Goal: Task Accomplishment & Management: Use online tool/utility

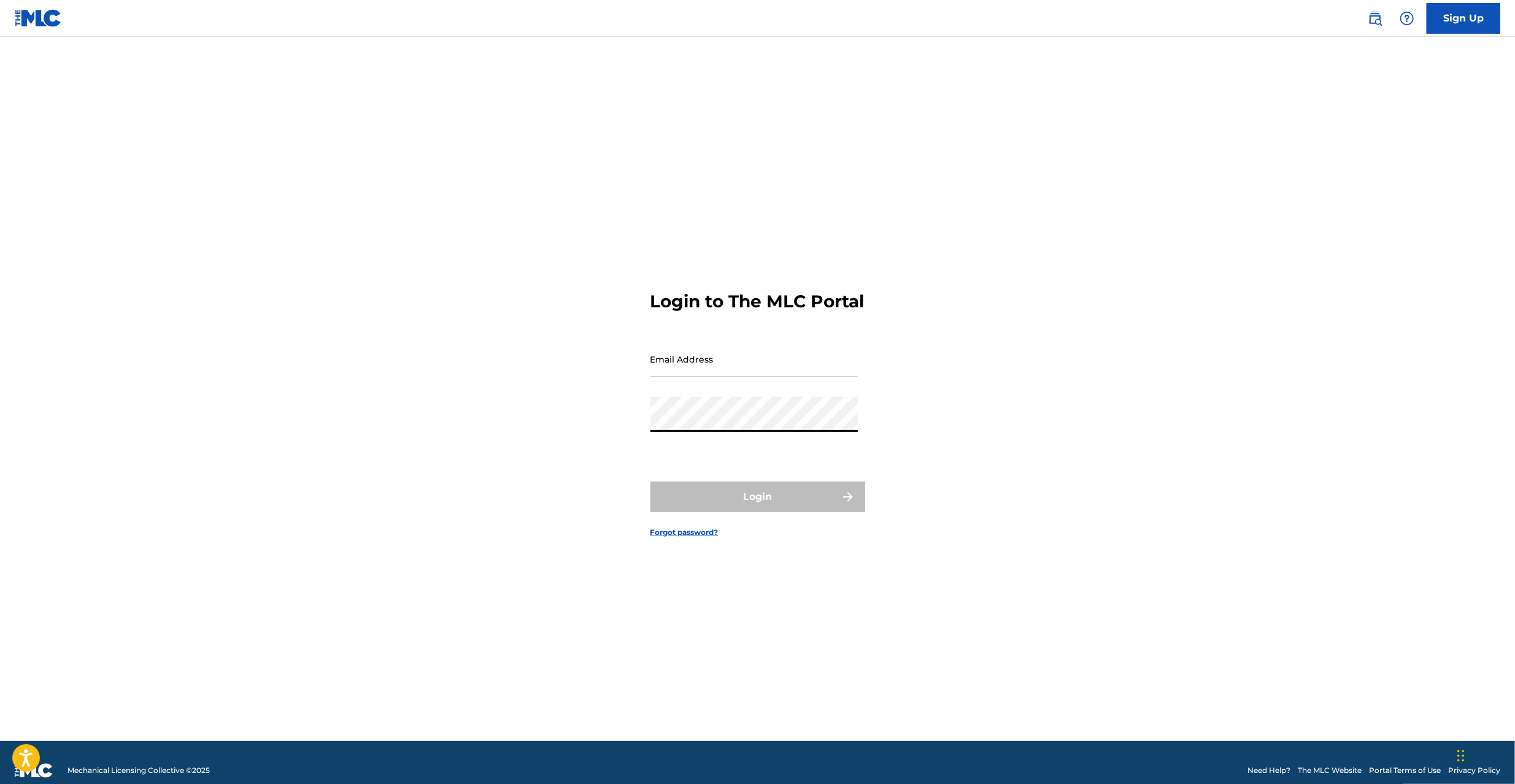
type input "[EMAIL_ADDRESS][DOMAIN_NAME]"
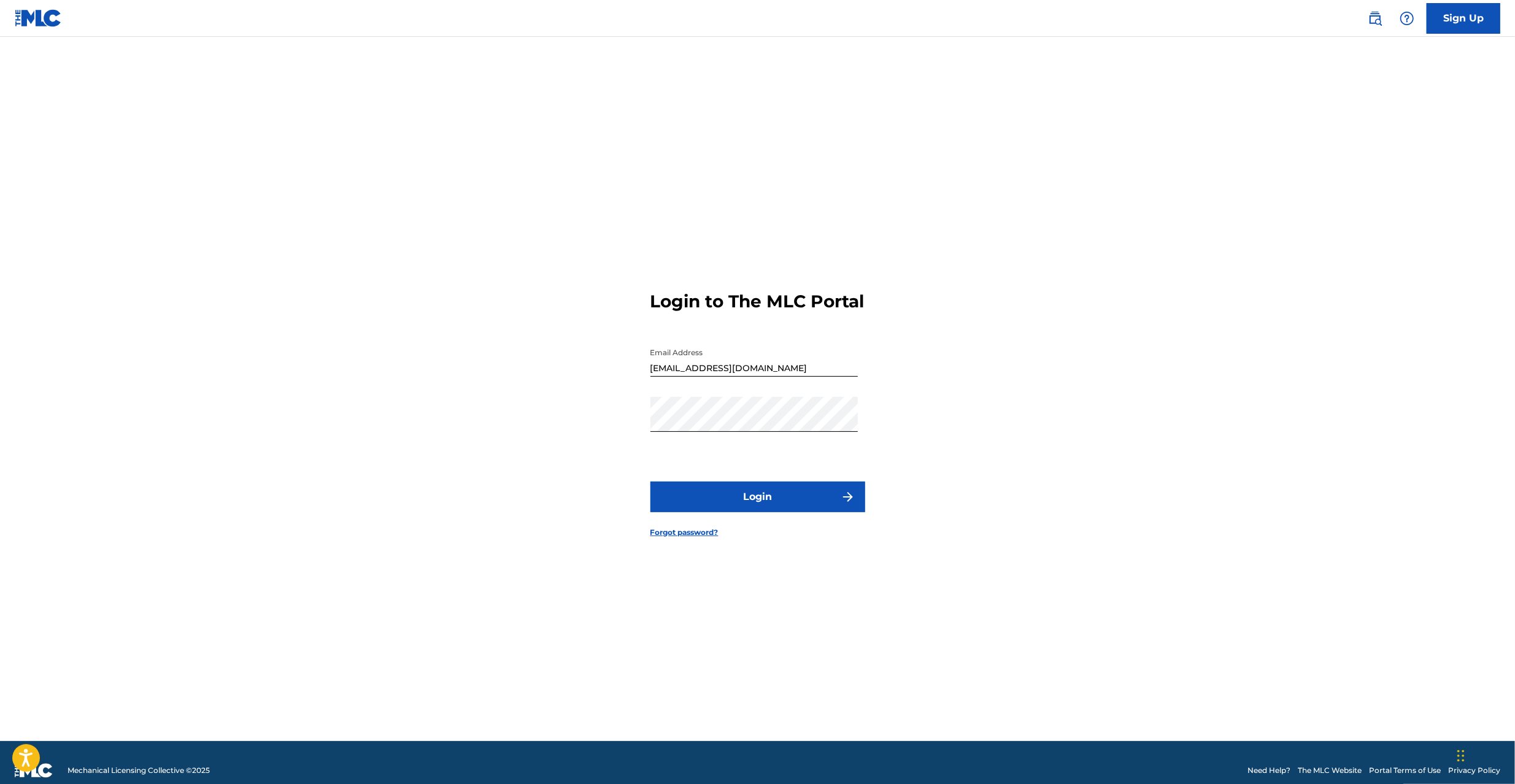
click at [757, 506] on button "Login" at bounding box center [758, 497] width 215 height 31
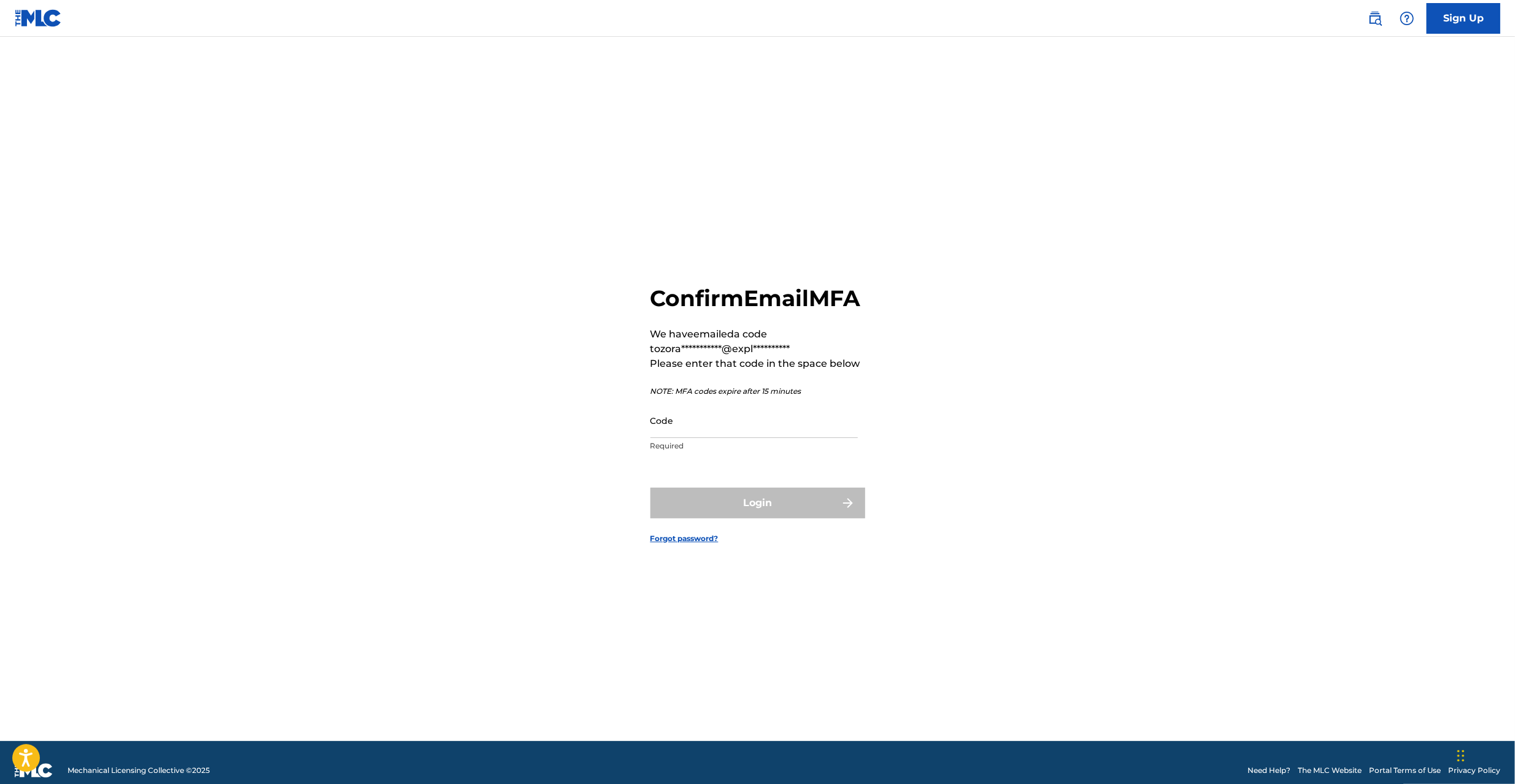
click at [735, 438] on input "Code" at bounding box center [754, 420] width 208 height 35
paste input "295074"
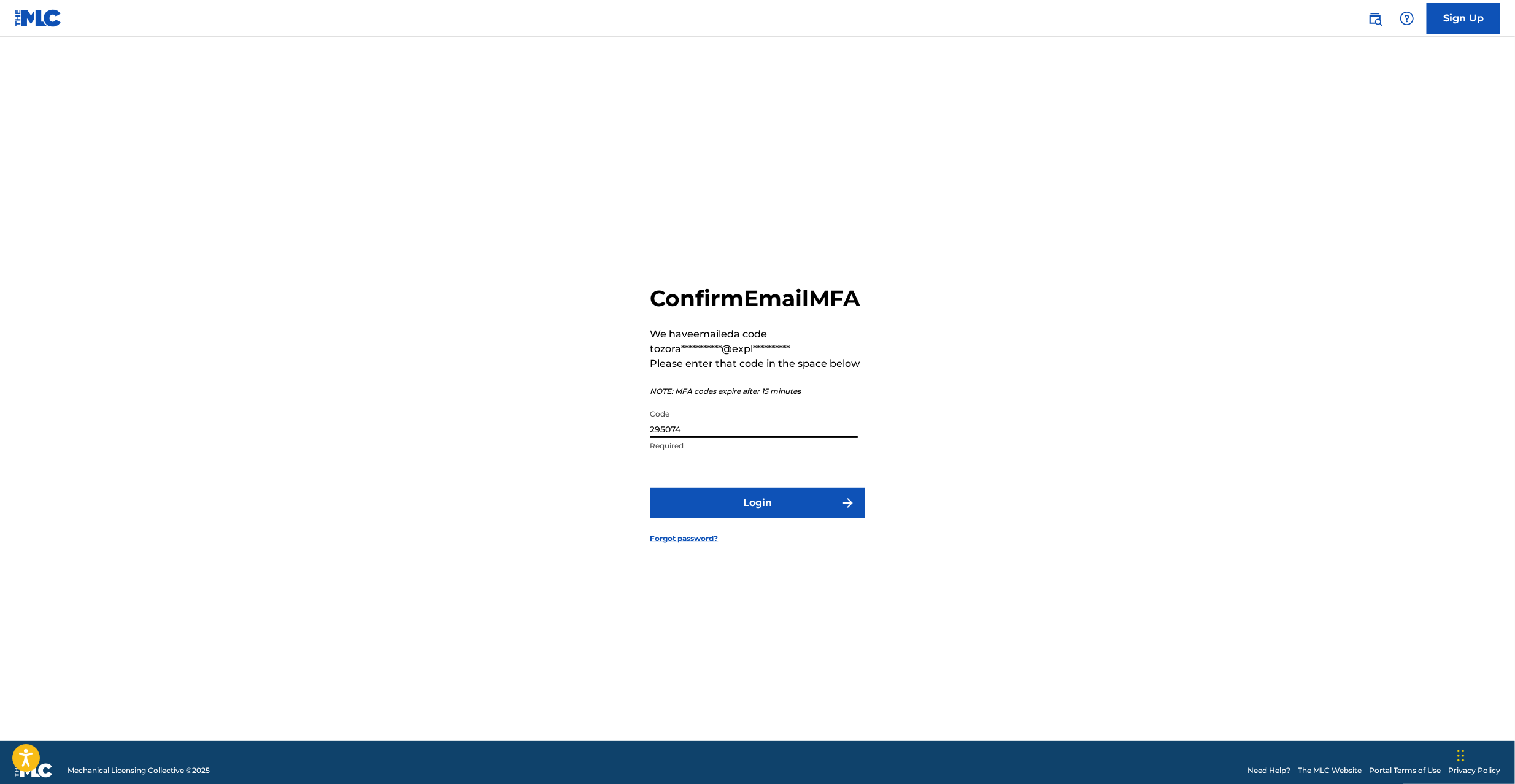
type input "295074"
click at [742, 502] on button "Login" at bounding box center [758, 503] width 215 height 31
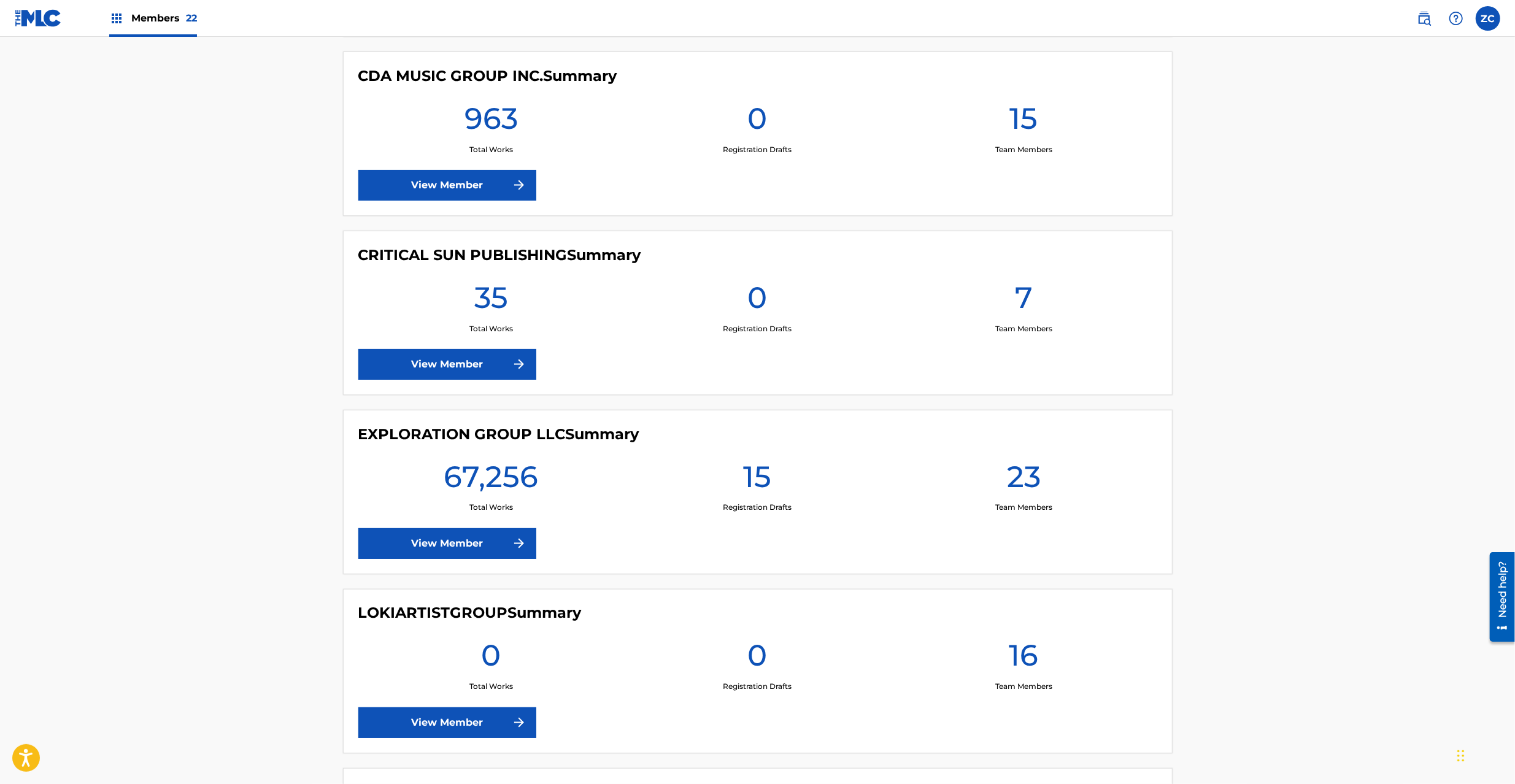
scroll to position [1854, 0]
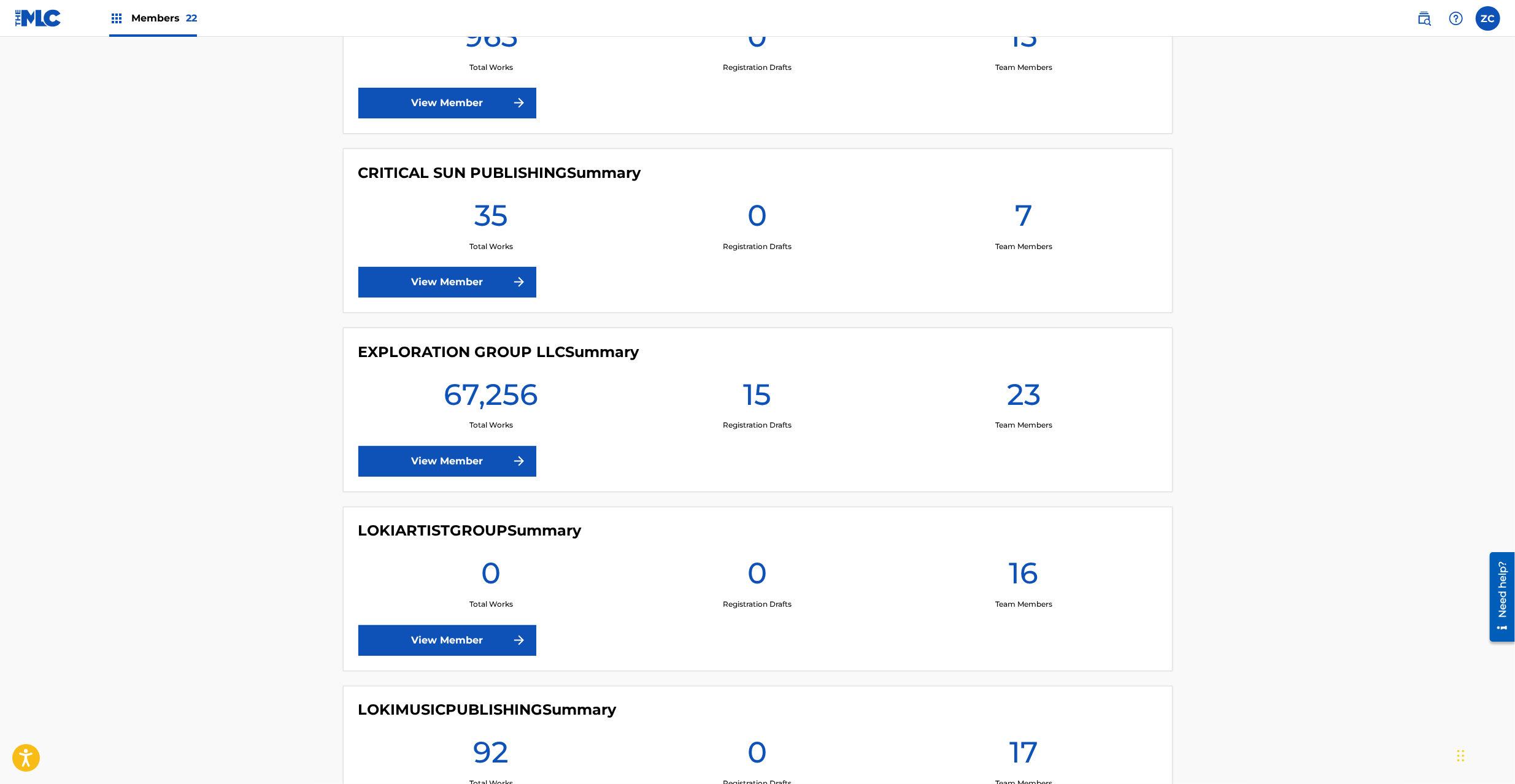
click at [462, 458] on link "View Member" at bounding box center [447, 461] width 178 height 31
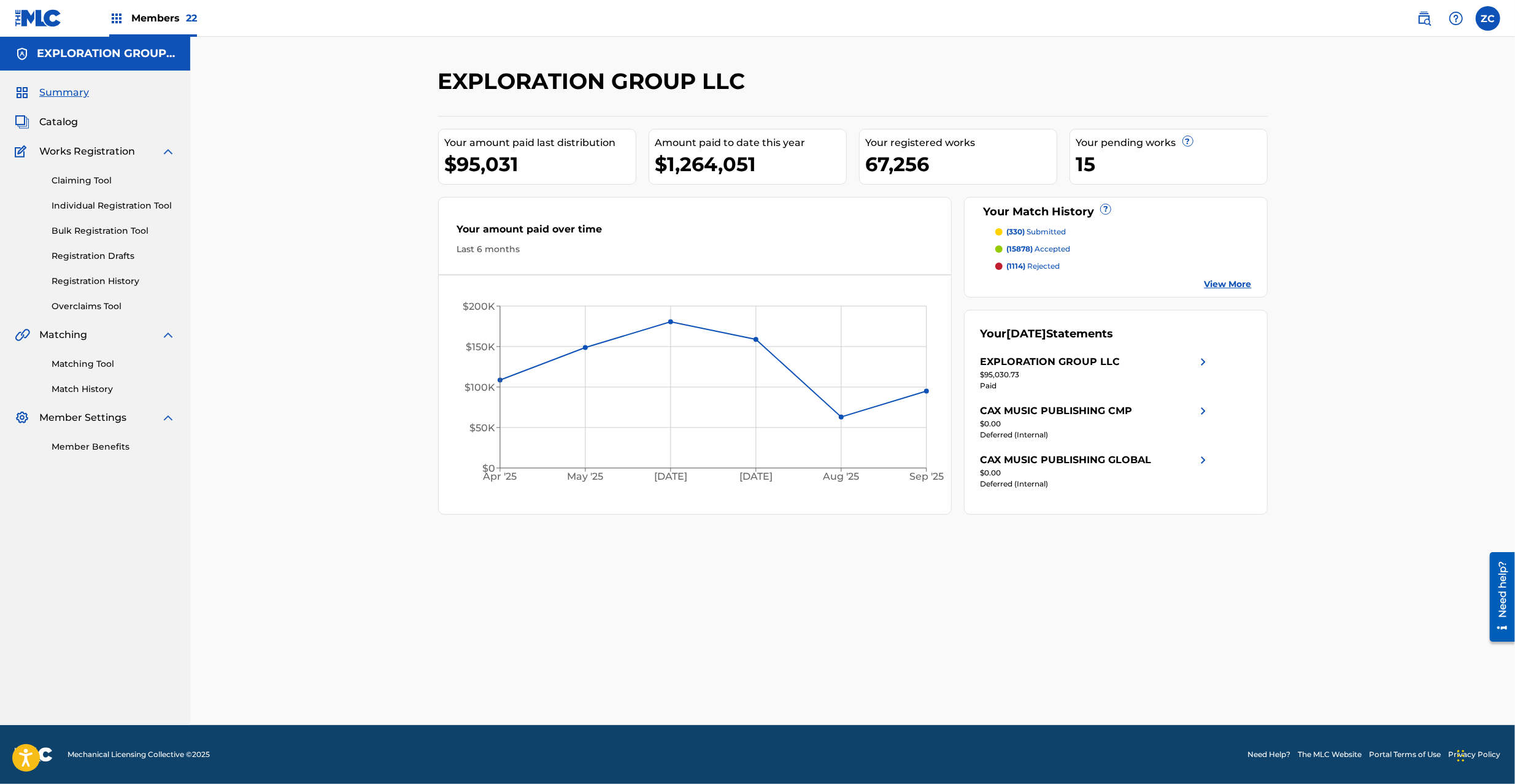
click at [103, 363] on link "Matching Tool" at bounding box center [113, 364] width 124 height 13
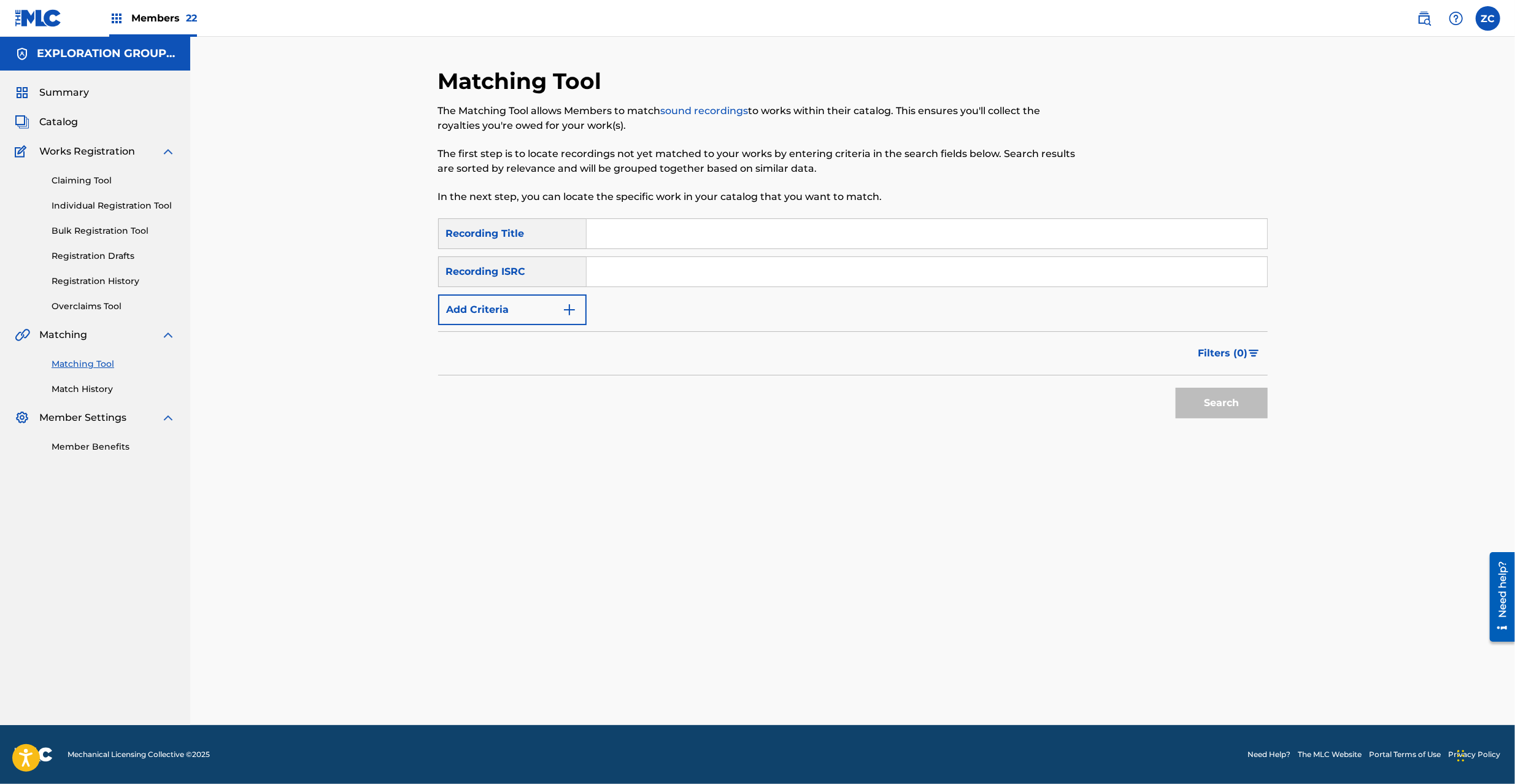
drag, startPoint x: 710, startPoint y: 273, endPoint x: 723, endPoint y: 277, distance: 13.6
click at [710, 273] on input "Search Form" at bounding box center [927, 272] width 681 height 30
paste input "JPK651264222"
click at [1225, 413] on button "Search" at bounding box center [1221, 403] width 92 height 31
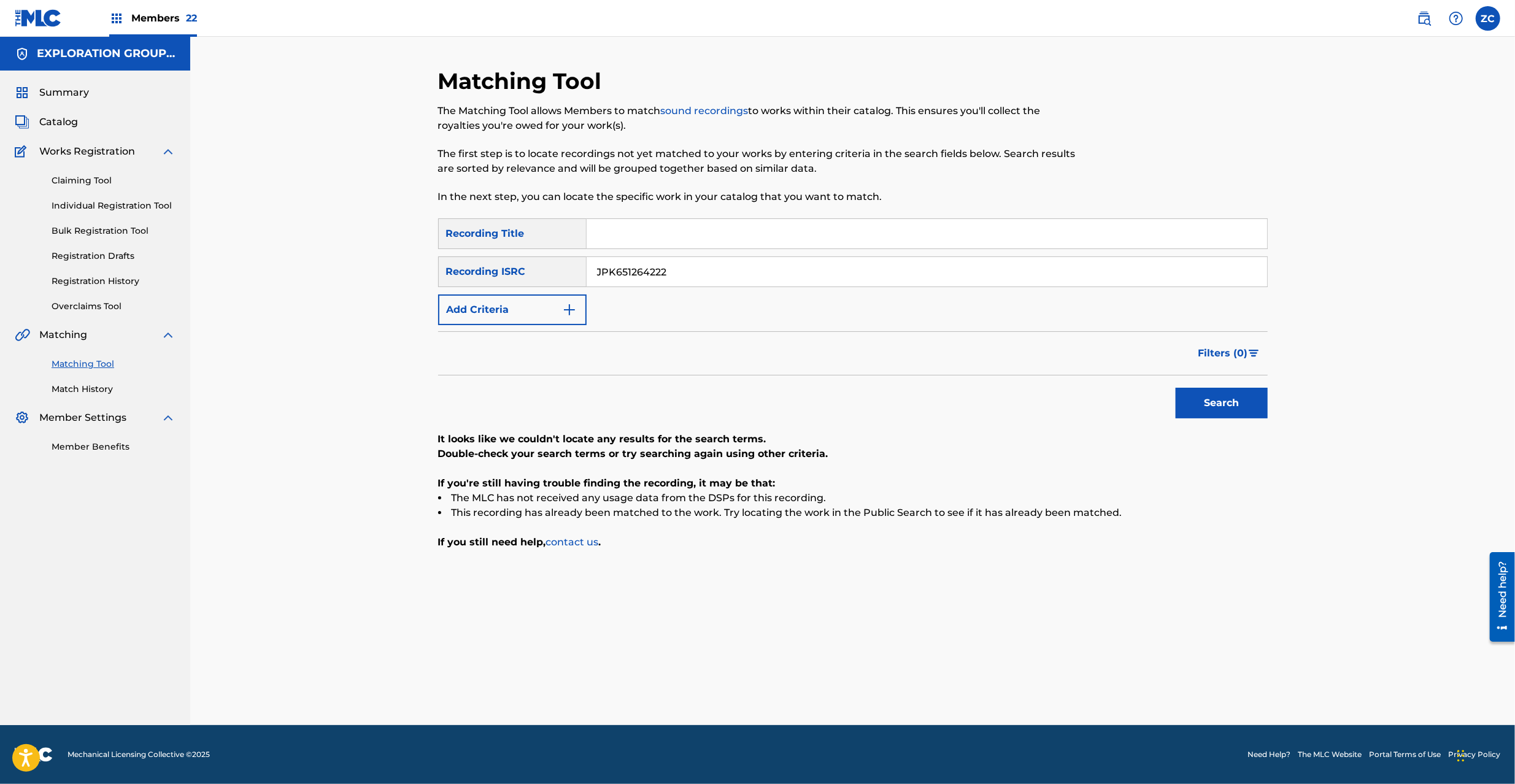
click at [681, 266] on input "JPK651264222" at bounding box center [927, 272] width 681 height 30
paste input "8"
click at [1176, 388] on button "Search" at bounding box center [1221, 403] width 92 height 31
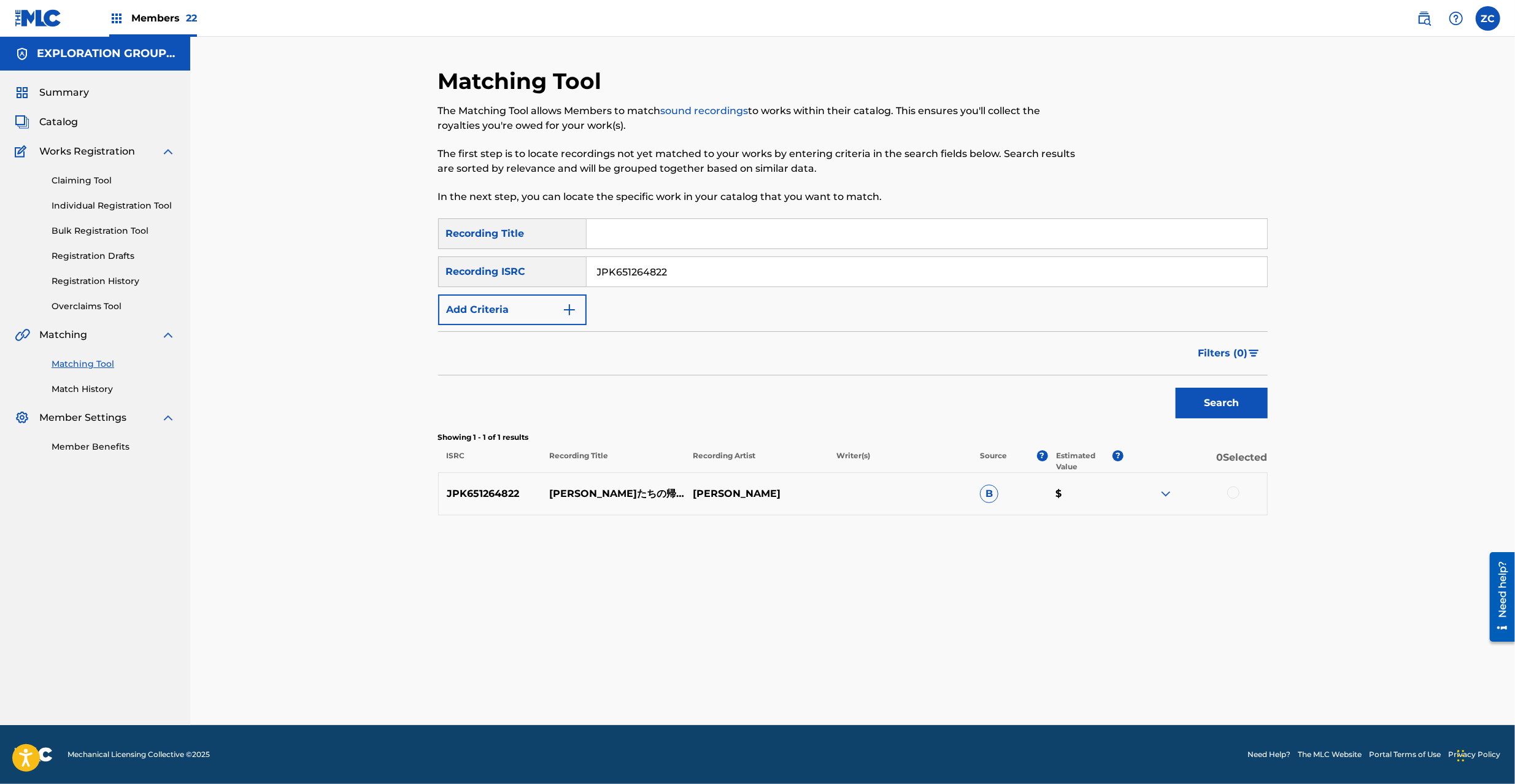
click at [1235, 495] on div at bounding box center [1233, 492] width 12 height 12
click at [693, 270] on input "JPK651264822" at bounding box center [927, 272] width 681 height 30
paste input "0"
click at [1253, 402] on button "Search" at bounding box center [1221, 403] width 92 height 31
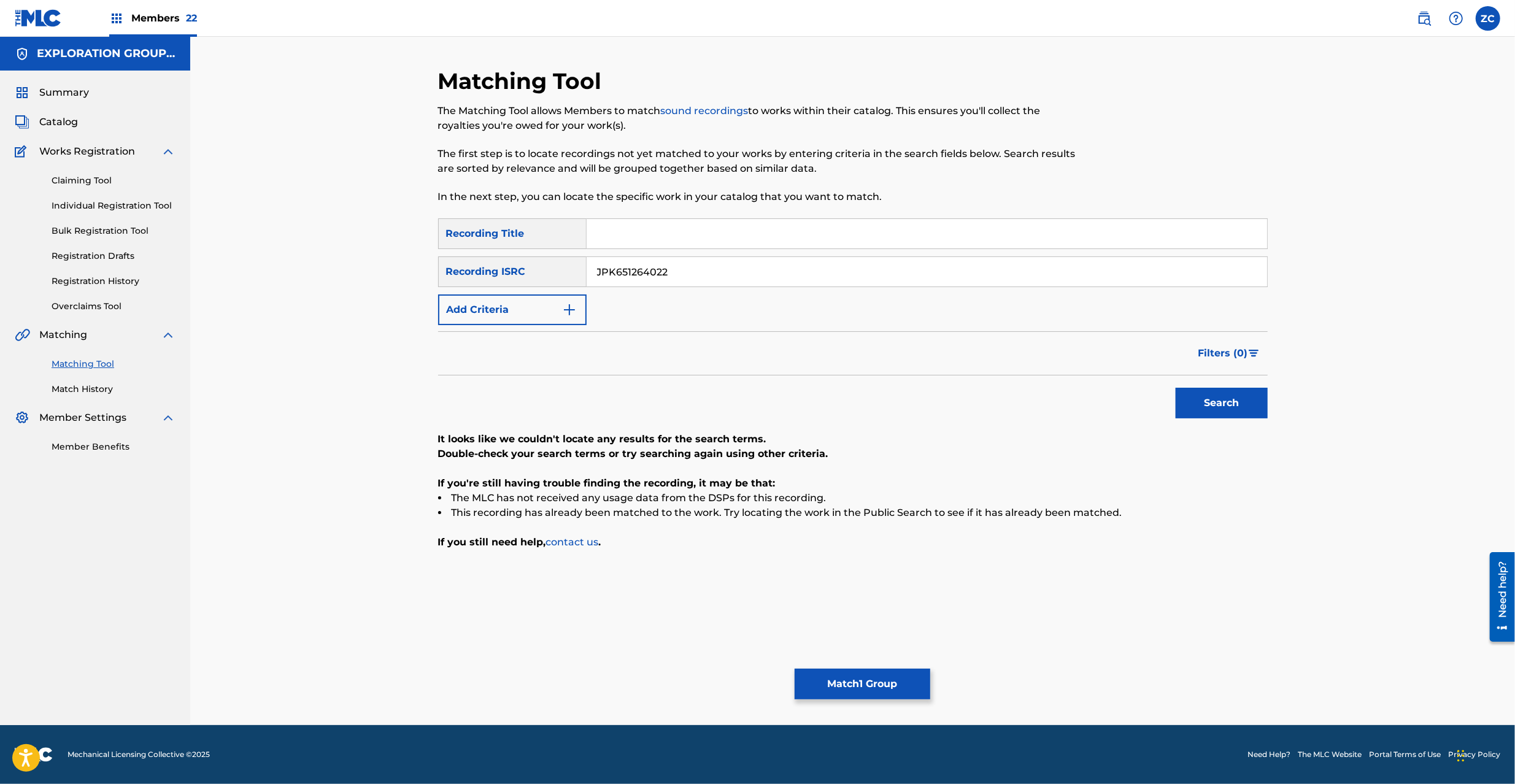
click at [719, 263] on input "JPK651264022" at bounding box center [927, 272] width 681 height 30
paste input "051651"
click at [1176, 388] on button "Search" at bounding box center [1221, 403] width 92 height 31
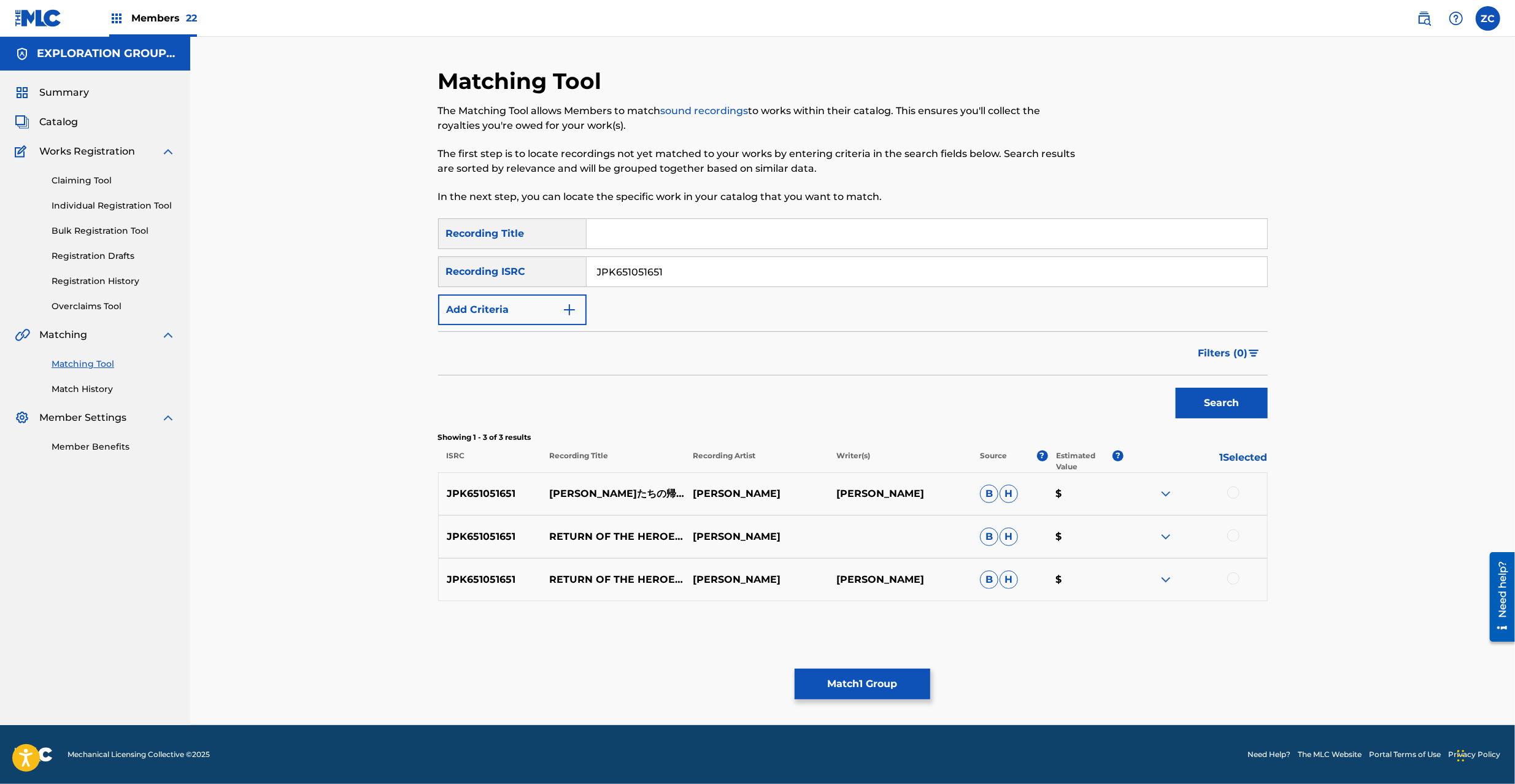
click at [1232, 494] on div at bounding box center [1233, 492] width 12 height 12
click at [1231, 531] on div at bounding box center [1233, 535] width 12 height 12
click at [1231, 587] on div at bounding box center [1195, 580] width 143 height 15
click at [1233, 576] on div at bounding box center [1233, 578] width 12 height 12
click at [813, 282] on input "JPK651051651" at bounding box center [927, 272] width 681 height 30
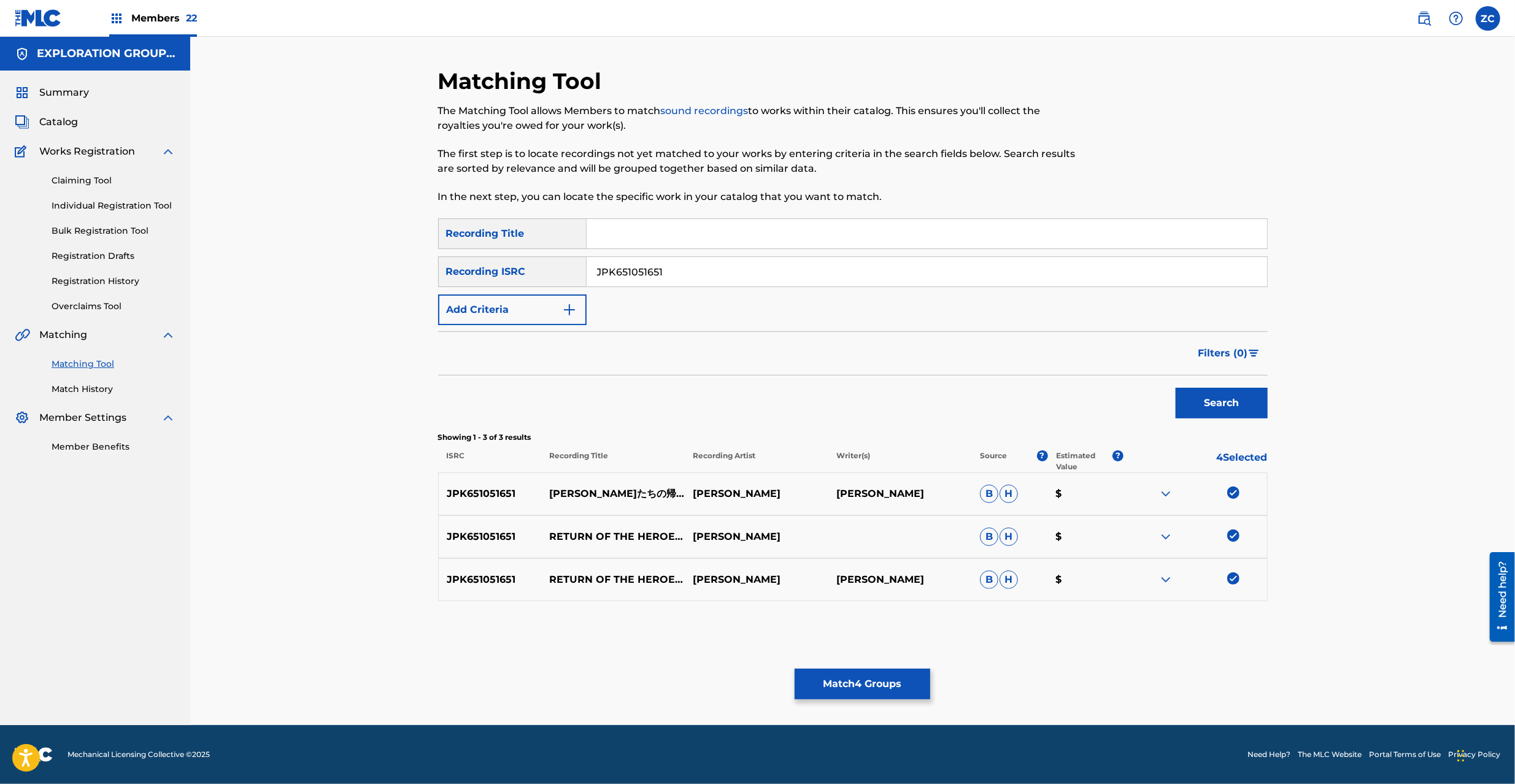
paste input "22"
click at [1215, 401] on button "Search" at bounding box center [1221, 403] width 92 height 31
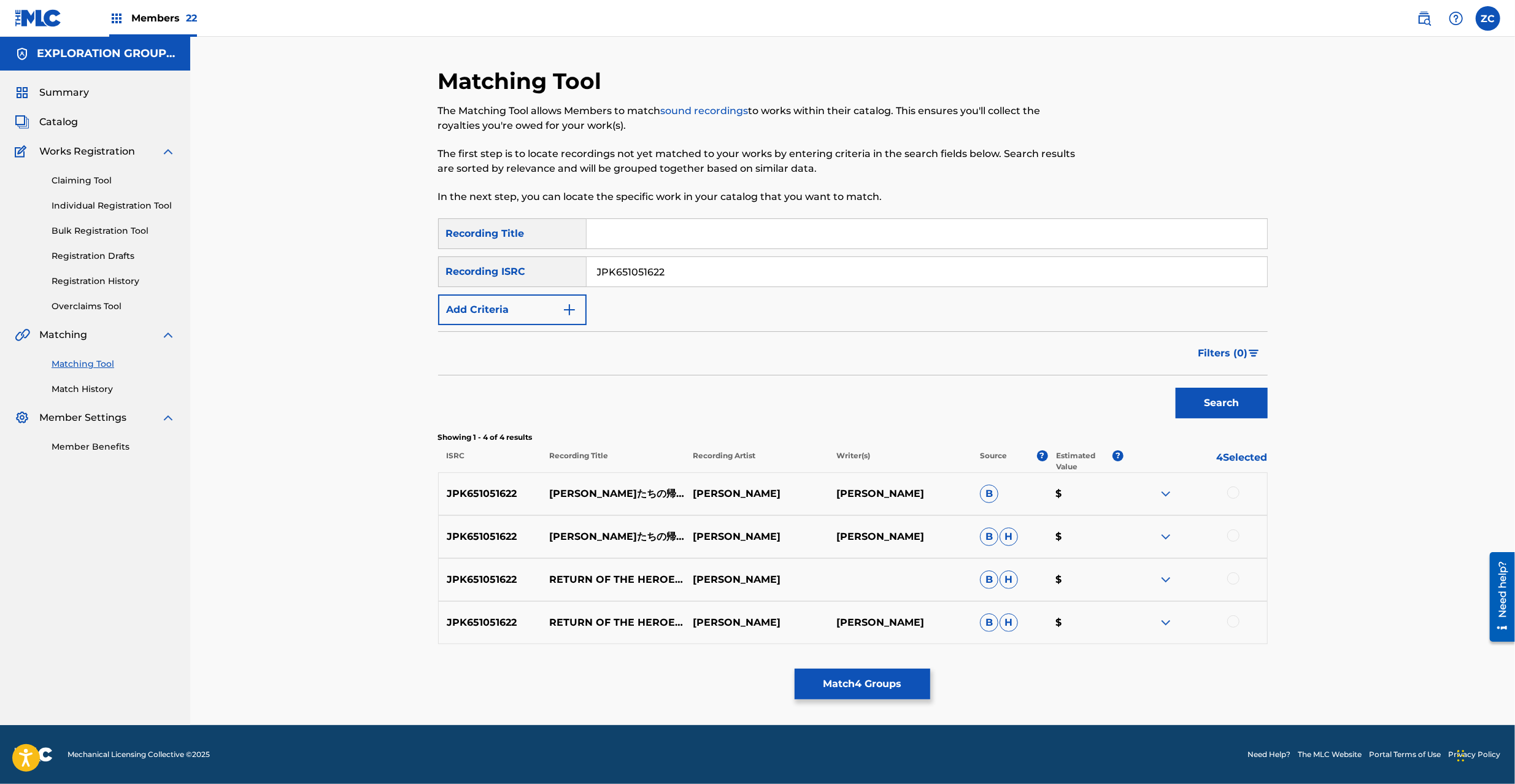
click at [1232, 494] on div at bounding box center [1233, 492] width 12 height 12
click at [1232, 538] on div at bounding box center [1233, 535] width 12 height 12
click at [1228, 578] on div at bounding box center [1233, 578] width 12 height 12
click at [1236, 621] on div at bounding box center [1233, 621] width 12 height 12
click at [691, 265] on input "JPK651051622" at bounding box center [927, 272] width 681 height 30
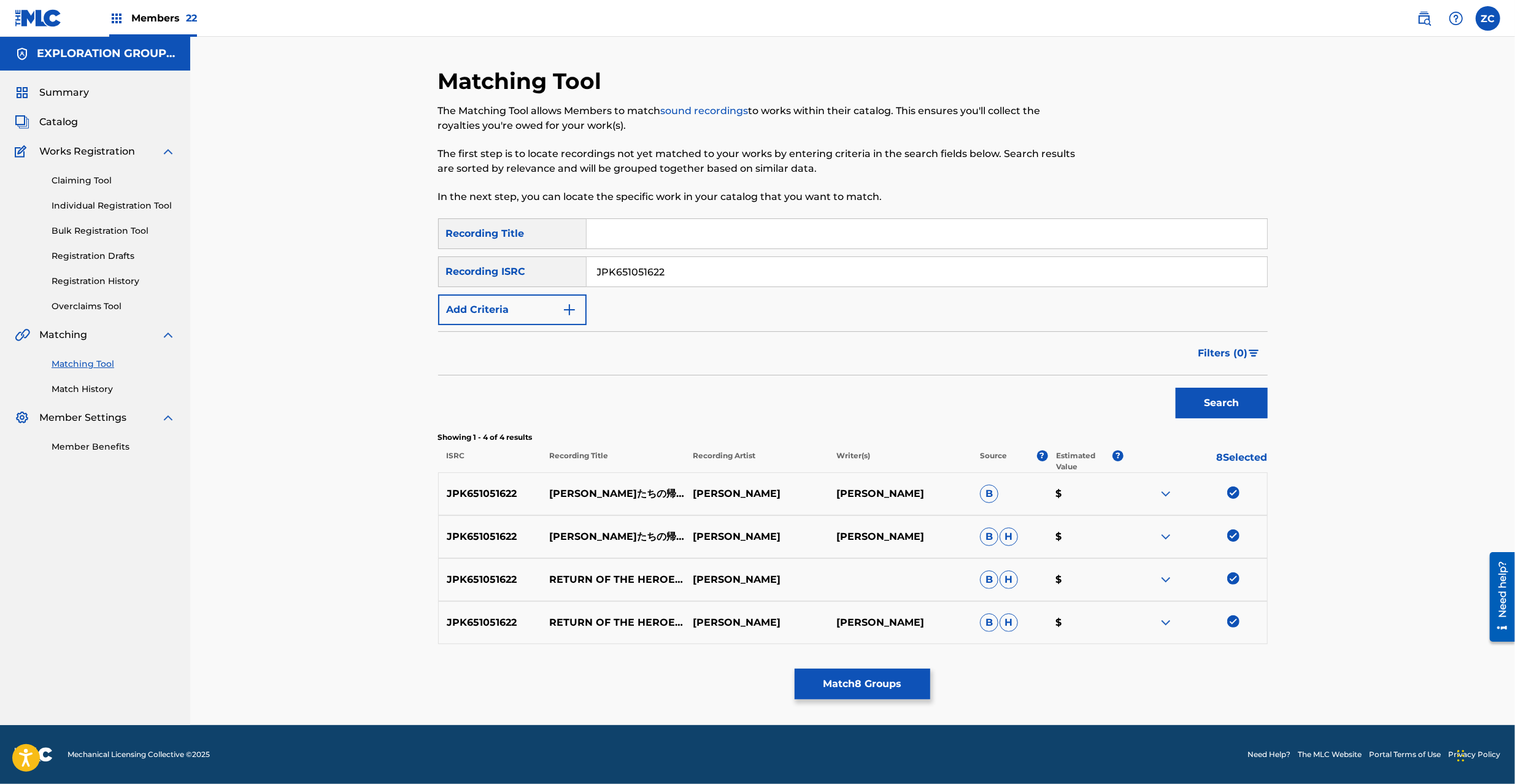
paste input "401721"
type input "JPK651401721"
click at [1243, 400] on button "Search" at bounding box center [1221, 403] width 92 height 31
click at [1235, 494] on div at bounding box center [1233, 492] width 12 height 12
click at [1235, 531] on div at bounding box center [1233, 535] width 12 height 12
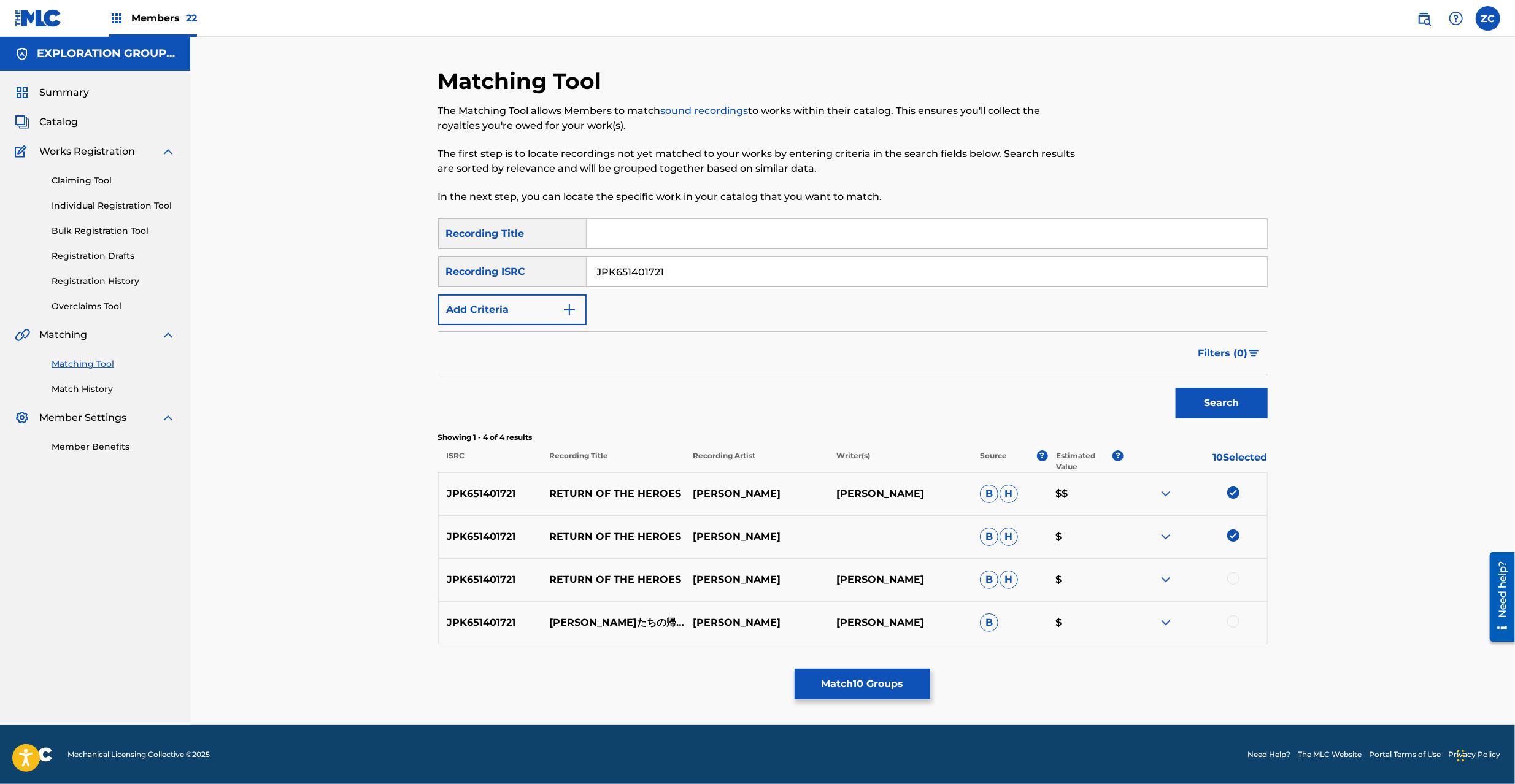
click at [1231, 582] on div at bounding box center [1233, 578] width 12 height 12
click at [1231, 618] on div at bounding box center [1233, 621] width 12 height 12
click at [881, 688] on button "Match 12 Groups" at bounding box center [862, 684] width 136 height 31
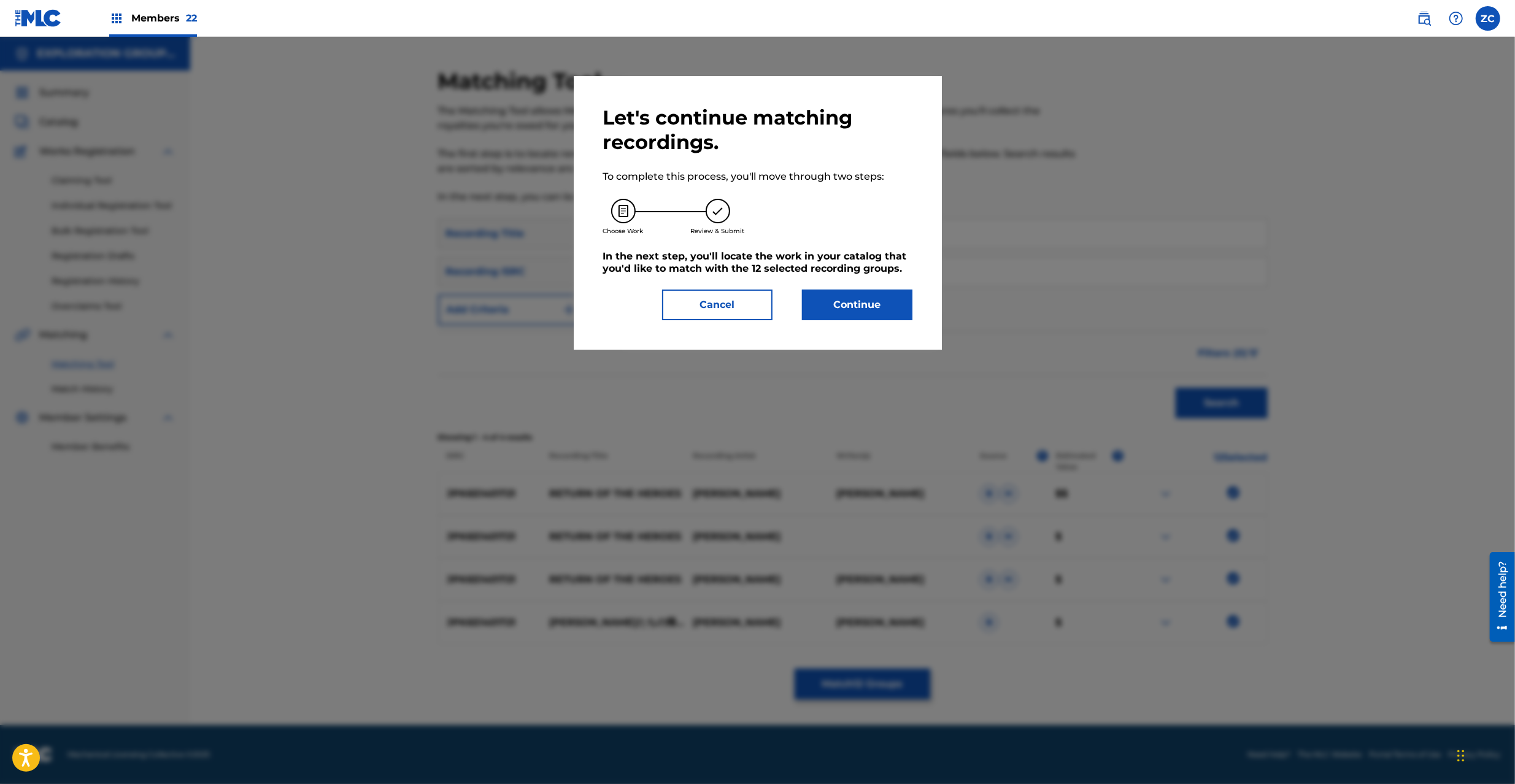
click at [841, 304] on button "Continue" at bounding box center [857, 305] width 111 height 31
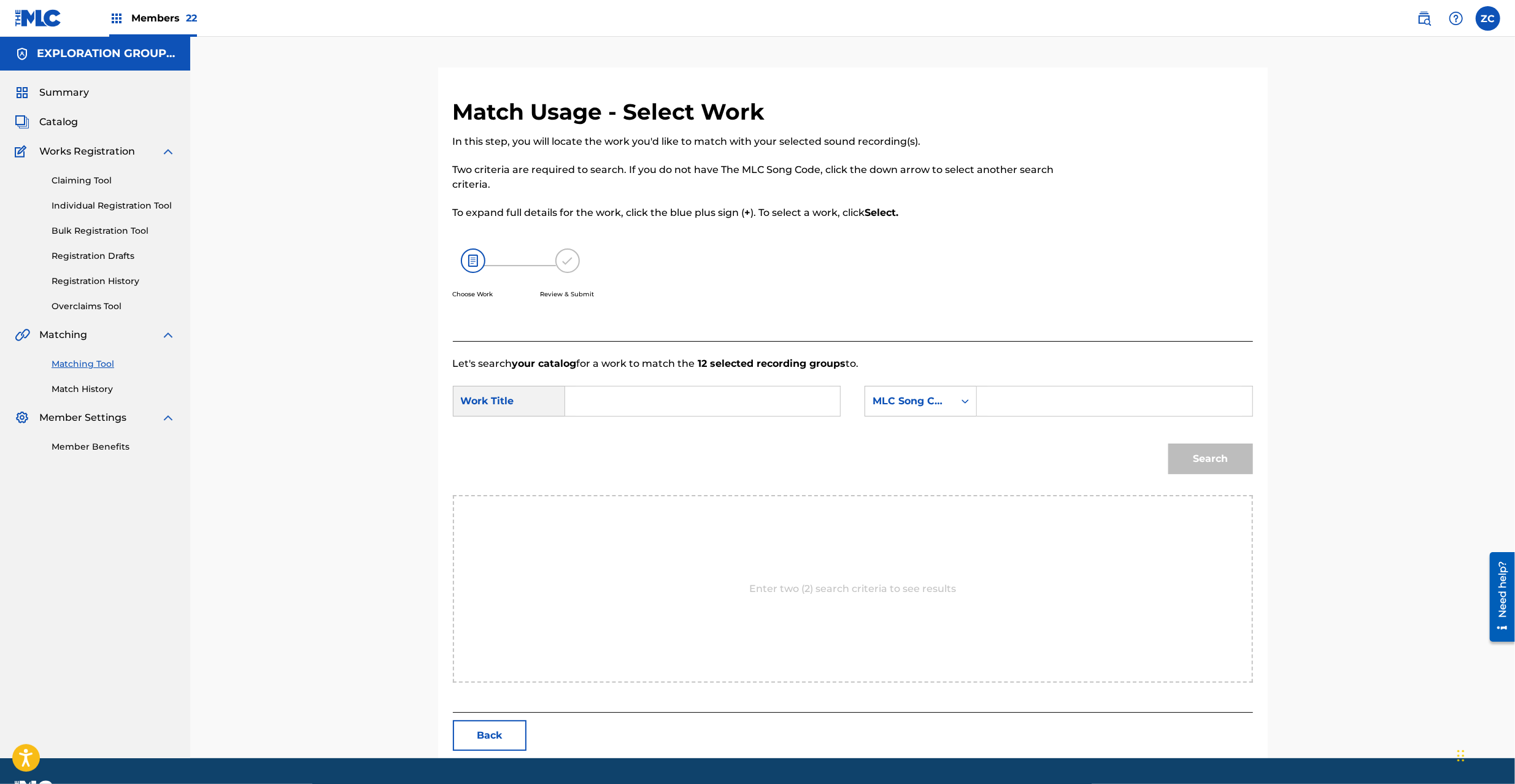
click at [722, 414] on input "Search Form" at bounding box center [702, 401] width 254 height 30
click at [725, 411] on input "Search Form" at bounding box center [702, 401] width 254 height 30
paste input "[PERSON_NAME] Endingu 1 ES39A0"
click at [766, 402] on input "[PERSON_NAME] Endingu 1 ES39A0" at bounding box center [702, 401] width 254 height 30
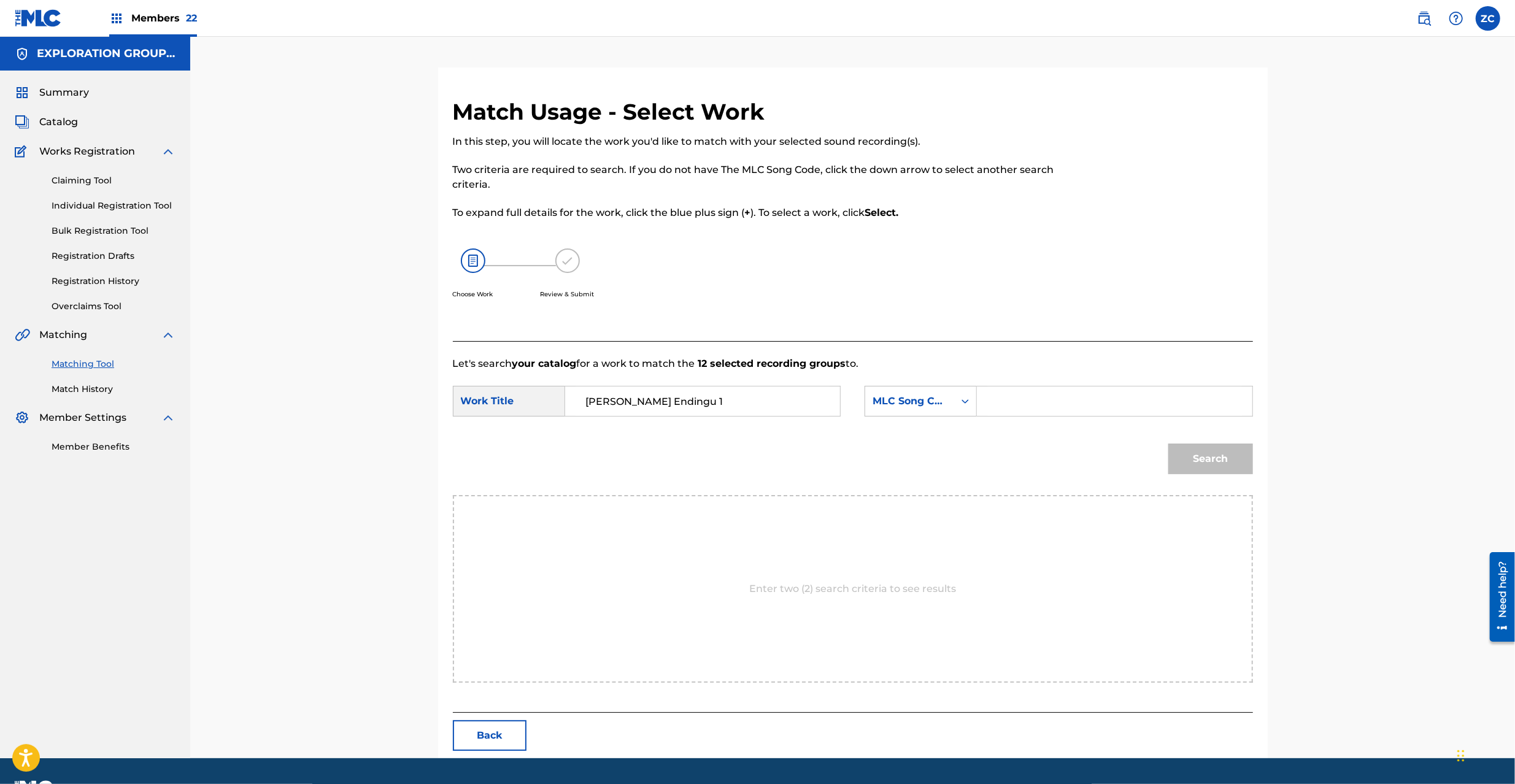
type input "[PERSON_NAME] Endingu 1"
click at [1051, 396] on input "Search Form" at bounding box center [1114, 401] width 254 height 30
paste input "ES39A0"
type input "ES39A0"
click at [1232, 458] on button "Search" at bounding box center [1211, 459] width 85 height 31
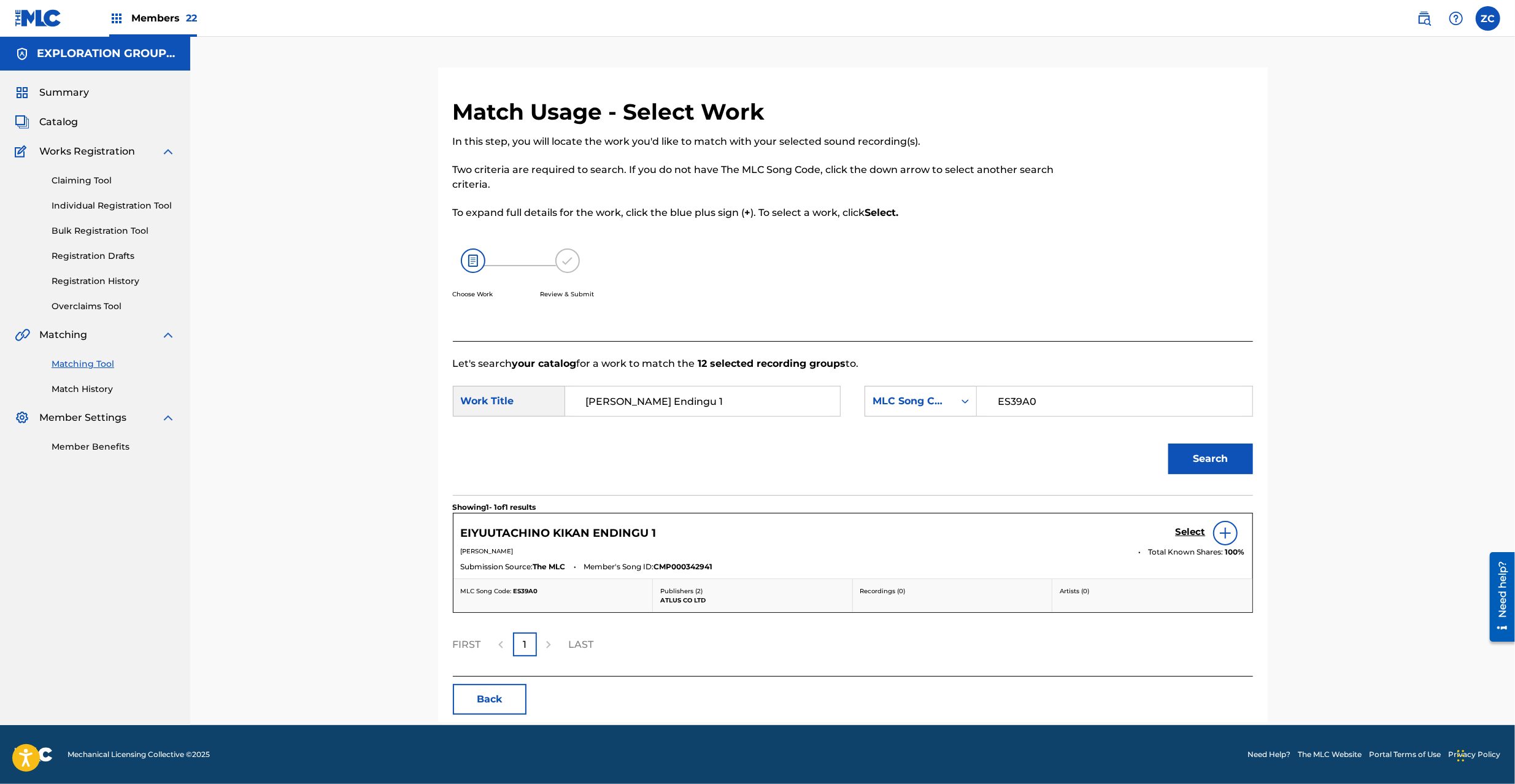
click at [1198, 531] on h5 "Select" at bounding box center [1190, 532] width 30 height 12
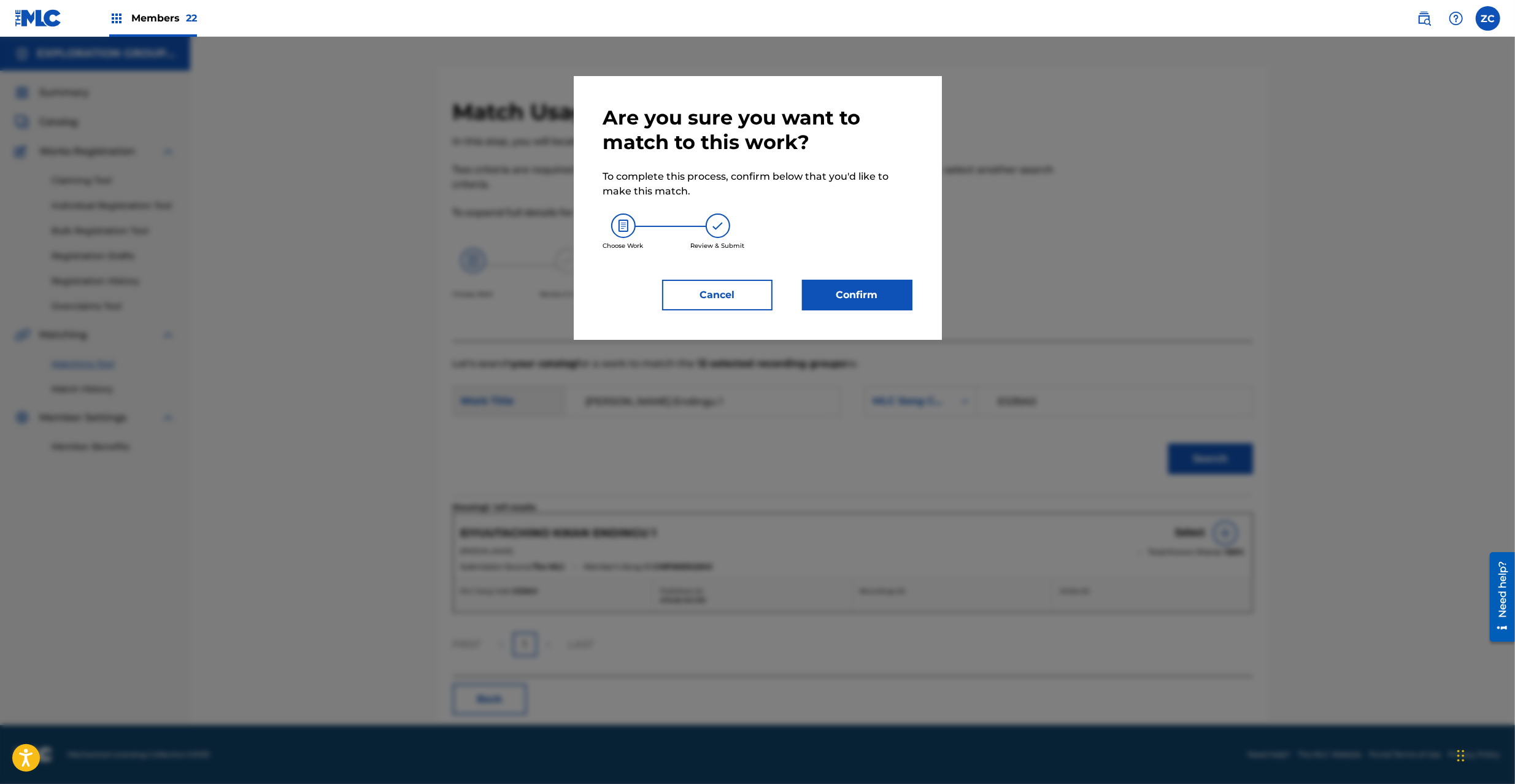
click at [862, 292] on button "Confirm" at bounding box center [857, 295] width 111 height 31
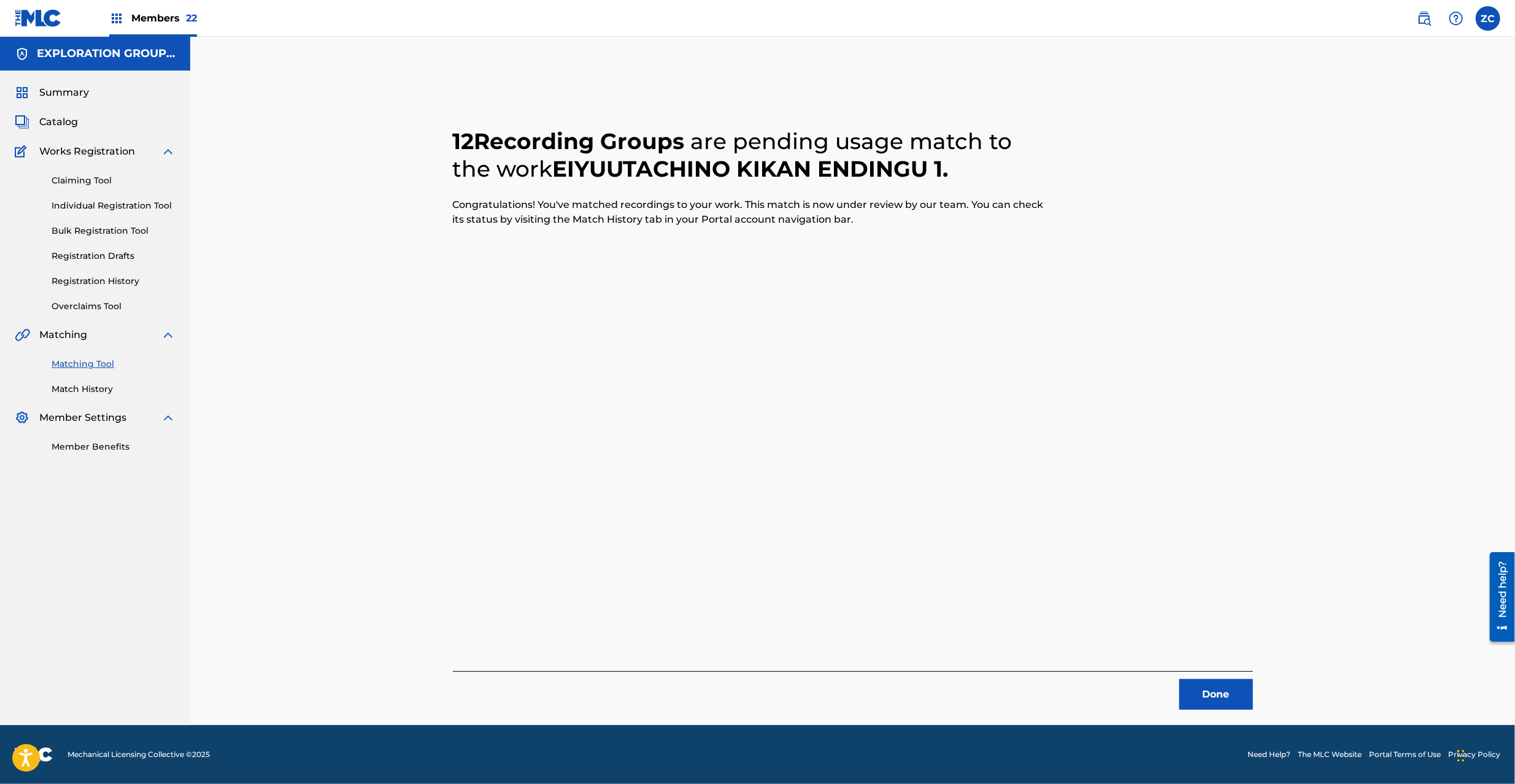
click at [1216, 697] on button "Done" at bounding box center [1216, 695] width 74 height 31
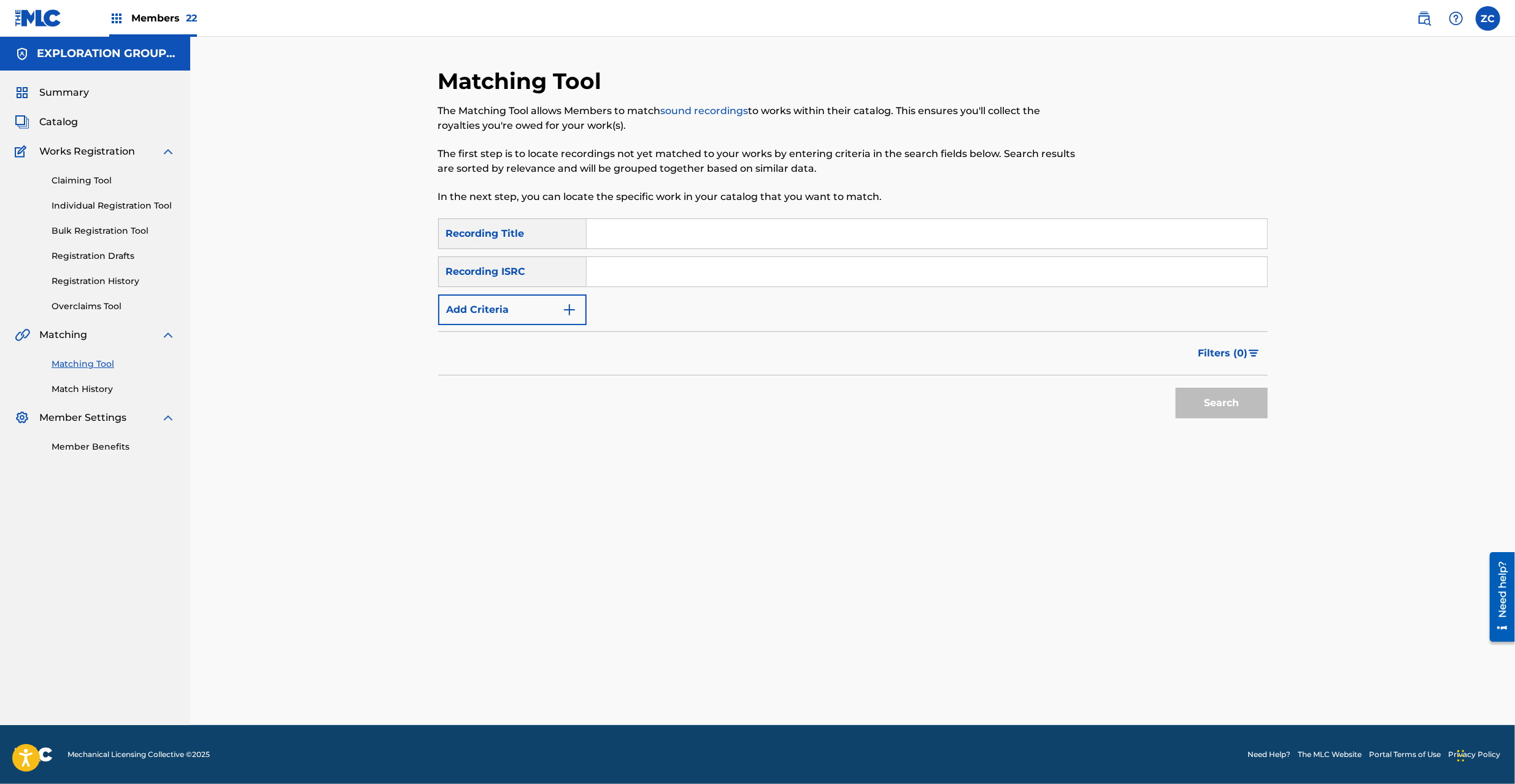
click at [921, 276] on input "Search Form" at bounding box center [927, 272] width 681 height 30
paste input "JPK651051652"
click at [1247, 402] on button "Search" at bounding box center [1221, 403] width 92 height 31
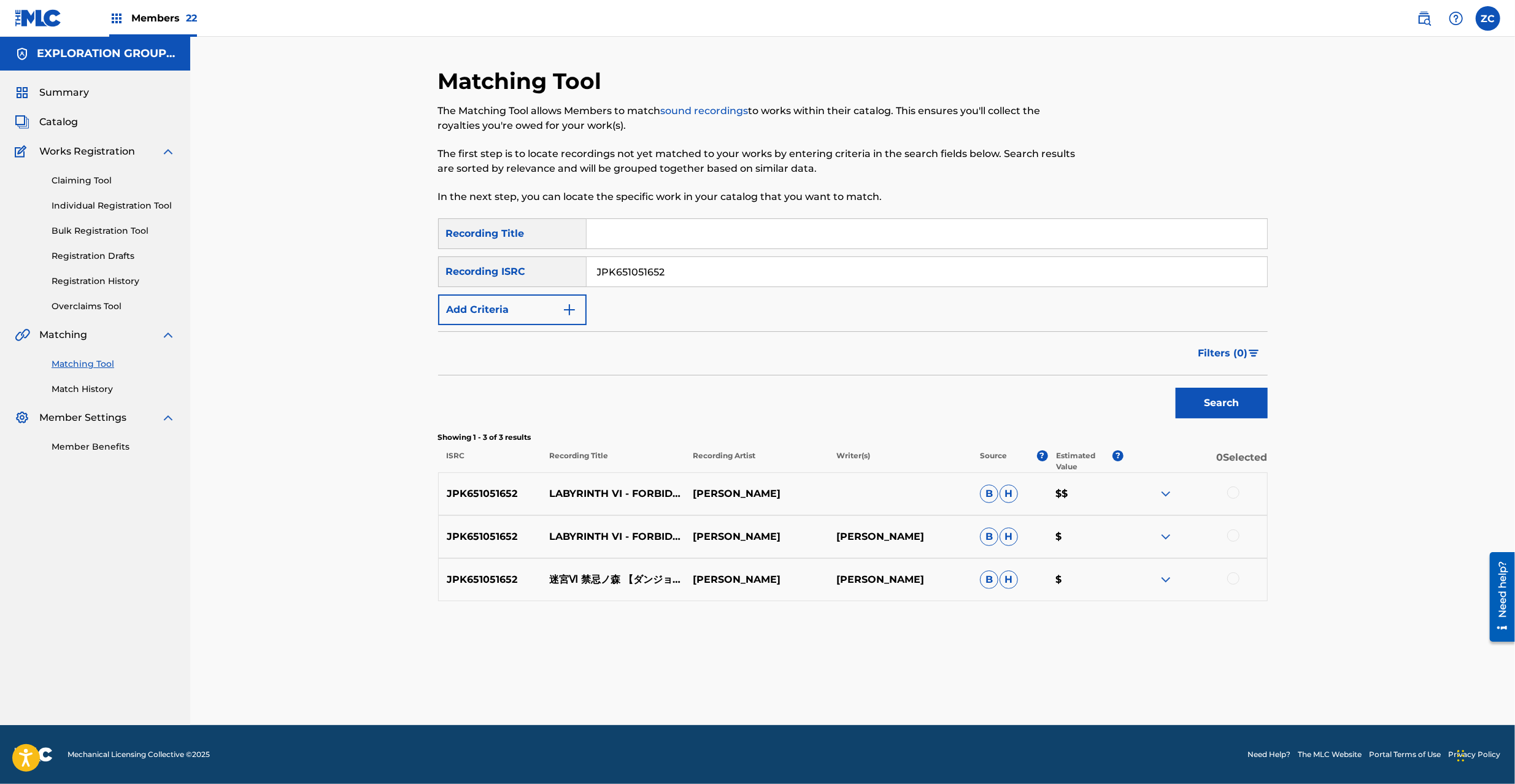
click at [1233, 494] on div at bounding box center [1233, 492] width 12 height 12
click at [1235, 530] on div at bounding box center [1233, 535] width 12 height 12
click at [1233, 578] on div at bounding box center [1233, 578] width 12 height 12
click at [690, 267] on input "JPK651051652" at bounding box center [927, 272] width 681 height 30
click at [1232, 494] on img at bounding box center [1233, 492] width 12 height 12
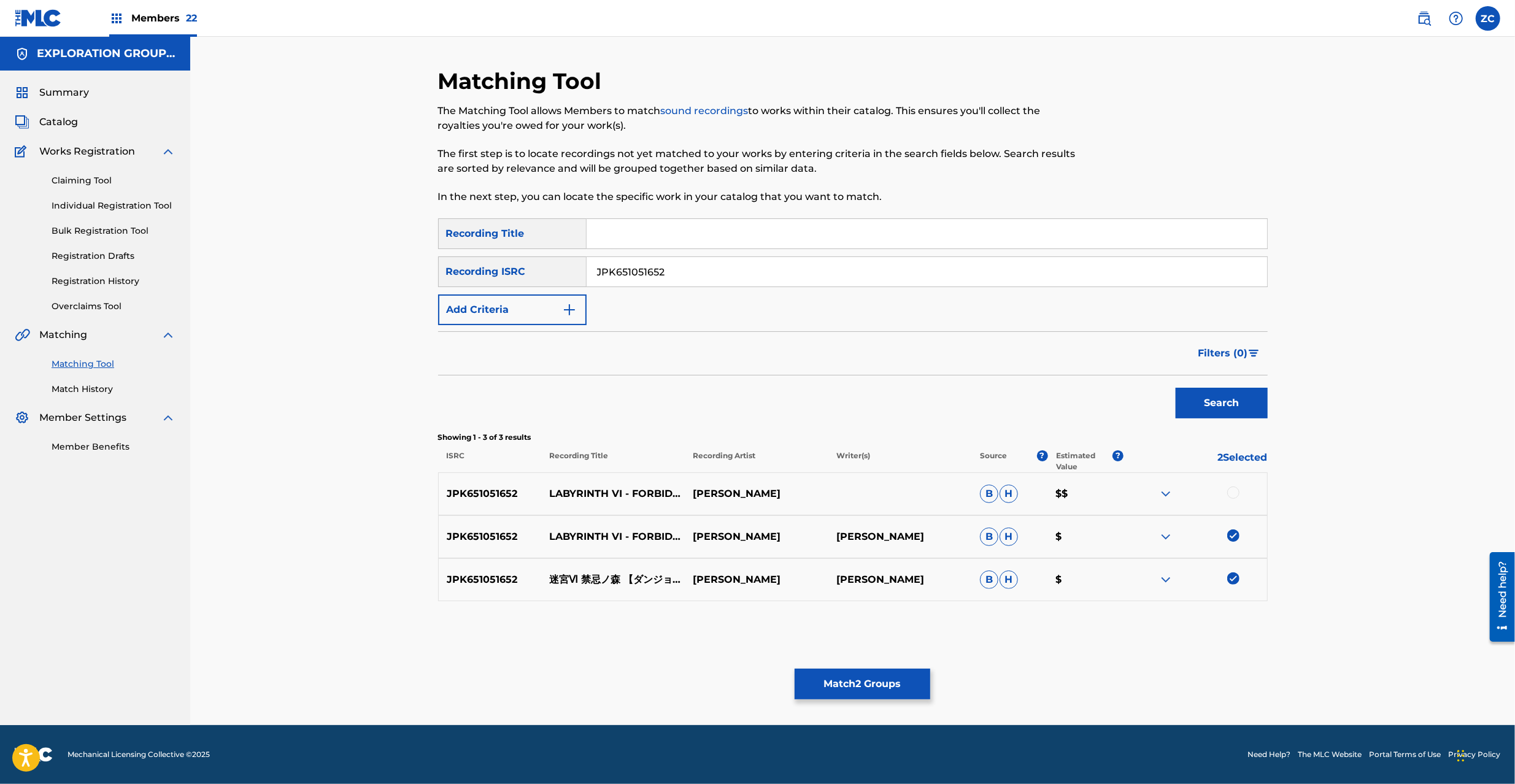
click at [1233, 535] on img at bounding box center [1233, 535] width 12 height 12
click at [1230, 577] on img at bounding box center [1233, 578] width 12 height 12
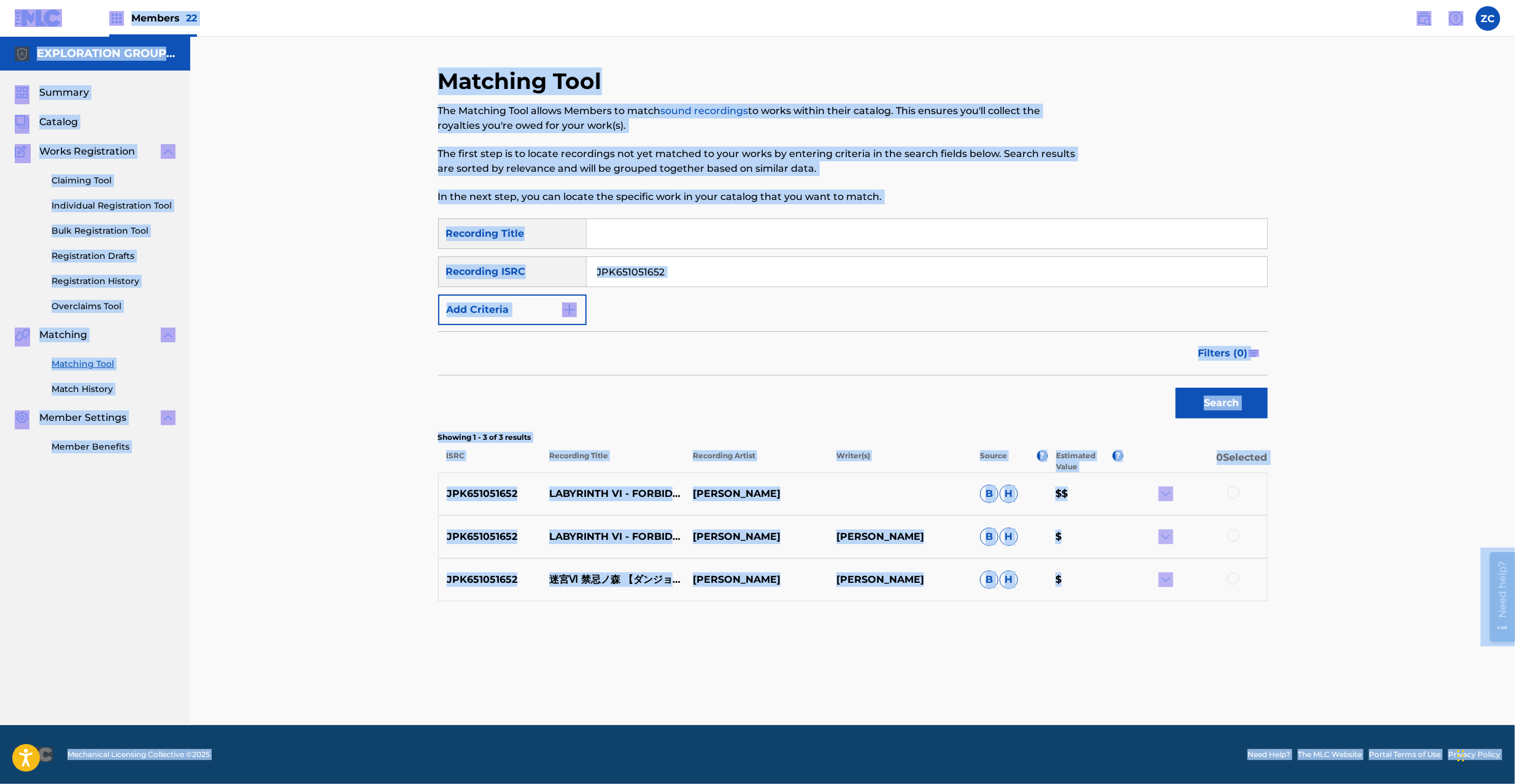
click at [973, 278] on input "JPK651051652" at bounding box center [927, 272] width 681 height 30
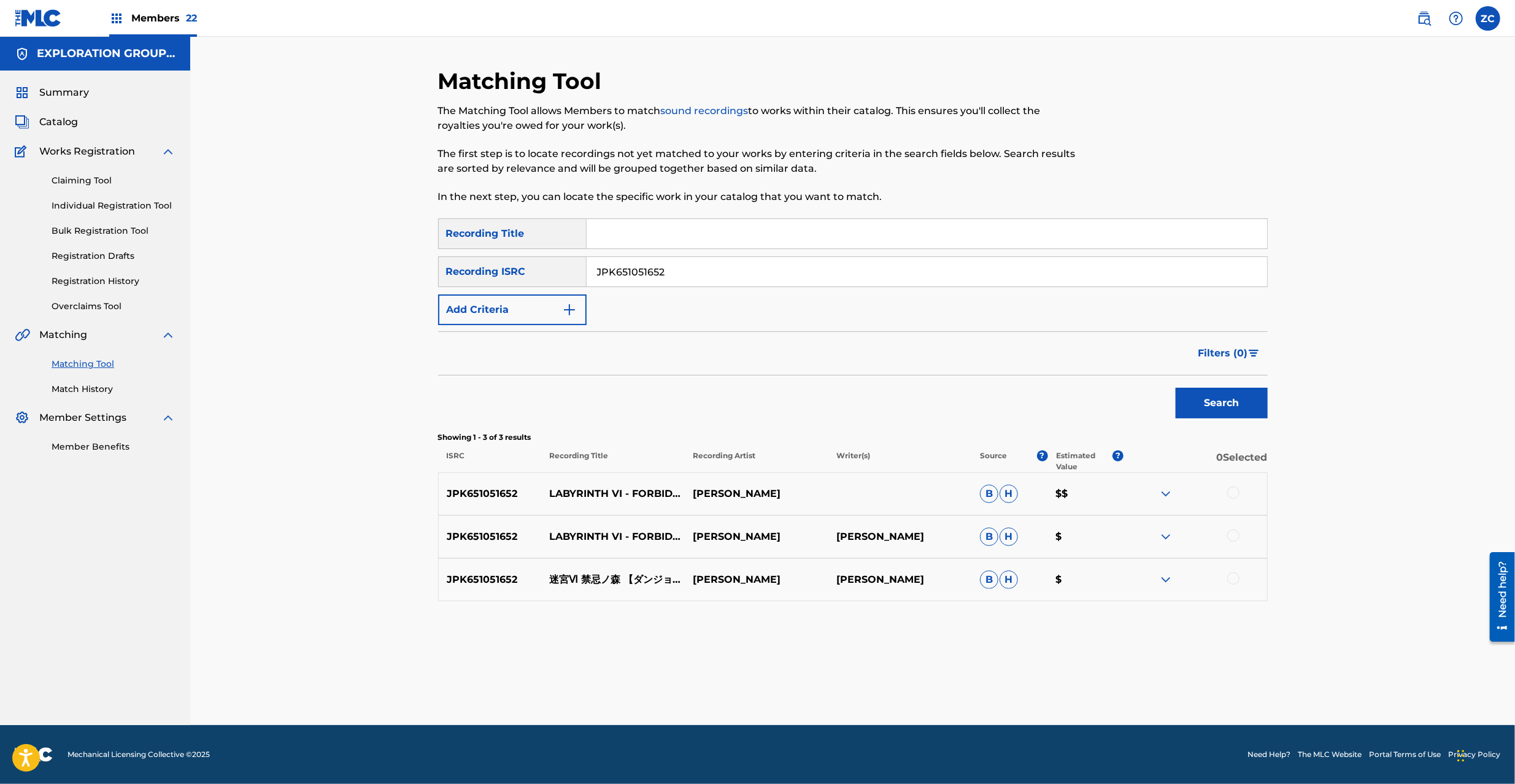
paste input "26482"
click at [1176, 388] on button "Search" at bounding box center [1221, 403] width 92 height 31
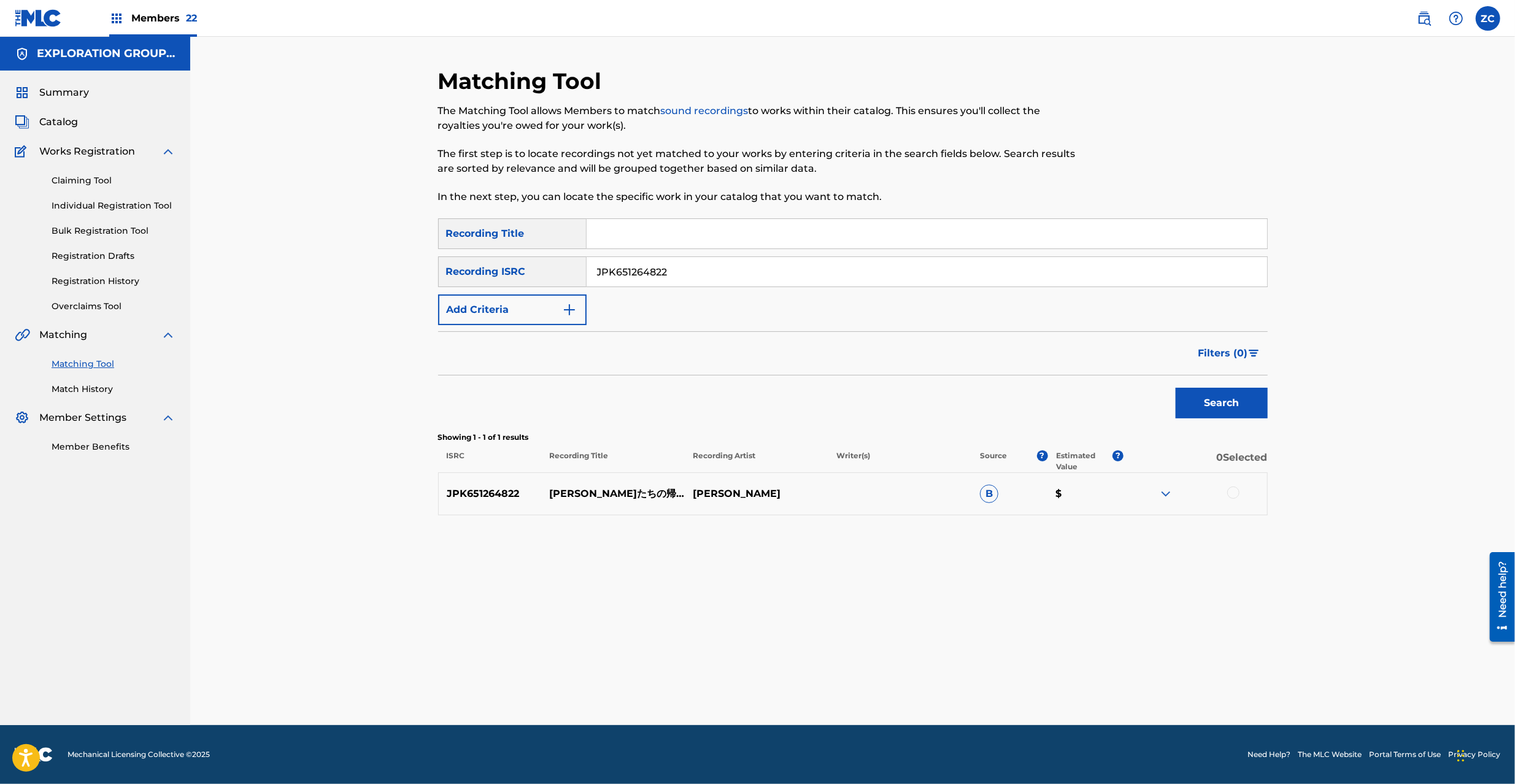
drag, startPoint x: 707, startPoint y: 267, endPoint x: 752, endPoint y: 286, distance: 48.8
click at [708, 268] on input "JPK651264822" at bounding box center [927, 272] width 681 height 30
paste input "05165"
click at [1232, 401] on button "Search" at bounding box center [1221, 403] width 92 height 31
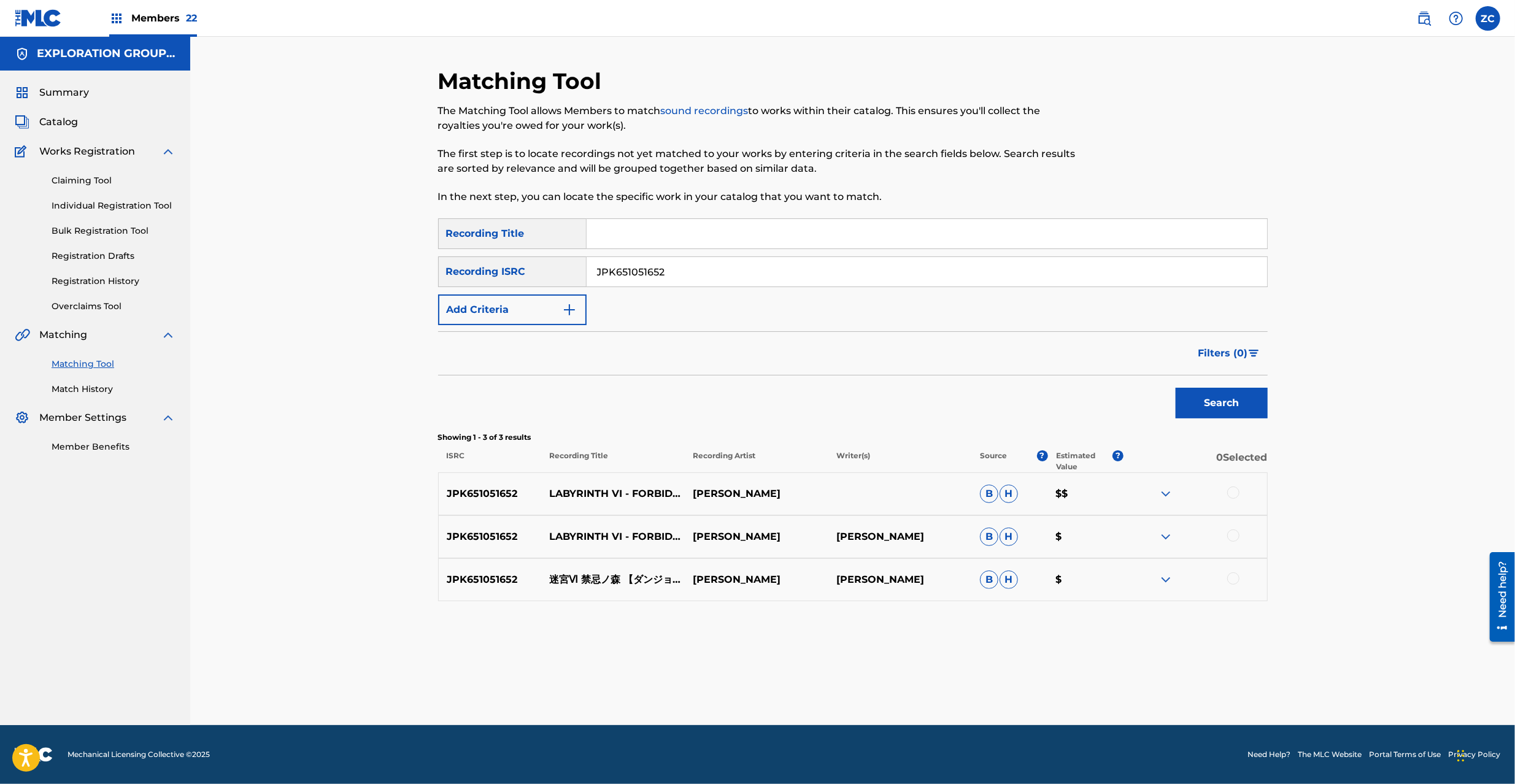
click at [1235, 494] on div at bounding box center [1233, 492] width 12 height 12
drag, startPoint x: 1235, startPoint y: 531, endPoint x: 1240, endPoint y: 573, distance: 42.3
click at [1235, 536] on div at bounding box center [1233, 535] width 12 height 12
click at [1235, 580] on div at bounding box center [1233, 578] width 12 height 12
click at [756, 277] on input "JPK651051652" at bounding box center [927, 272] width 681 height 30
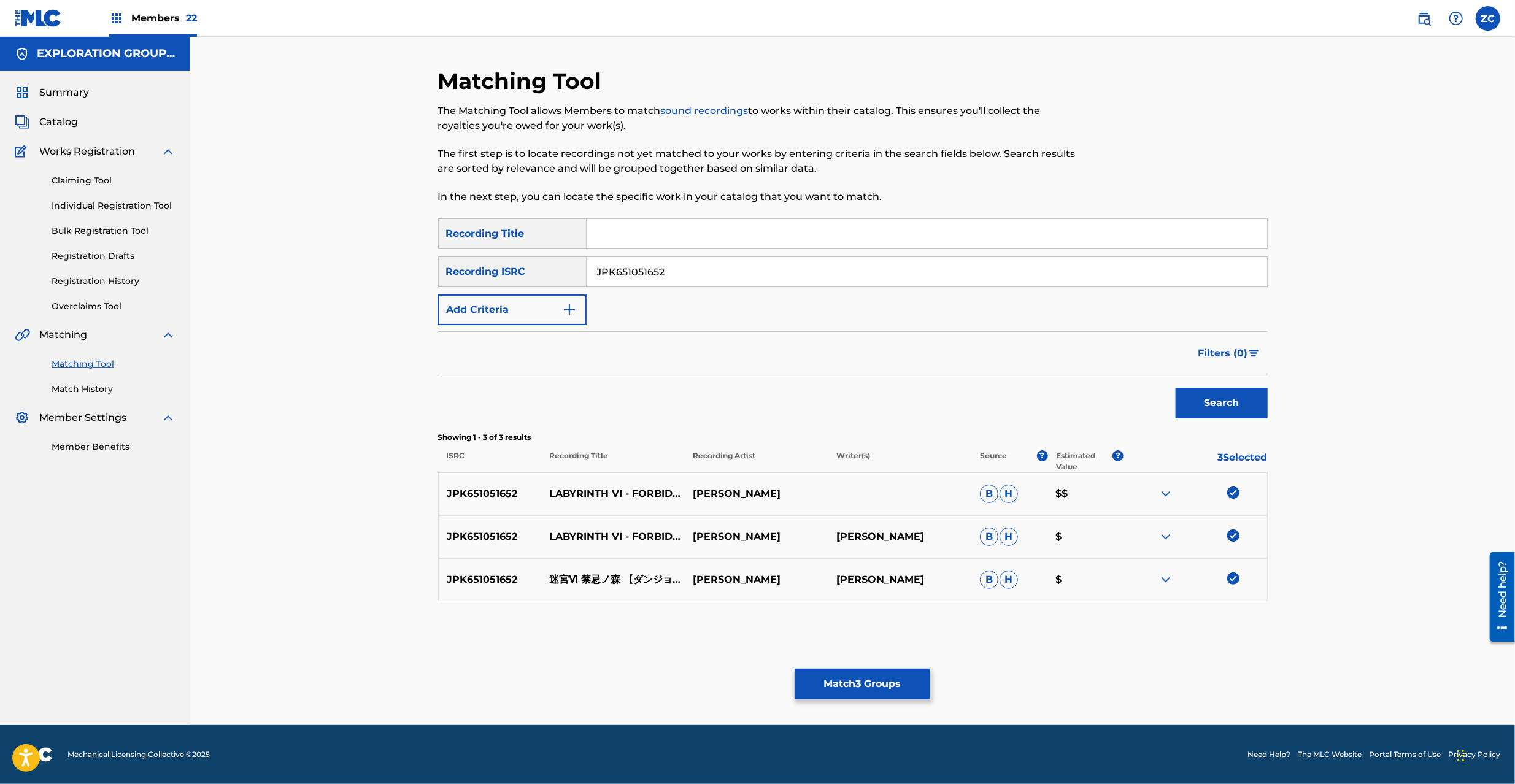
paste input "23"
click at [1217, 401] on button "Search" at bounding box center [1221, 403] width 92 height 31
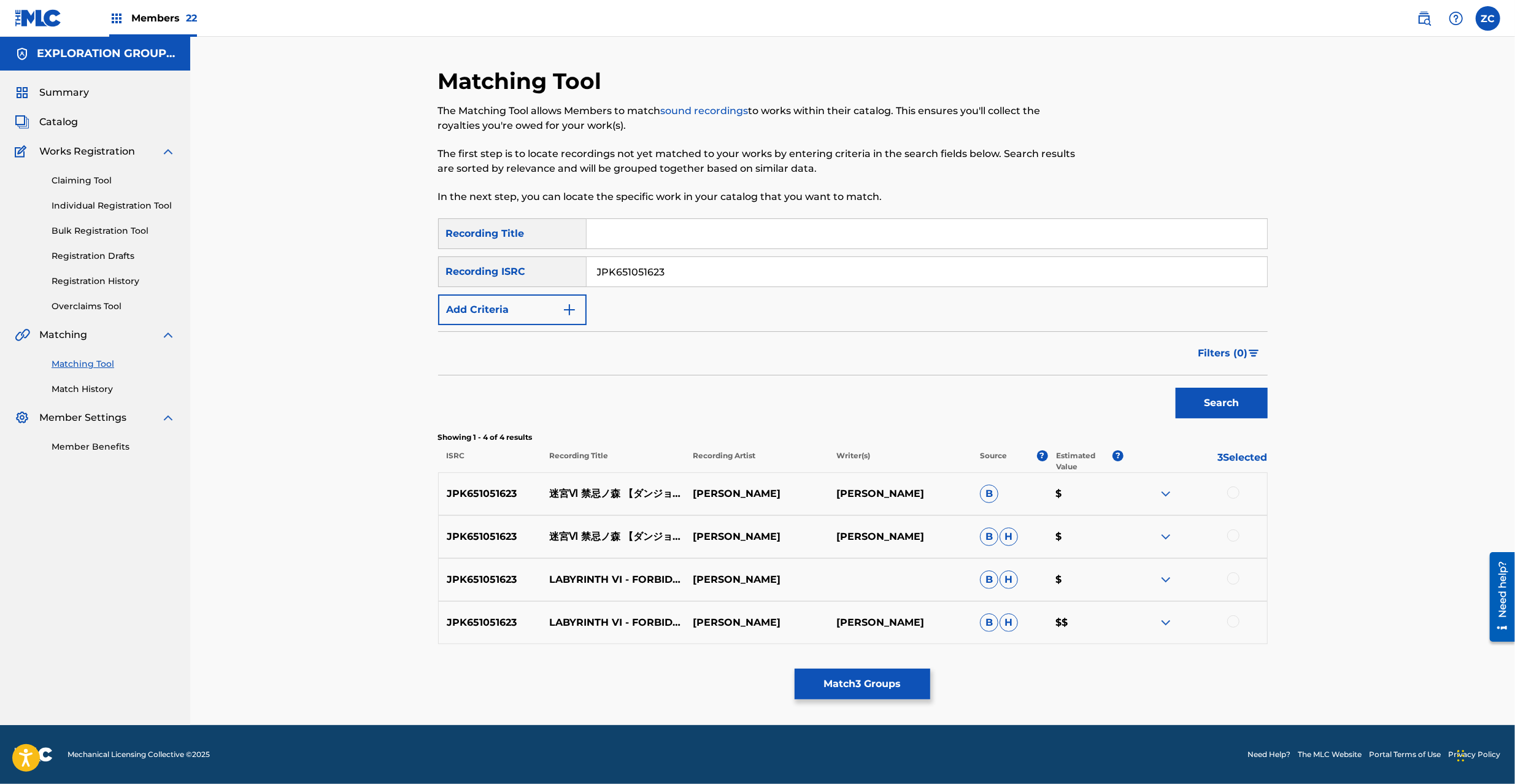
click at [1235, 494] on div at bounding box center [1233, 492] width 12 height 12
click at [1232, 536] on div at bounding box center [1233, 535] width 12 height 12
click at [1233, 578] on div at bounding box center [1233, 578] width 12 height 12
click at [1233, 619] on div at bounding box center [1233, 621] width 12 height 12
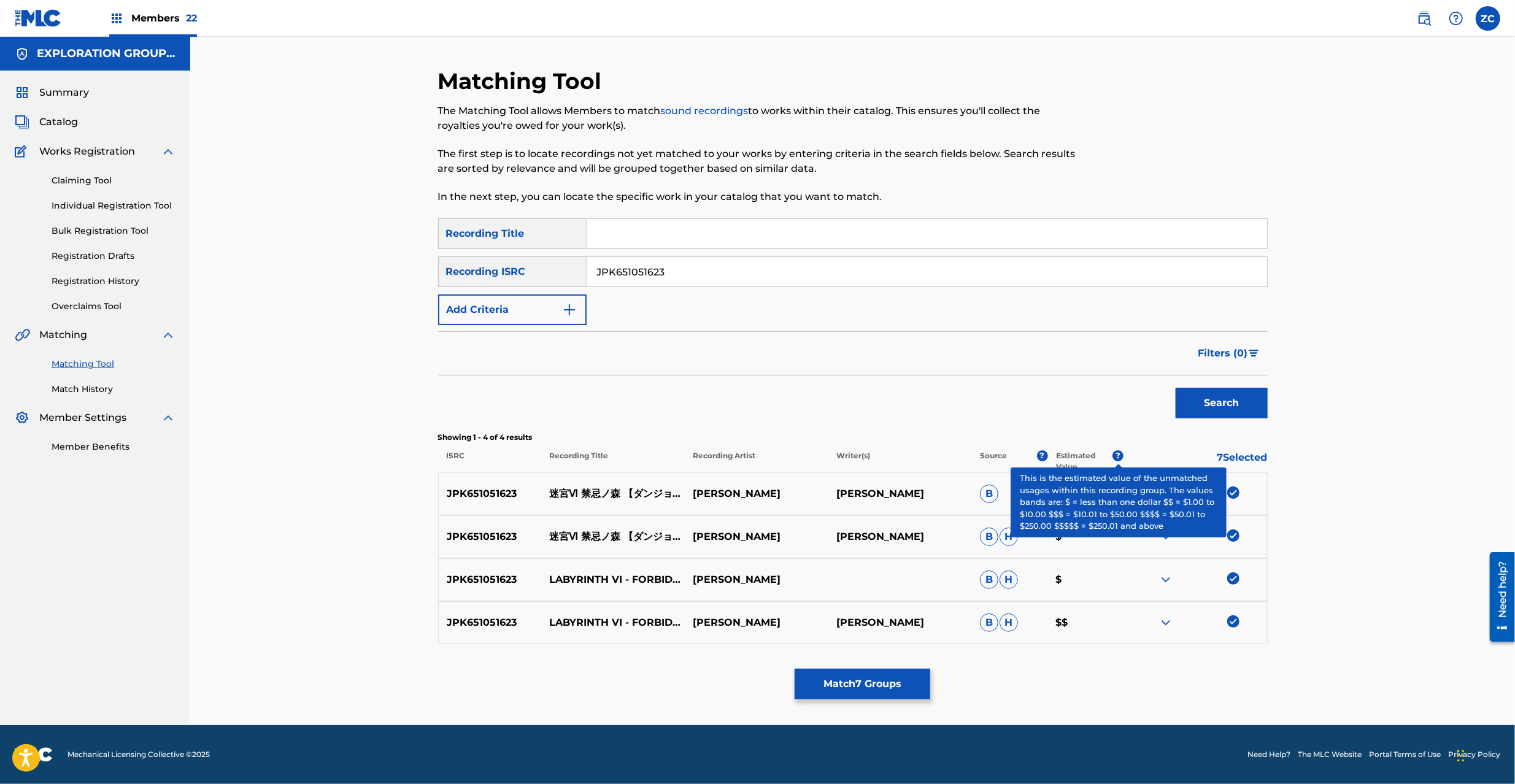
click at [917, 263] on input "JPK651051623" at bounding box center [927, 272] width 681 height 30
paste input "401722"
click at [1235, 412] on button "Search" at bounding box center [1221, 403] width 92 height 31
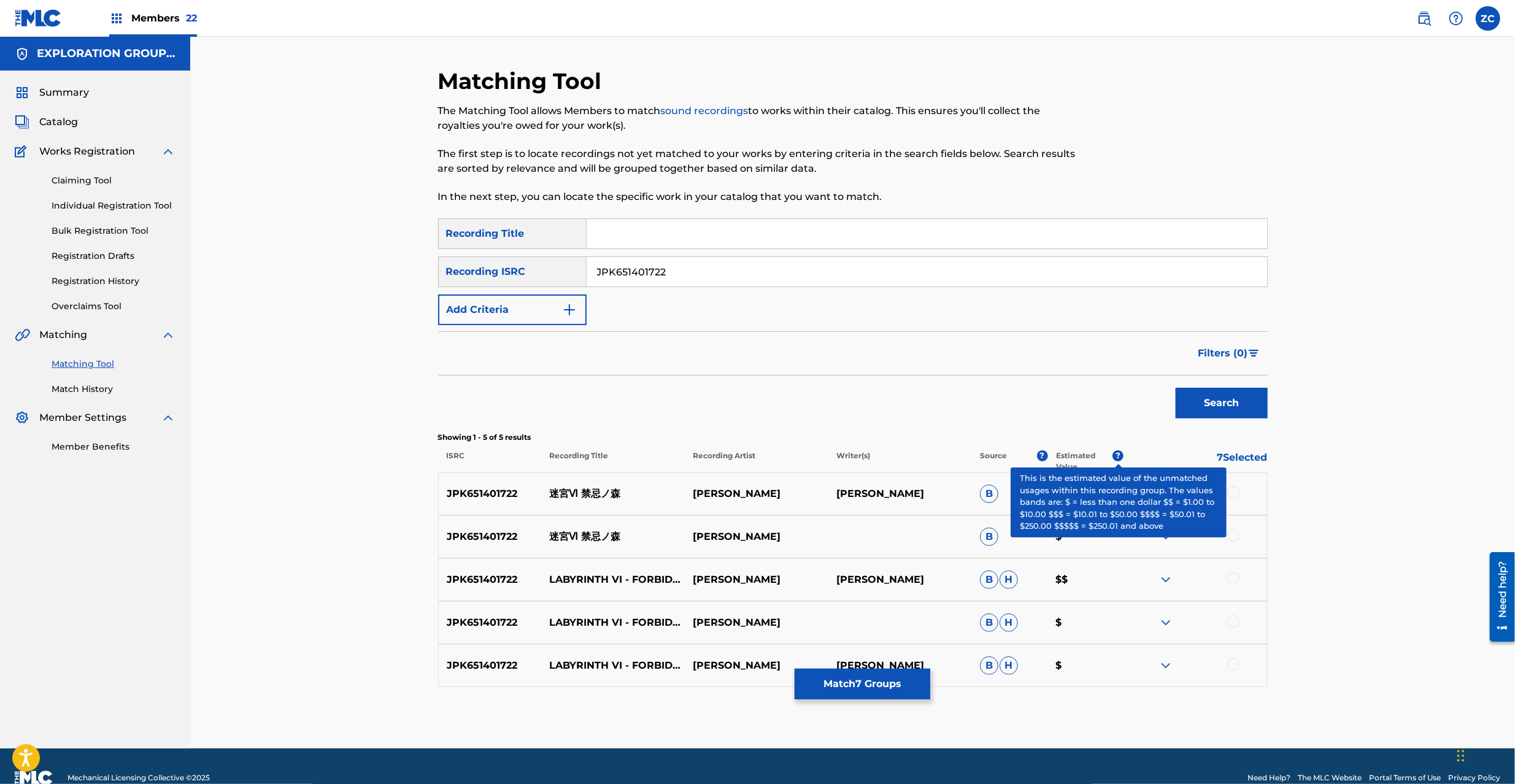
click at [1237, 497] on div at bounding box center [1233, 492] width 12 height 12
click at [1235, 535] on div at bounding box center [1233, 535] width 12 height 12
click at [1230, 580] on div at bounding box center [1233, 578] width 12 height 12
click at [1233, 624] on div at bounding box center [1233, 621] width 12 height 12
click at [1236, 668] on div at bounding box center [1233, 664] width 12 height 12
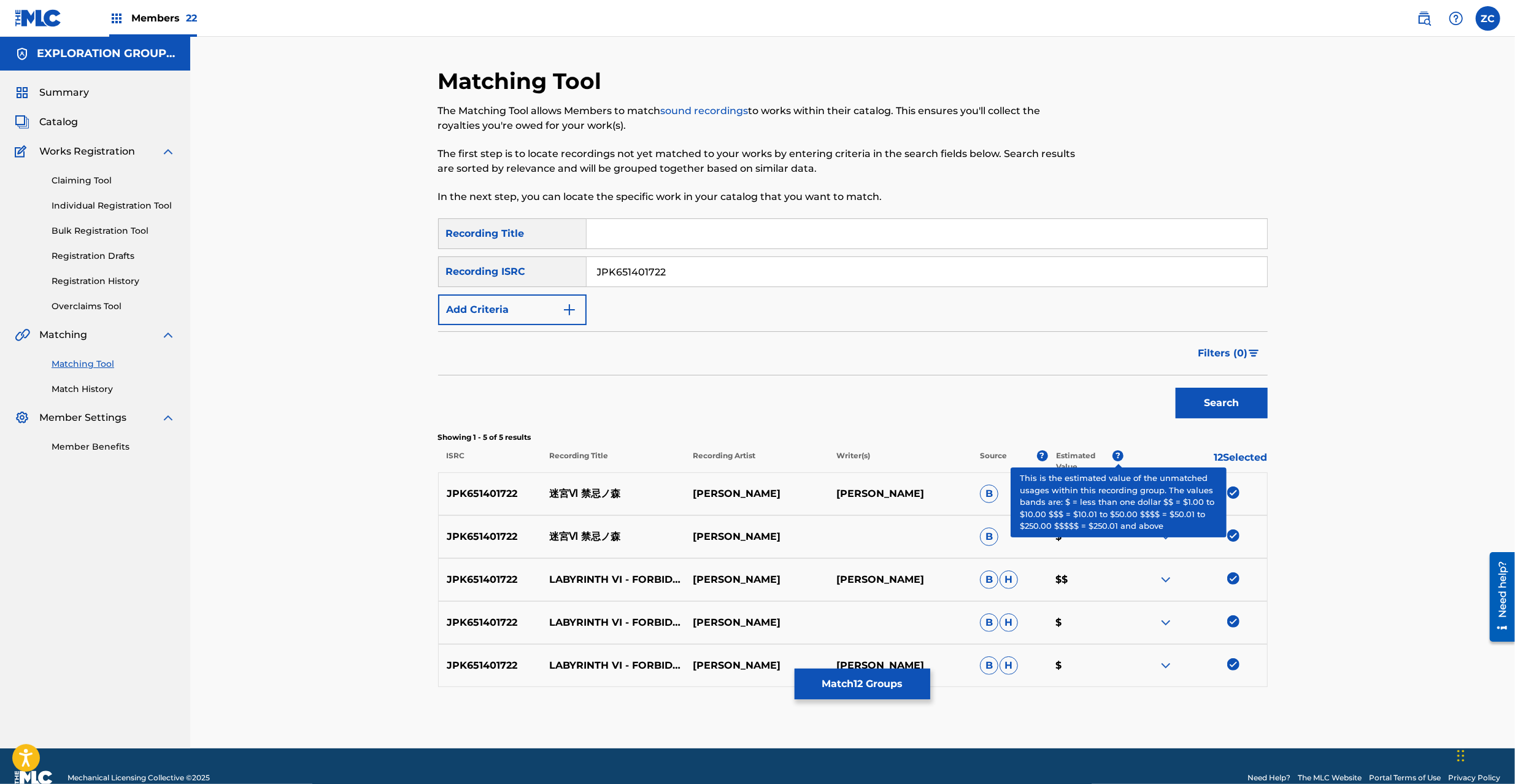
click at [942, 265] on input "JPK651401722" at bounding box center [927, 272] width 681 height 30
paste input "264023"
click at [1232, 405] on button "Search" at bounding box center [1221, 403] width 92 height 31
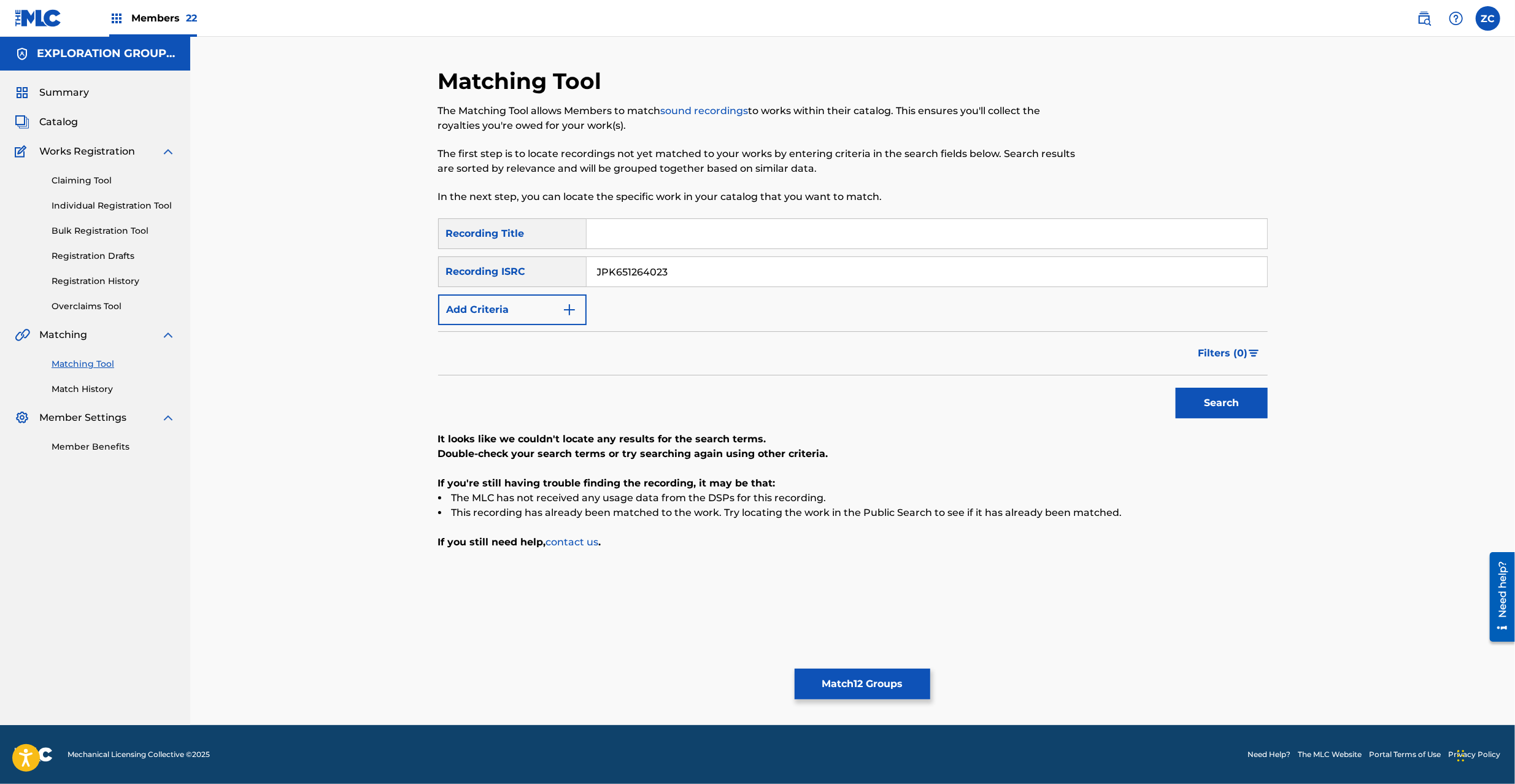
click at [866, 257] on input "JPK651264023" at bounding box center [927, 272] width 681 height 30
paste input "367314"
click at [1176, 388] on button "Search" at bounding box center [1221, 403] width 92 height 31
click at [855, 271] on input "JPK651367314" at bounding box center [927, 272] width 681 height 30
paste input "264823"
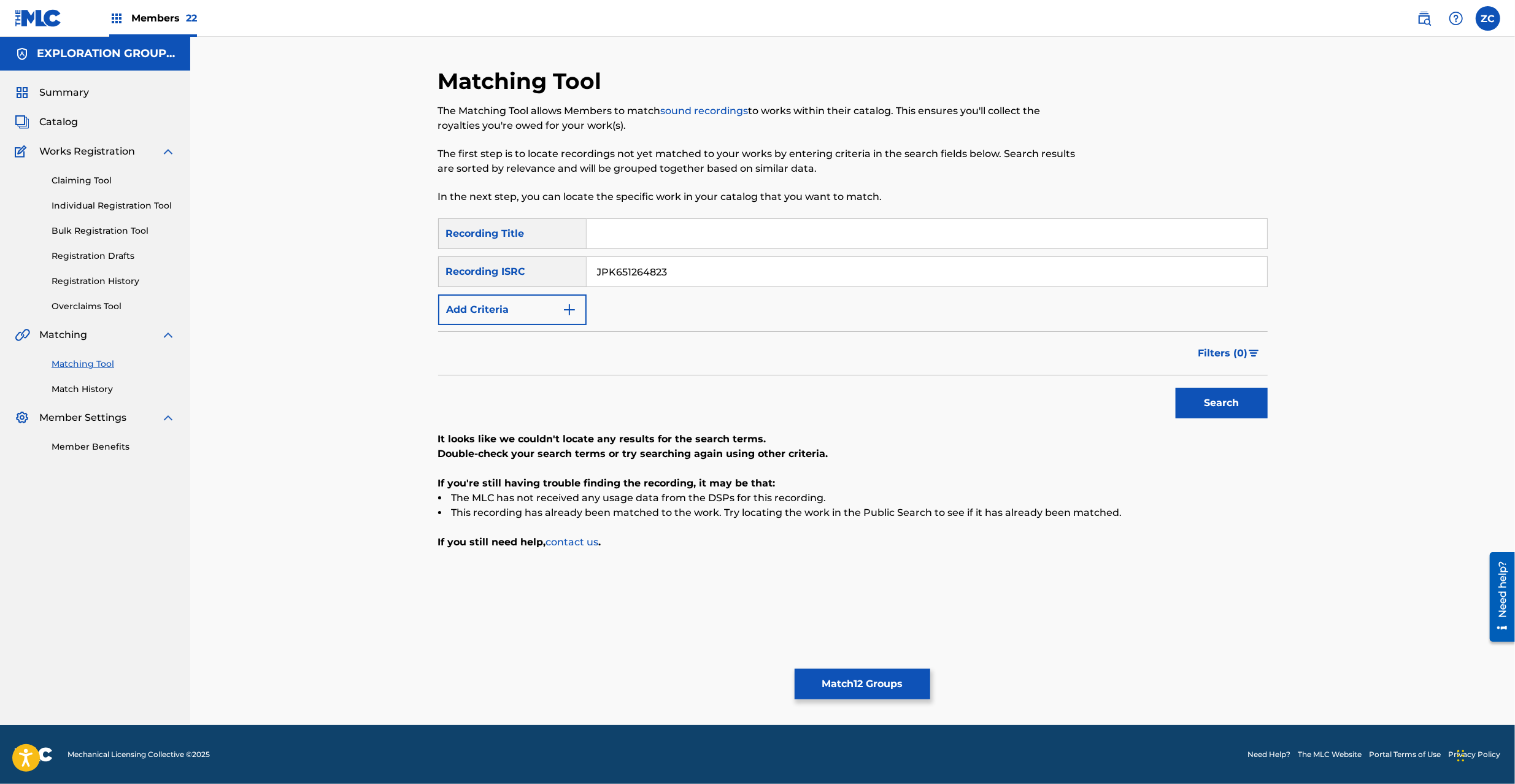
click at [1176, 388] on button "Search" at bounding box center [1221, 403] width 92 height 31
click at [992, 273] on input "JPK651264823" at bounding box center [927, 272] width 681 height 30
paste input "2"
type input "JPK651264223"
click at [1176, 388] on button "Search" at bounding box center [1221, 403] width 92 height 31
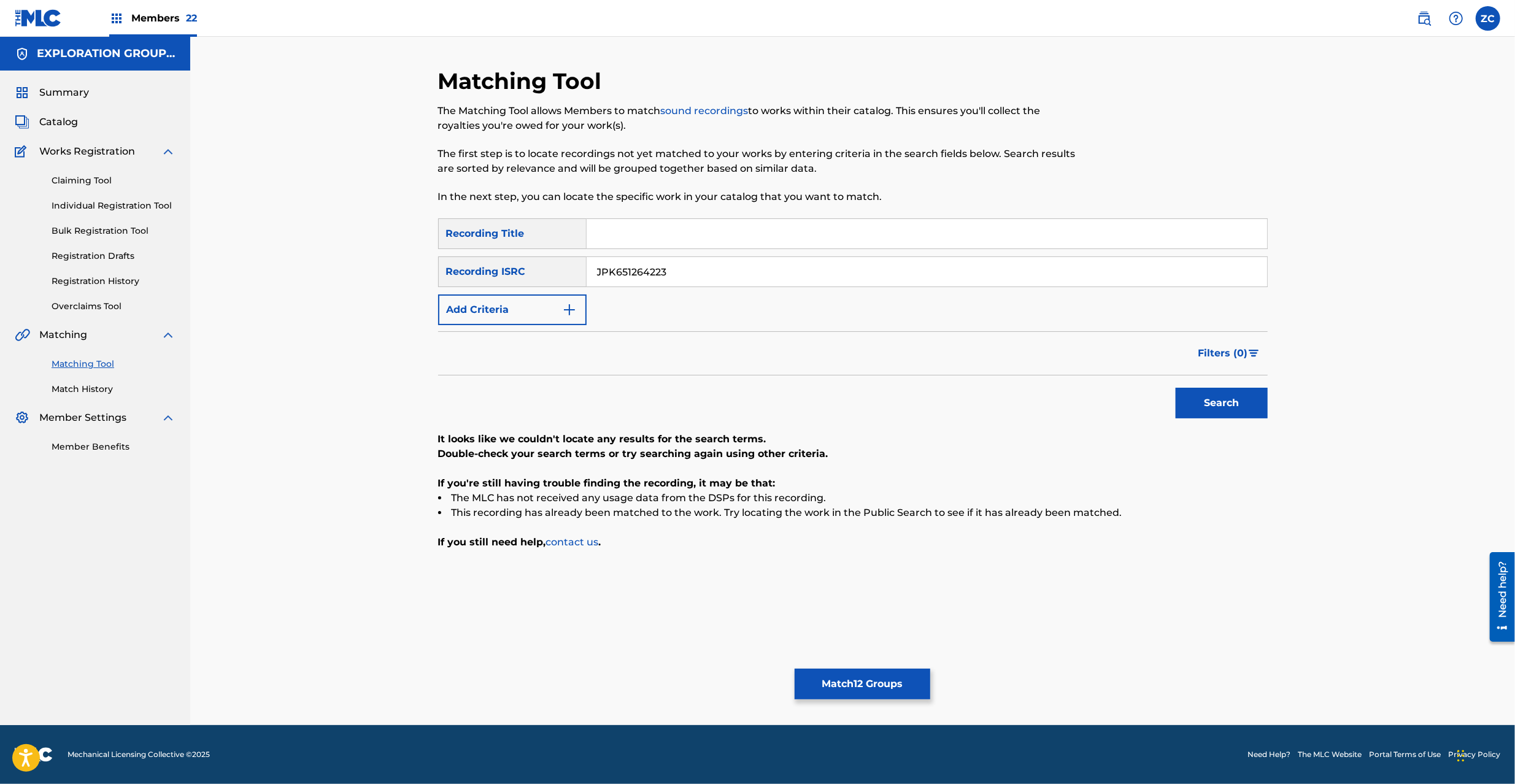
click at [867, 685] on button "Match 12 Groups" at bounding box center [862, 684] width 136 height 31
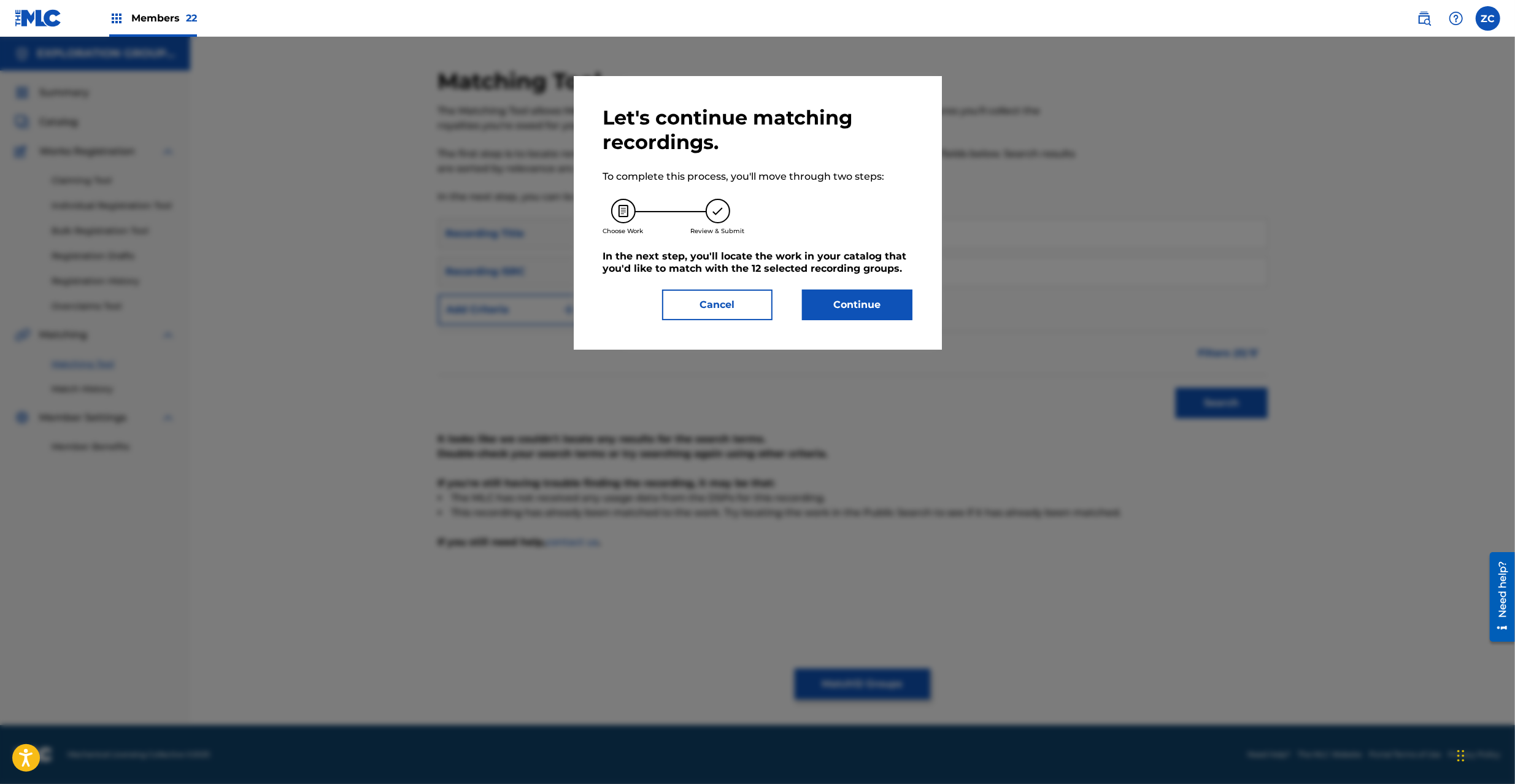
click at [861, 309] on button "Continue" at bounding box center [857, 305] width 111 height 31
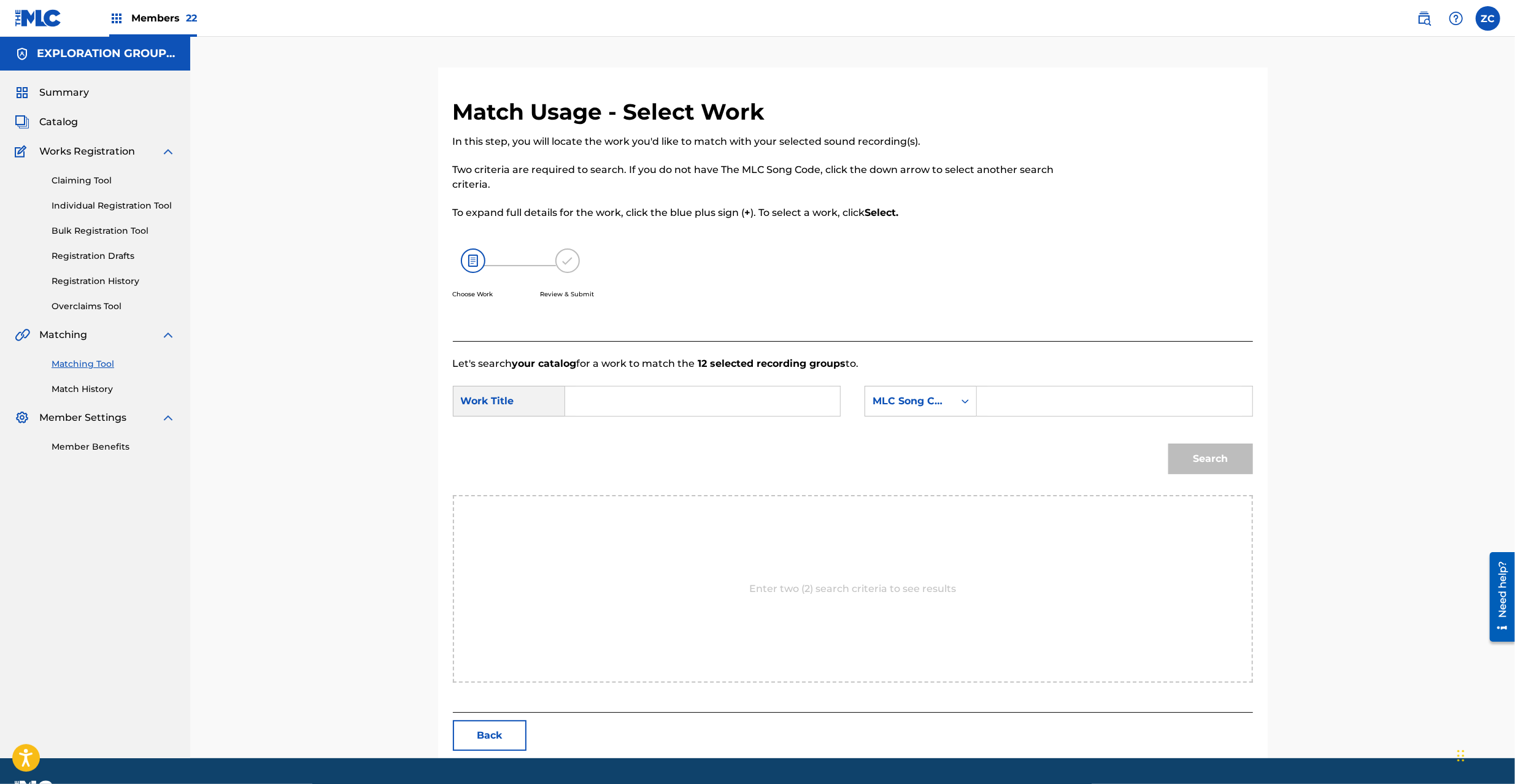
click at [704, 411] on input "Search Form" at bounding box center [702, 401] width 254 height 30
paste input "Meikyuu 6 Kinkino Mori MV10HE"
click at [717, 398] on input "Meikyuu 6 Kinkino Mori MV10HE" at bounding box center [702, 401] width 254 height 30
type input "Meikyuu 6 Kinkino Mori"
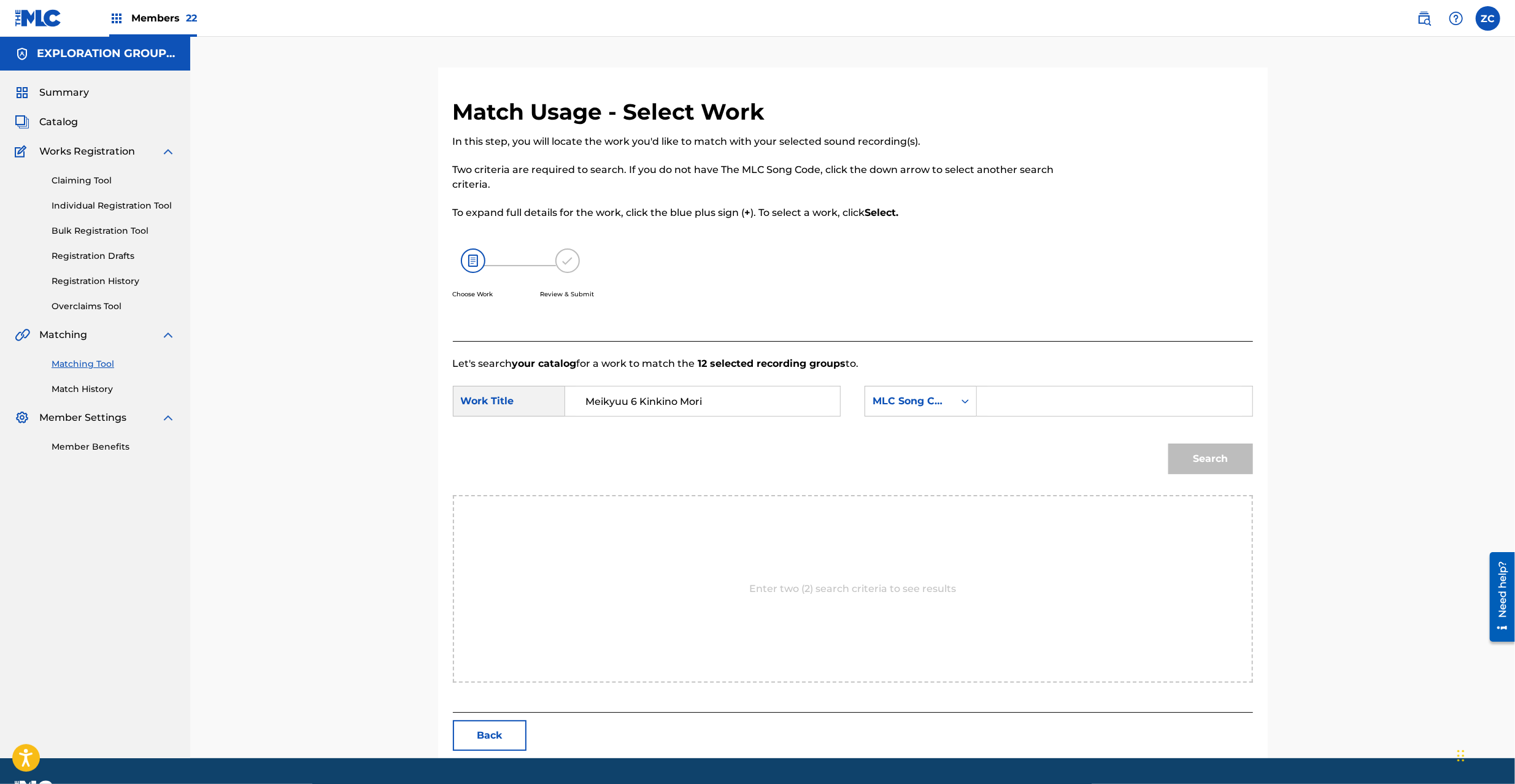
click at [1137, 425] on form "SearchWithCriteria4697cd04-8f33-4a03-b732-ebd1592606f9 Work Title Meikyuu 6 Kin…" at bounding box center [852, 433] width 800 height 124
click at [1136, 400] on input "Search Form" at bounding box center [1114, 401] width 254 height 30
paste input "MV10HE"
type input "MV10HE"
click at [1201, 452] on button "Search" at bounding box center [1211, 459] width 85 height 31
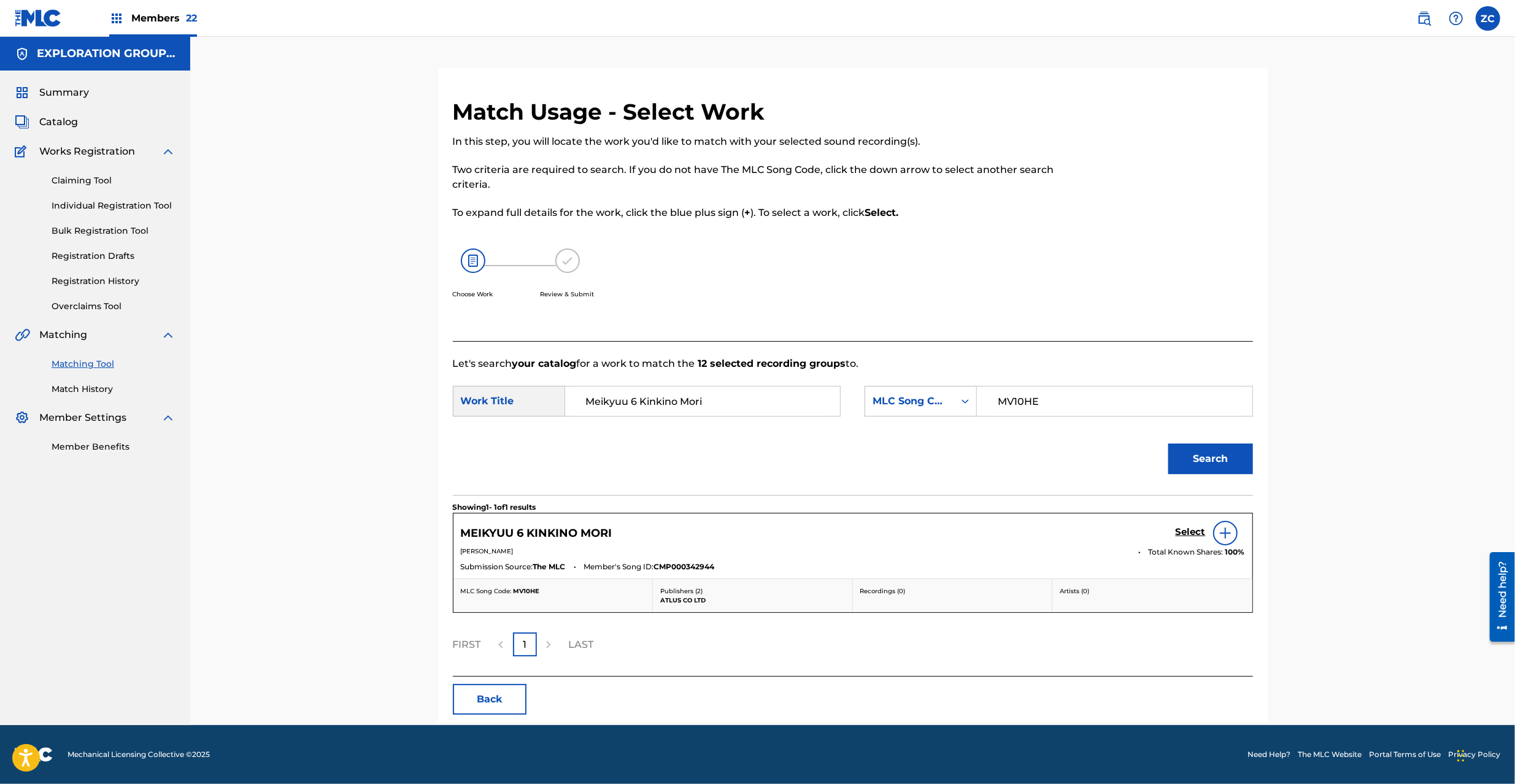
click at [1186, 531] on h5 "Select" at bounding box center [1190, 532] width 30 height 12
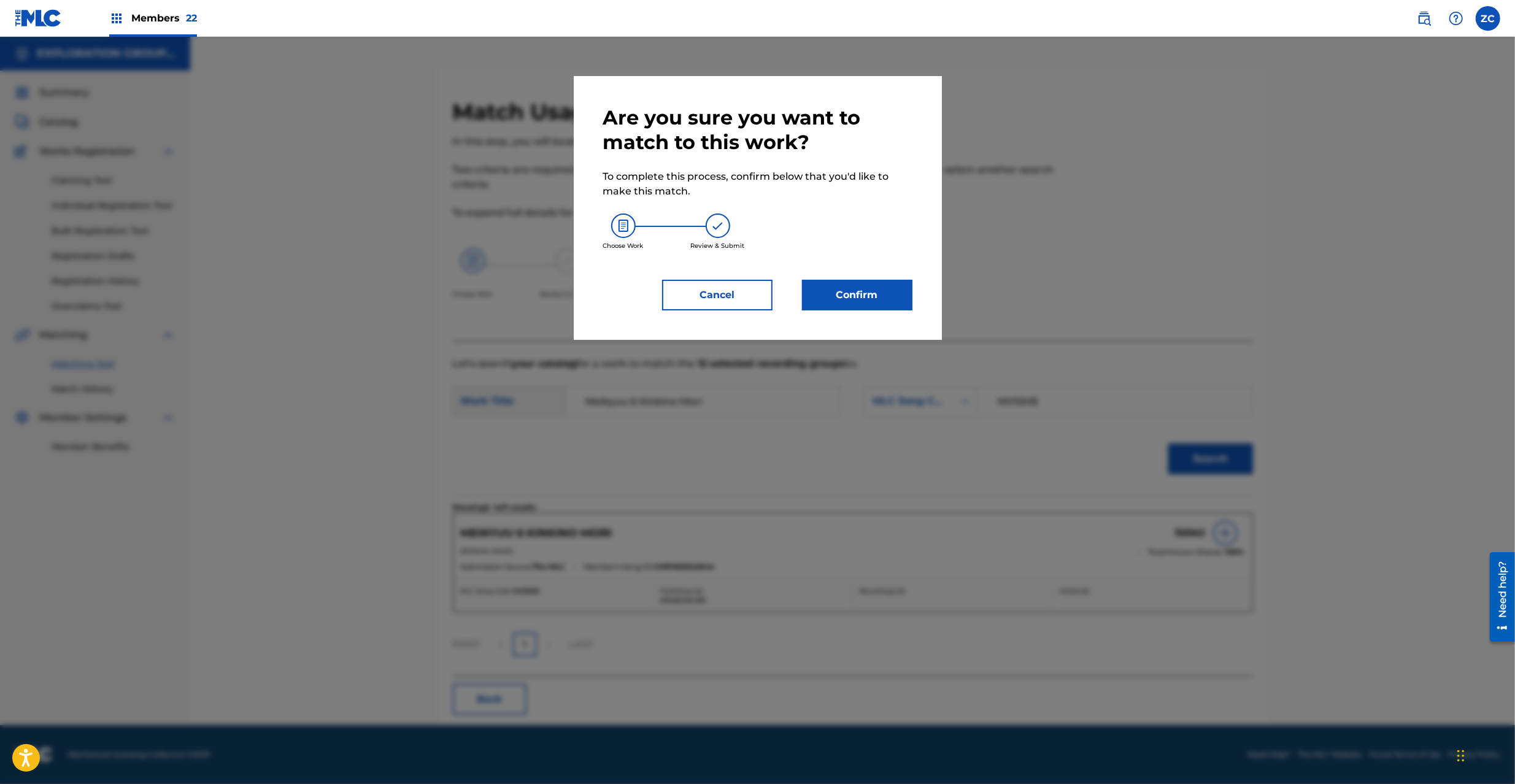
click at [892, 301] on button "Confirm" at bounding box center [857, 295] width 111 height 31
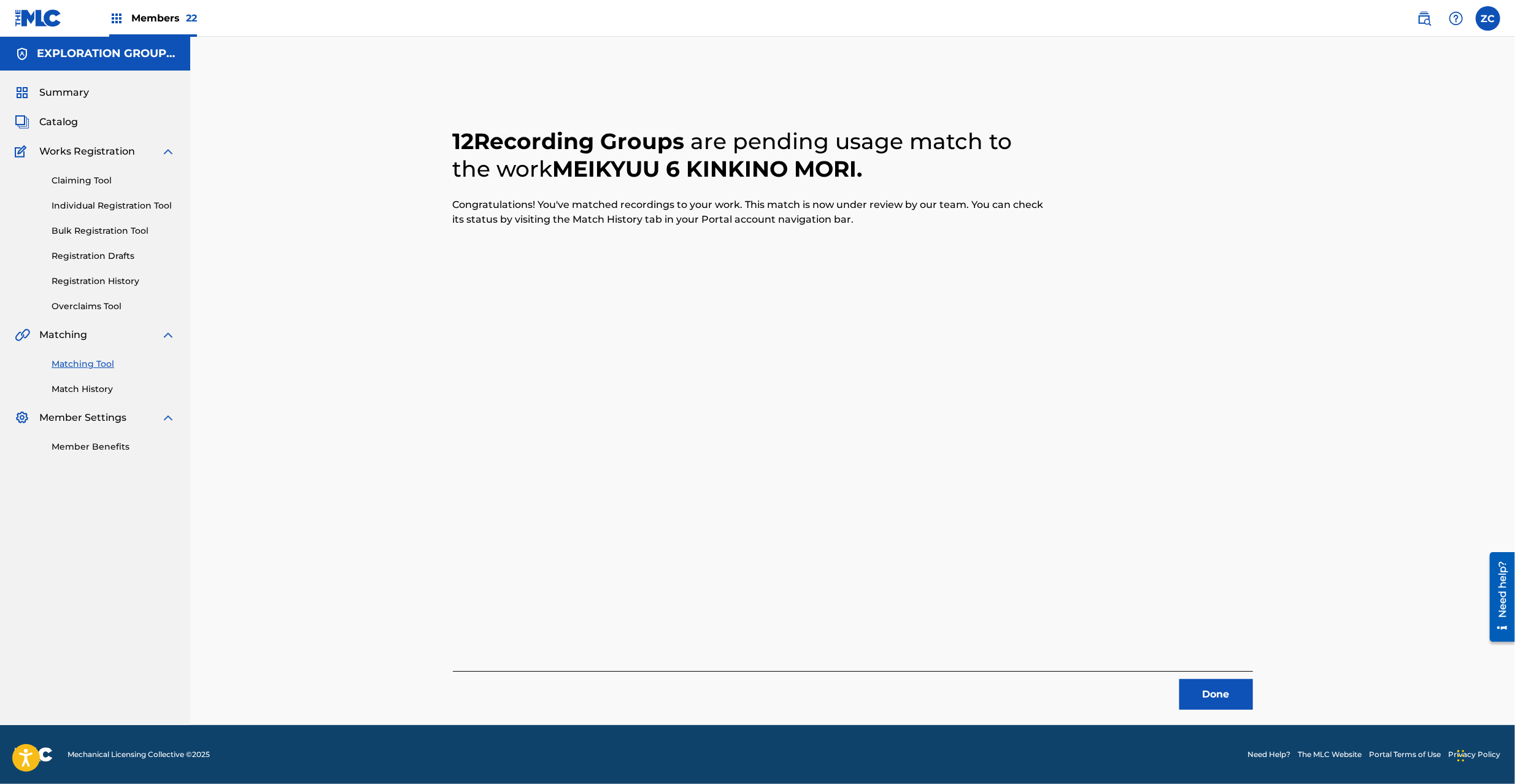
click at [1210, 700] on button "Done" at bounding box center [1216, 695] width 74 height 31
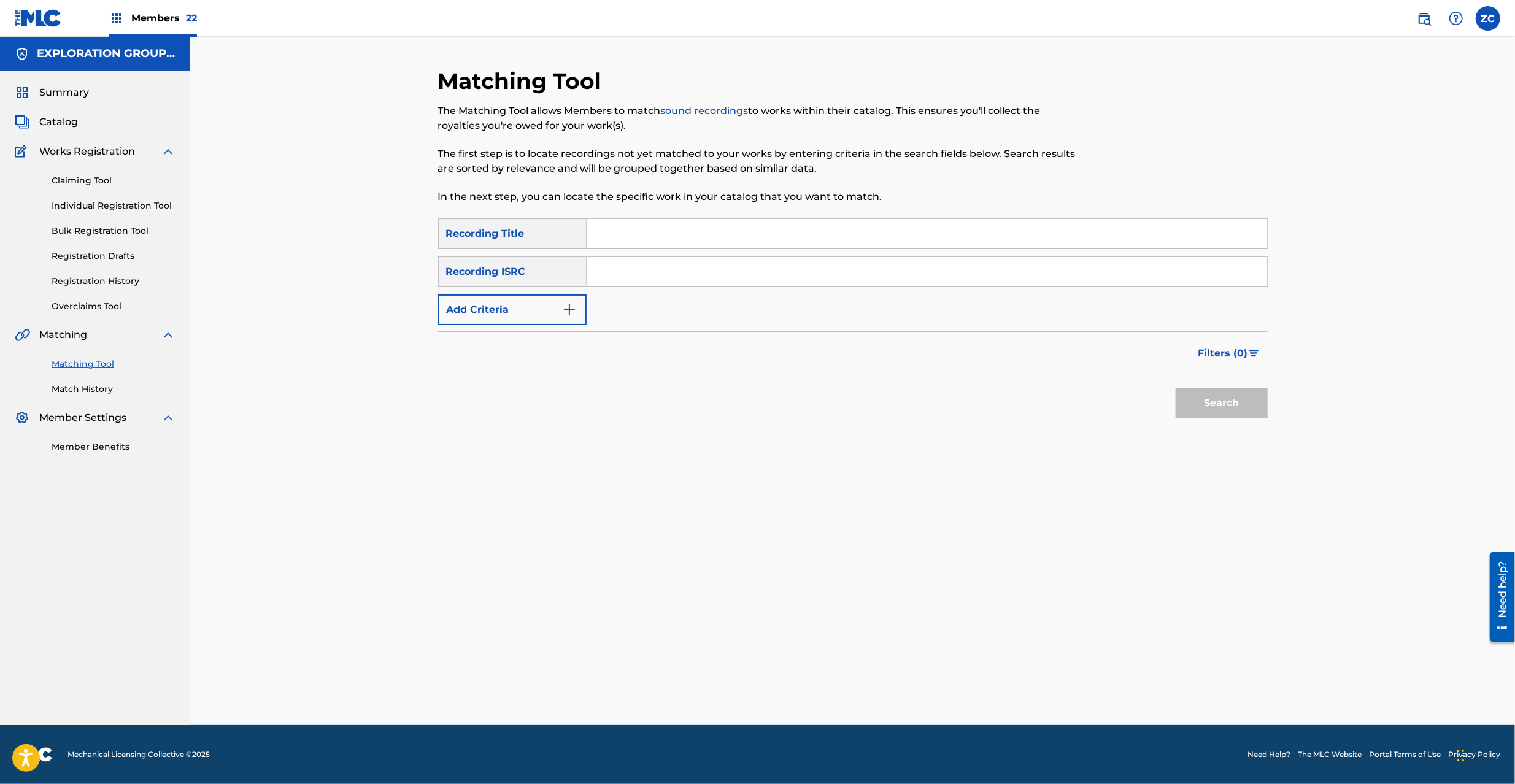
click at [798, 275] on input "Search Form" at bounding box center [927, 272] width 681 height 30
paste input "JPK651367115"
click at [1250, 415] on button "Search" at bounding box center [1221, 403] width 92 height 31
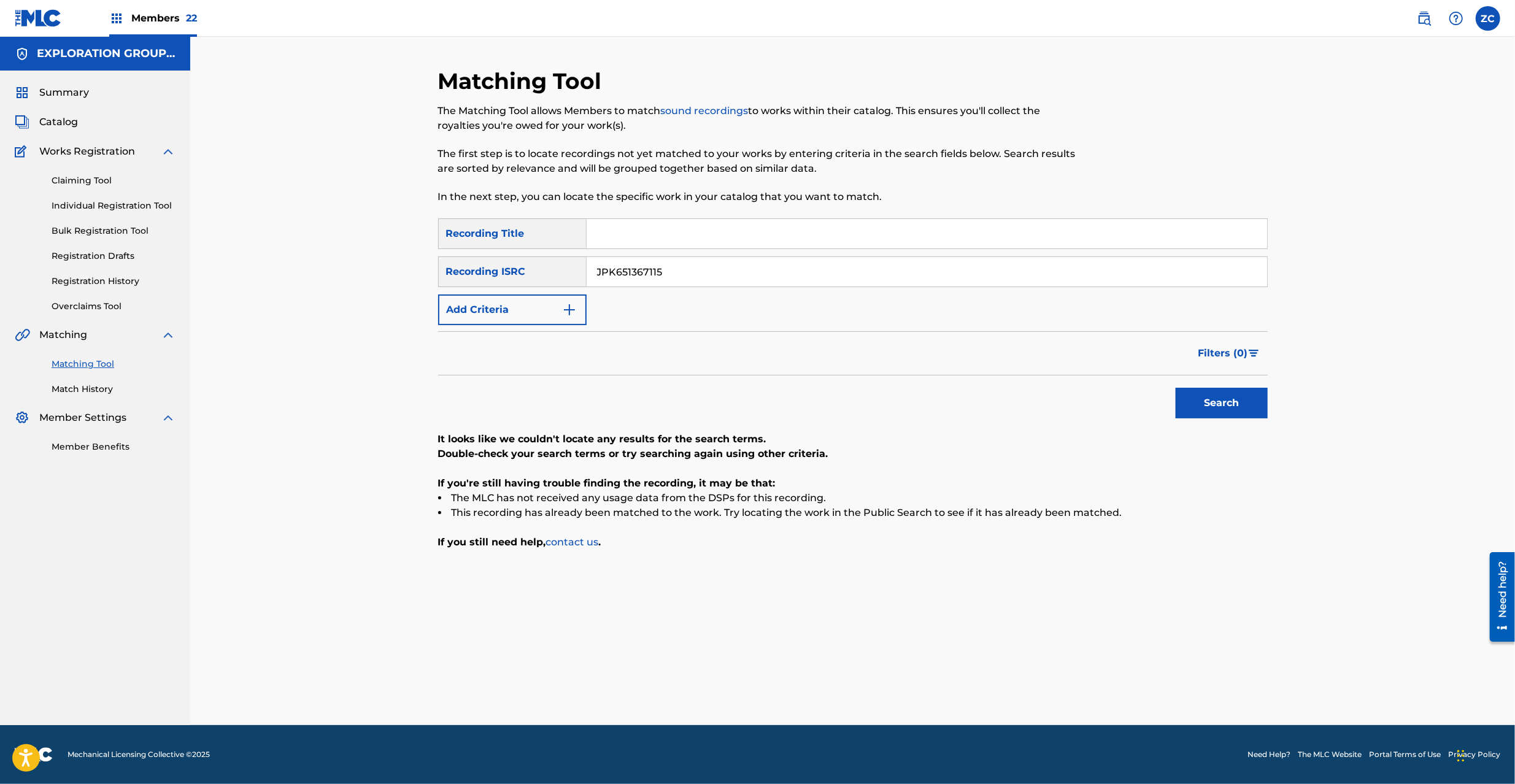
click at [1039, 272] on input "JPK651367115" at bounding box center [927, 272] width 681 height 30
paste input "264824"
click at [1176, 388] on button "Search" at bounding box center [1221, 403] width 92 height 31
paste input "2"
click at [1176, 388] on button "Search" at bounding box center [1221, 403] width 92 height 31
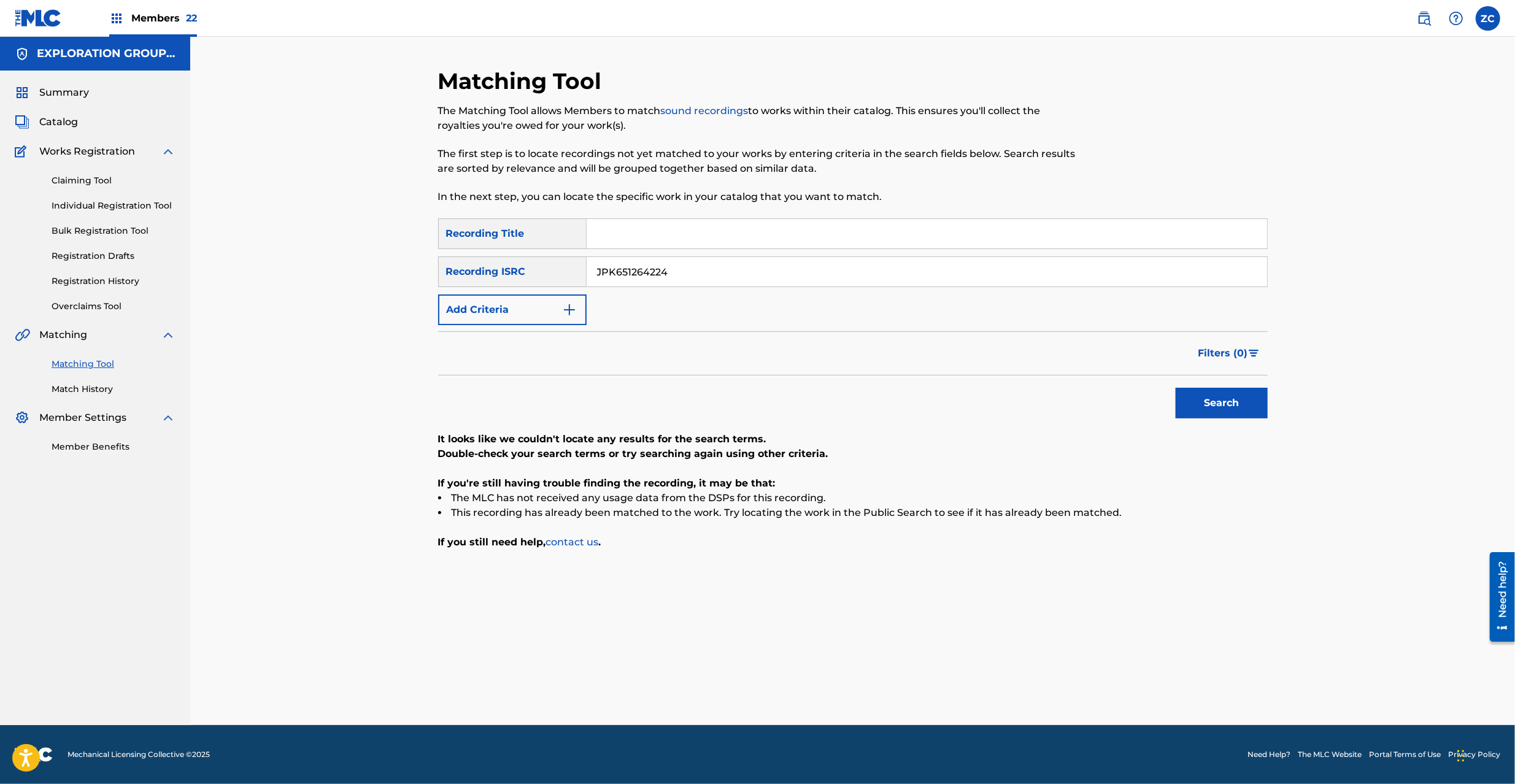
paste input "160119"
click at [1176, 388] on button "Search" at bounding box center [1221, 403] width 92 height 31
paste input "051653"
click at [1176, 388] on button "Search" at bounding box center [1221, 403] width 92 height 31
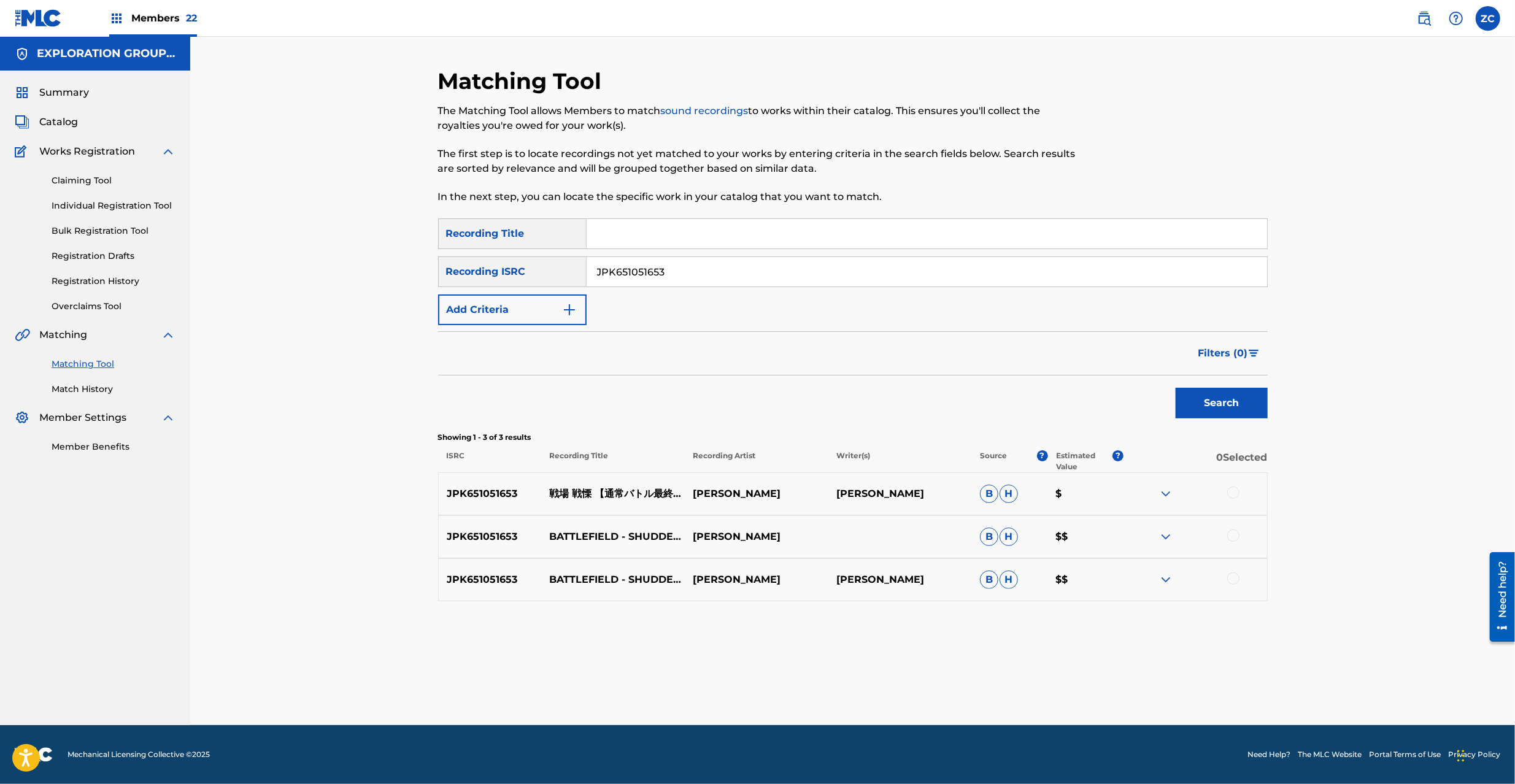
click at [1233, 494] on div at bounding box center [1233, 492] width 12 height 12
click at [1233, 537] on div at bounding box center [1233, 535] width 12 height 12
click at [1233, 584] on div at bounding box center [1233, 578] width 12 height 12
click at [843, 265] on input "JPK651051653" at bounding box center [927, 272] width 681 height 30
paste input "24"
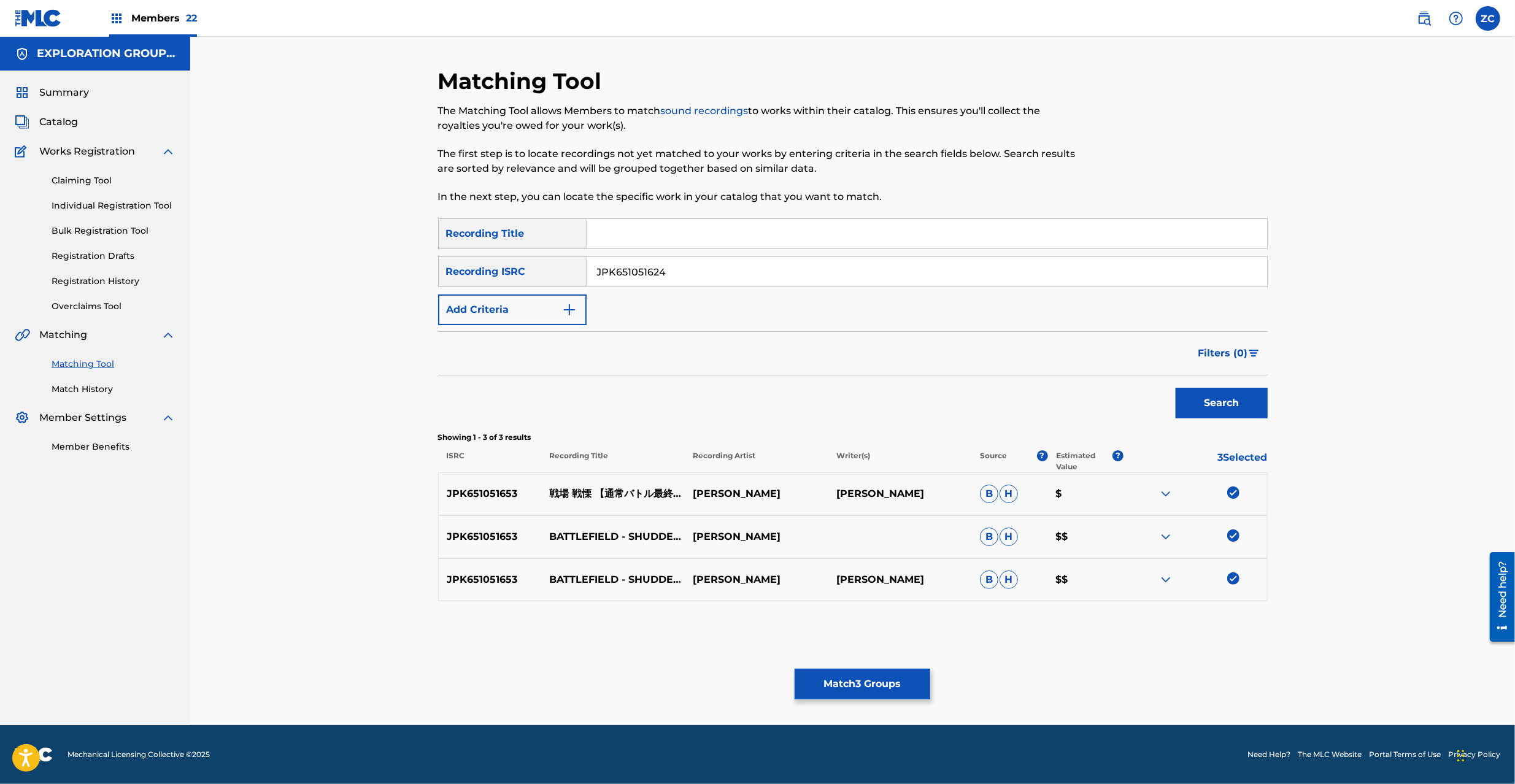
click at [1176, 388] on button "Search" at bounding box center [1221, 403] width 92 height 31
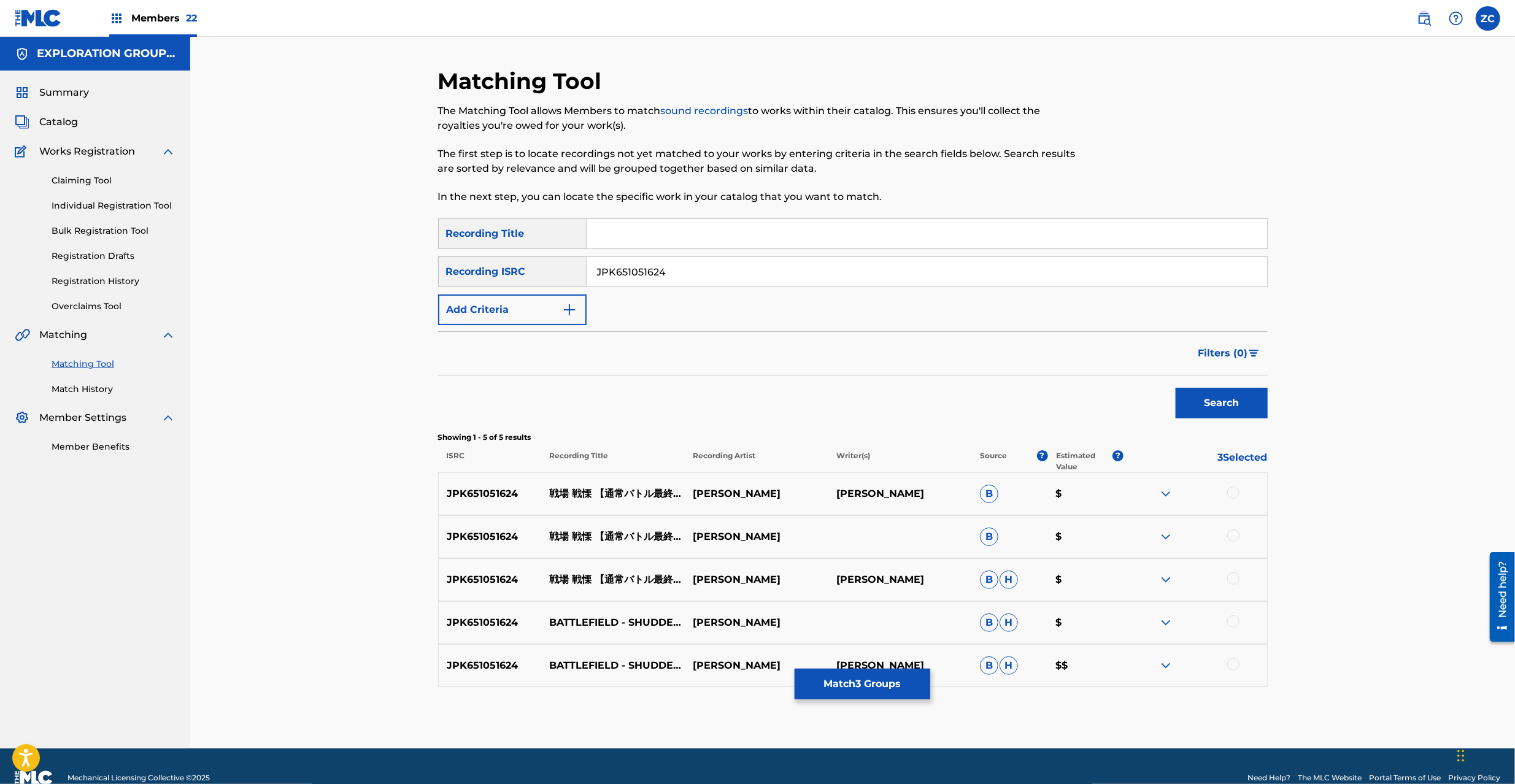
click at [1237, 494] on div at bounding box center [1233, 492] width 12 height 12
click at [1233, 539] on div at bounding box center [1233, 535] width 12 height 12
click at [1231, 582] on div at bounding box center [1233, 578] width 12 height 12
click at [1230, 619] on div at bounding box center [1233, 621] width 12 height 12
click at [1233, 663] on div at bounding box center [1233, 664] width 12 height 12
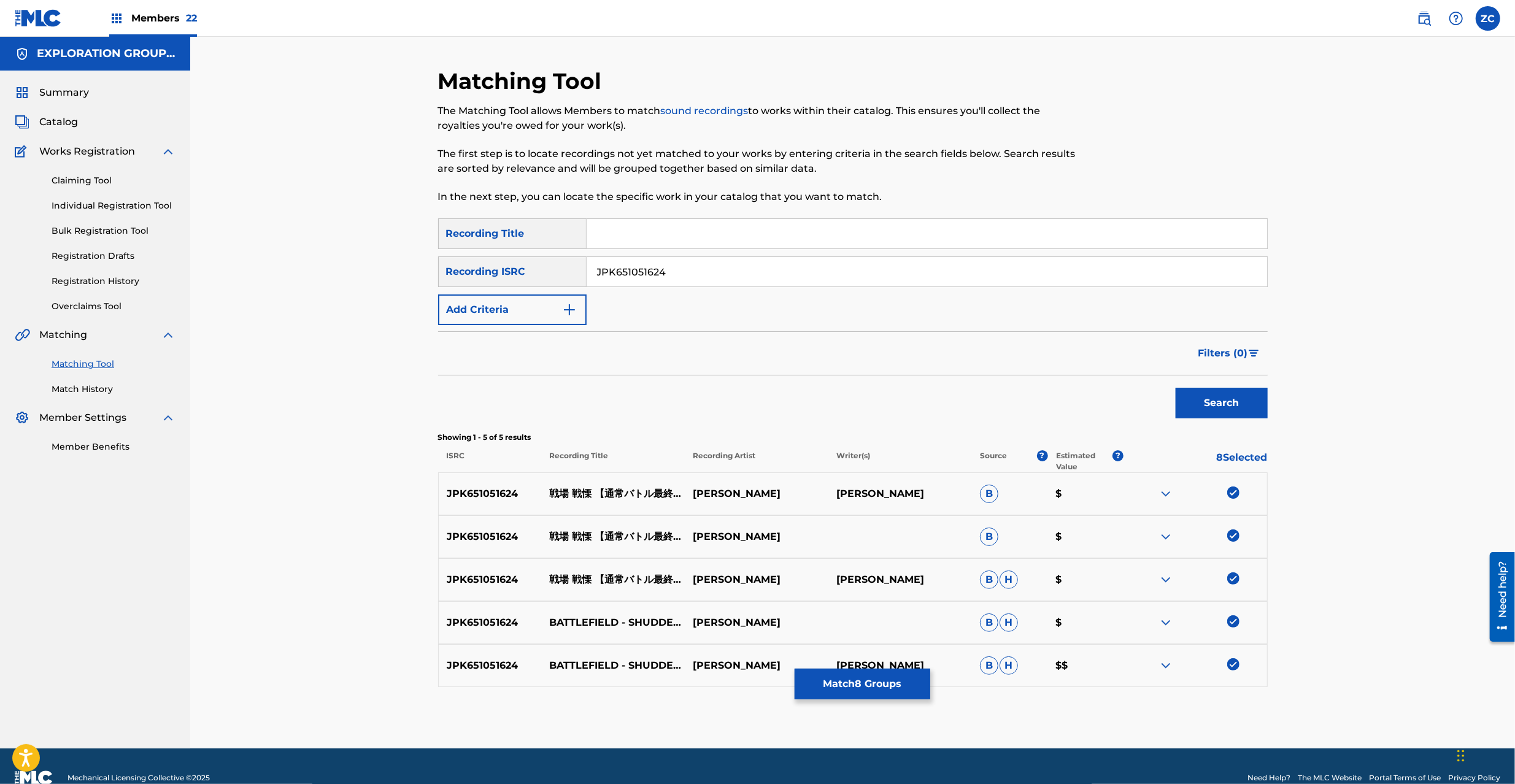
click at [710, 277] on input "JPK651051624" at bounding box center [927, 272] width 681 height 30
paste input "401723"
type input "JPK651401723"
click at [1176, 388] on button "Search" at bounding box center [1221, 403] width 92 height 31
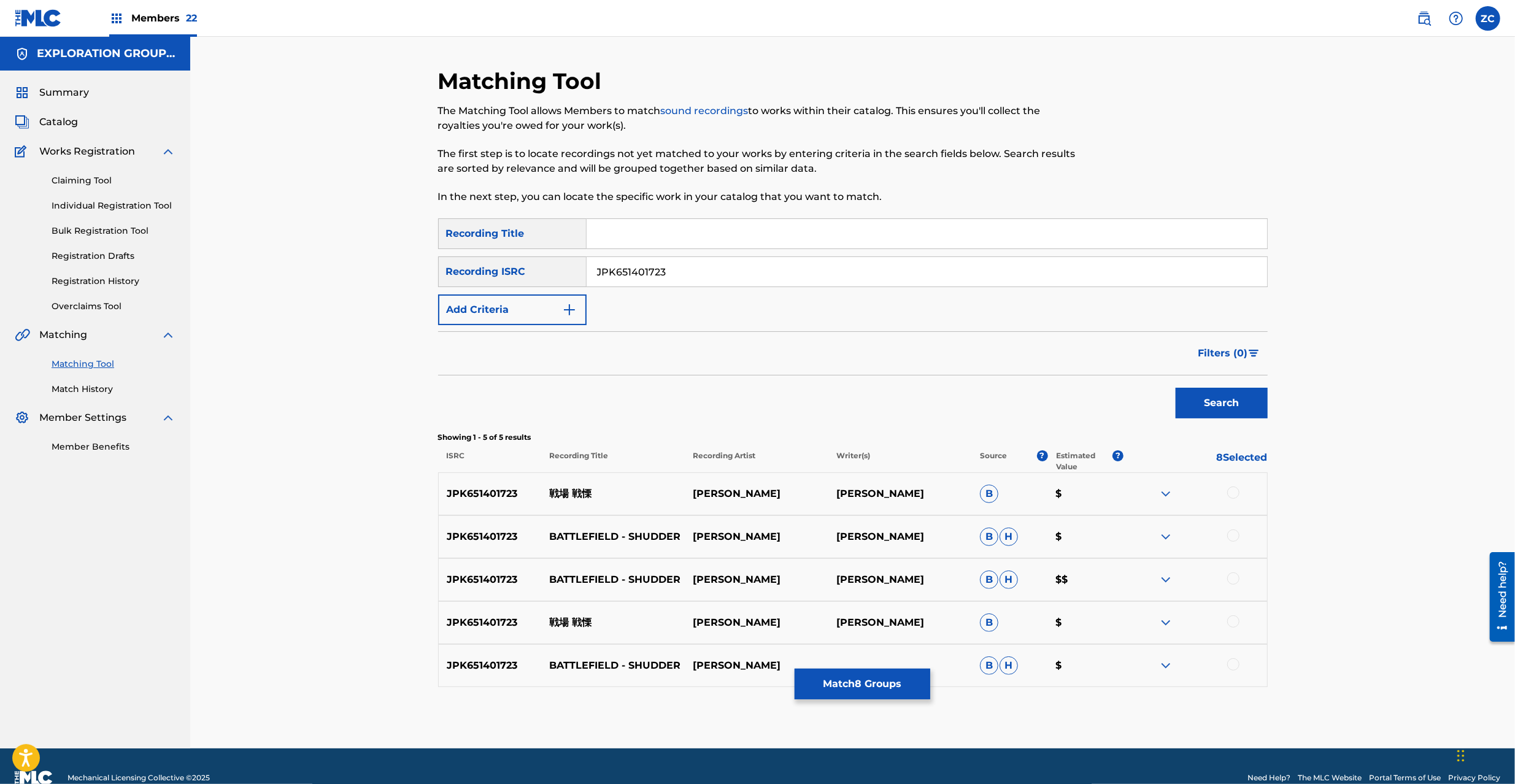
click at [1237, 494] on div at bounding box center [1233, 492] width 12 height 12
click at [1235, 541] on div at bounding box center [1233, 535] width 12 height 12
click at [1235, 580] on div at bounding box center [1233, 578] width 12 height 12
click at [1233, 623] on div at bounding box center [1233, 621] width 12 height 12
click at [1233, 666] on div at bounding box center [1233, 664] width 12 height 12
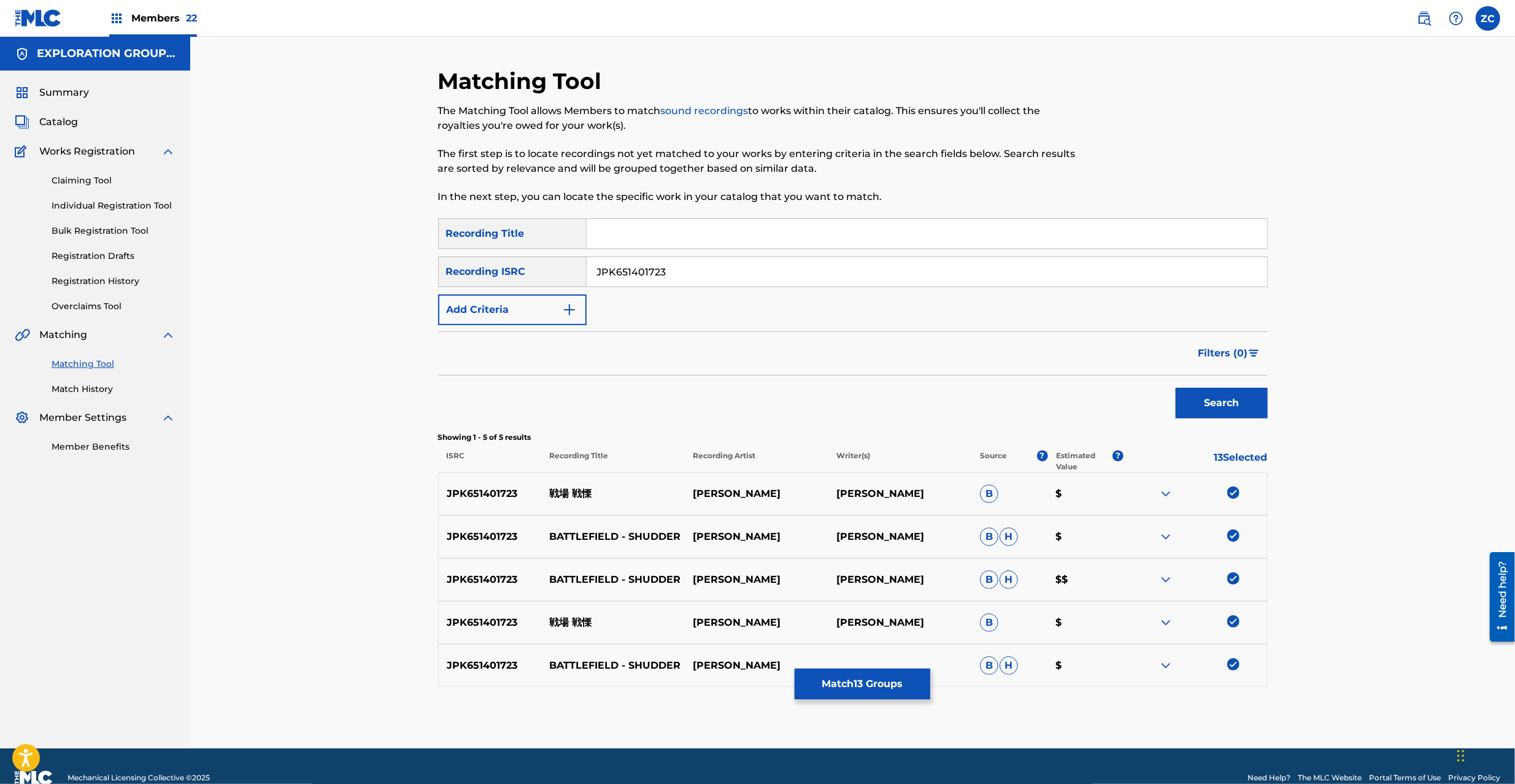
click at [870, 686] on button "Match 13 Groups" at bounding box center [862, 684] width 136 height 31
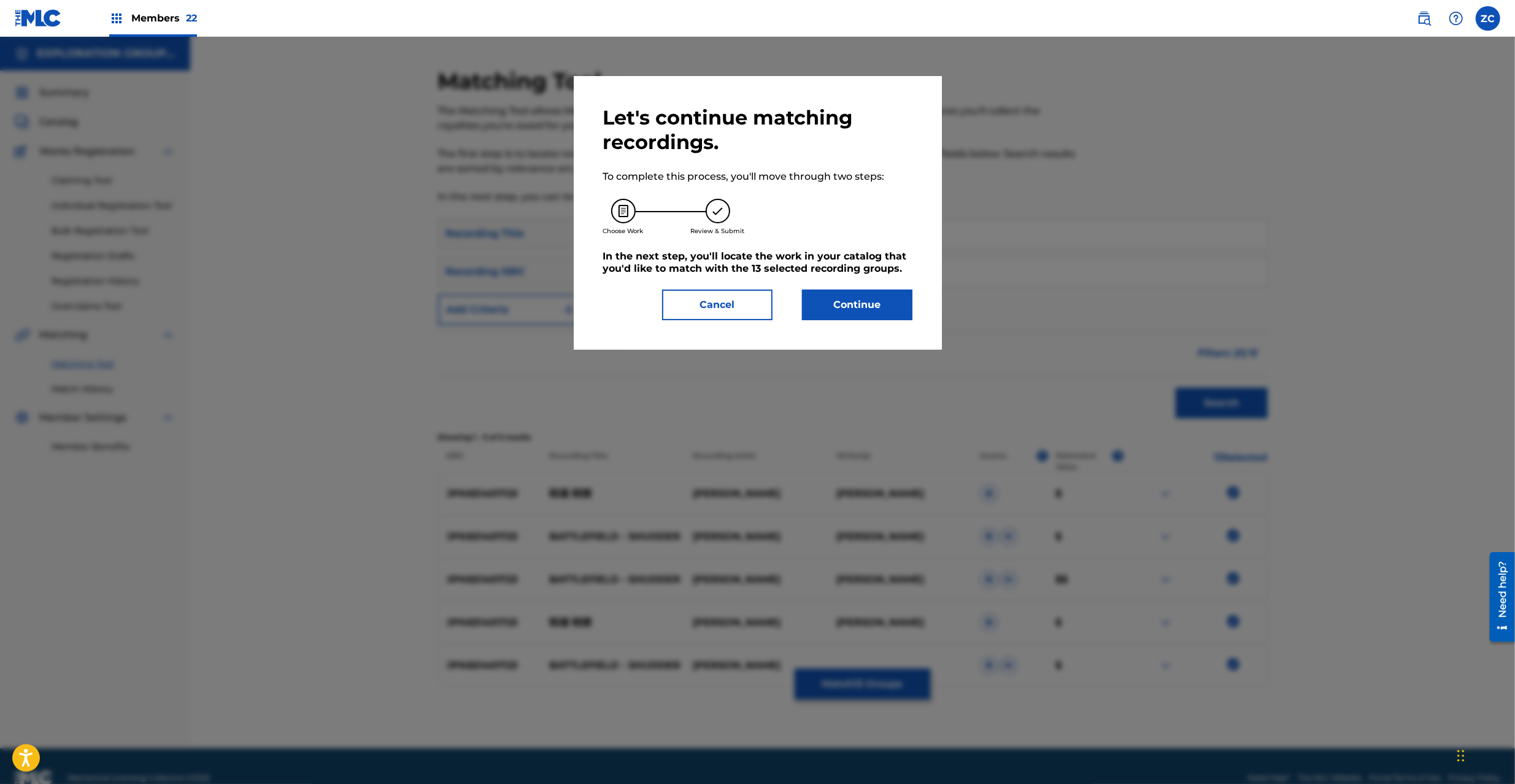
click at [862, 312] on button "Continue" at bounding box center [857, 305] width 111 height 31
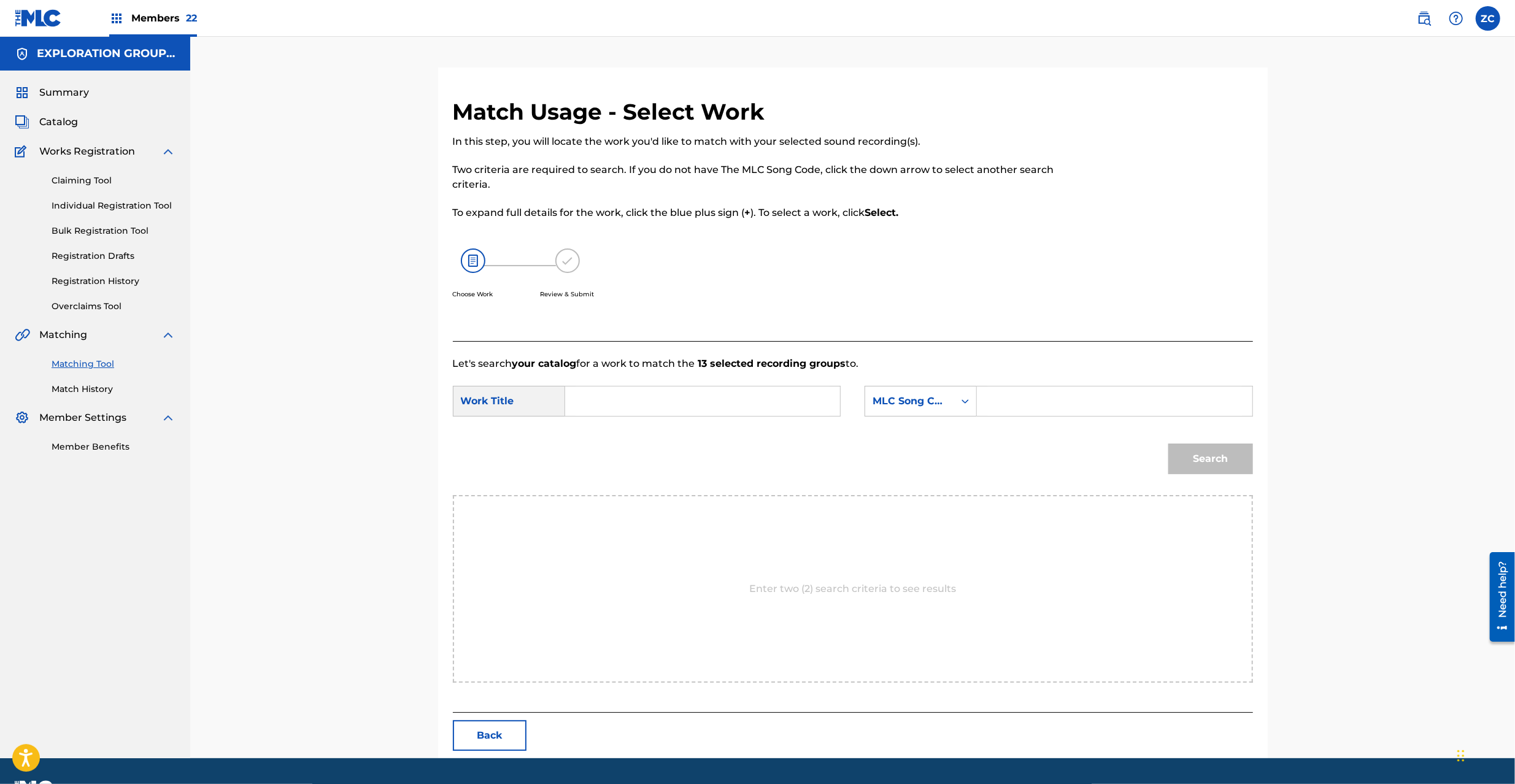
click at [747, 414] on input "Search Form" at bounding box center [702, 401] width 254 height 30
paste input "[PERSON_NAME] Tsuujou Batoru Saishuukai S65UQL"
click at [779, 407] on input "[PERSON_NAME] Tsuujou Batoru Saishuukai S65UQL" at bounding box center [702, 401] width 254 height 30
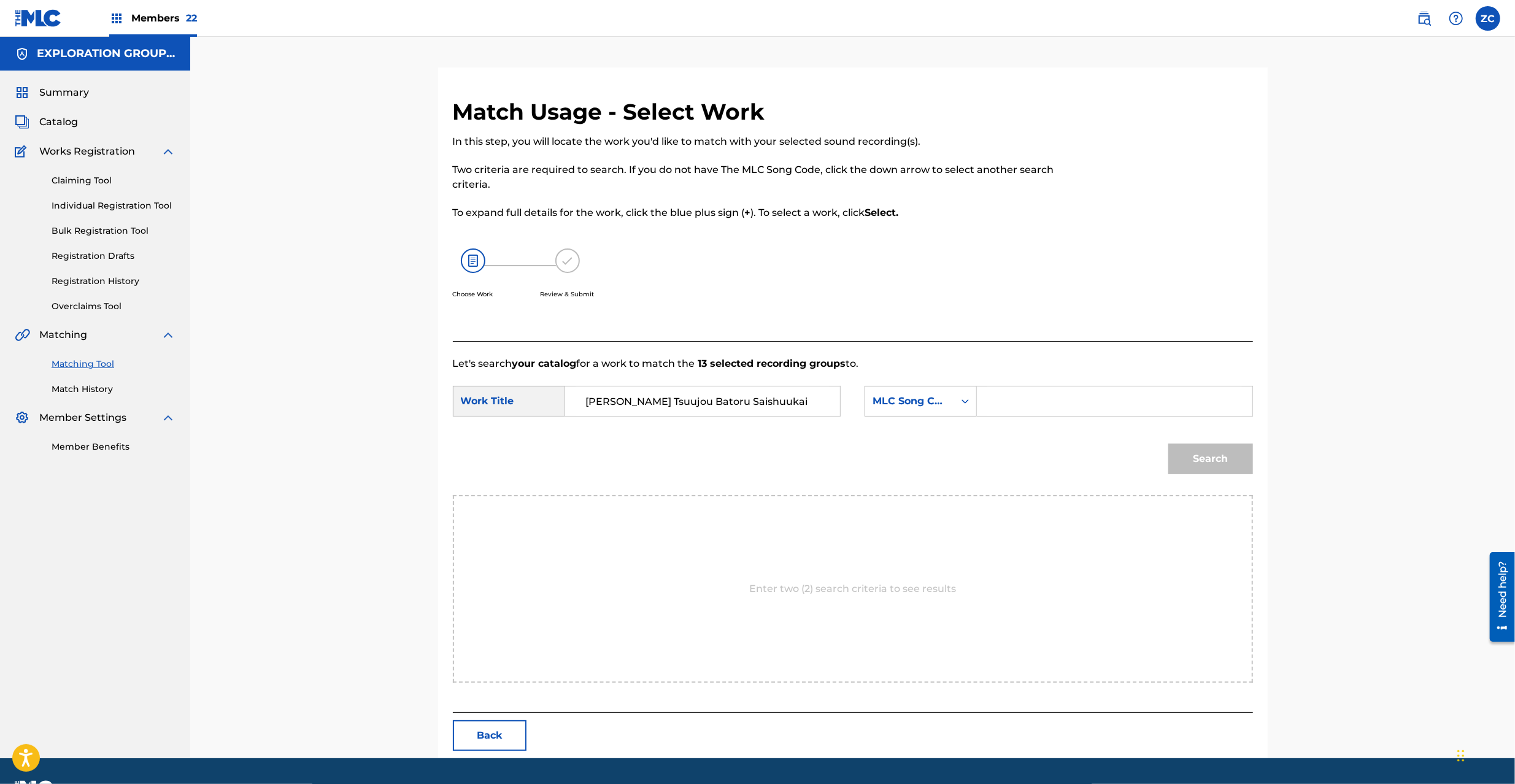
scroll to position [0, 0]
type input "[PERSON_NAME] Tsuujou Batoru Saishuukai"
click at [1077, 410] on input "Search Form" at bounding box center [1114, 401] width 254 height 30
paste input "S65UQL"
type input "S65UQL"
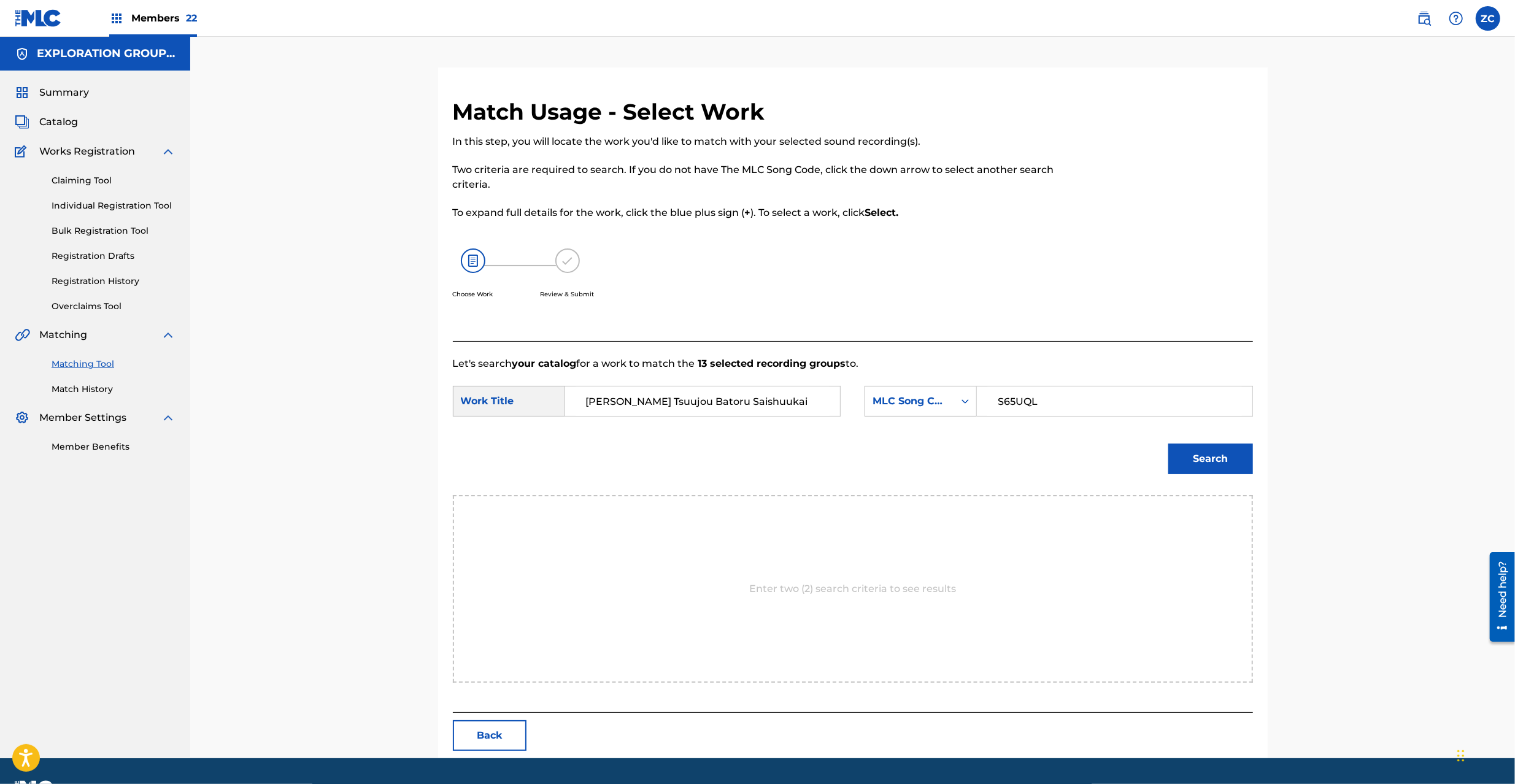
click at [1240, 469] on button "Search" at bounding box center [1211, 459] width 85 height 31
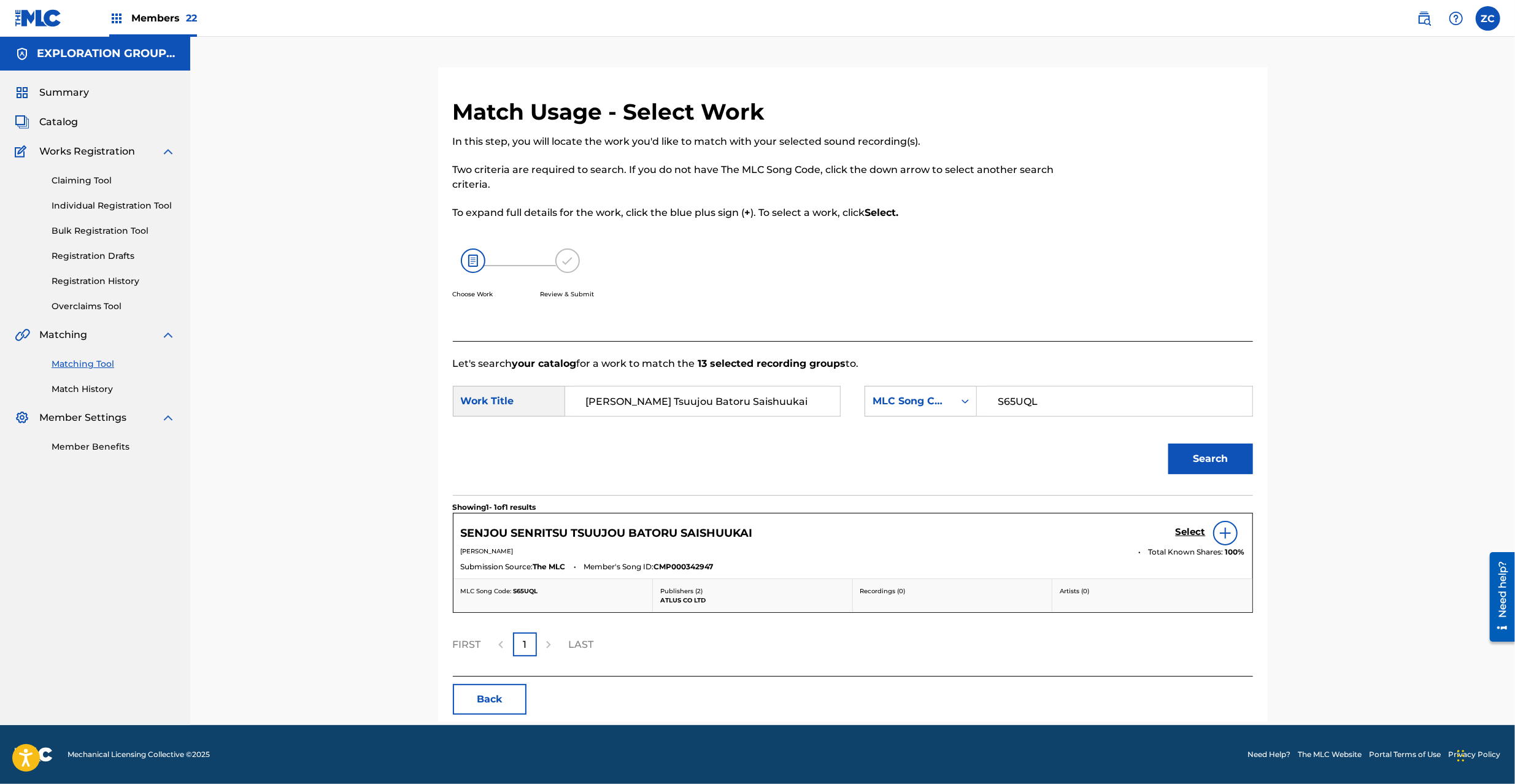
click at [1188, 531] on h5 "Select" at bounding box center [1190, 532] width 30 height 12
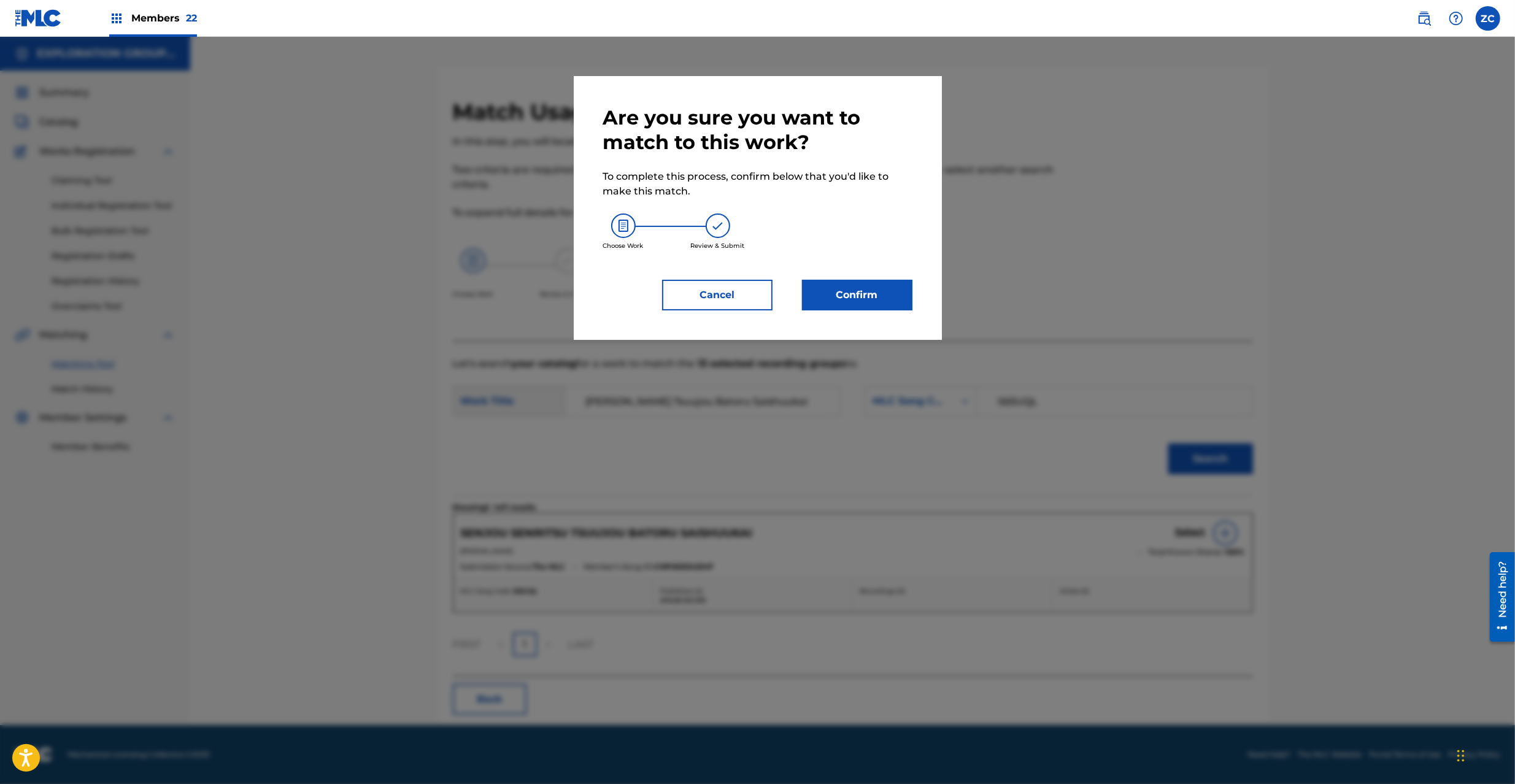
click at [872, 298] on button "Confirm" at bounding box center [857, 295] width 111 height 31
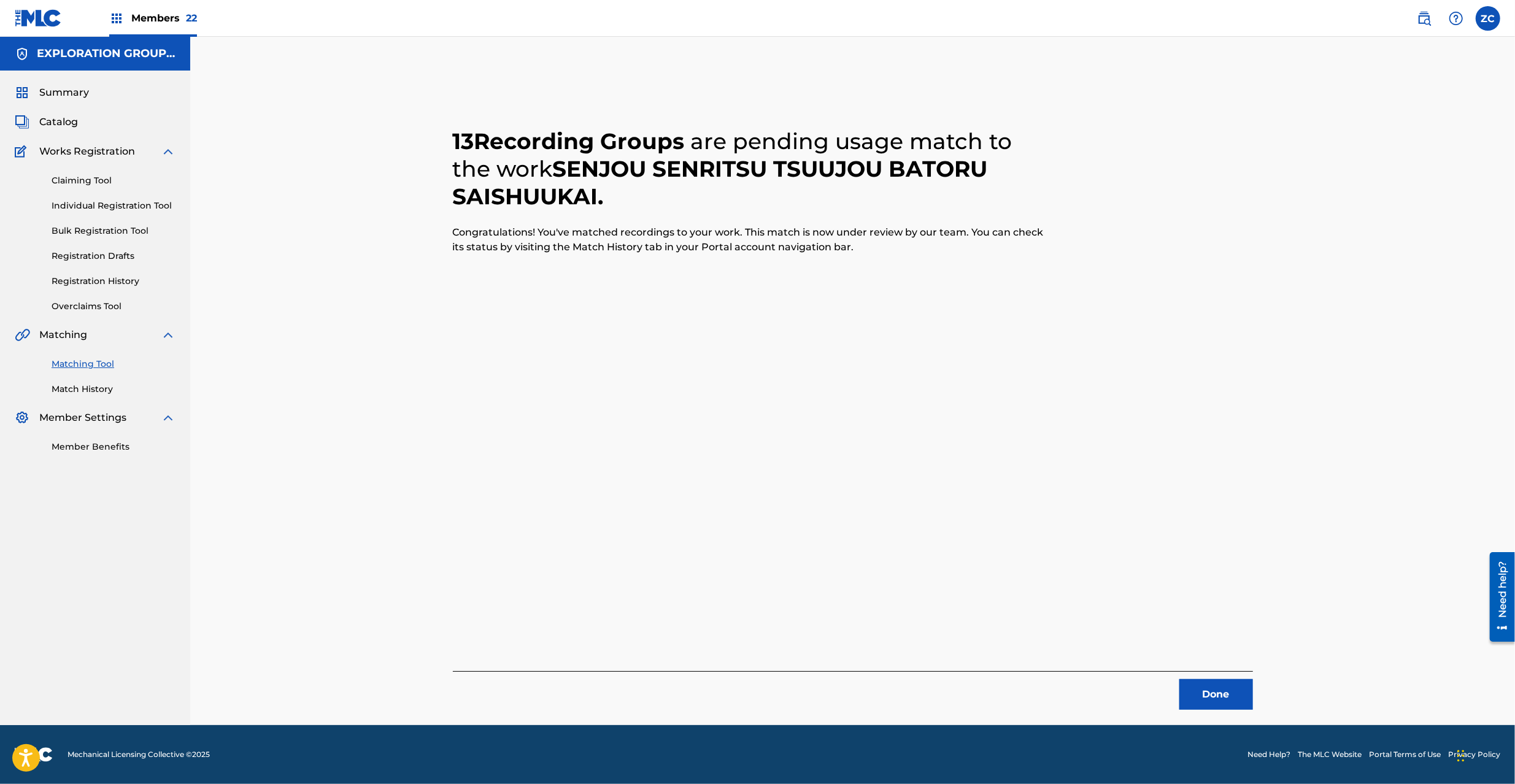
click at [1203, 686] on button "Done" at bounding box center [1216, 695] width 74 height 31
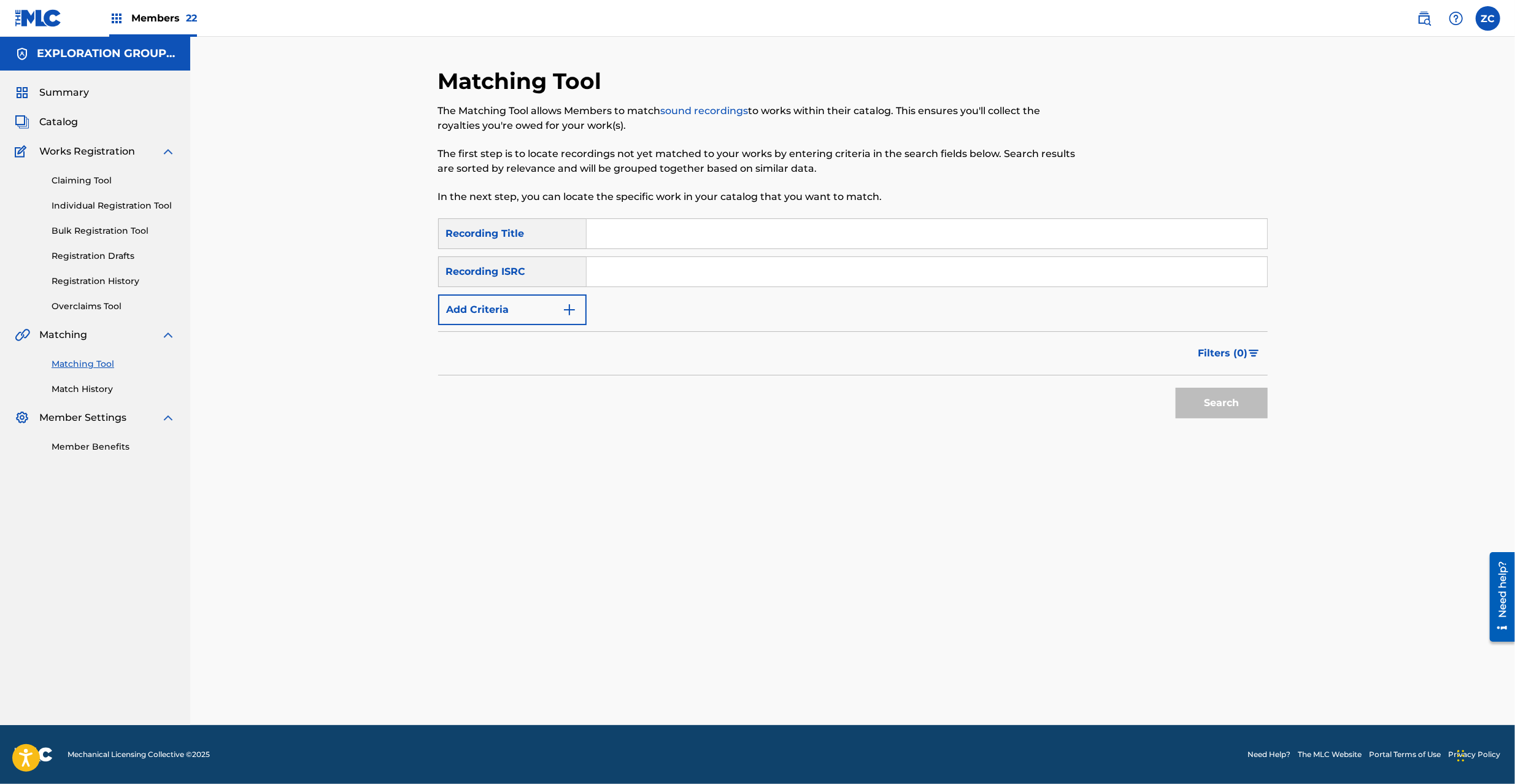
click at [847, 268] on input "Search Form" at bounding box center [927, 272] width 681 height 30
paste input "JPK651051656"
click at [1203, 398] on button "Search" at bounding box center [1221, 403] width 92 height 31
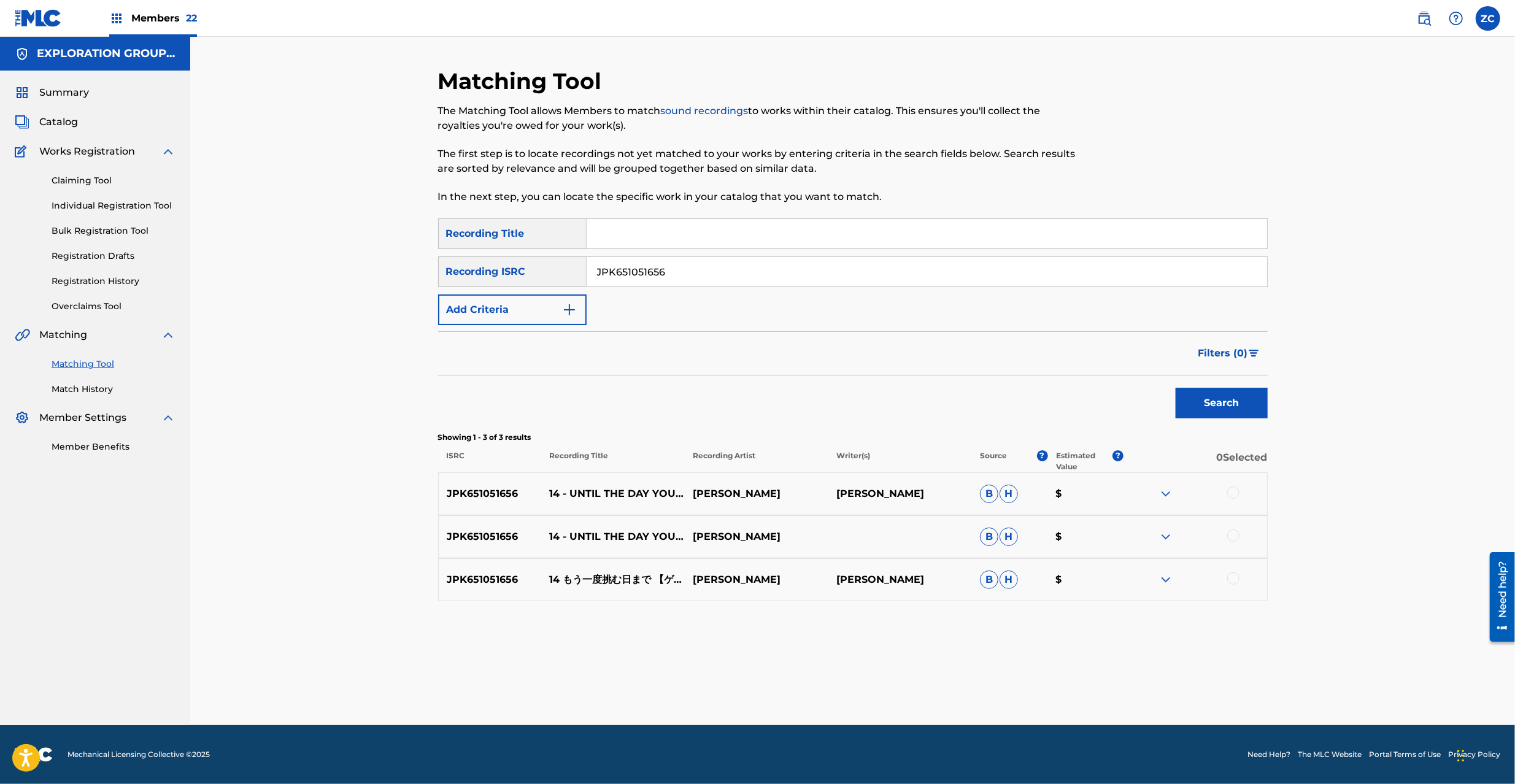
click at [1231, 488] on div at bounding box center [1233, 492] width 12 height 12
click at [1231, 534] on div at bounding box center [1233, 535] width 12 height 12
click at [1236, 579] on div at bounding box center [1233, 578] width 12 height 12
click at [791, 283] on input "JPK651051656" at bounding box center [927, 272] width 681 height 30
paste input "27"
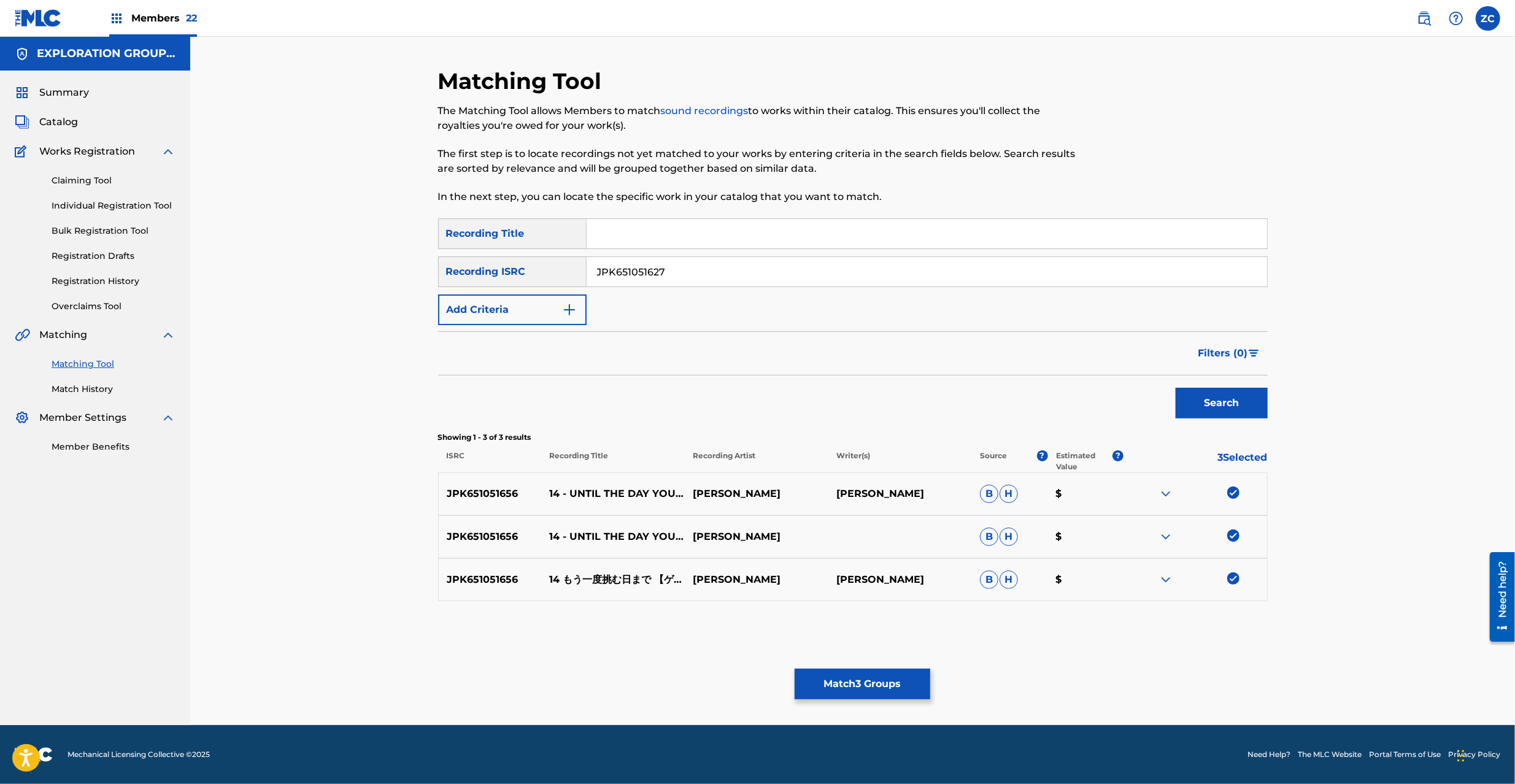
click at [1176, 388] on button "Search" at bounding box center [1221, 403] width 92 height 31
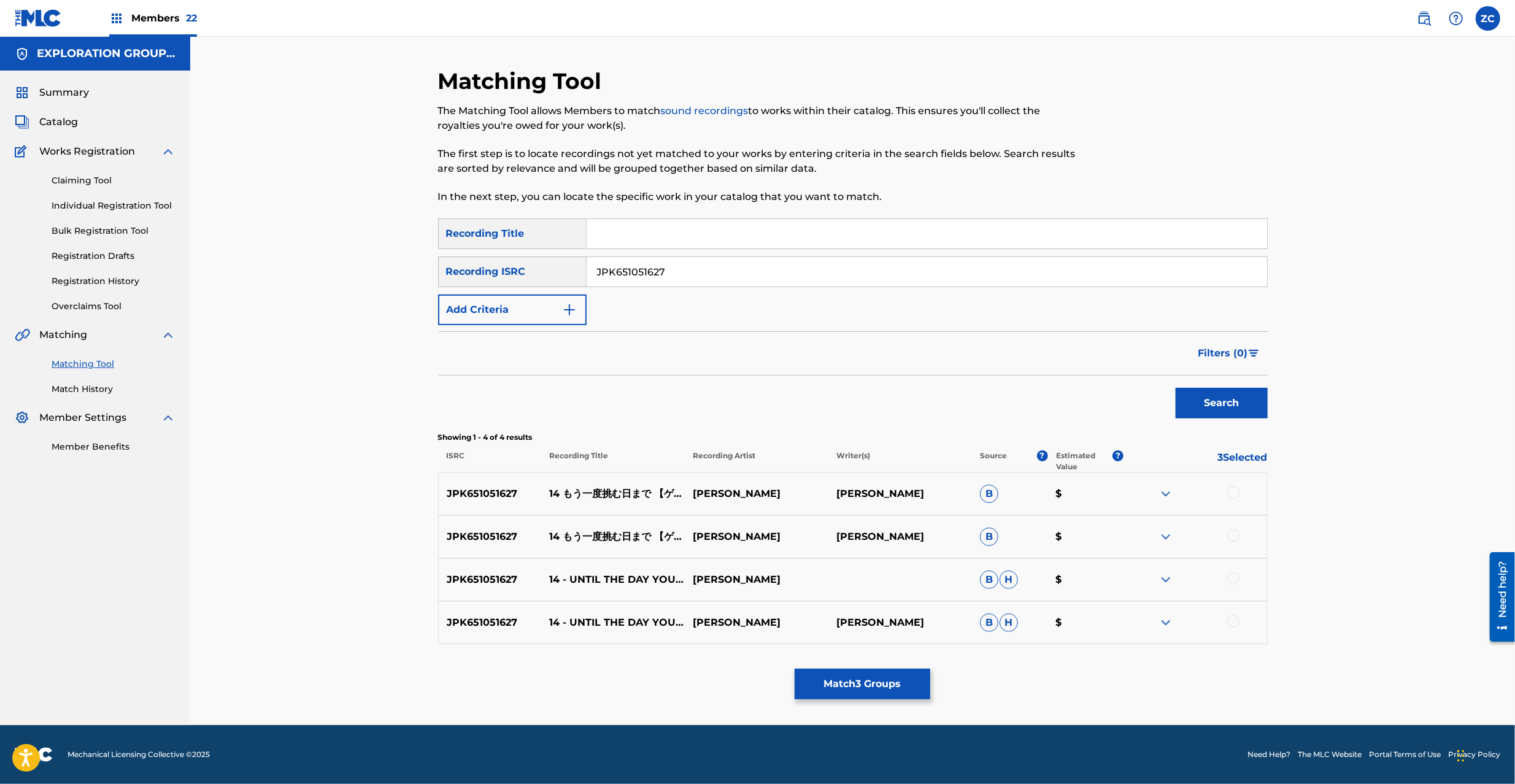
click at [1235, 491] on div at bounding box center [1233, 492] width 12 height 12
click at [1237, 537] on div at bounding box center [1233, 535] width 12 height 12
click at [1237, 580] on div at bounding box center [1233, 578] width 12 height 12
click at [1236, 622] on div at bounding box center [1233, 621] width 12 height 12
click at [811, 277] on input "JPK651051627" at bounding box center [927, 272] width 681 height 30
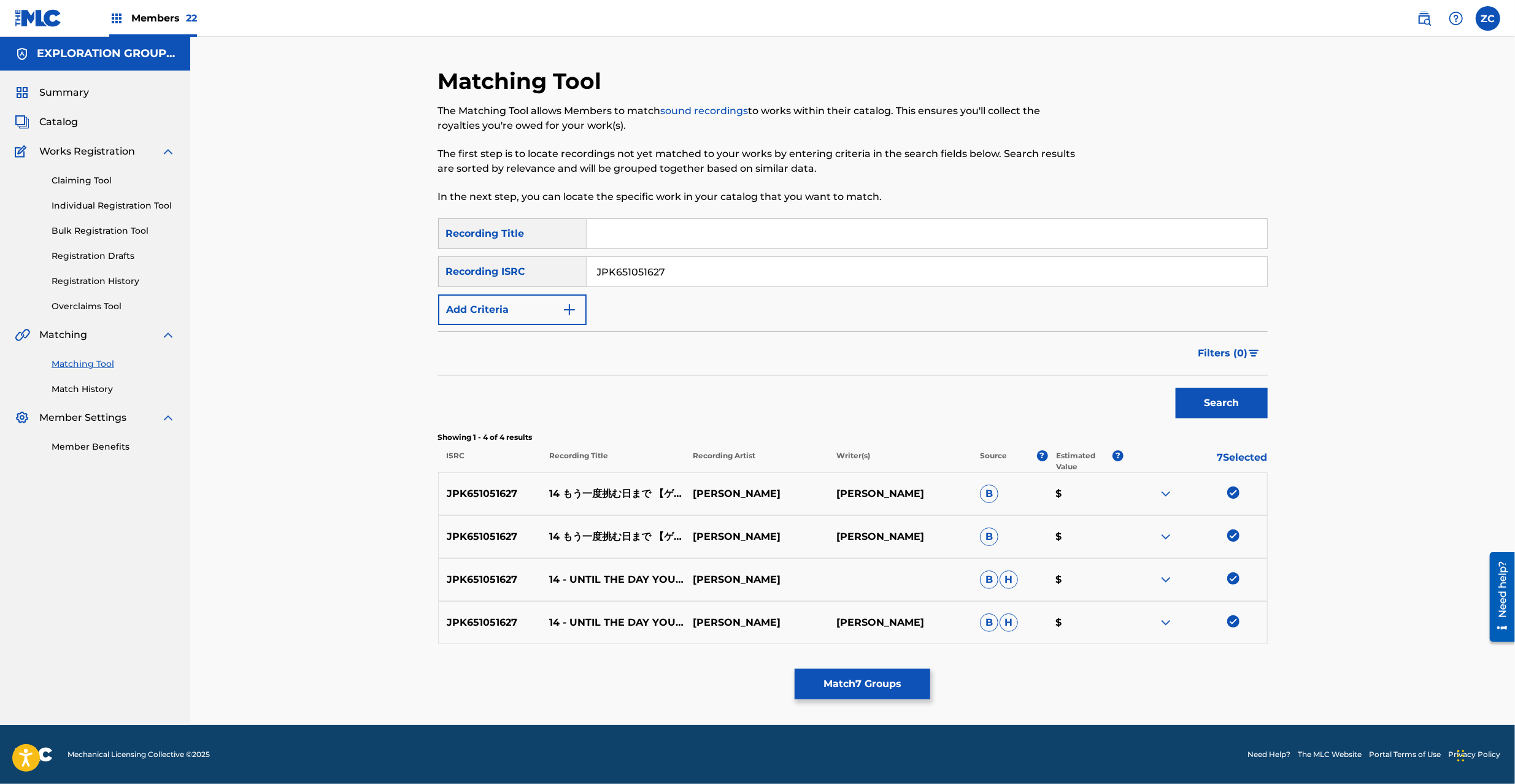
paste input "601055"
click at [1176, 388] on button "Search" at bounding box center [1221, 403] width 92 height 31
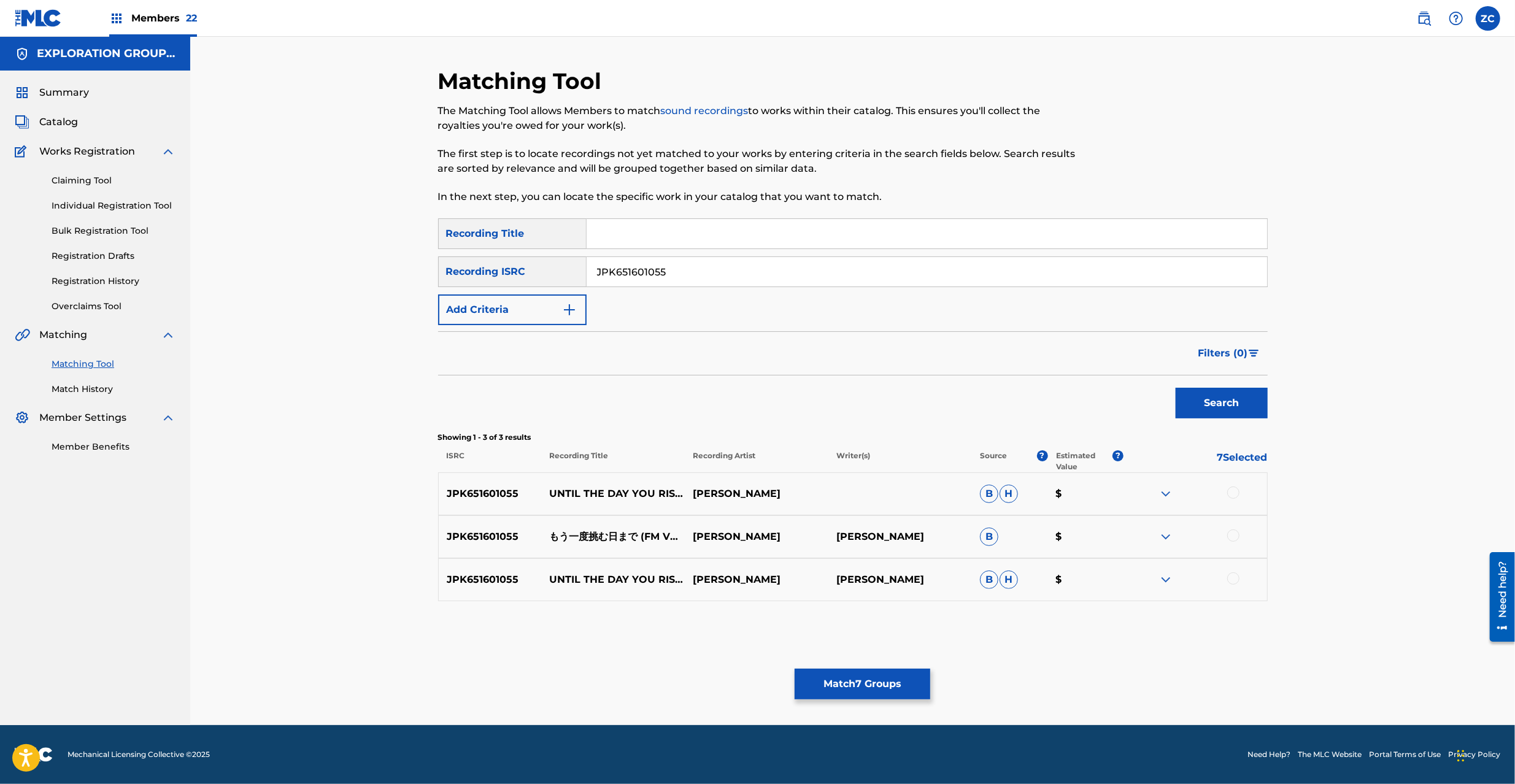
click at [1231, 494] on div at bounding box center [1233, 492] width 12 height 12
click at [1232, 536] on div at bounding box center [1233, 535] width 12 height 12
click at [1239, 579] on div at bounding box center [1195, 580] width 143 height 15
click at [1233, 582] on div at bounding box center [1233, 578] width 12 height 12
click at [847, 265] on input "JPK651601055" at bounding box center [927, 272] width 681 height 30
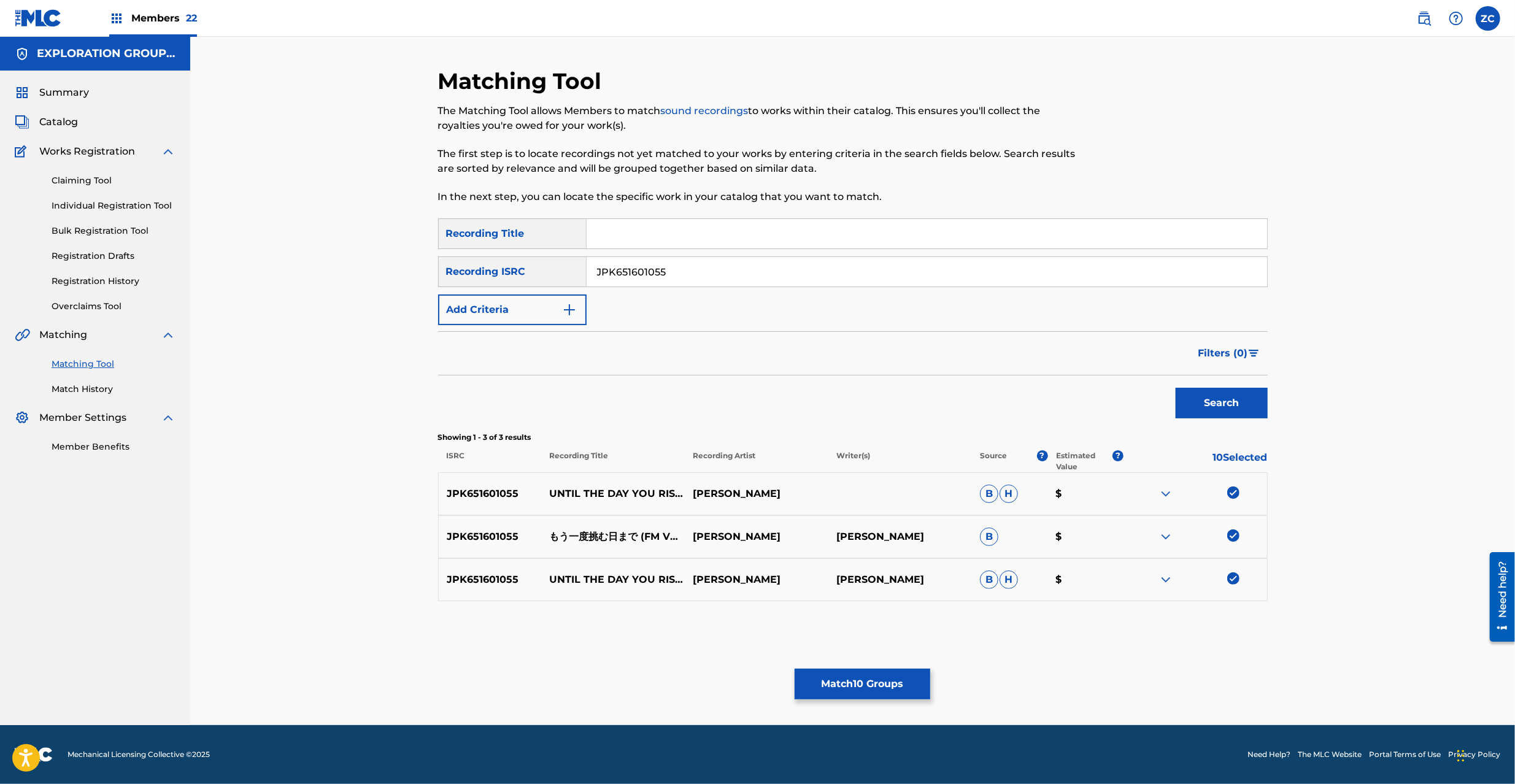
paste input "27"
click at [1176, 388] on button "Search" at bounding box center [1221, 403] width 92 height 31
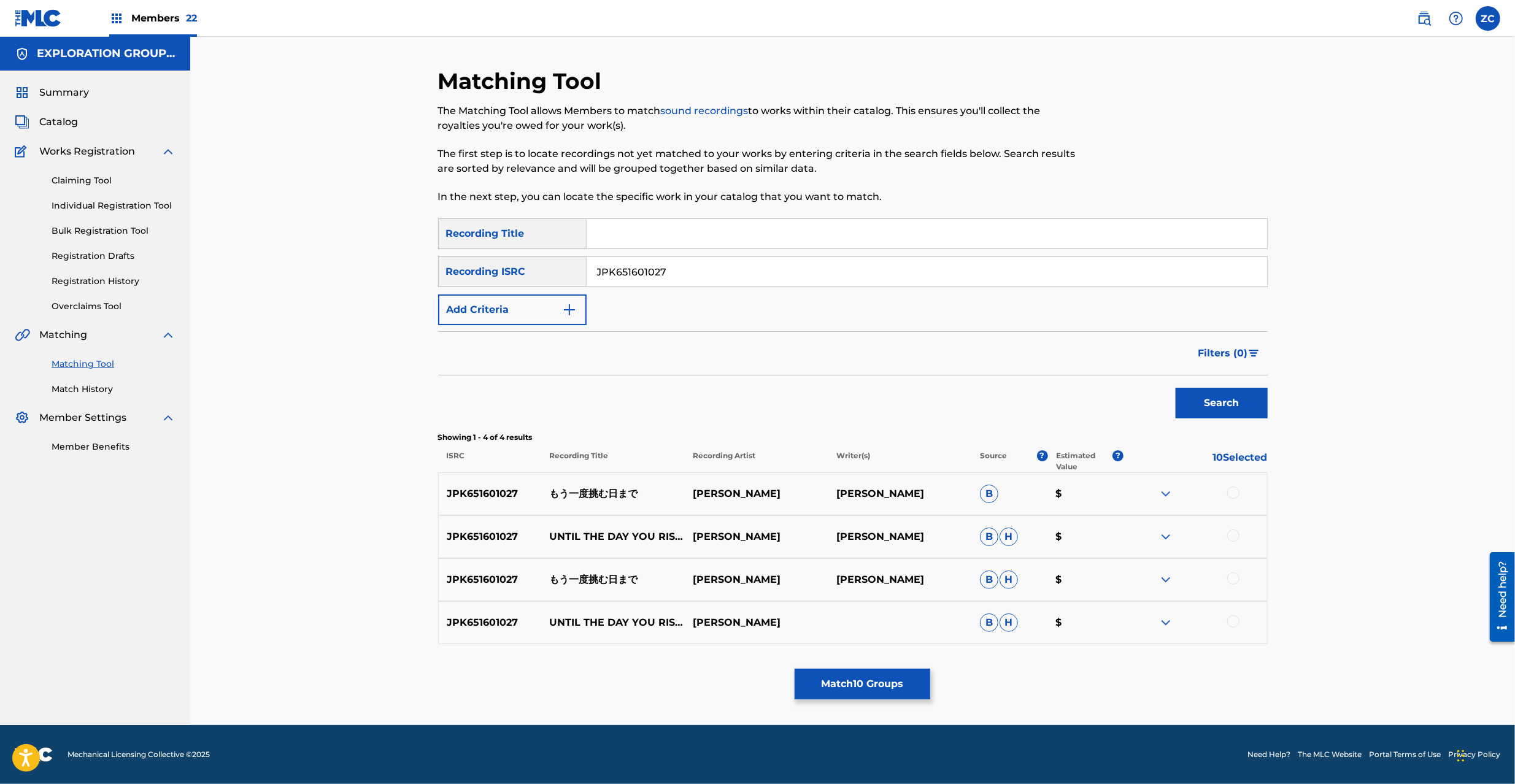
click at [1232, 494] on div at bounding box center [1233, 492] width 12 height 12
click at [1237, 535] on div at bounding box center [1233, 535] width 12 height 12
click at [1236, 582] on div at bounding box center [1233, 578] width 12 height 12
click at [1237, 626] on div at bounding box center [1233, 621] width 12 height 12
click at [967, 265] on input "JPK651601027" at bounding box center [927, 272] width 681 height 30
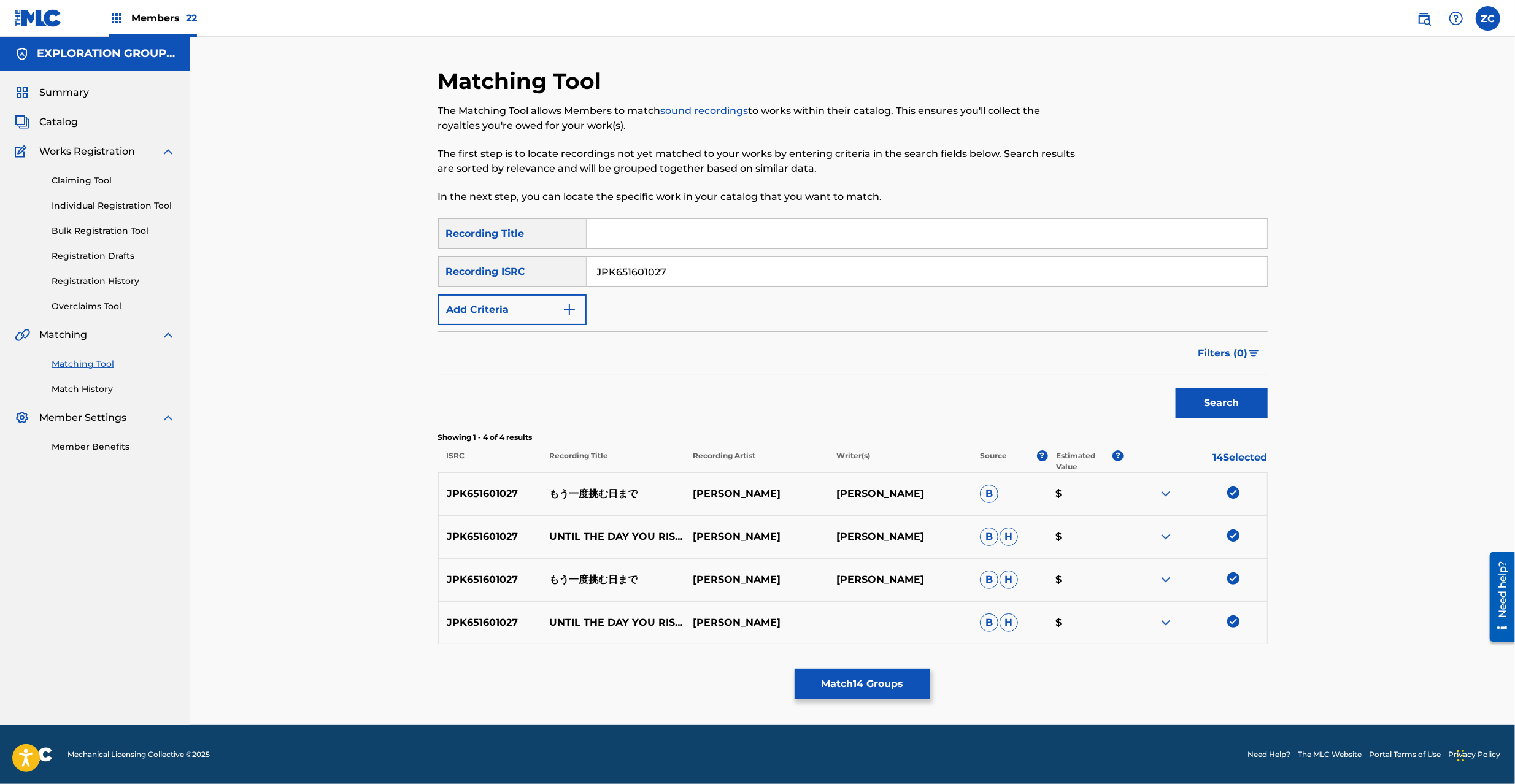
paste input "2642"
click at [1176, 388] on button "Search" at bounding box center [1221, 403] width 92 height 31
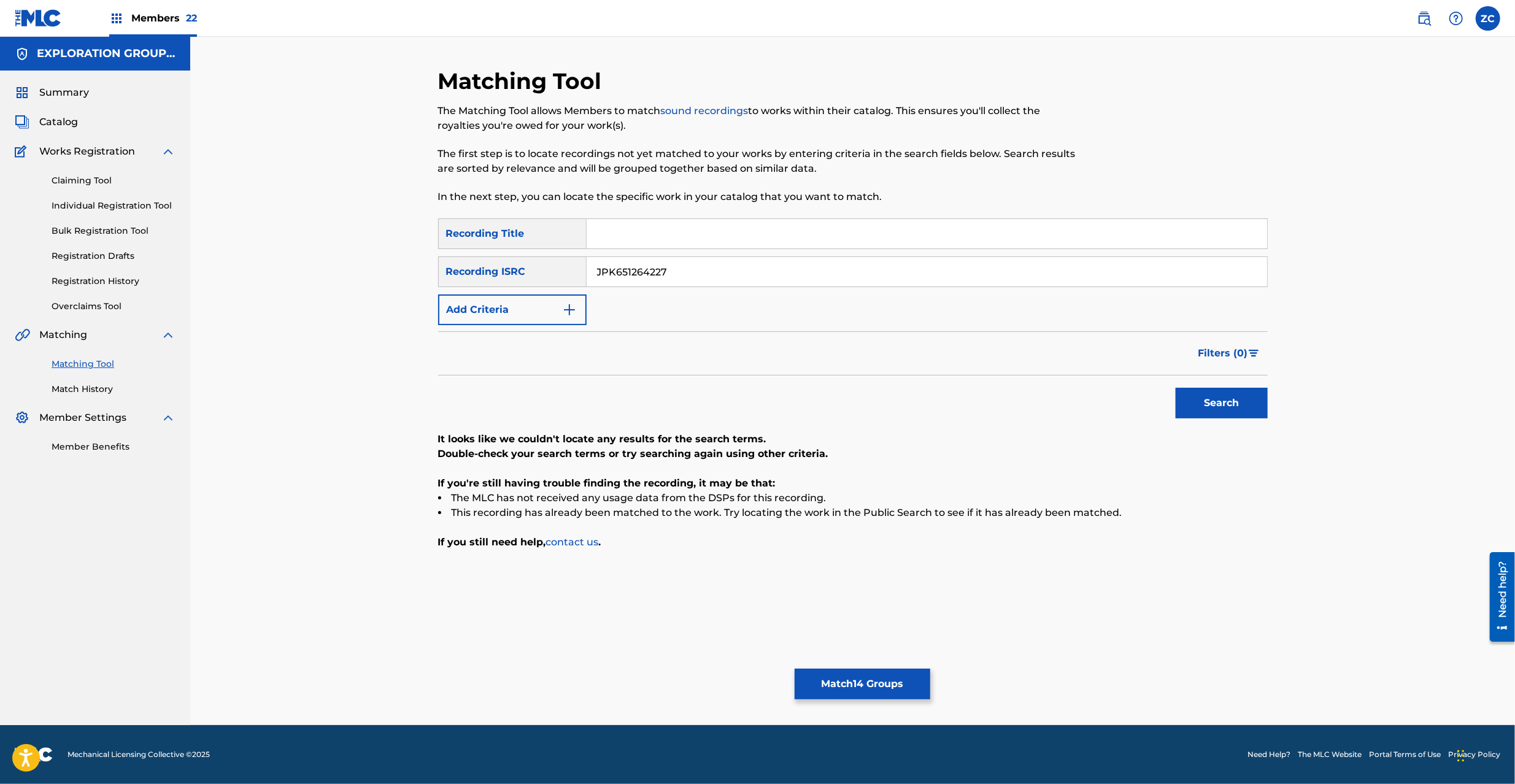
paste input "8"
type input "JPK651264827"
click at [1176, 388] on button "Search" at bounding box center [1221, 403] width 92 height 31
click at [852, 688] on button "Match 14 Groups" at bounding box center [862, 684] width 136 height 31
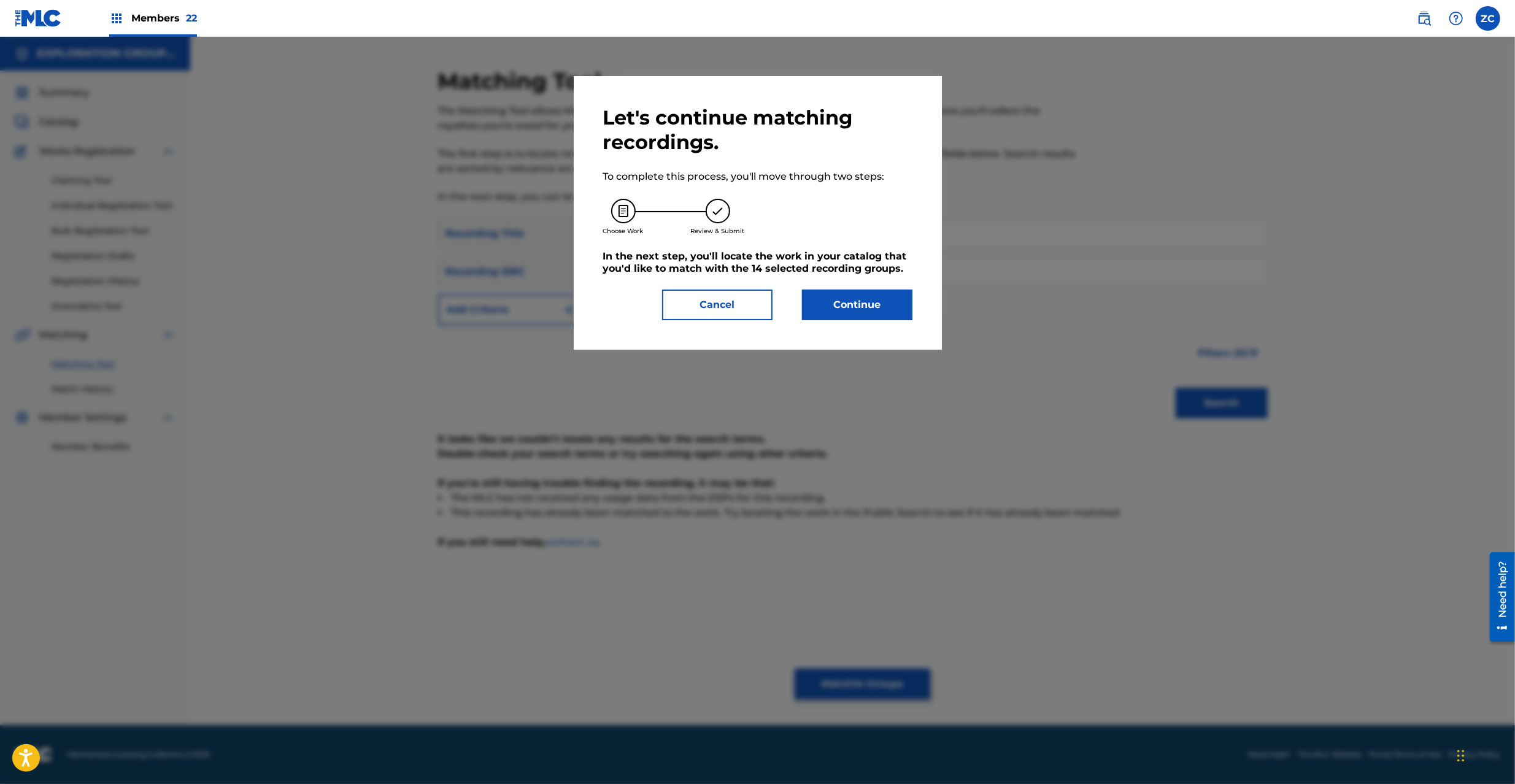
click at [886, 310] on button "Continue" at bounding box center [857, 305] width 111 height 31
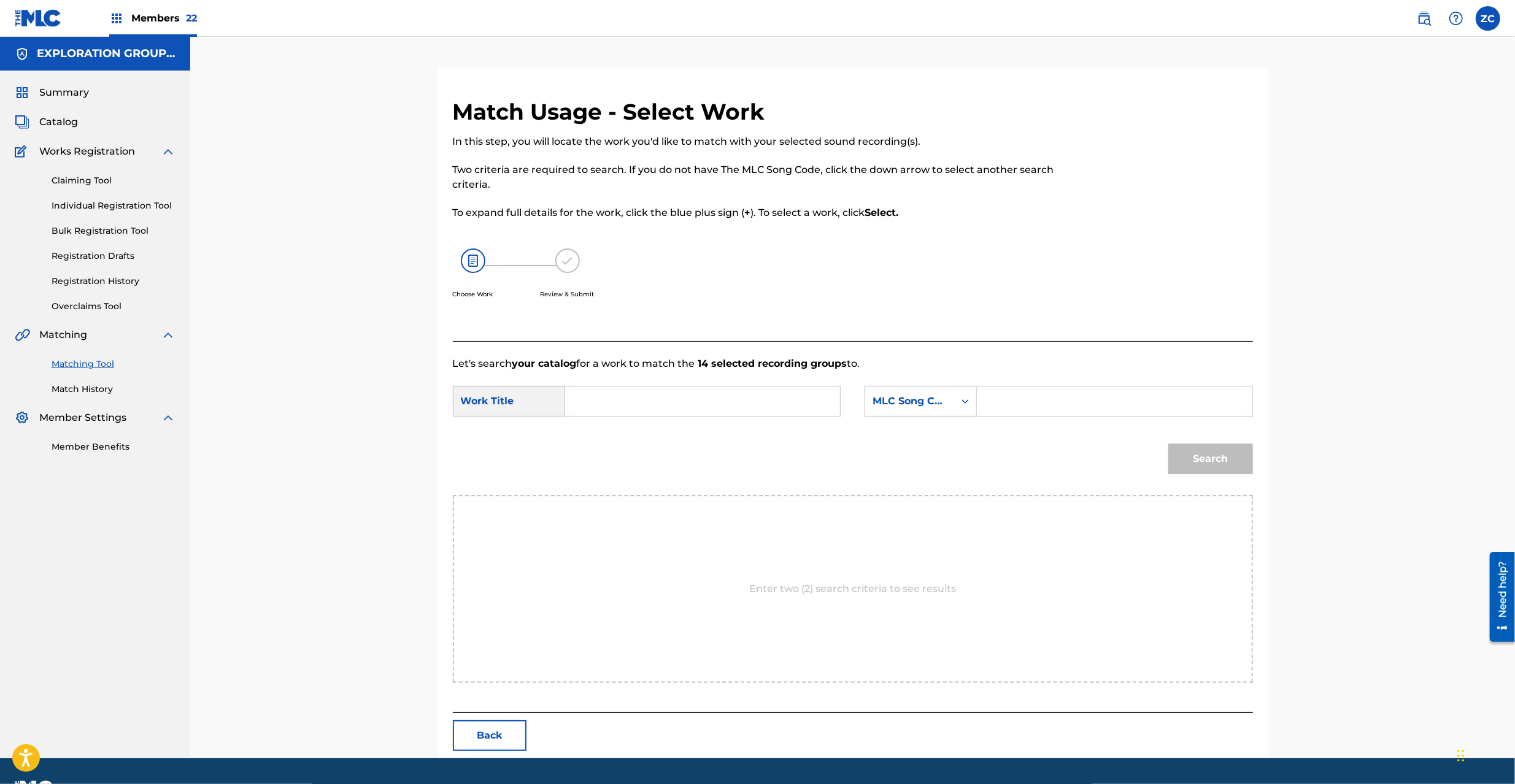
click at [629, 406] on input "Search Form" at bounding box center [702, 401] width 254 height 30
paste input "Mouichido Idomu Himade Geemu Oobaa MV10G5"
click at [806, 401] on input "Mouichido Idomu Himade Geemu Oobaa MV10G5" at bounding box center [702, 401] width 254 height 30
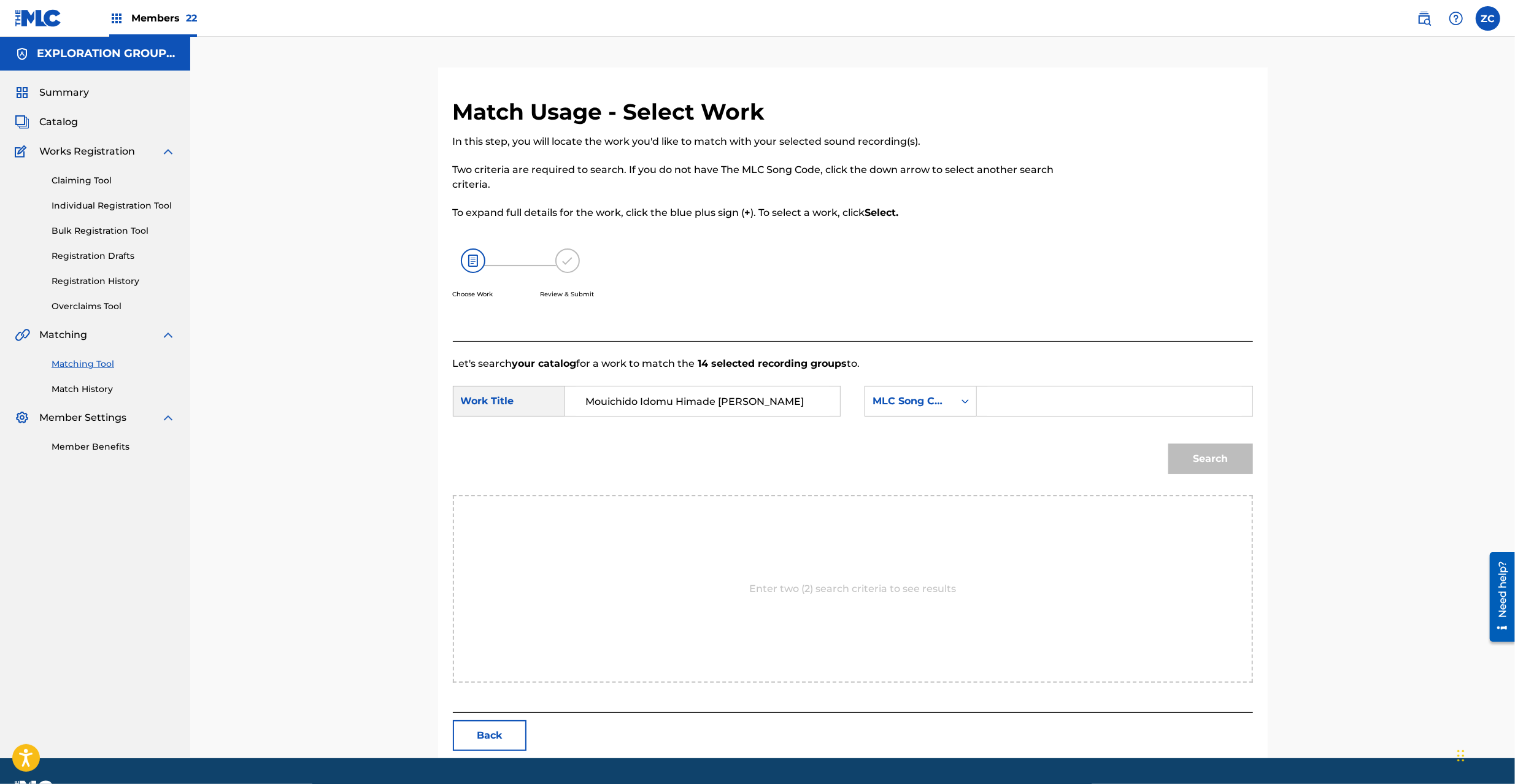
scroll to position [0, 0]
type input "Mouichido Idomu Himade [PERSON_NAME]"
click at [1027, 400] on input "Search Form" at bounding box center [1114, 401] width 254 height 30
paste input "MV10G5"
type input "MV10G5"
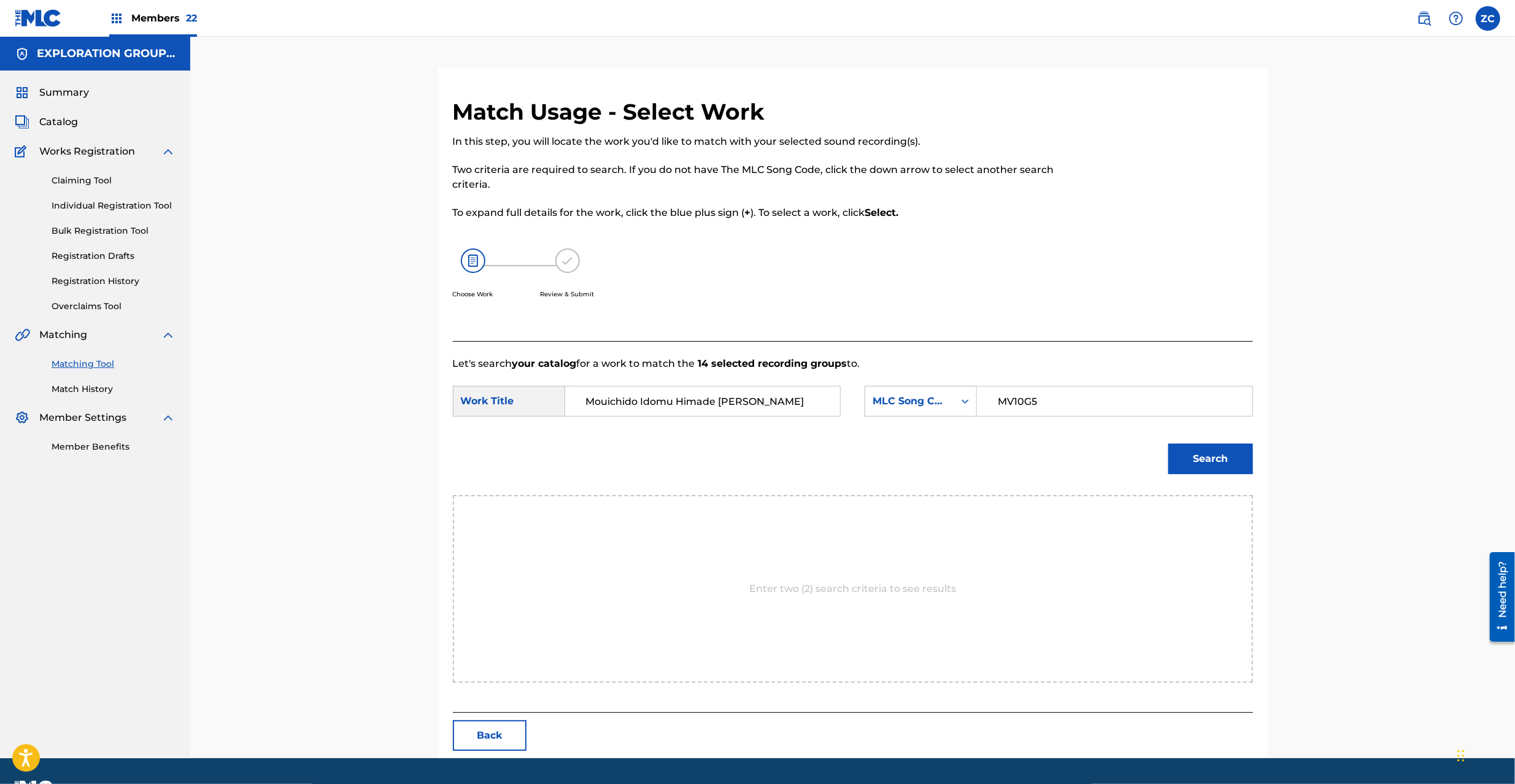
click at [1197, 452] on button "Search" at bounding box center [1211, 459] width 85 height 31
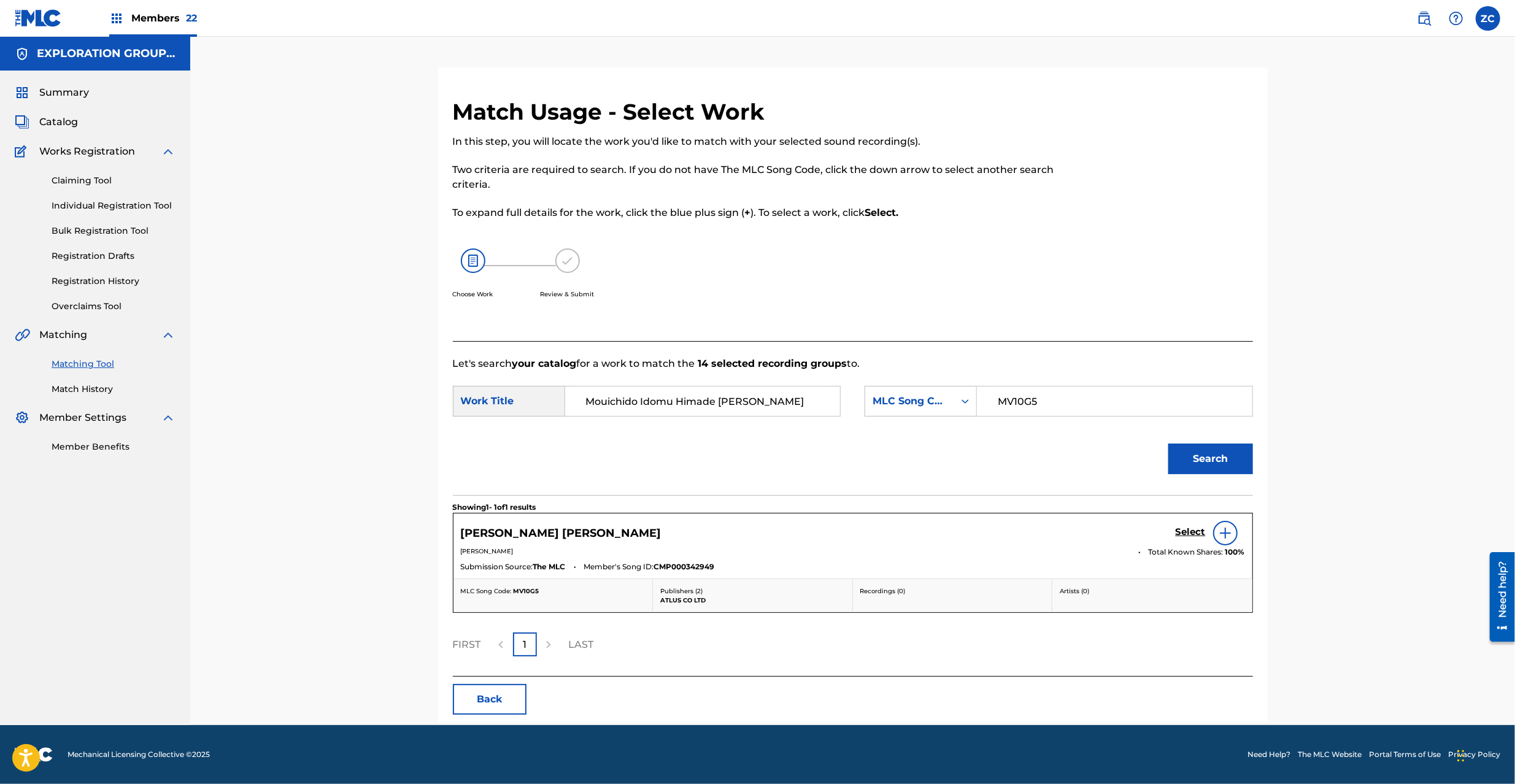
click at [1193, 535] on h5 "Select" at bounding box center [1190, 532] width 30 height 12
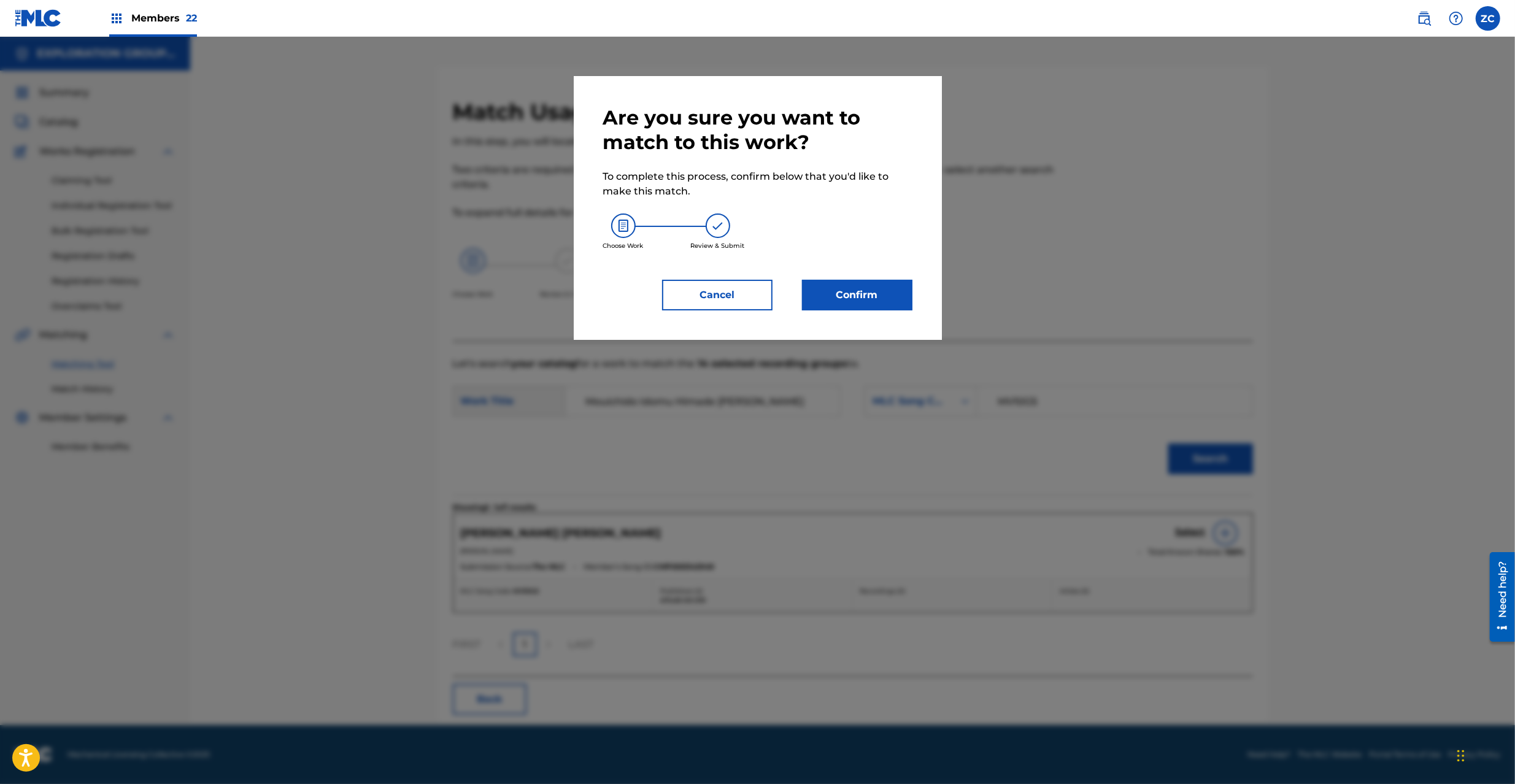
click at [857, 300] on button "Confirm" at bounding box center [857, 295] width 111 height 31
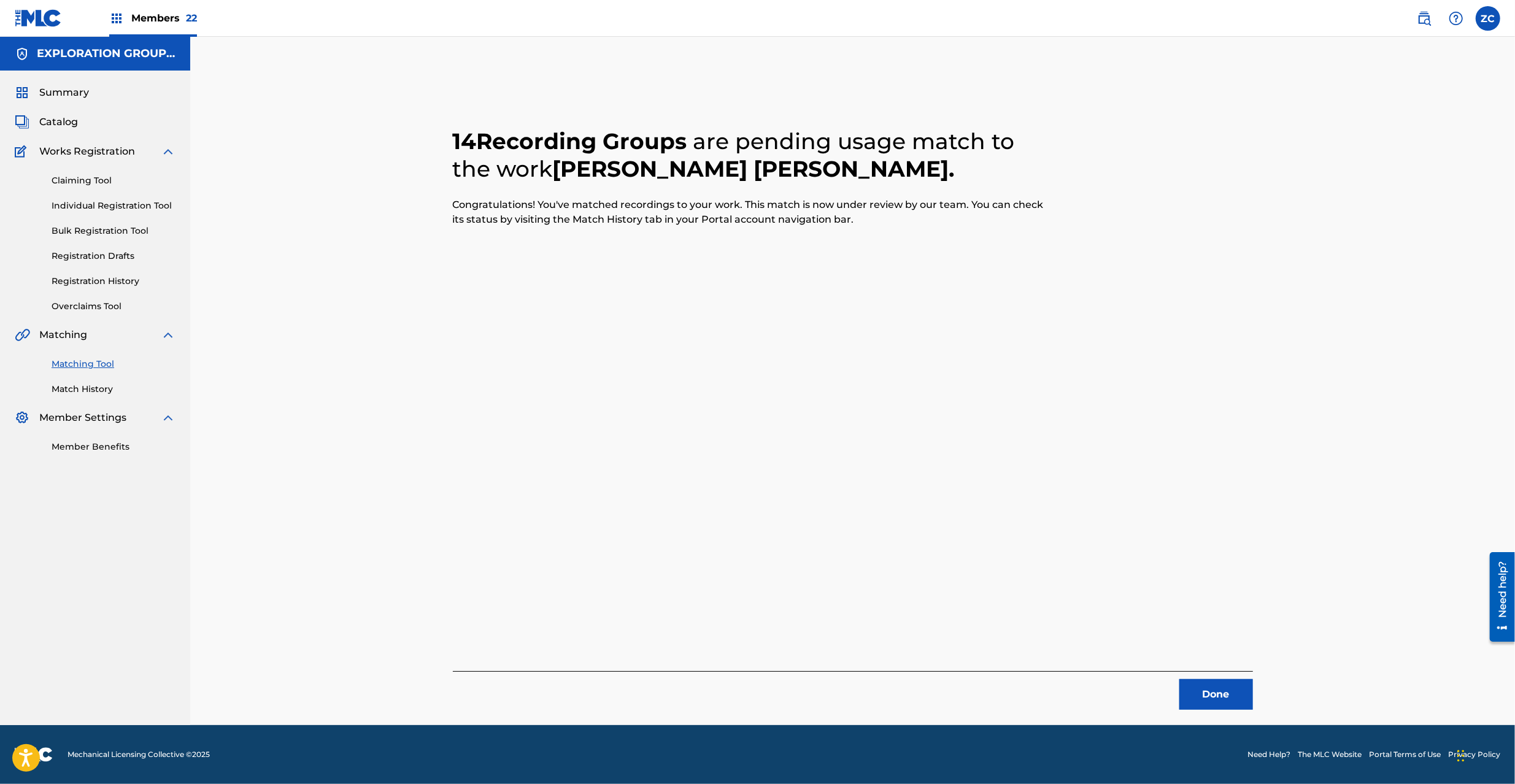
click at [1204, 698] on button "Done" at bounding box center [1216, 695] width 74 height 31
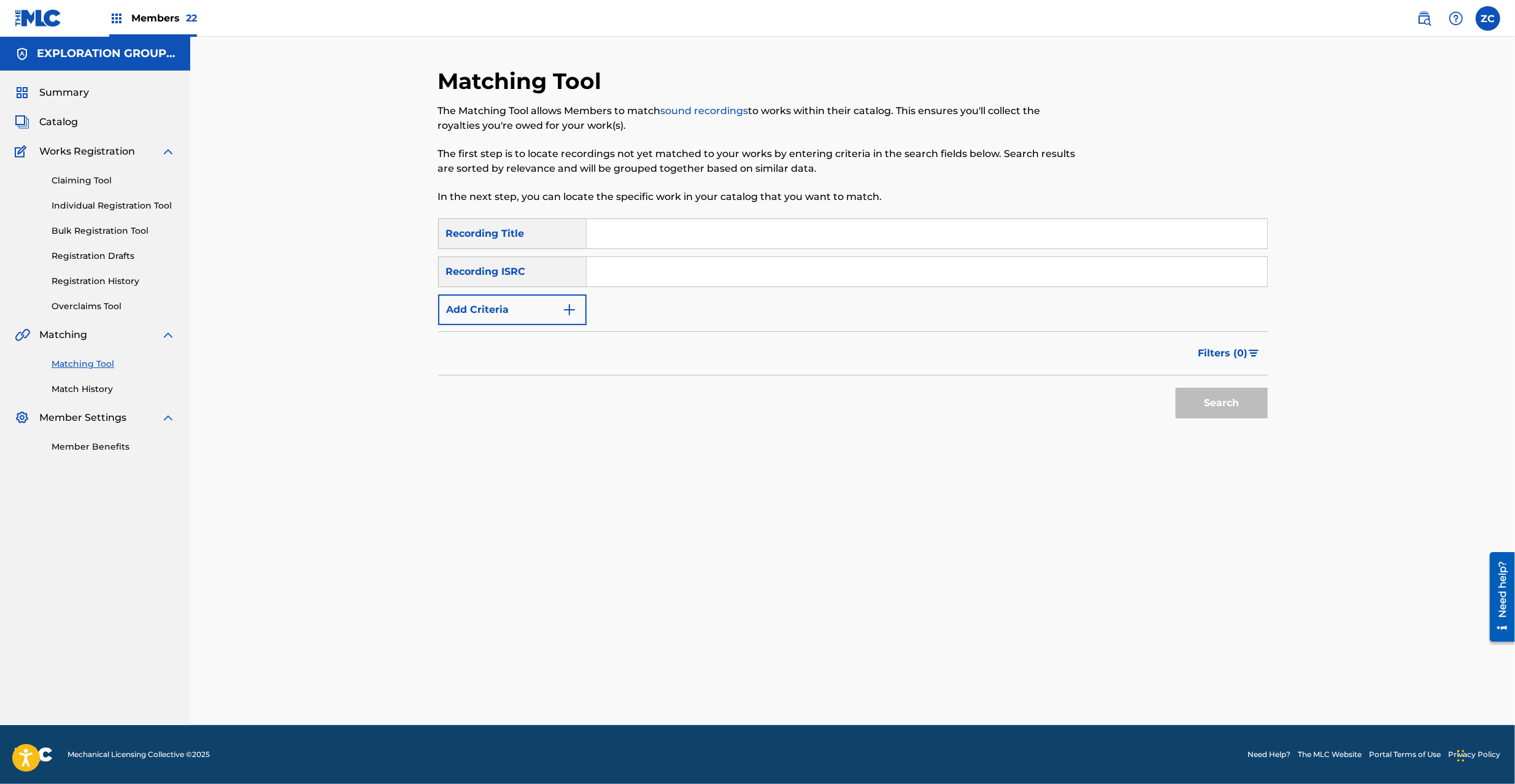
click at [816, 265] on input "Search Form" at bounding box center [927, 272] width 681 height 30
paste input "JPK651264901"
click at [1176, 388] on button "Search" at bounding box center [1221, 403] width 92 height 31
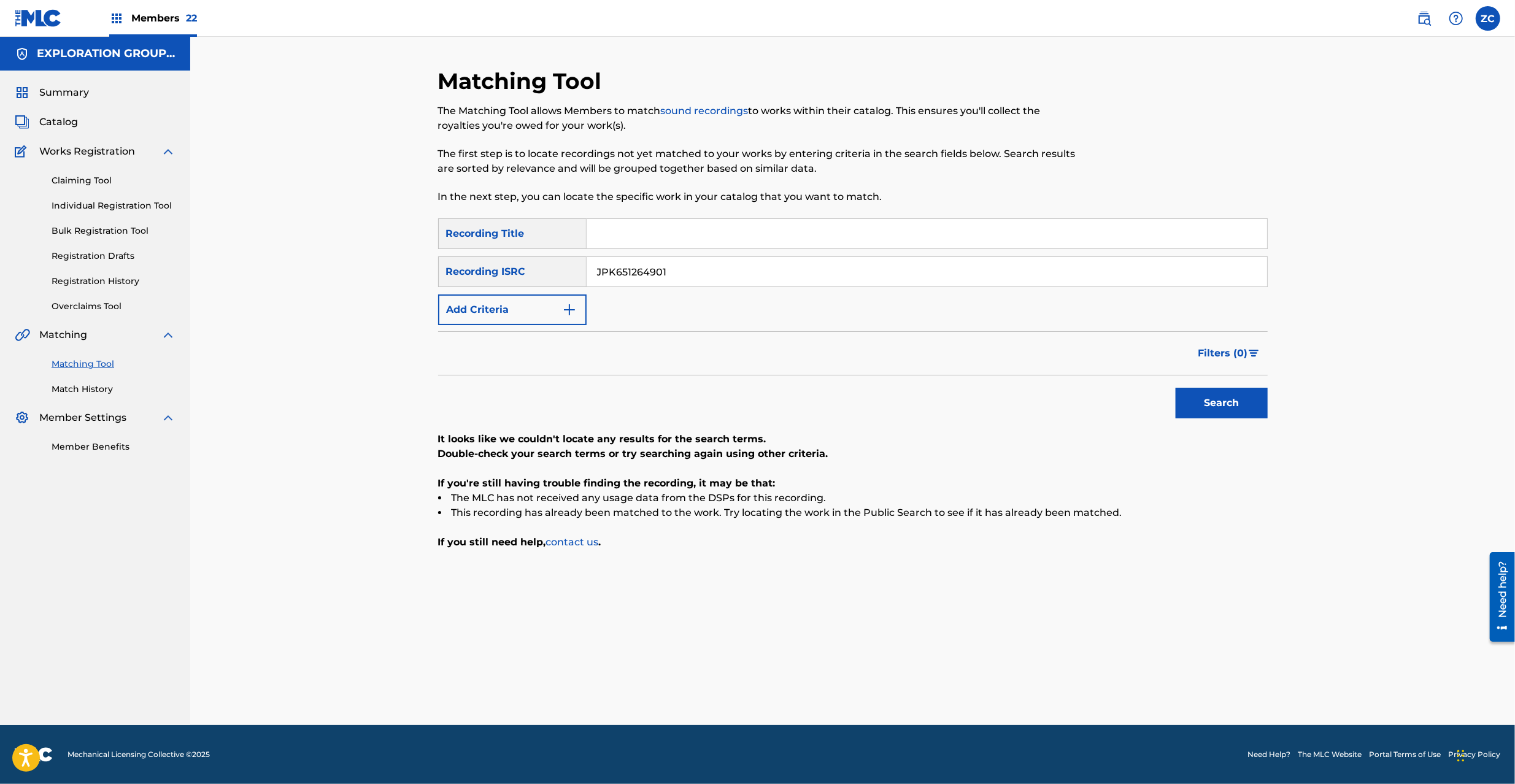
paste input "3674"
click at [1176, 388] on button "Search" at bounding box center [1221, 403] width 92 height 31
paste input "2643"
click at [1176, 388] on button "Search" at bounding box center [1221, 403] width 92 height 31
paste input "026"
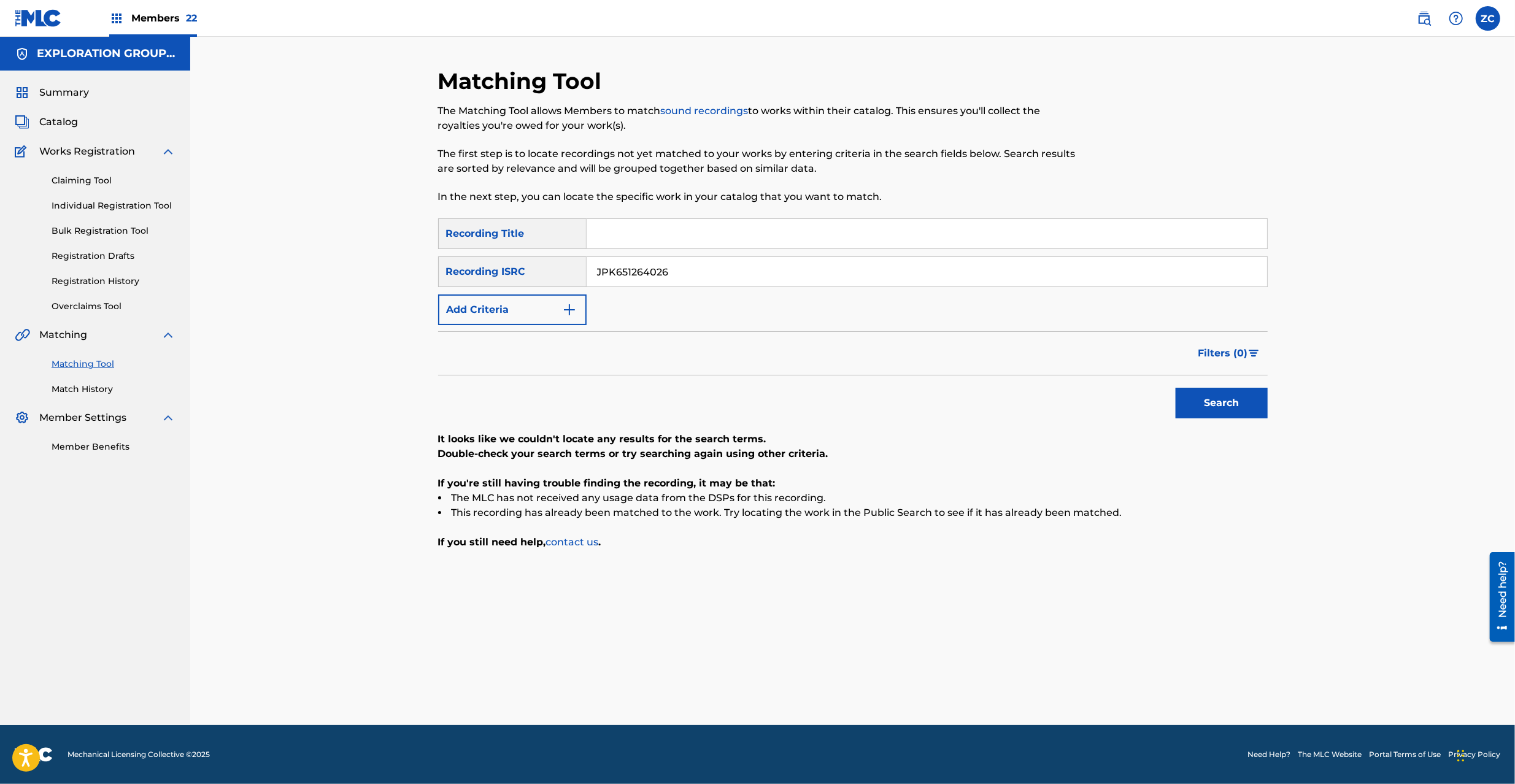
click at [1176, 388] on button "Search" at bounding box center [1221, 403] width 92 height 31
paste input "000130"
click at [1176, 388] on button "Search" at bounding box center [1221, 403] width 92 height 31
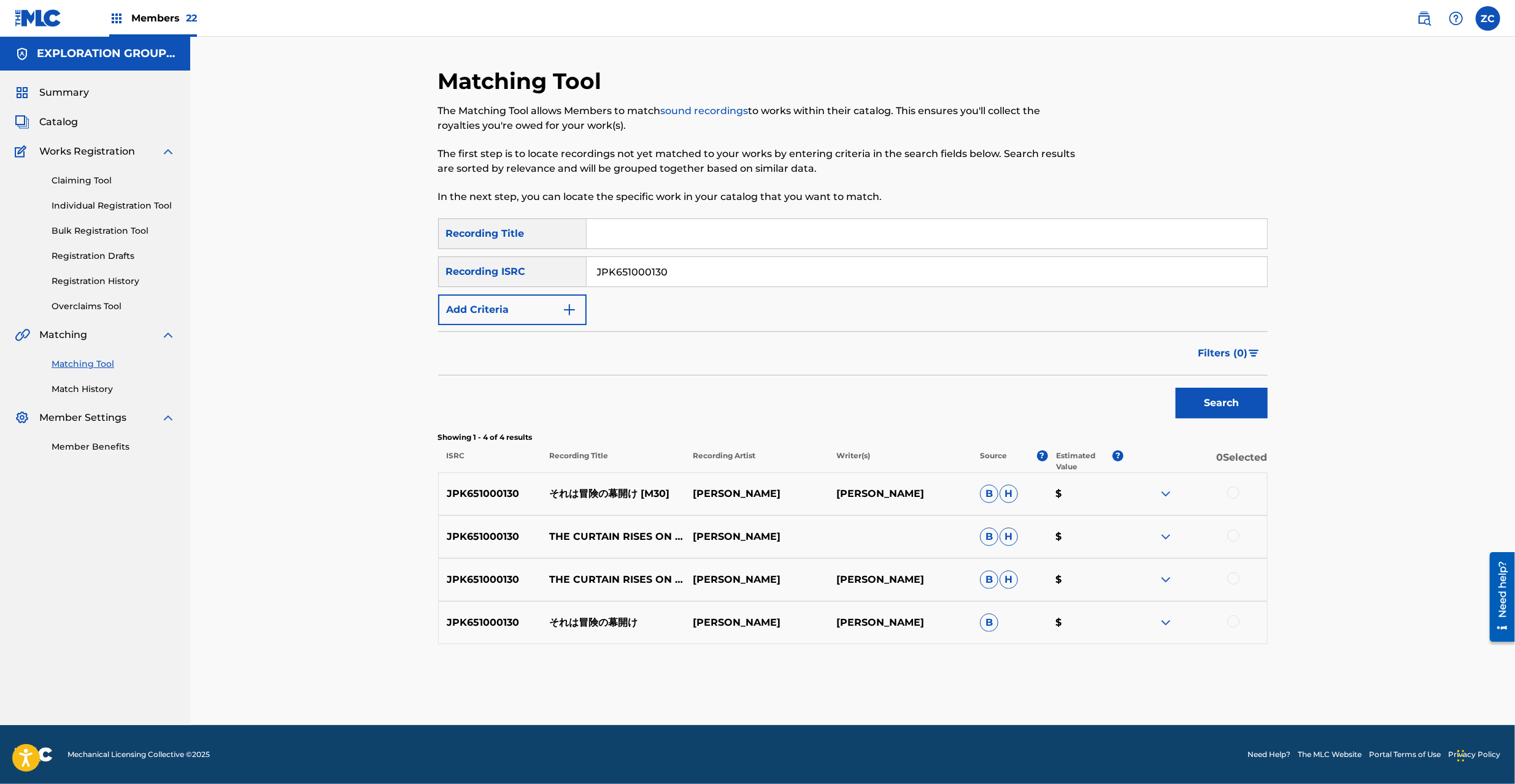
click at [1236, 492] on div at bounding box center [1233, 492] width 12 height 12
click at [1233, 541] on div at bounding box center [1233, 535] width 12 height 12
click at [1237, 580] on div at bounding box center [1233, 578] width 12 height 12
click at [1235, 619] on div at bounding box center [1233, 621] width 12 height 12
click at [710, 277] on input "JPK651000130" at bounding box center [927, 272] width 681 height 30
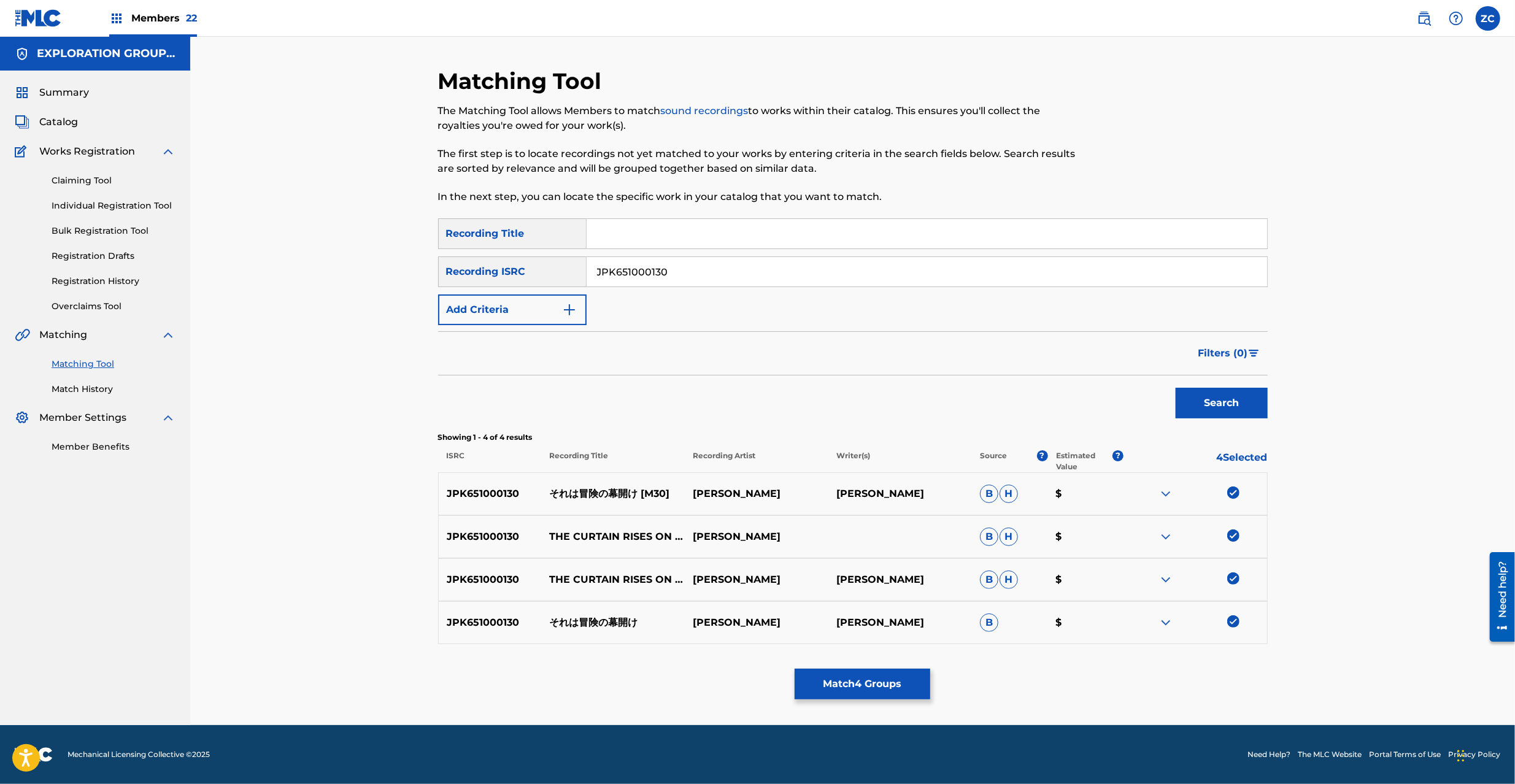
paste input "01"
type input "JPK651000101"
click at [1176, 388] on button "Search" at bounding box center [1221, 403] width 92 height 31
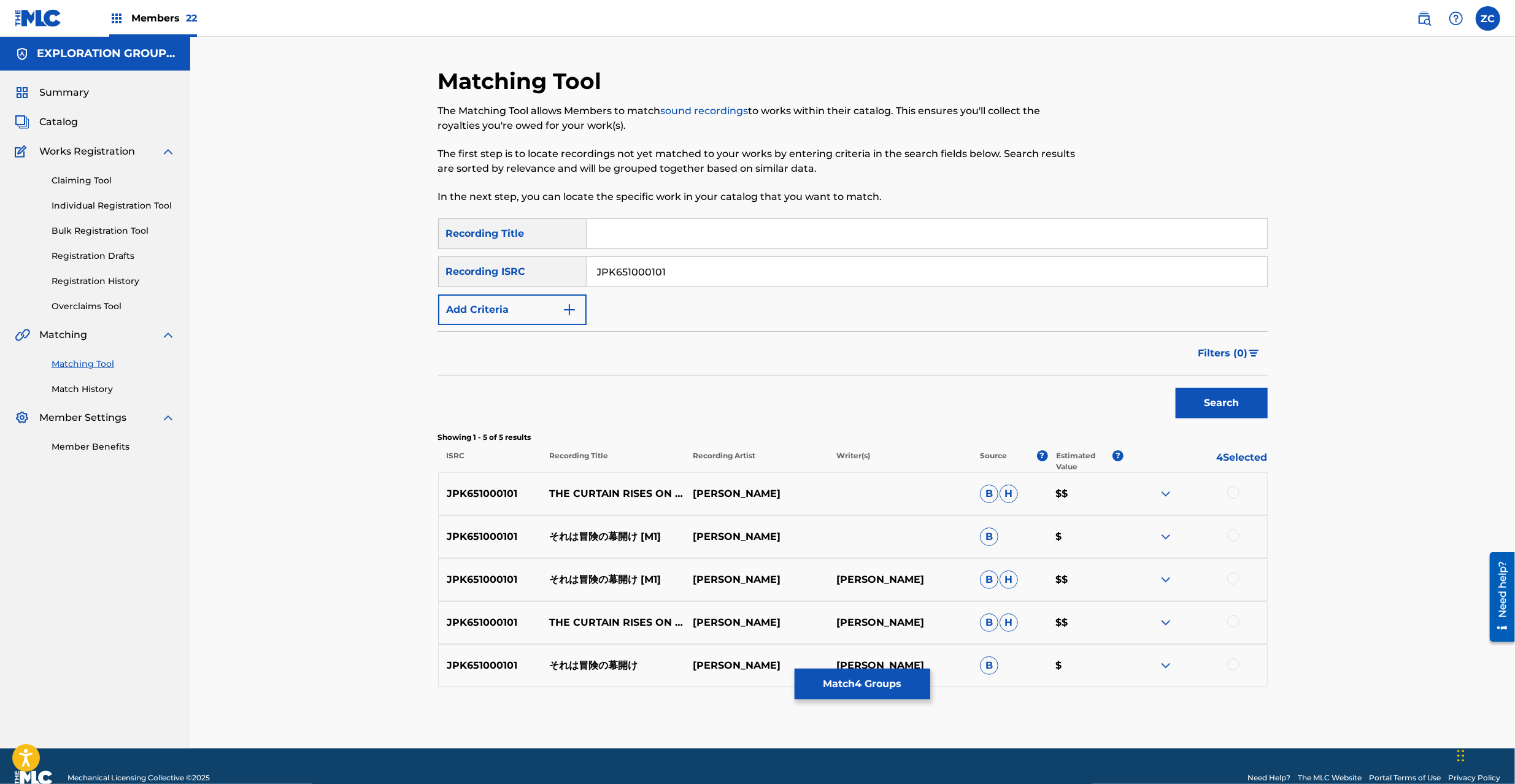
click at [1233, 494] on div at bounding box center [1233, 492] width 12 height 12
click at [1235, 533] on div at bounding box center [1233, 535] width 12 height 12
click at [1235, 580] on div at bounding box center [1233, 578] width 12 height 12
click at [1230, 623] on div at bounding box center [1233, 621] width 12 height 12
click at [1233, 668] on div at bounding box center [1233, 664] width 12 height 12
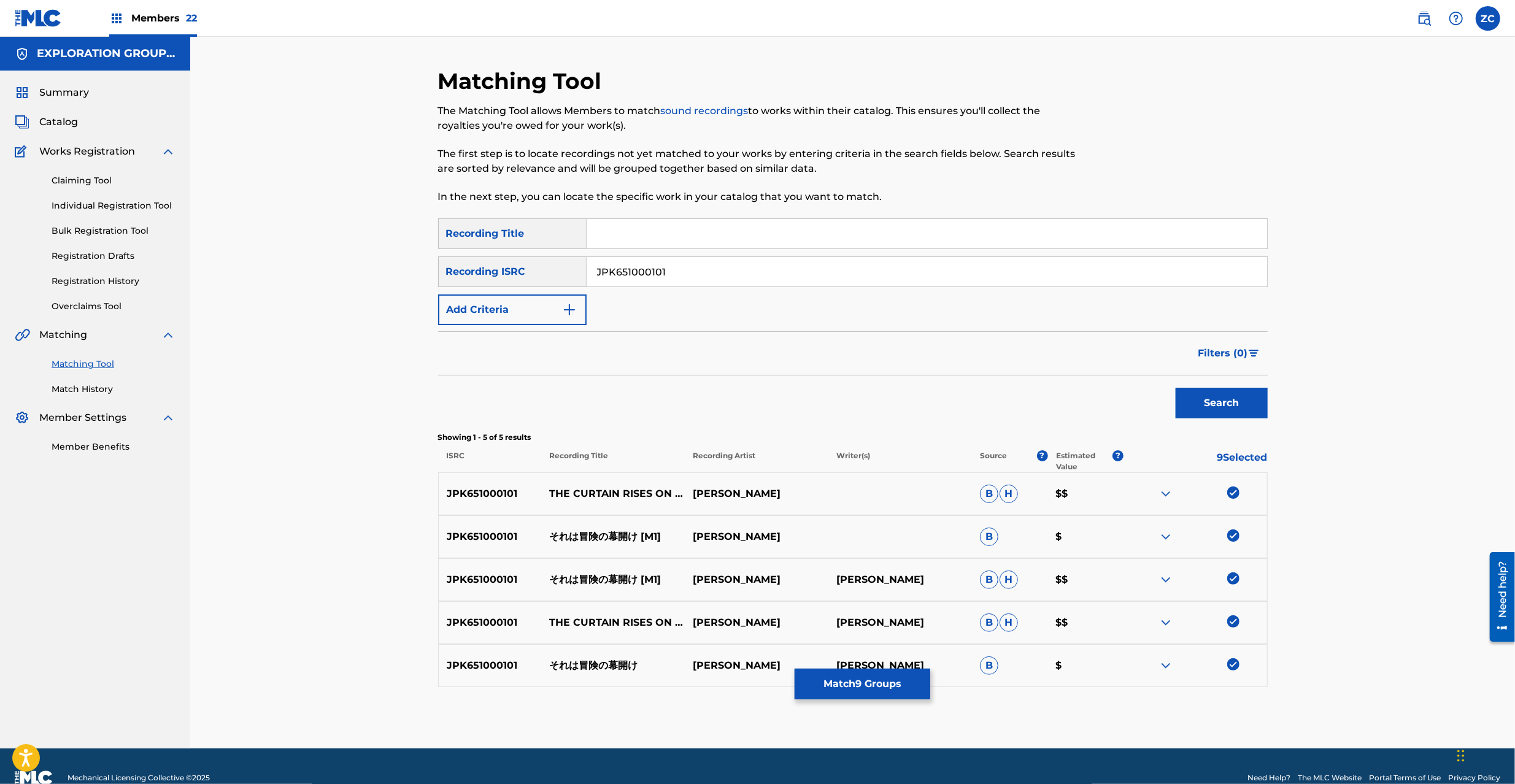
click at [885, 688] on button "Match 9 Groups" at bounding box center [862, 684] width 136 height 31
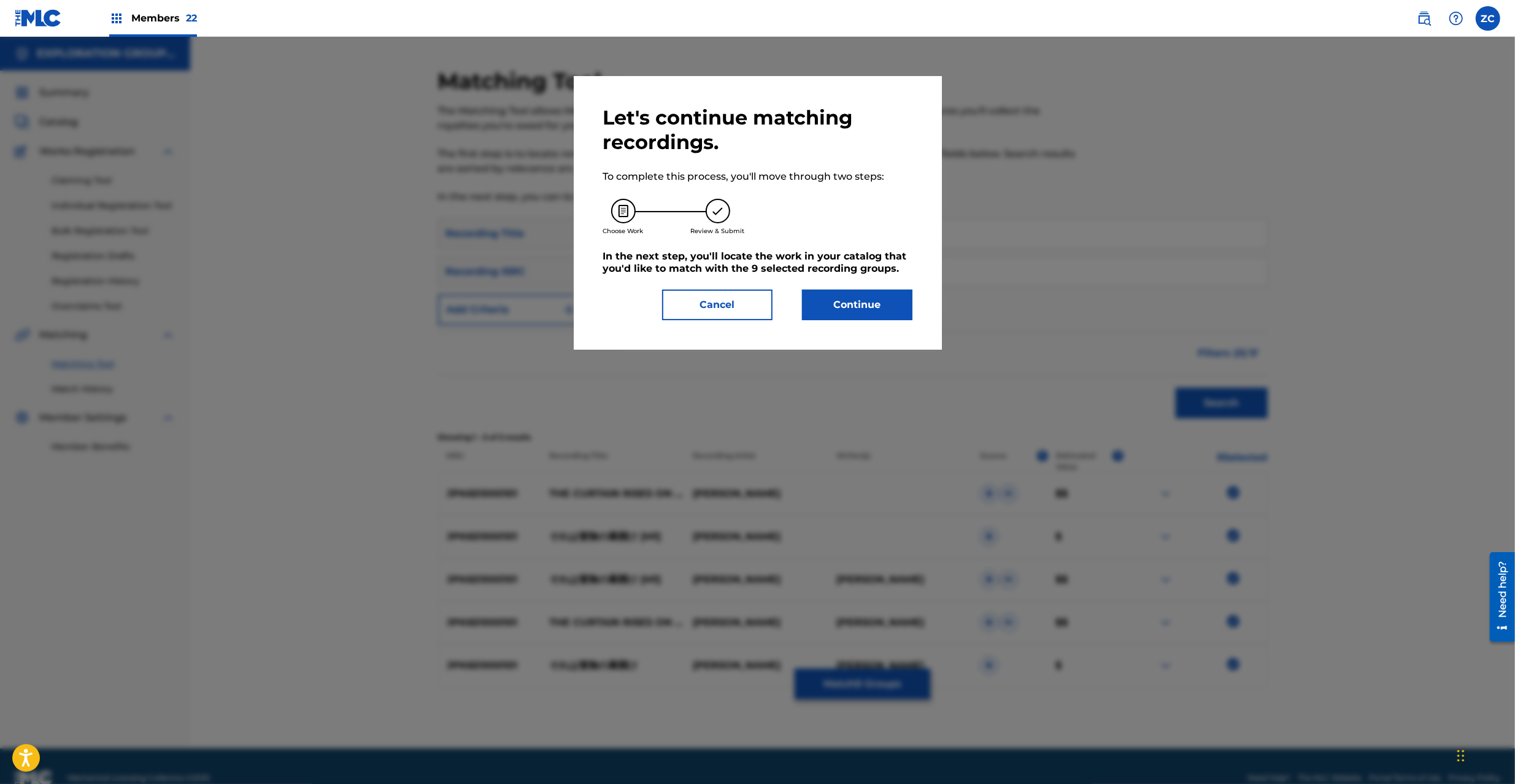
click at [891, 310] on button "Continue" at bounding box center [857, 305] width 111 height 31
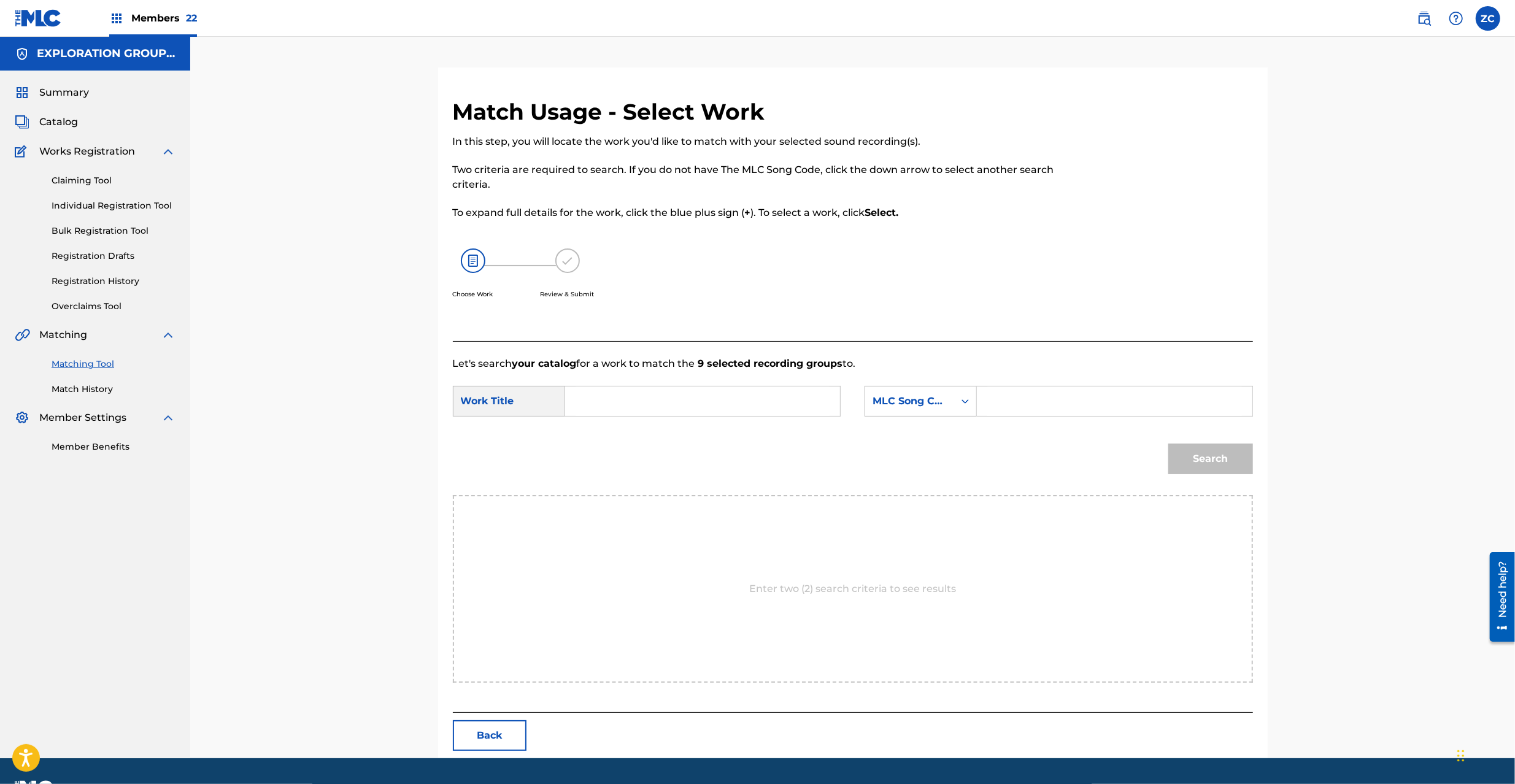
click at [710, 389] on input "Search Form" at bounding box center [702, 401] width 254 height 30
paste input "Sorewa Boukenno Makuake S65UQM"
click at [767, 403] on input "Sorewa Boukenno Makuake S65UQM" at bounding box center [702, 401] width 254 height 30
type input "Sorewa Boukenno Makuake"
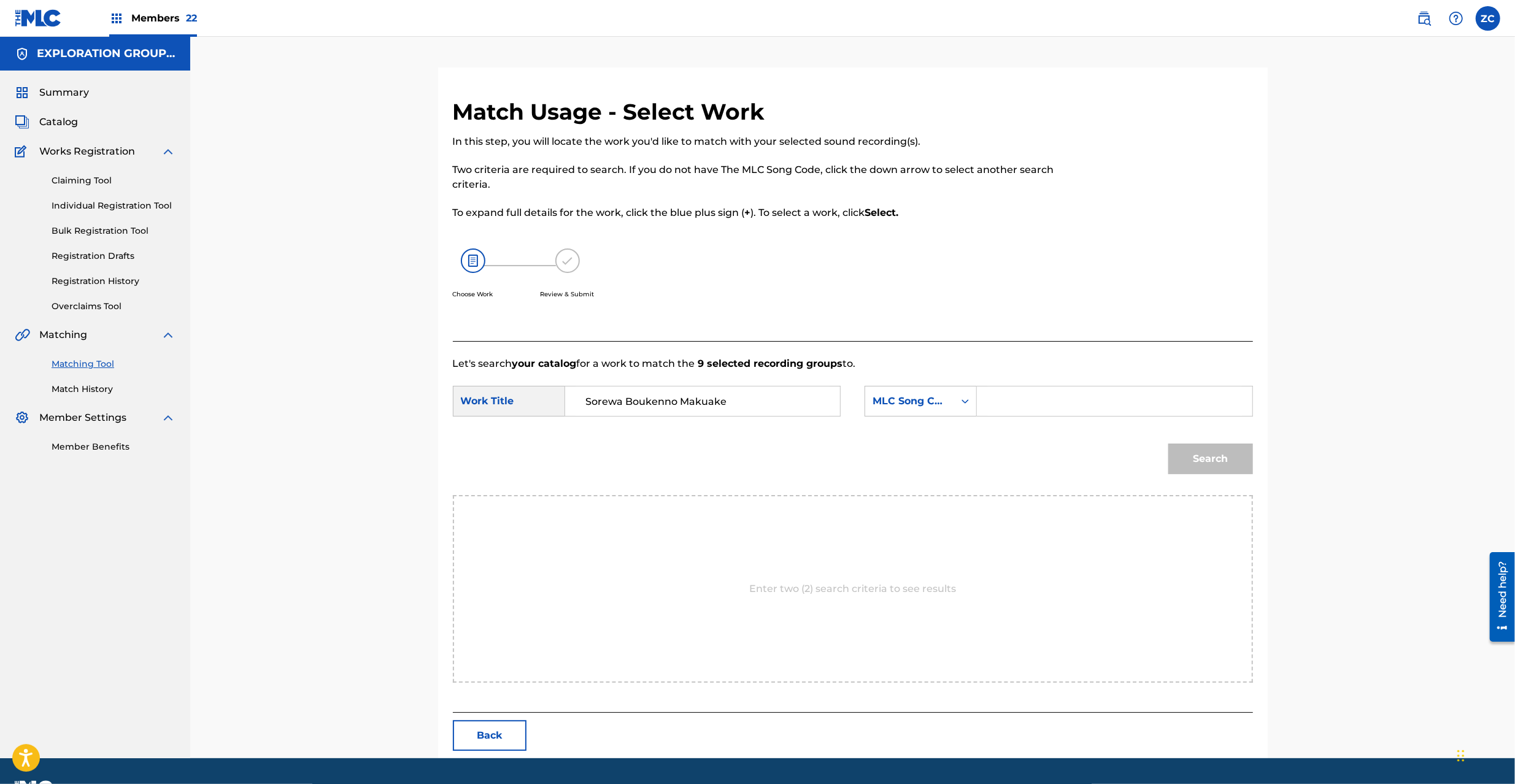
click at [1092, 391] on input "Search Form" at bounding box center [1114, 401] width 254 height 30
paste input "S65UQM"
type input "S65UQM"
click at [1194, 463] on button "Search" at bounding box center [1211, 459] width 85 height 31
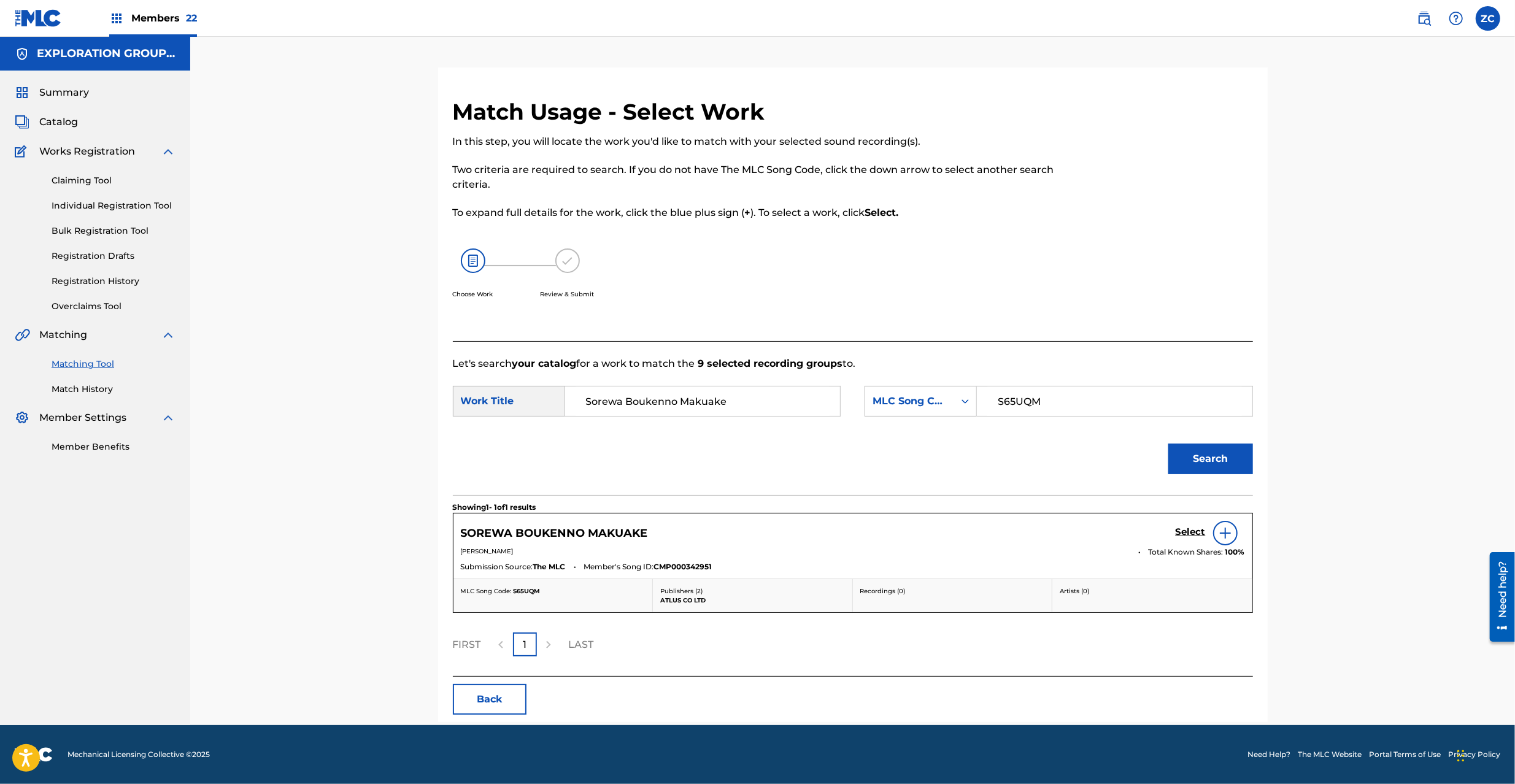
click at [1186, 533] on h5 "Select" at bounding box center [1190, 532] width 30 height 12
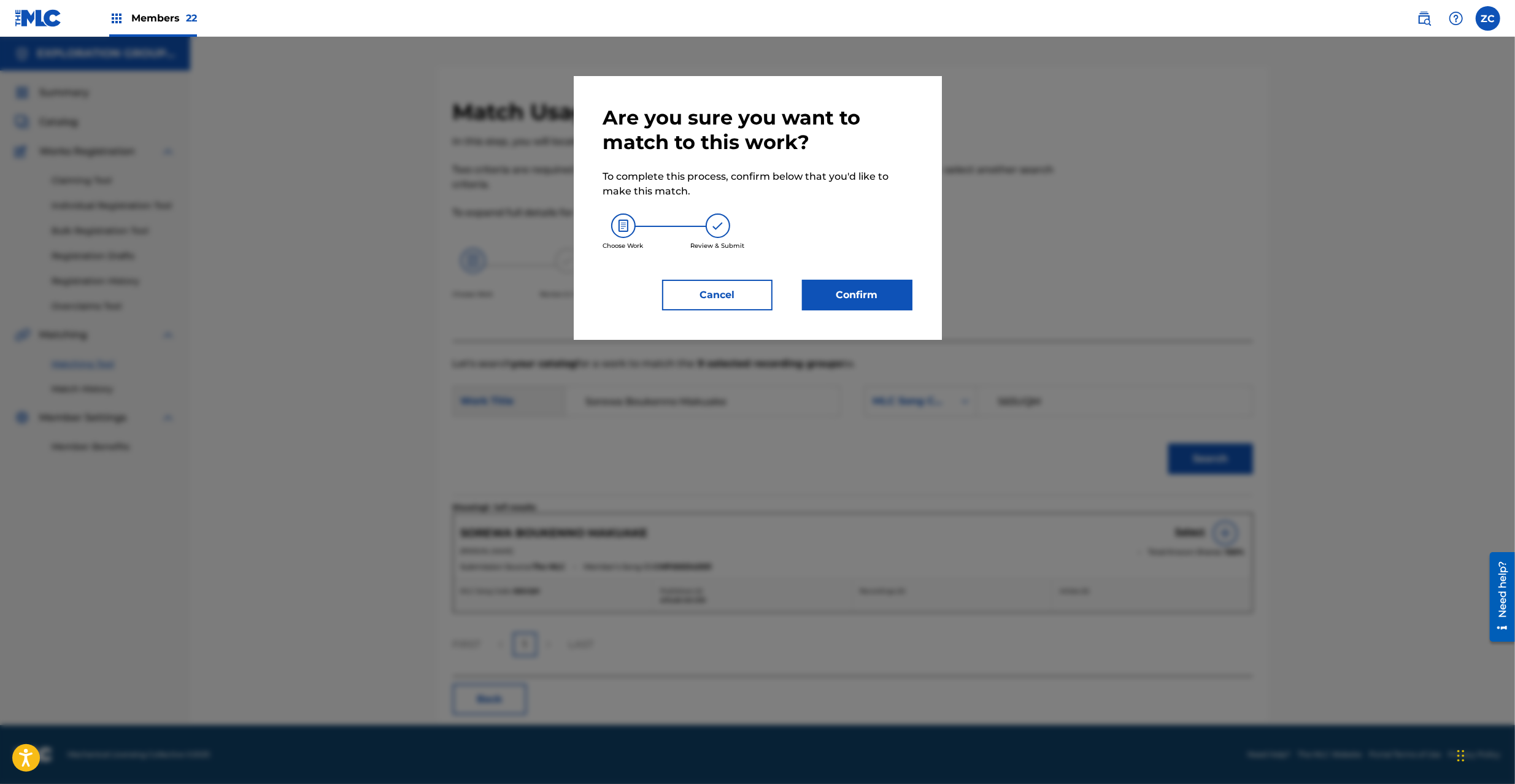
click at [886, 303] on button "Confirm" at bounding box center [857, 295] width 111 height 31
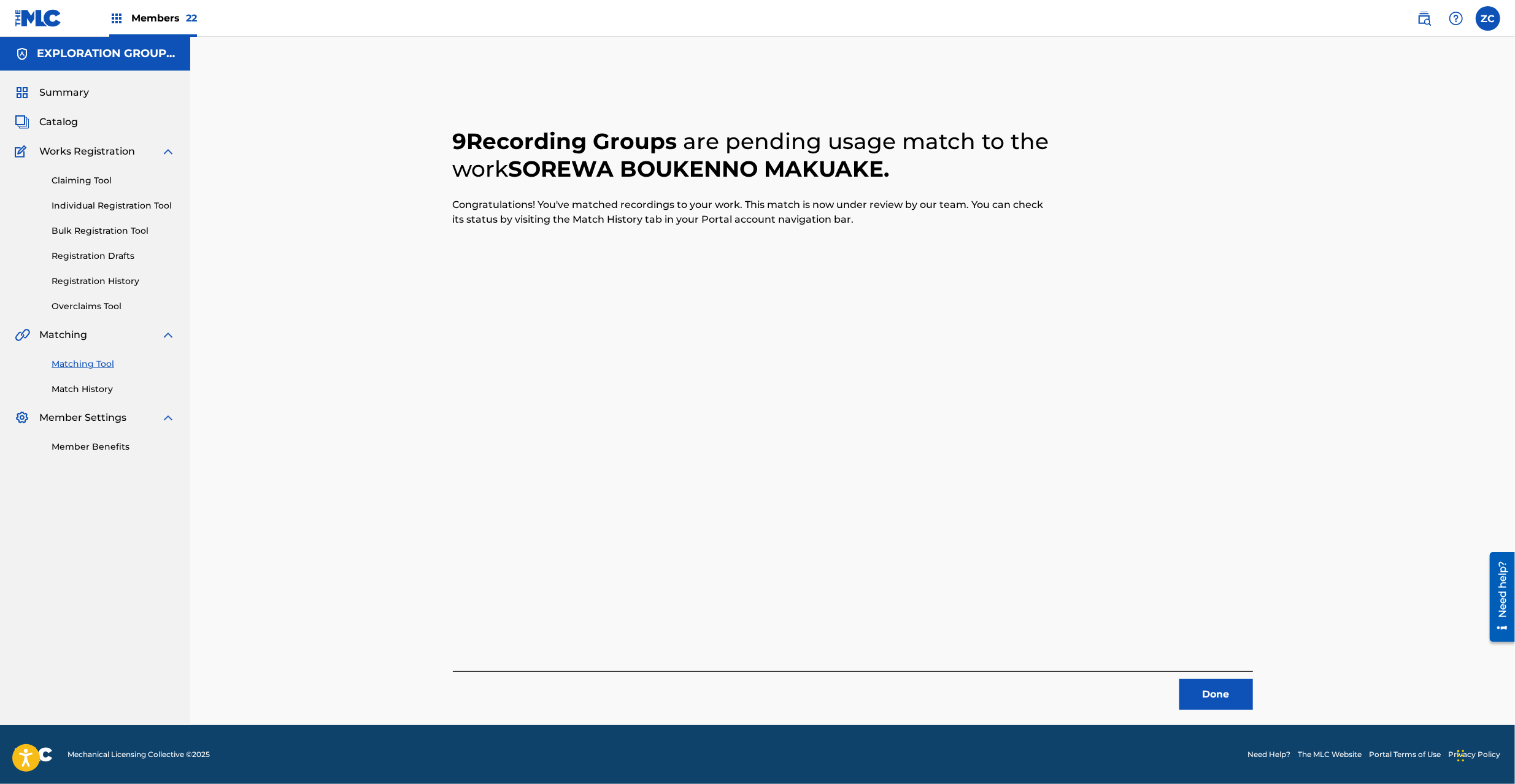
click at [1250, 688] on button "Done" at bounding box center [1216, 695] width 74 height 31
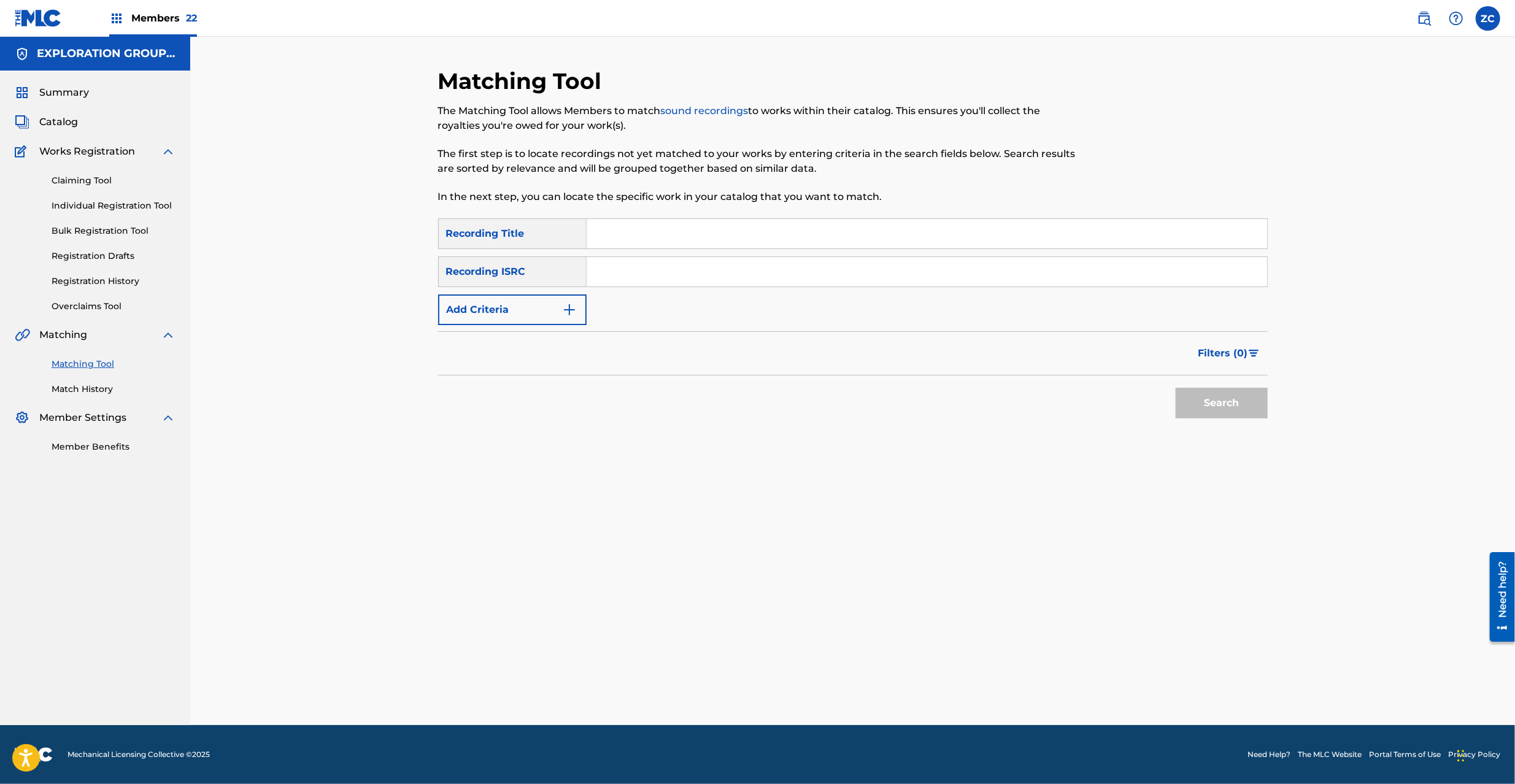
click at [799, 276] on input "Search Form" at bounding box center [927, 272] width 681 height 30
paste input "JPK651000131"
click at [1213, 396] on button "Search" at bounding box center [1221, 403] width 92 height 31
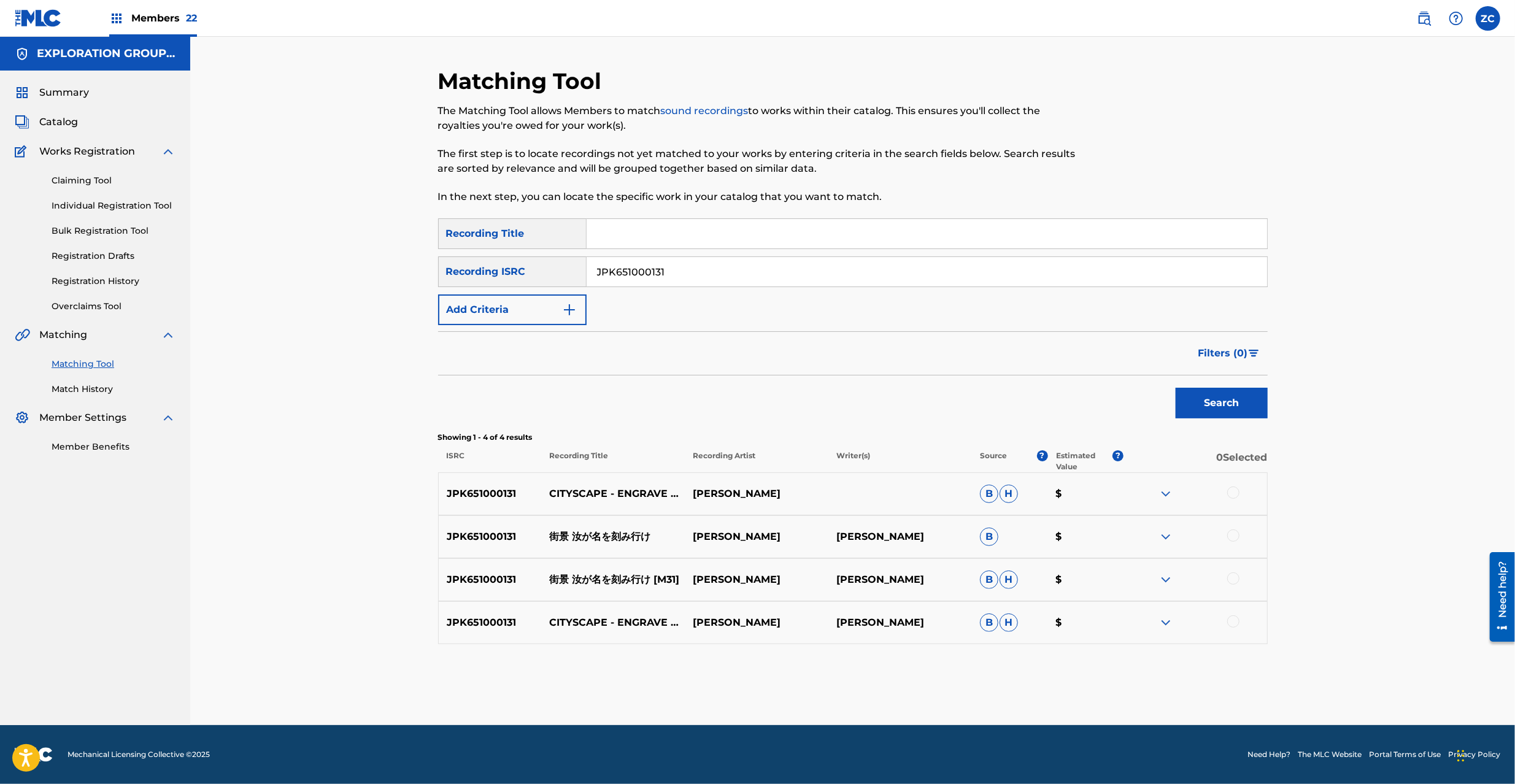
click at [1225, 486] on div at bounding box center [1195, 494] width 143 height 15
click at [1233, 486] on div "JPK651000131 CITYSCAPE - ENGRAVE THY NAME AND GO FORTH [PERSON_NAME] B H $" at bounding box center [853, 494] width 830 height 43
click at [1233, 536] on div at bounding box center [1233, 535] width 12 height 12
click at [1235, 491] on div at bounding box center [1233, 492] width 12 height 12
click at [1233, 576] on div at bounding box center [1233, 578] width 12 height 12
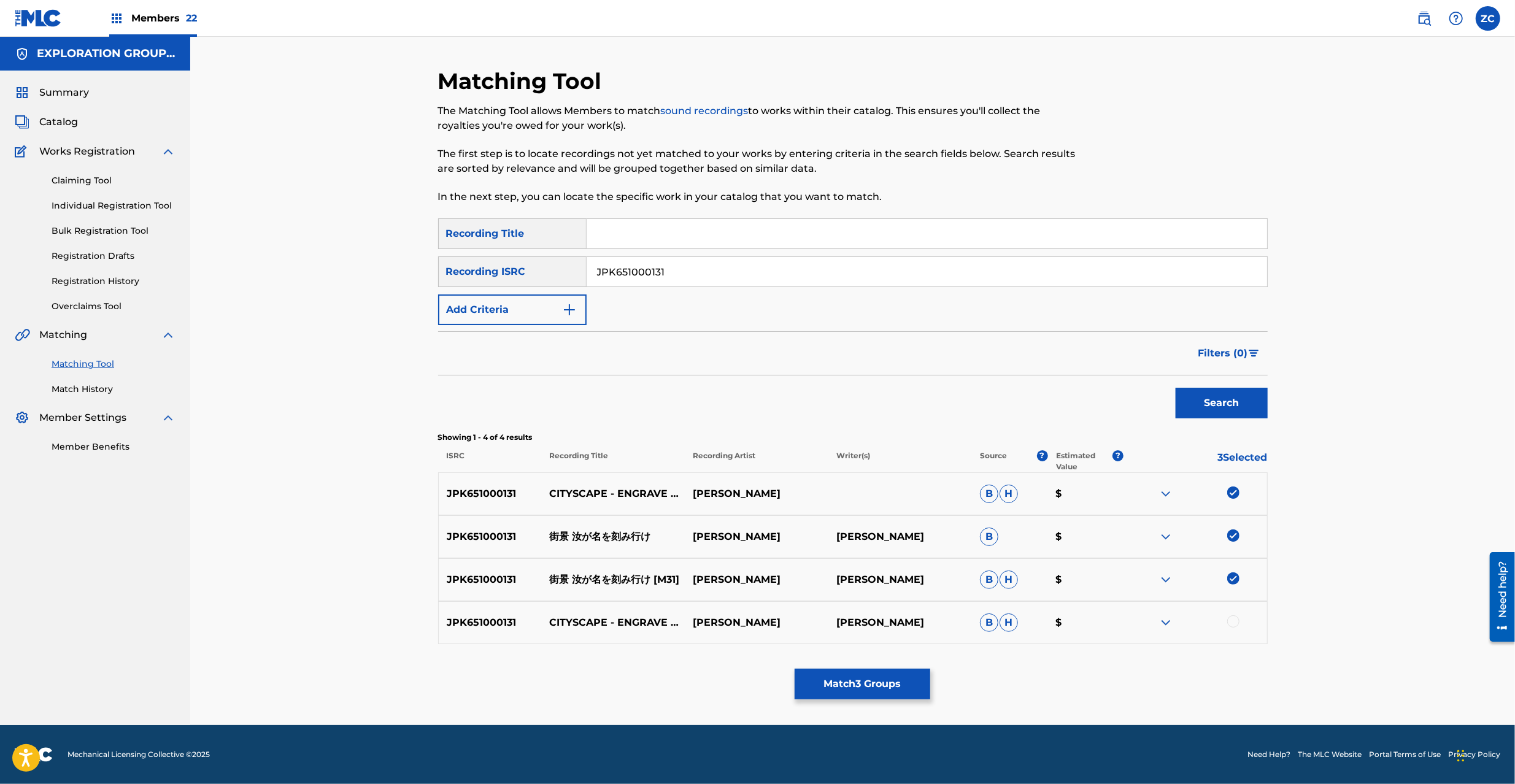
click at [1232, 619] on div at bounding box center [1233, 621] width 12 height 12
click at [1026, 263] on input "JPK651000131" at bounding box center [927, 272] width 681 height 30
paste input "02"
click at [1176, 388] on button "Search" at bounding box center [1221, 403] width 92 height 31
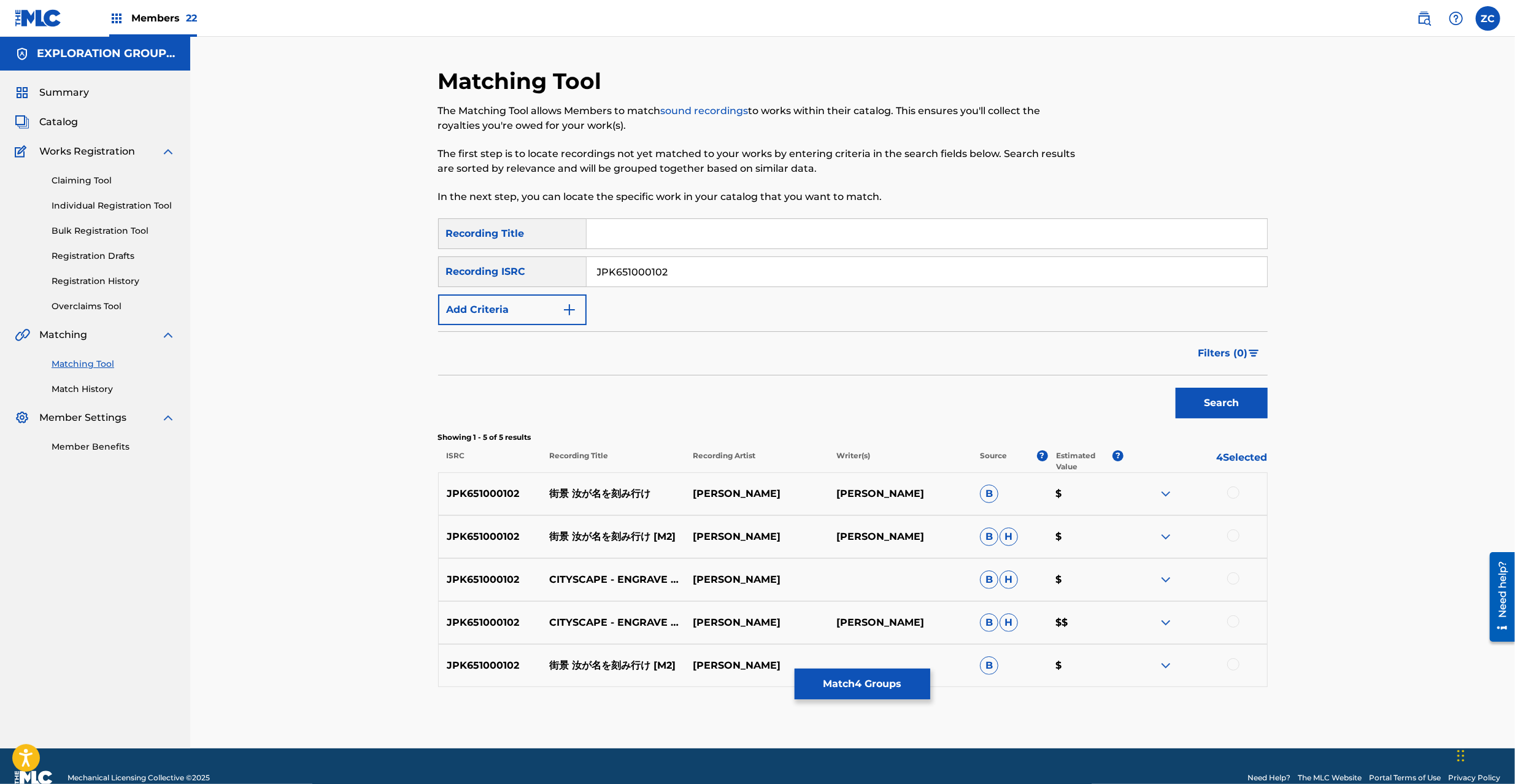
click at [1235, 491] on div at bounding box center [1233, 492] width 12 height 12
click at [1237, 533] on div at bounding box center [1233, 535] width 12 height 12
click at [1235, 579] on div at bounding box center [1233, 578] width 12 height 12
click at [1233, 624] on div at bounding box center [1233, 621] width 12 height 12
drag, startPoint x: 1226, startPoint y: 675, endPoint x: 1228, endPoint y: 622, distance: 53.0
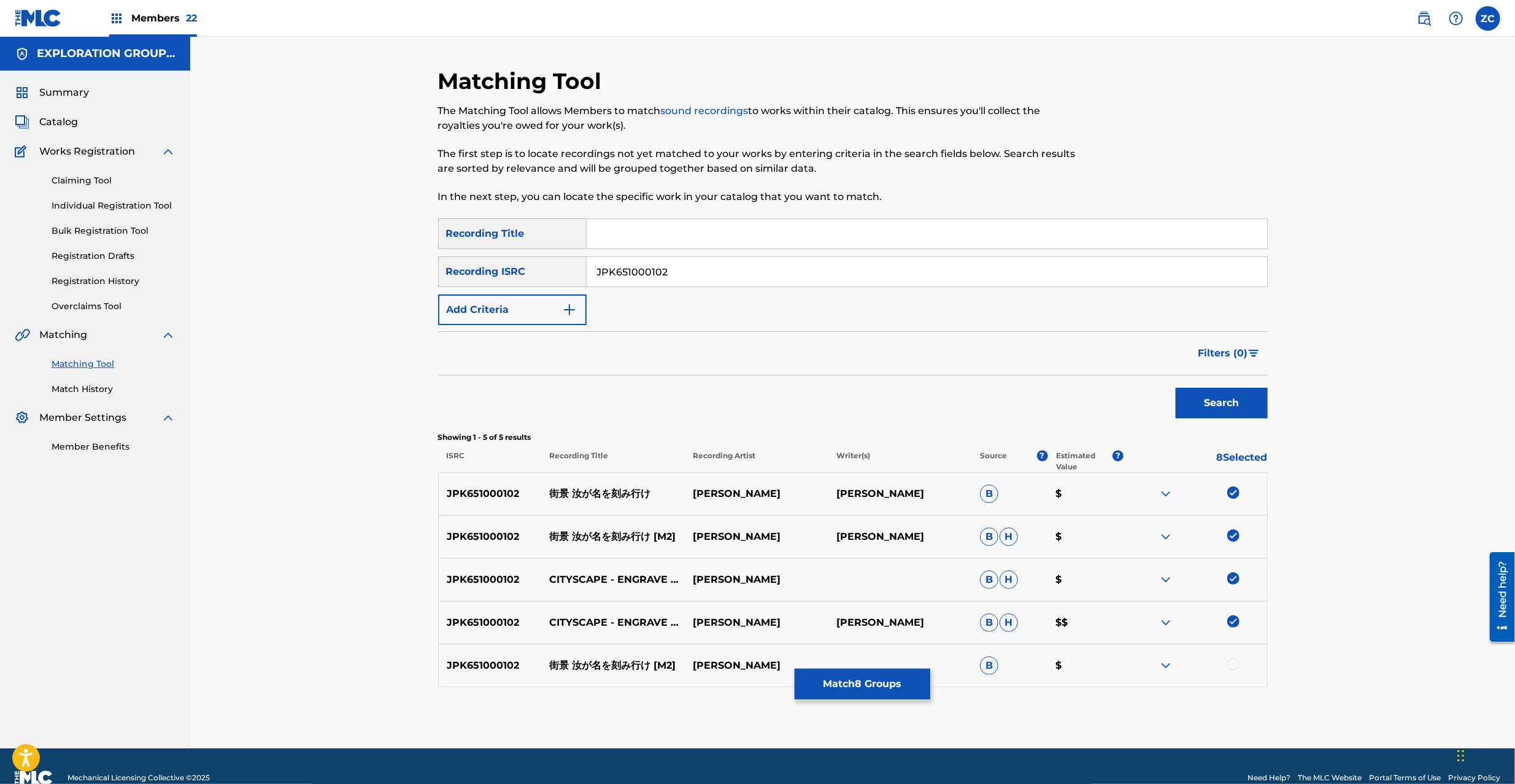
click at [1226, 673] on div "JPK651000102 街景 汝が名を刻み行け [M2] [PERSON_NAME] B $" at bounding box center [853, 665] width 830 height 43
click at [895, 269] on input "JPK651000102" at bounding box center [927, 272] width 681 height 30
paste input "2643"
click at [1176, 388] on button "Search" at bounding box center [1221, 403] width 92 height 31
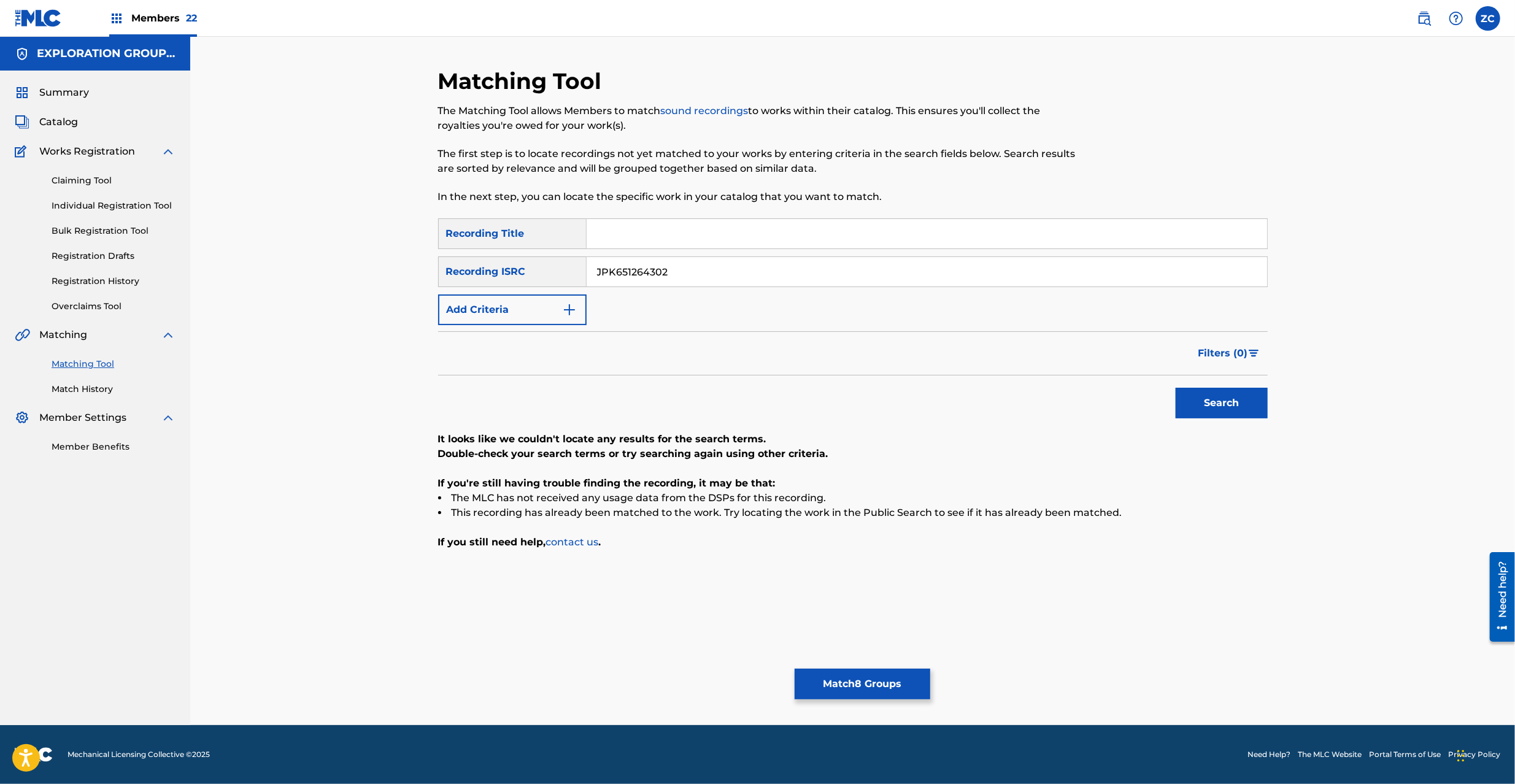
click at [1051, 277] on input "JPK651264302" at bounding box center [927, 272] width 681 height 30
paste input "9"
type input "JPK651264902"
click at [1176, 388] on button "Search" at bounding box center [1221, 403] width 92 height 31
click at [881, 690] on button "Match 8 Groups" at bounding box center [862, 684] width 136 height 31
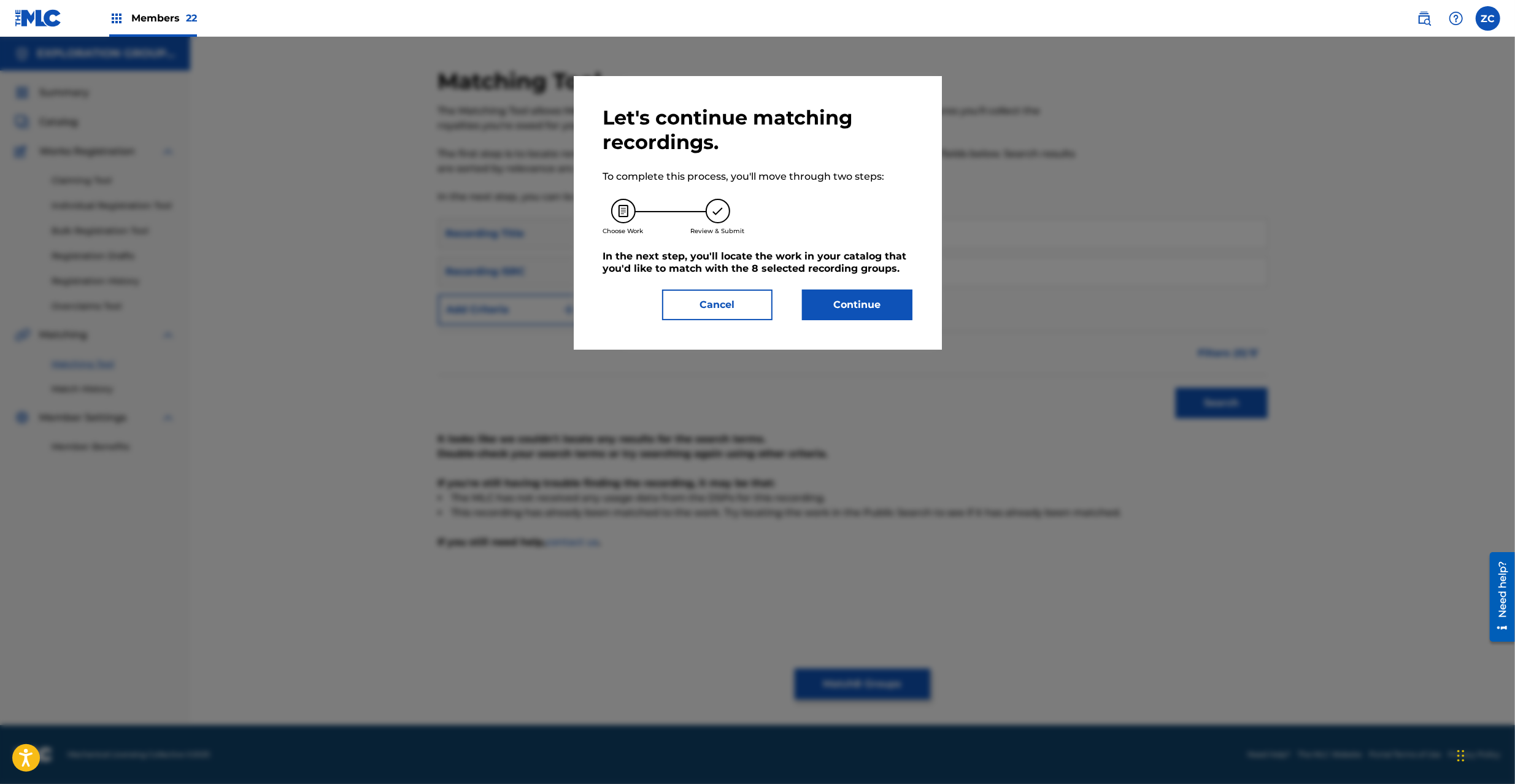
click at [870, 297] on button "Continue" at bounding box center [857, 305] width 111 height 31
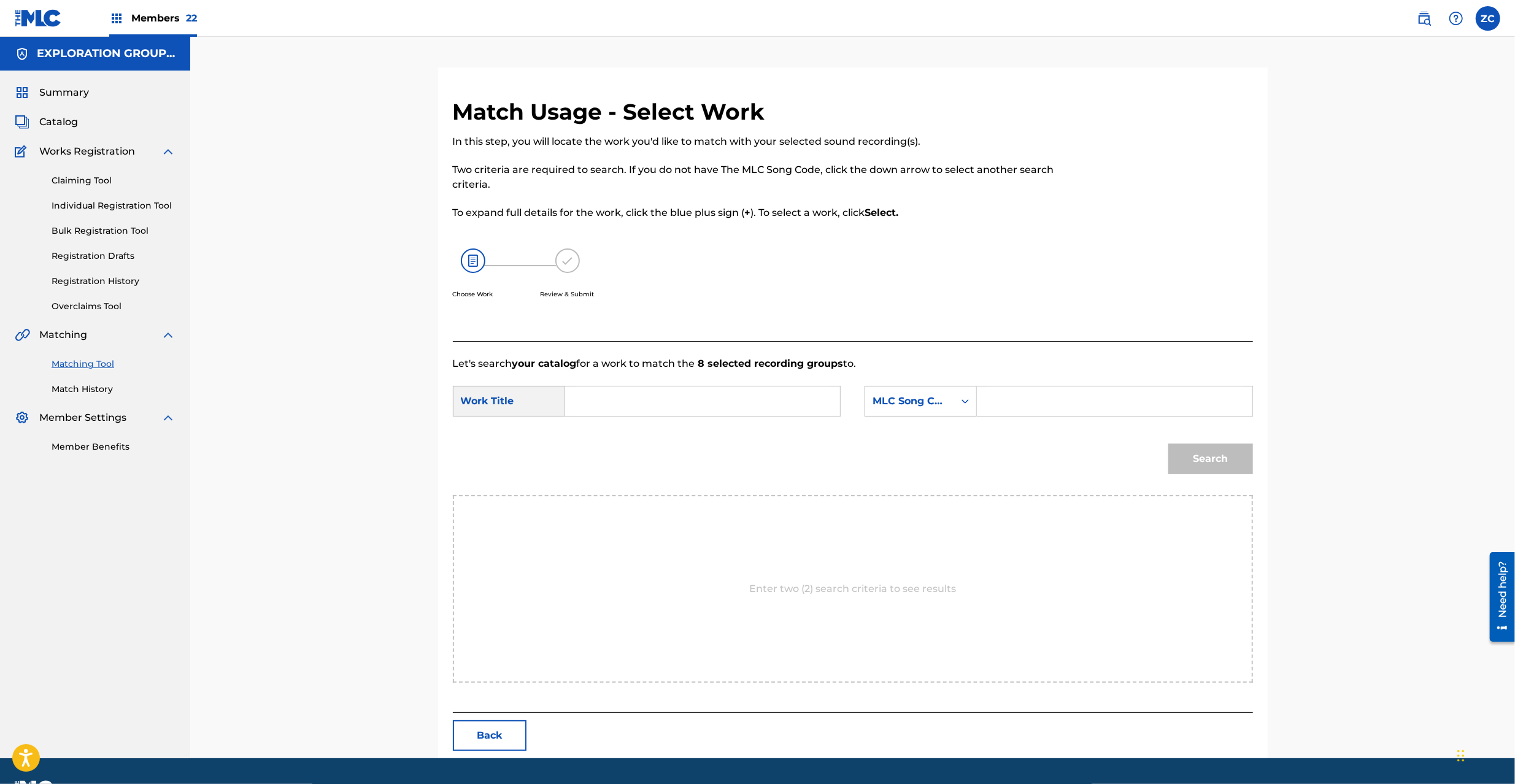
click at [742, 413] on input "Search Form" at bounding box center [702, 401] width 254 height 30
paste input "[PERSON_NAME] Yuke GB2X11"
click at [788, 398] on input "[PERSON_NAME] Yuke GB2X11" at bounding box center [702, 401] width 254 height 30
click at [769, 401] on input "[PERSON_NAME] Yuke GB2X11" at bounding box center [702, 401] width 254 height 30
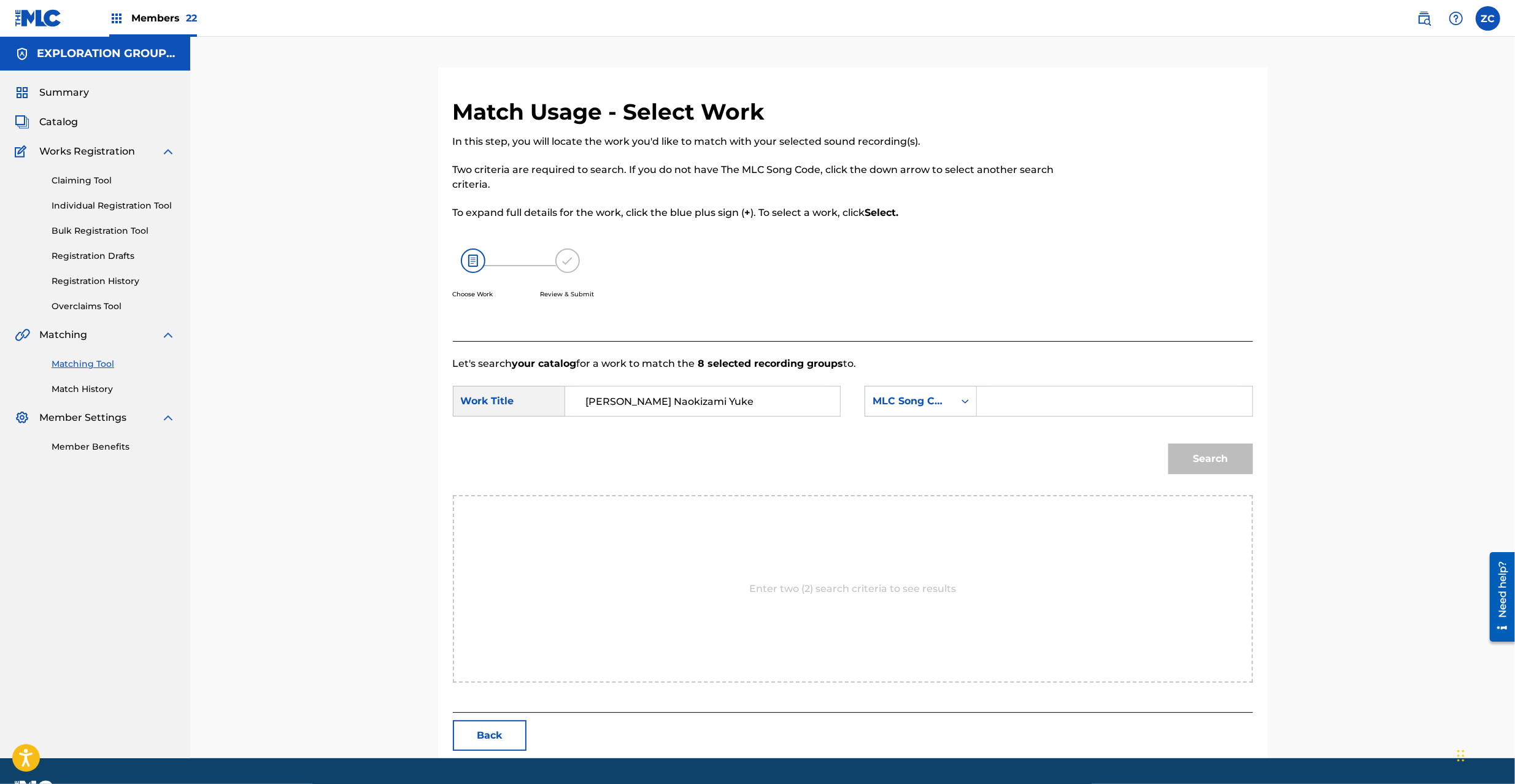
type input "[PERSON_NAME] Naokizami Yuke"
click at [1129, 386] on input "Search Form" at bounding box center [1114, 401] width 254 height 30
paste input "GB2X11"
type input "GB2X11"
click at [1223, 455] on button "Search" at bounding box center [1211, 459] width 85 height 31
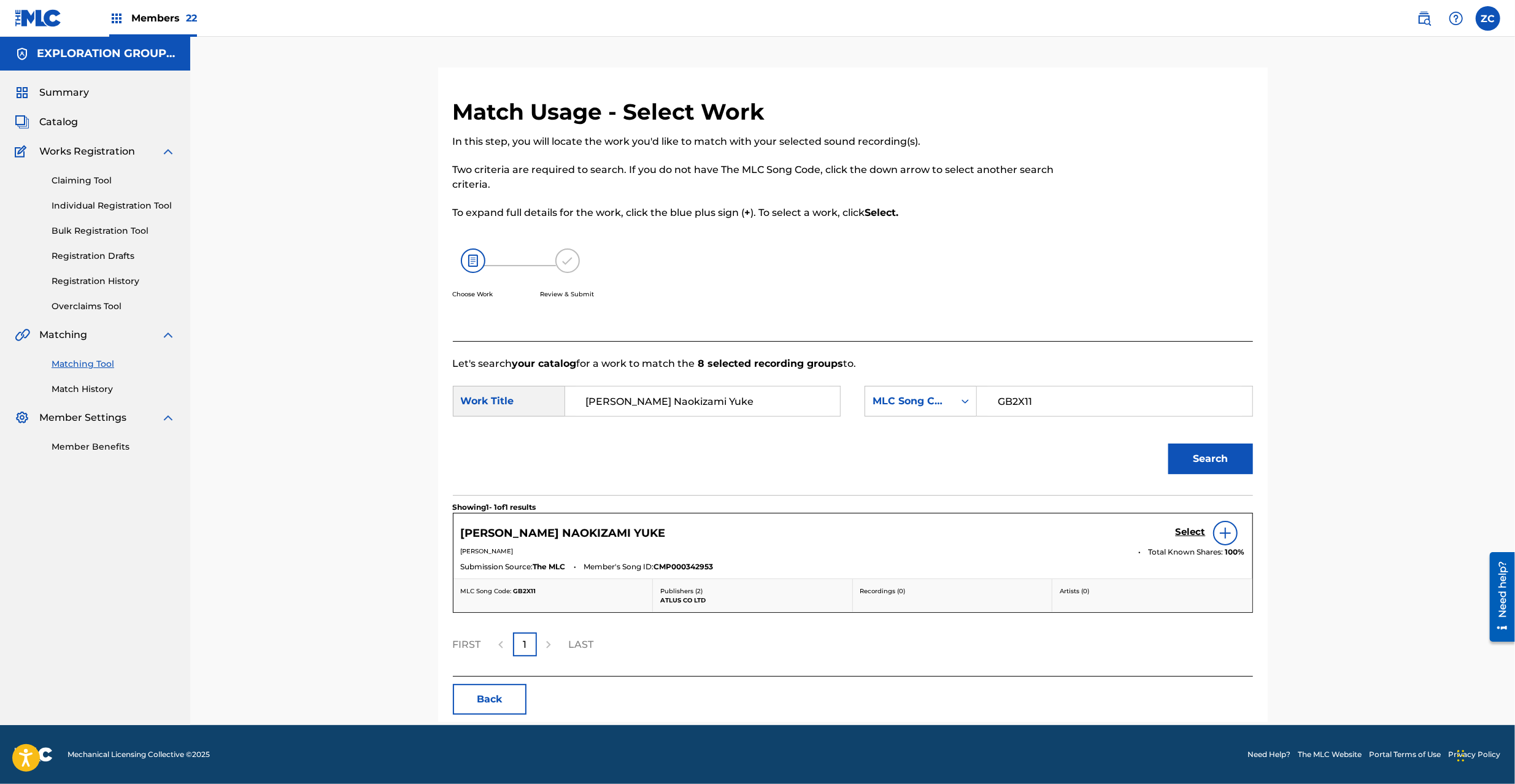
click at [1196, 535] on h5 "Select" at bounding box center [1190, 532] width 30 height 12
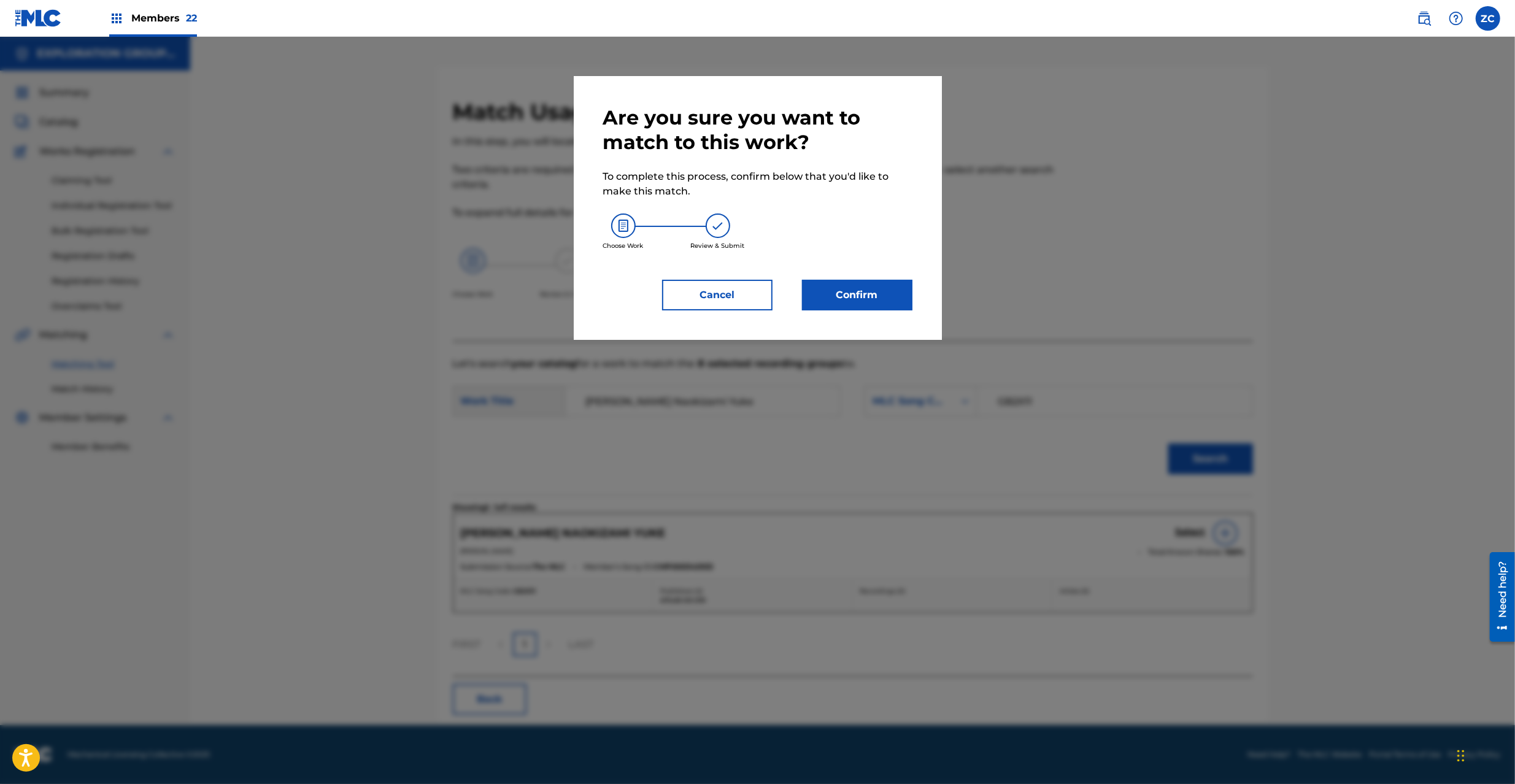
click at [828, 292] on button "Confirm" at bounding box center [857, 295] width 111 height 31
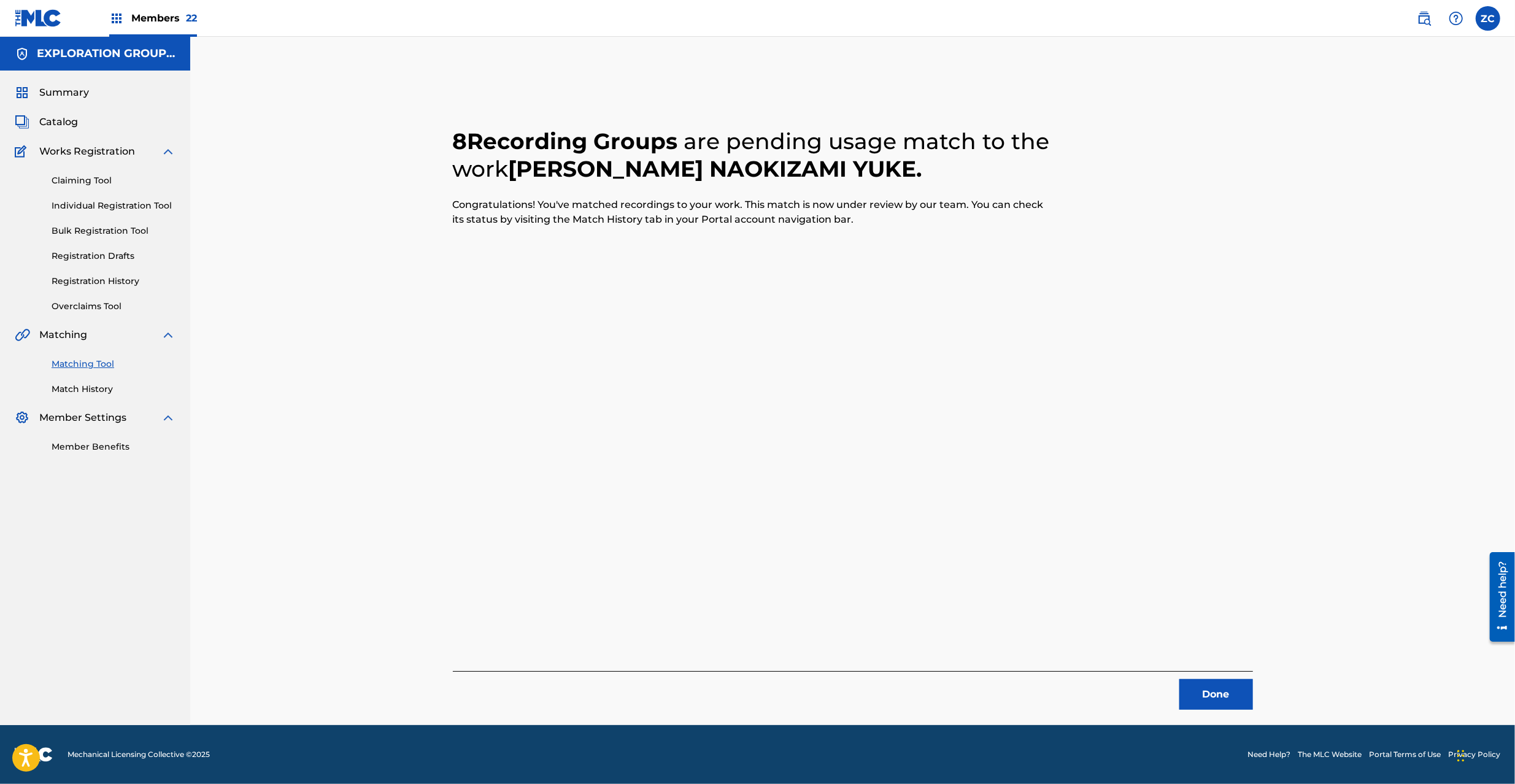
click at [1206, 682] on button "Done" at bounding box center [1216, 695] width 74 height 31
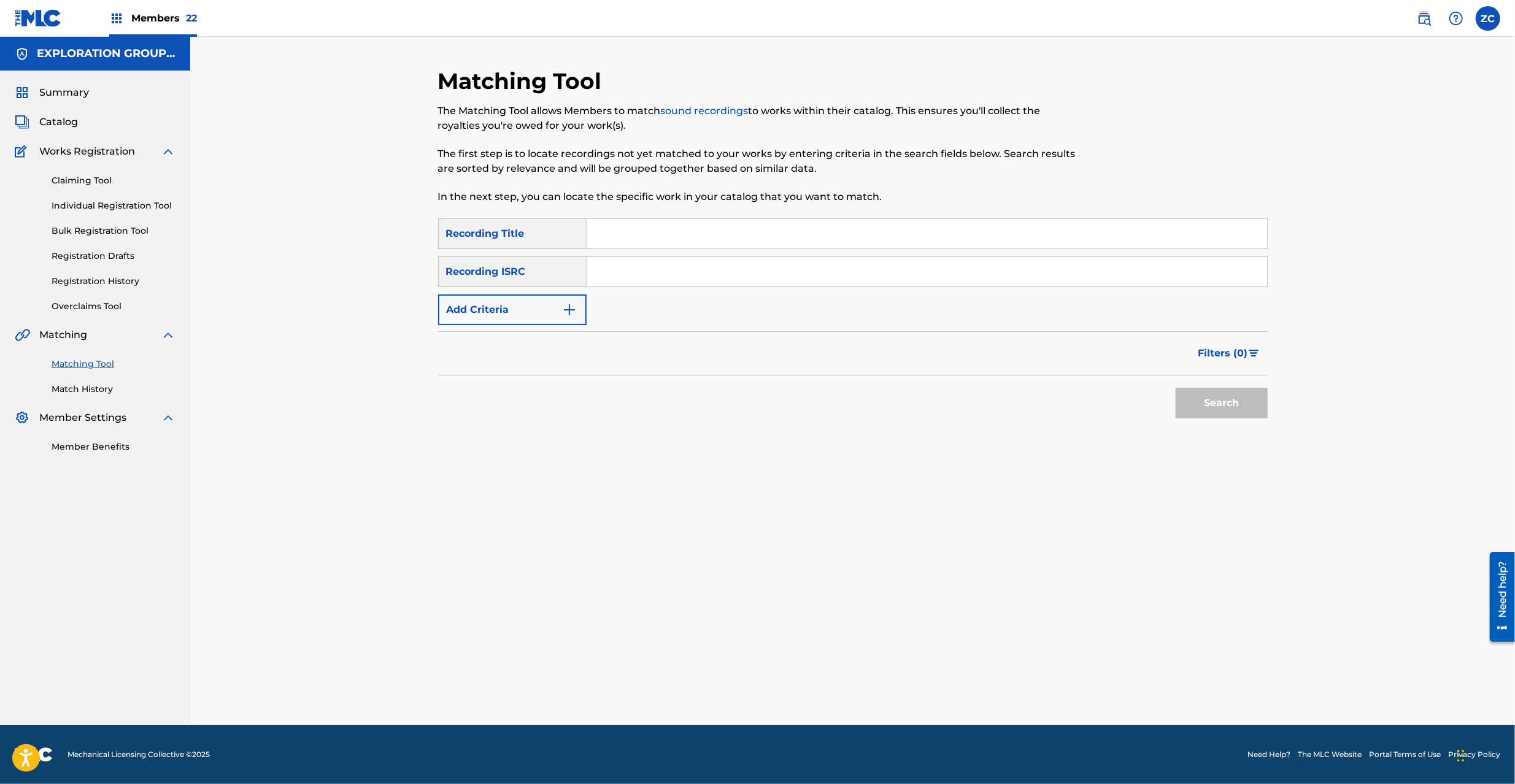
click at [874, 266] on input "Search Form" at bounding box center [927, 272] width 681 height 30
paste input "JPK651367402"
click at [1208, 403] on button "Search" at bounding box center [1221, 403] width 92 height 31
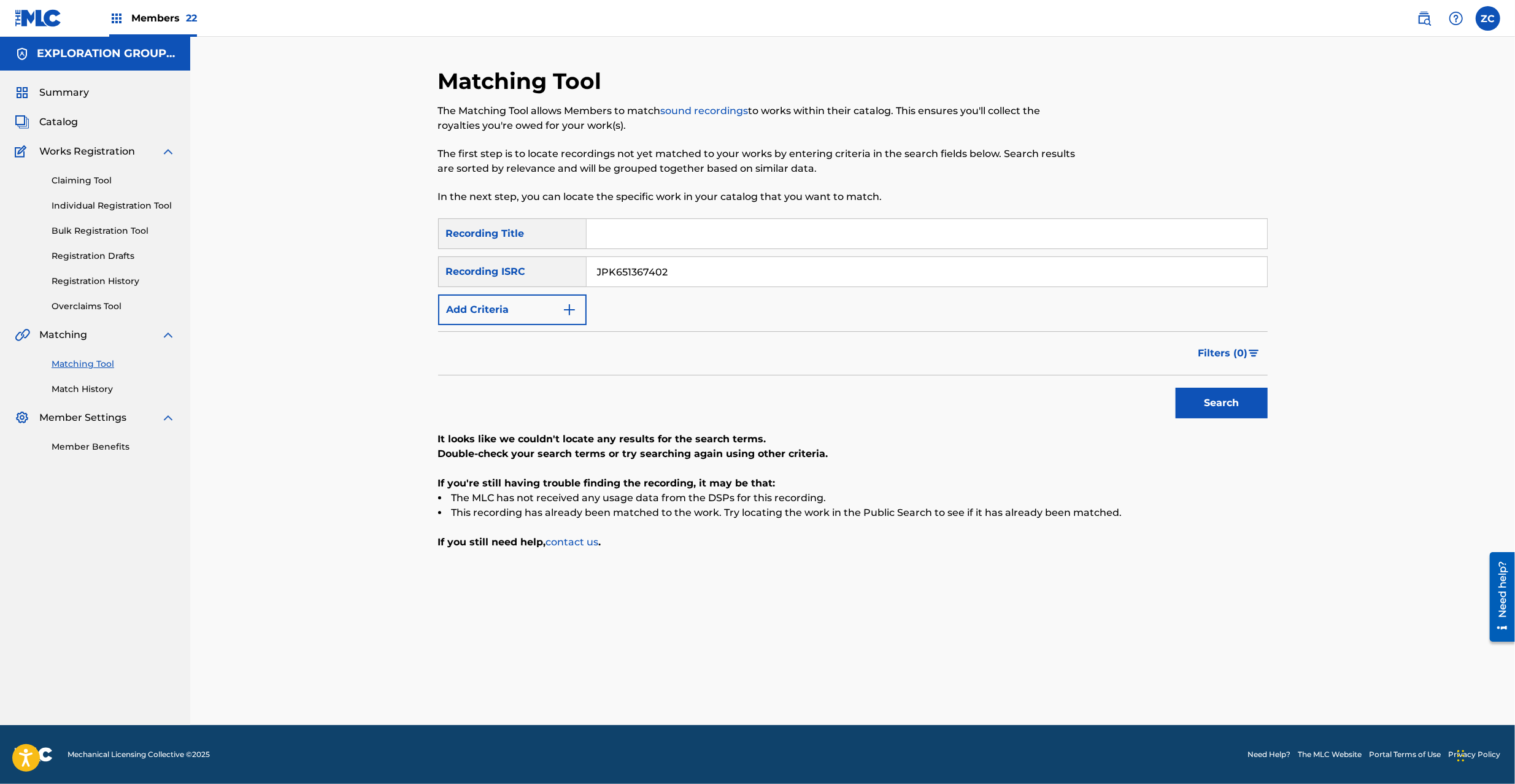
click at [1134, 271] on input "JPK651367402" at bounding box center [927, 272] width 681 height 30
paste input "264903"
click at [1176, 388] on button "Search" at bounding box center [1221, 403] width 92 height 31
paste input "3"
click at [1176, 388] on button "Search" at bounding box center [1221, 403] width 92 height 31
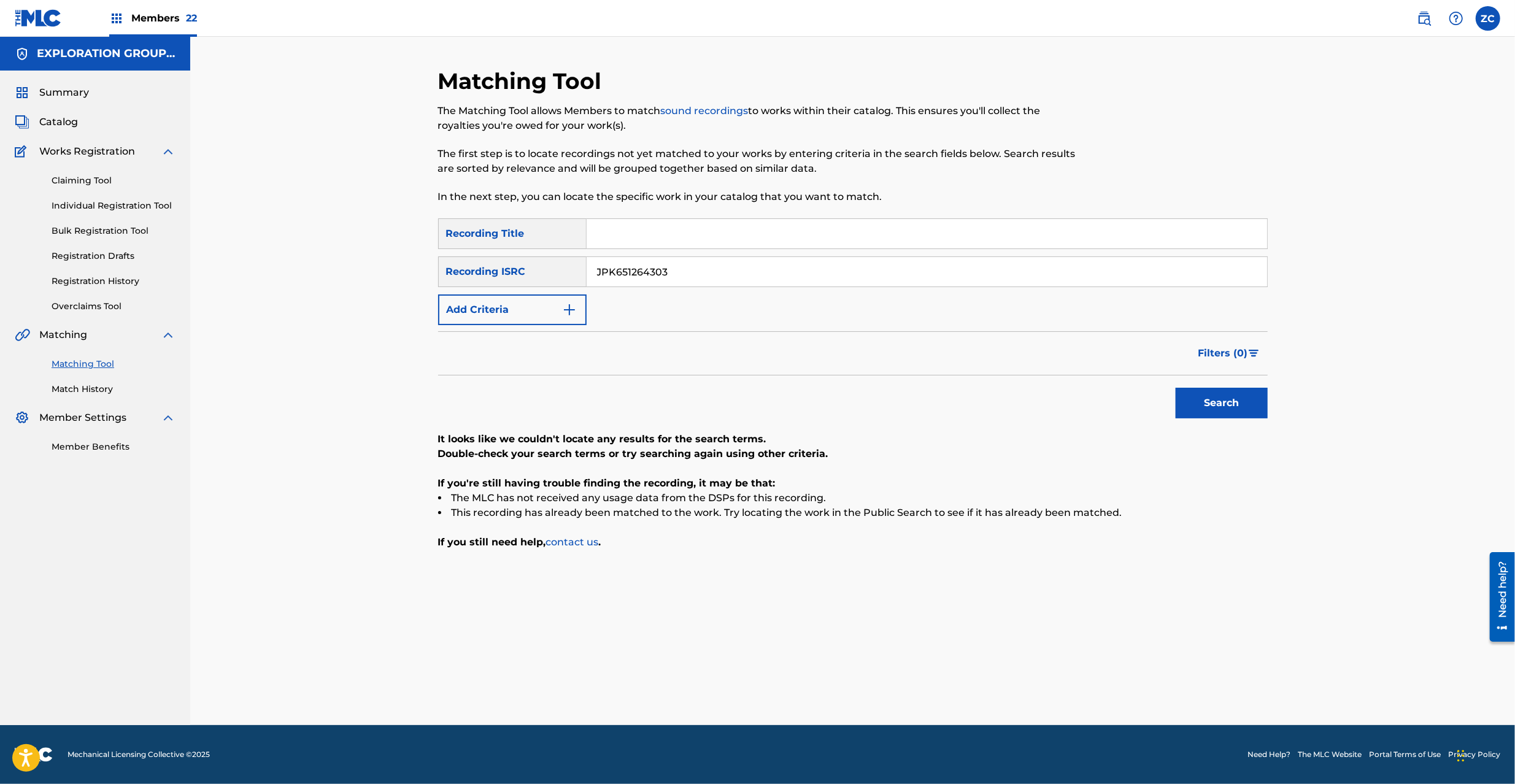
paste input "027"
click at [1176, 388] on button "Search" at bounding box center [1221, 403] width 92 height 31
paste input "160120"
click at [1176, 388] on button "Search" at bounding box center [1221, 403] width 92 height 31
paste input "900117"
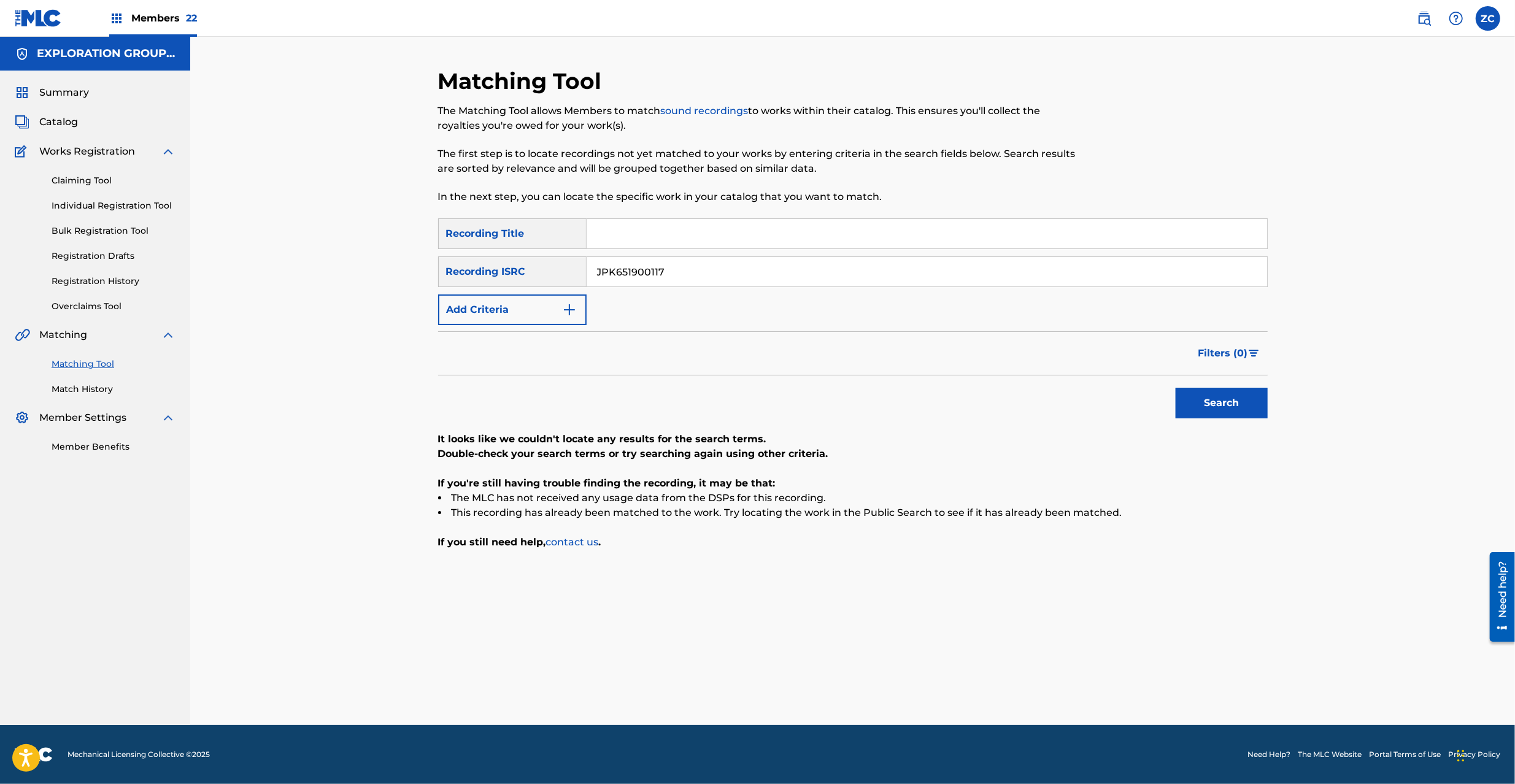
click at [1176, 388] on button "Search" at bounding box center [1221, 403] width 92 height 31
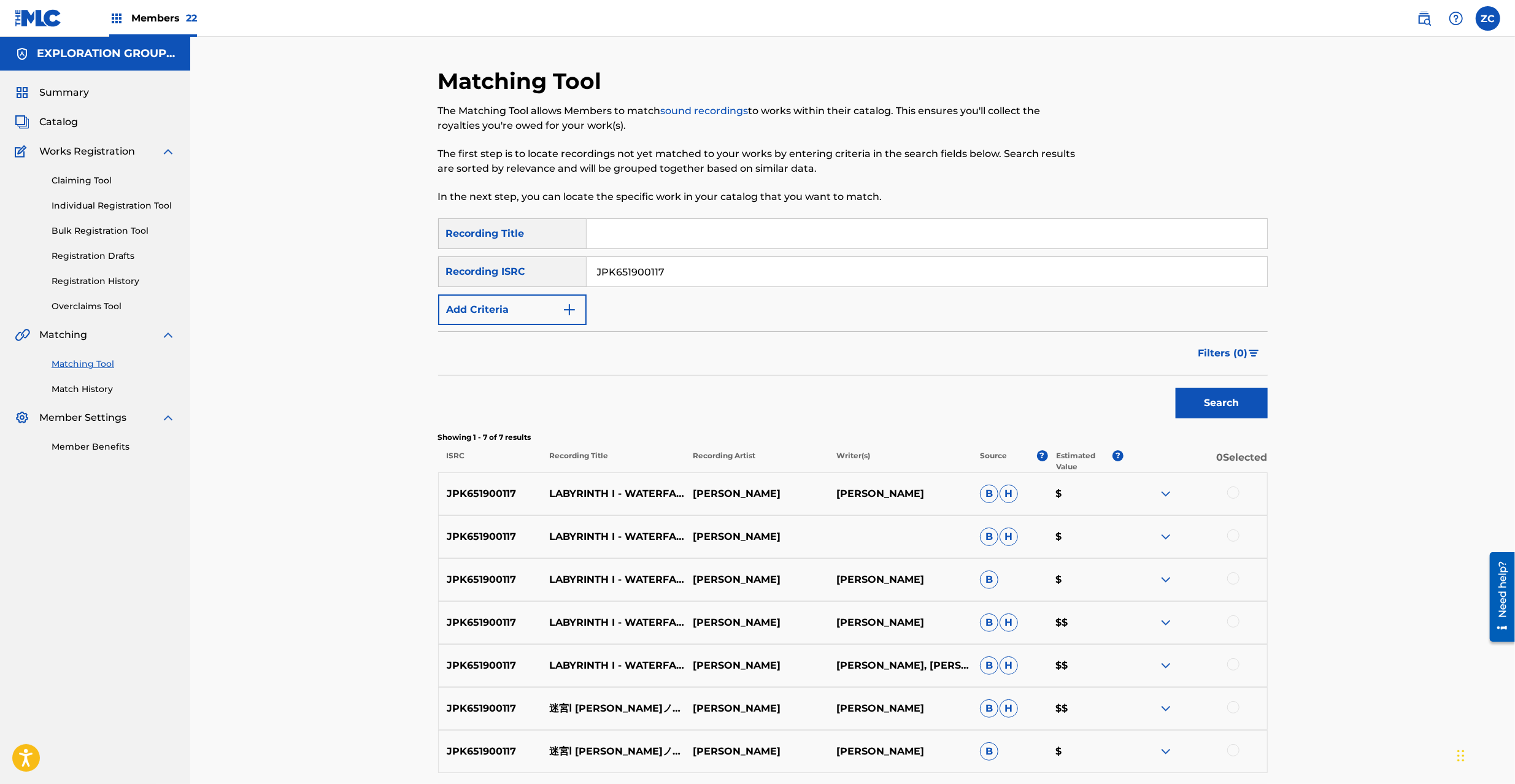
click at [1230, 494] on div at bounding box center [1233, 492] width 12 height 12
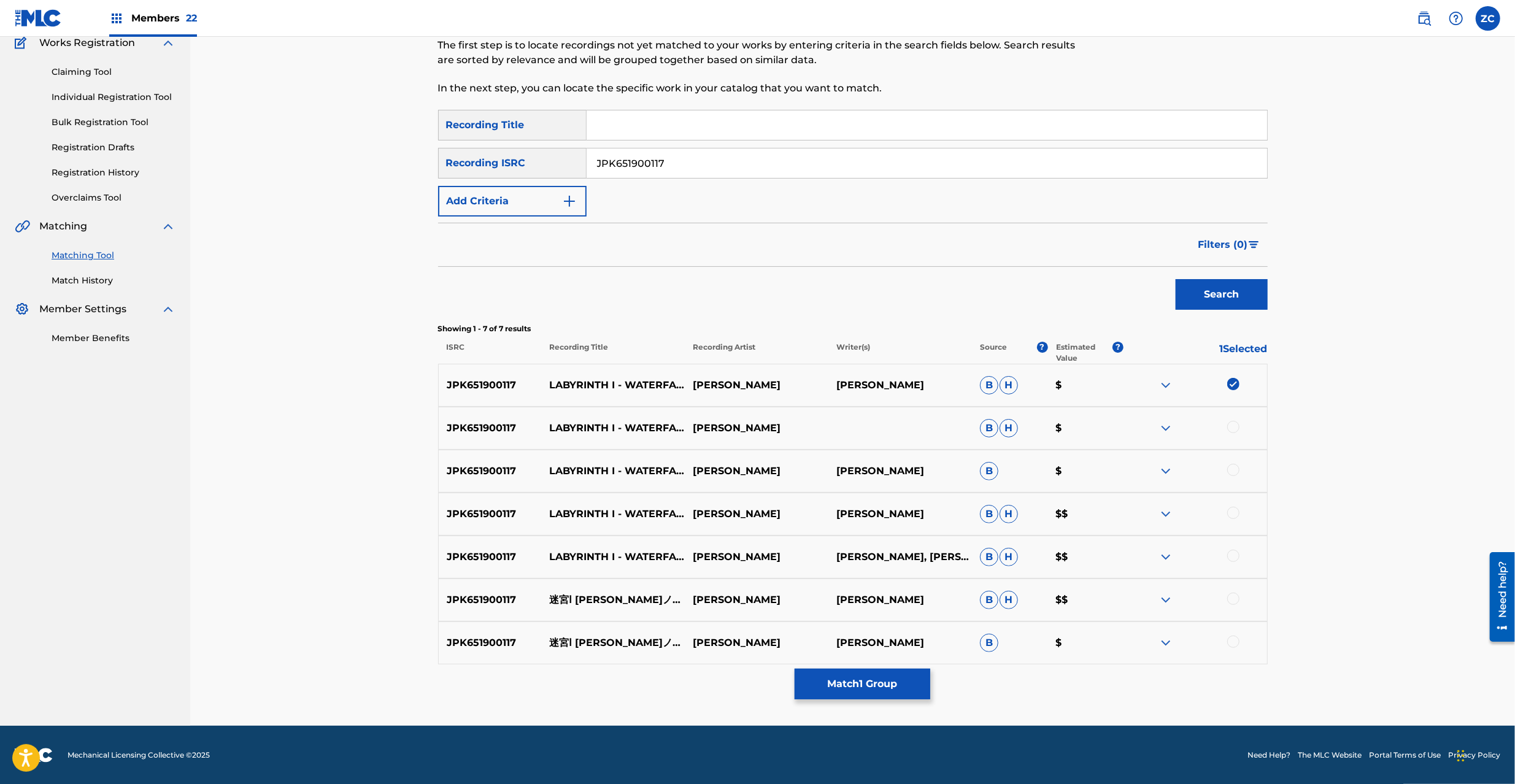
click at [1235, 428] on div at bounding box center [1233, 427] width 12 height 12
click at [1235, 471] on div at bounding box center [1233, 470] width 12 height 12
click at [1233, 515] on div at bounding box center [1233, 513] width 12 height 12
click at [1233, 556] on div at bounding box center [1233, 555] width 12 height 12
click at [1233, 594] on div at bounding box center [1233, 598] width 12 height 12
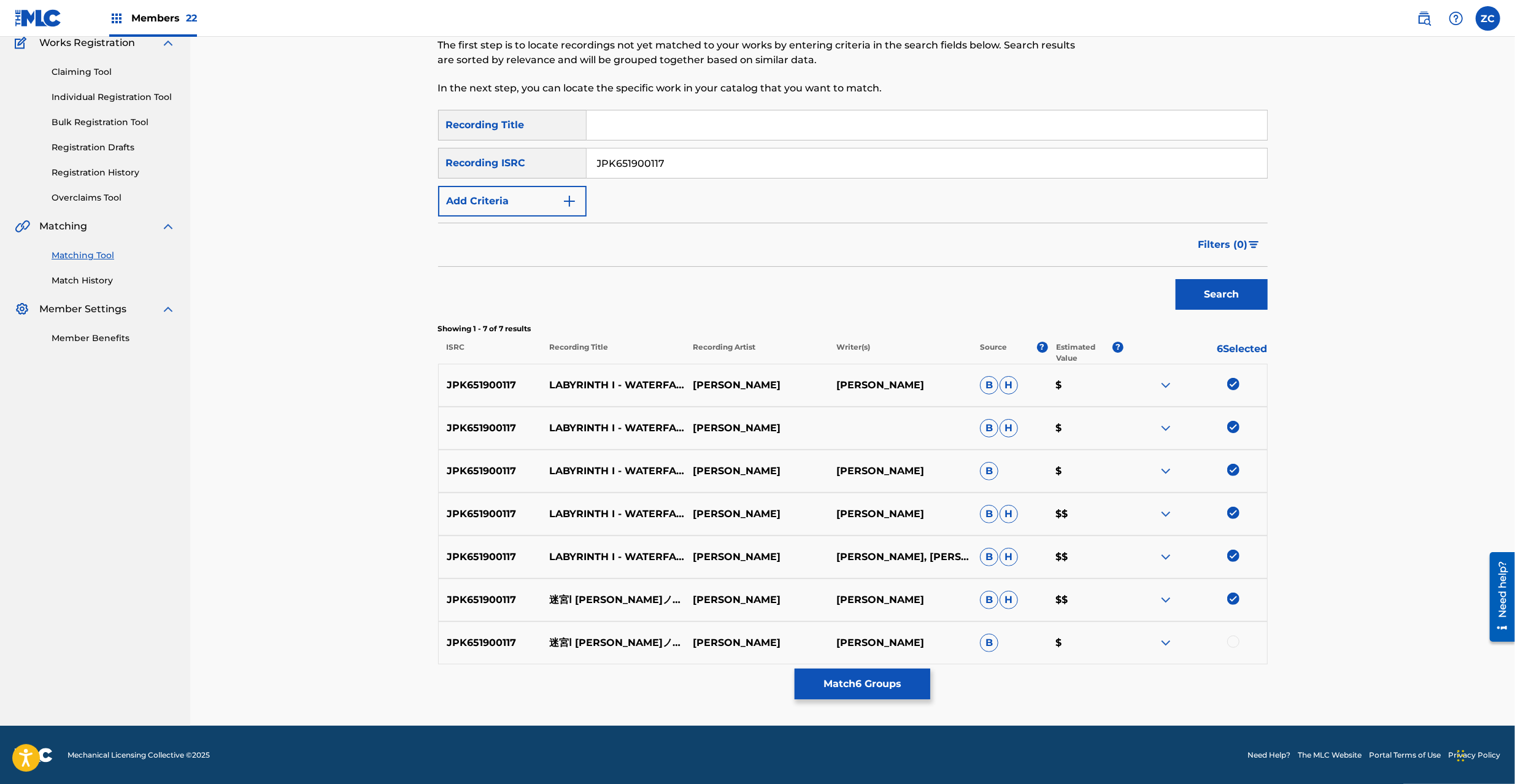
click at [1235, 641] on div at bounding box center [1233, 641] width 12 height 12
click at [726, 160] on input "JPK651900117" at bounding box center [927, 163] width 681 height 30
paste input "000132"
click at [1176, 279] on button "Search" at bounding box center [1221, 294] width 92 height 31
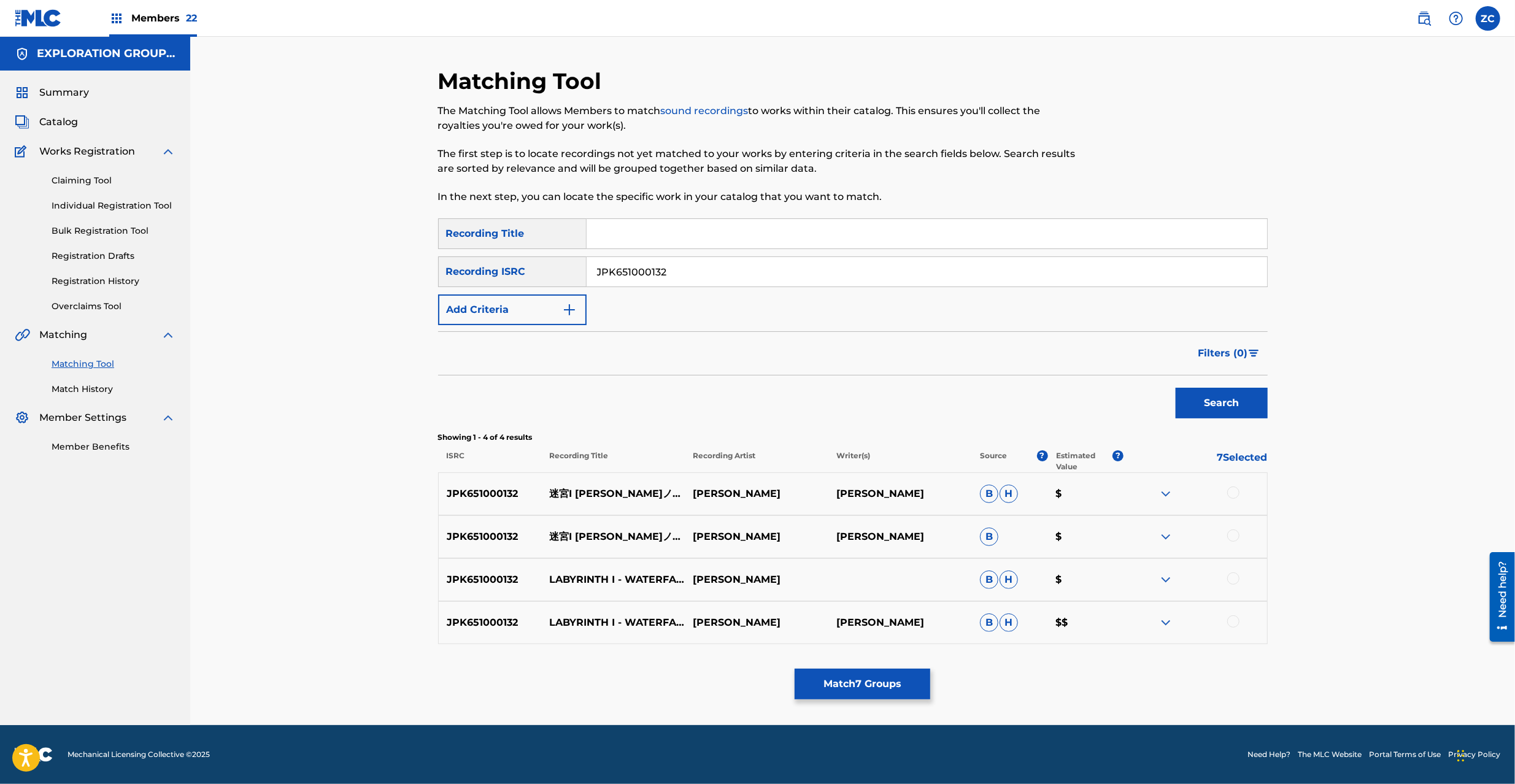
click at [1235, 494] on div at bounding box center [1233, 492] width 12 height 12
click at [1236, 534] on div at bounding box center [1233, 535] width 12 height 12
click at [1233, 576] on div at bounding box center [1233, 578] width 12 height 12
click at [1233, 621] on div at bounding box center [1233, 621] width 12 height 12
click at [721, 278] on input "JPK651000132" at bounding box center [927, 272] width 681 height 30
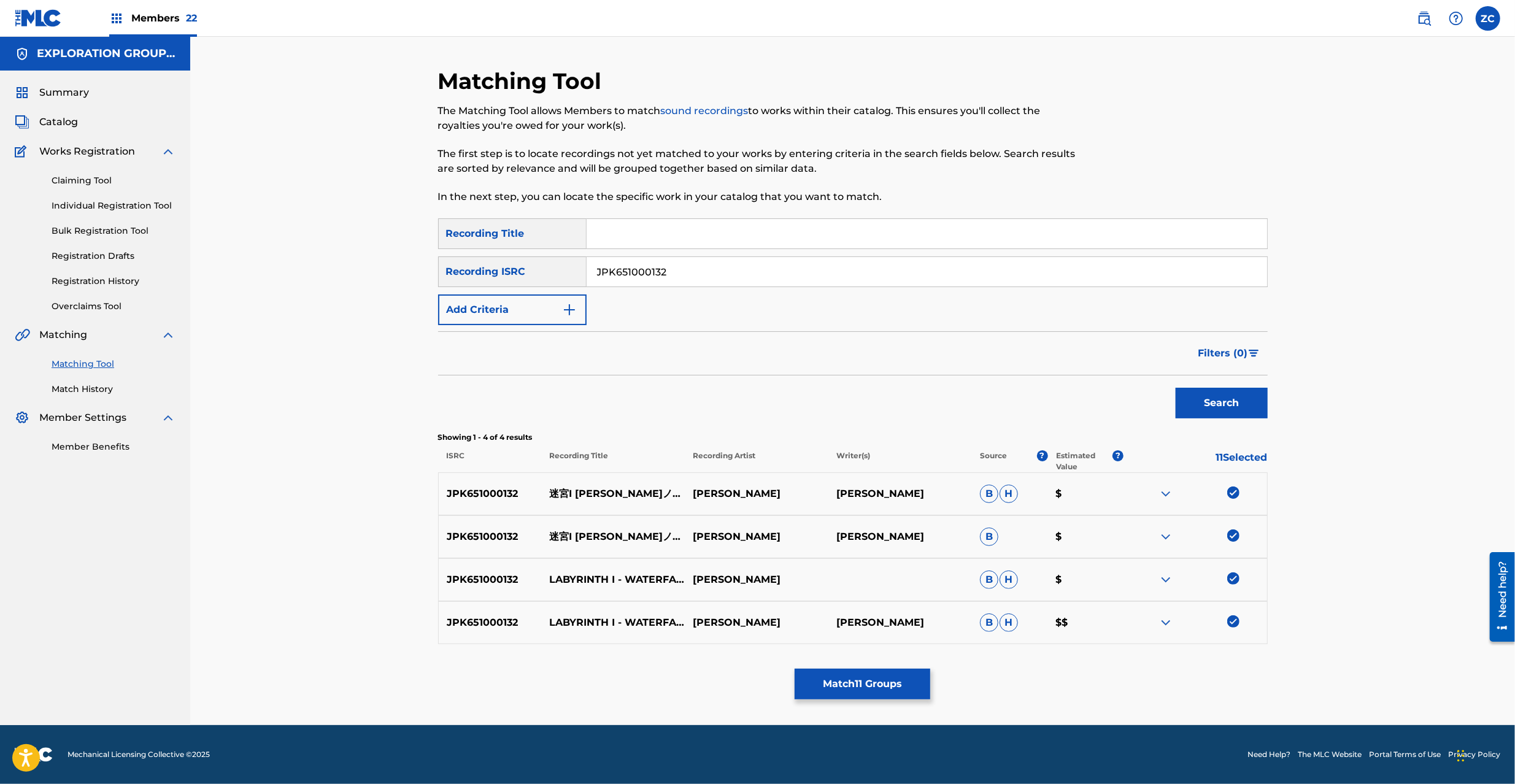
paste input "03"
type input "JPK651000103"
click at [1176, 388] on button "Search" at bounding box center [1221, 403] width 92 height 31
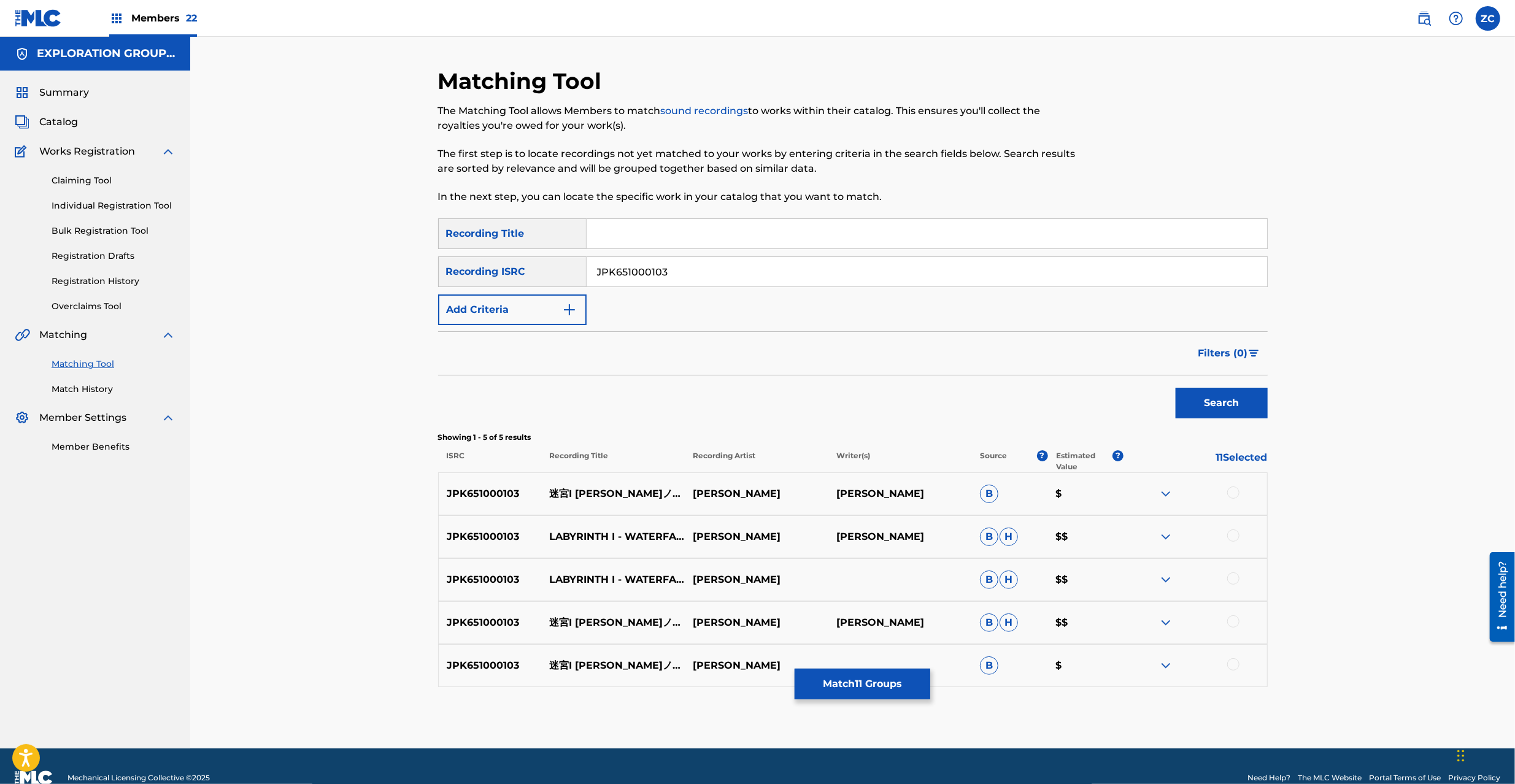
click at [1228, 494] on div at bounding box center [1233, 492] width 12 height 12
click at [1233, 539] on div at bounding box center [1233, 535] width 12 height 12
click at [1233, 580] on div at bounding box center [1233, 578] width 12 height 12
click at [1233, 625] on div at bounding box center [1233, 621] width 12 height 12
click at [1233, 661] on div at bounding box center [1233, 664] width 12 height 12
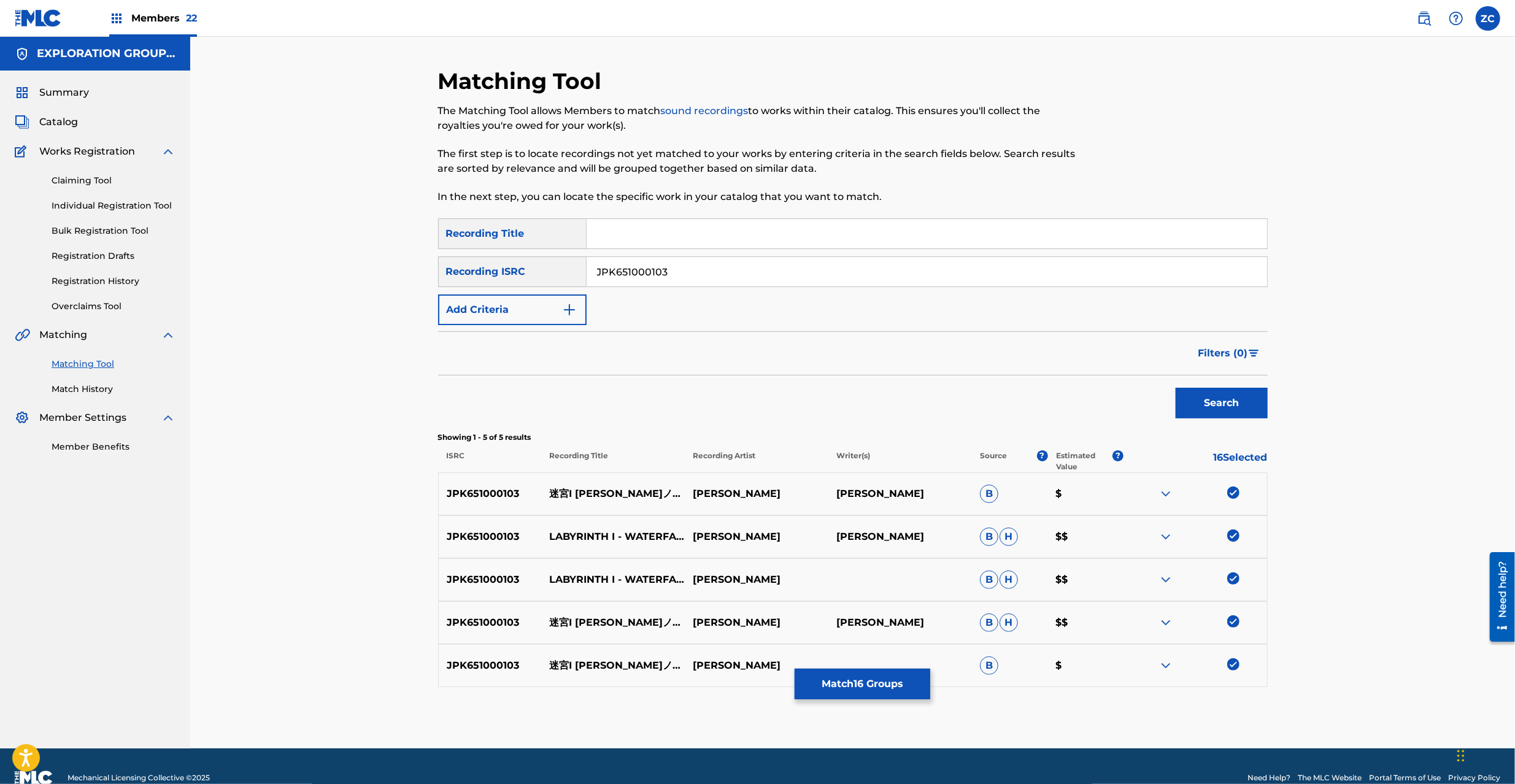
click at [863, 682] on button "Match 16 Groups" at bounding box center [862, 684] width 136 height 31
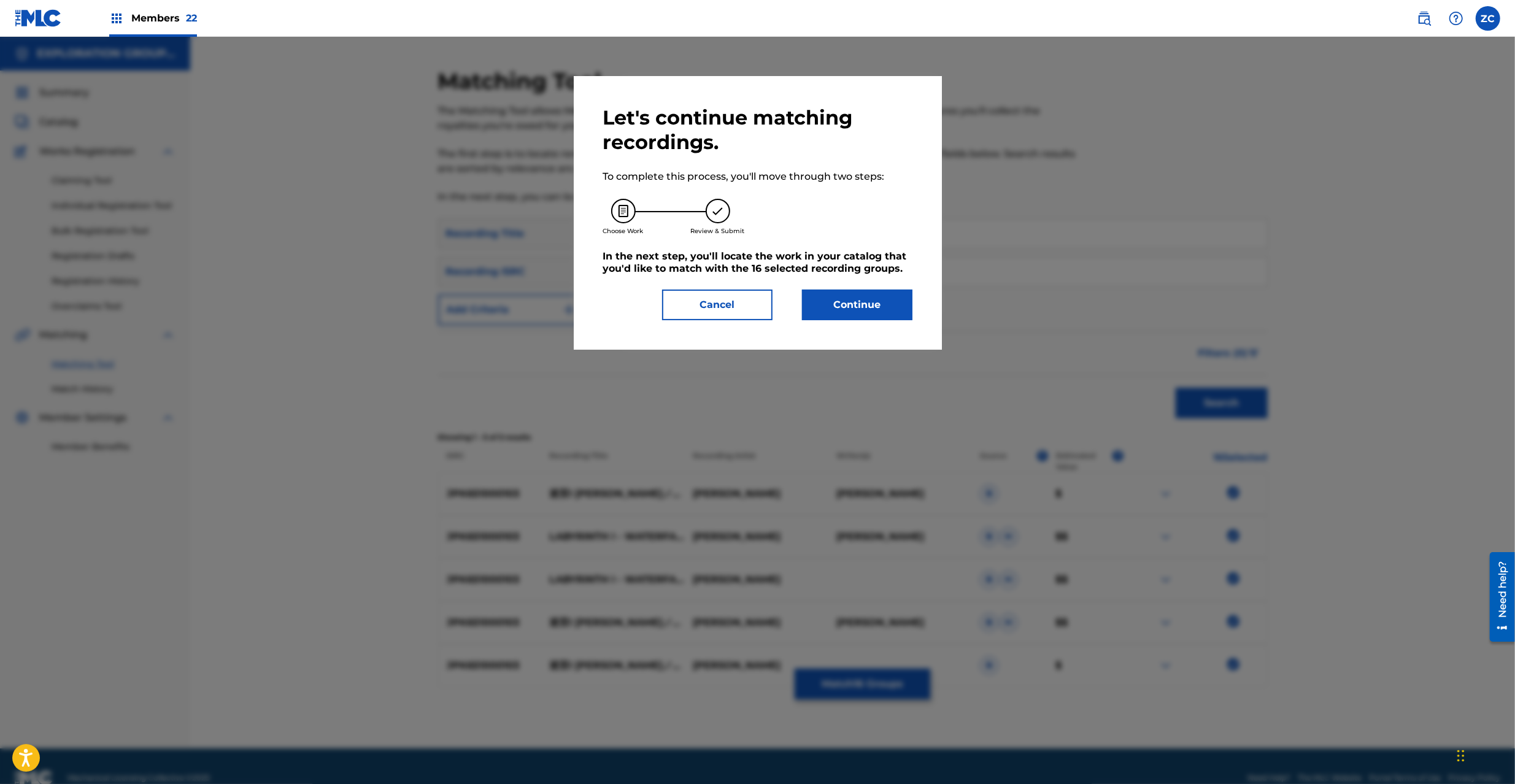
click at [849, 298] on button "Continue" at bounding box center [857, 305] width 111 height 31
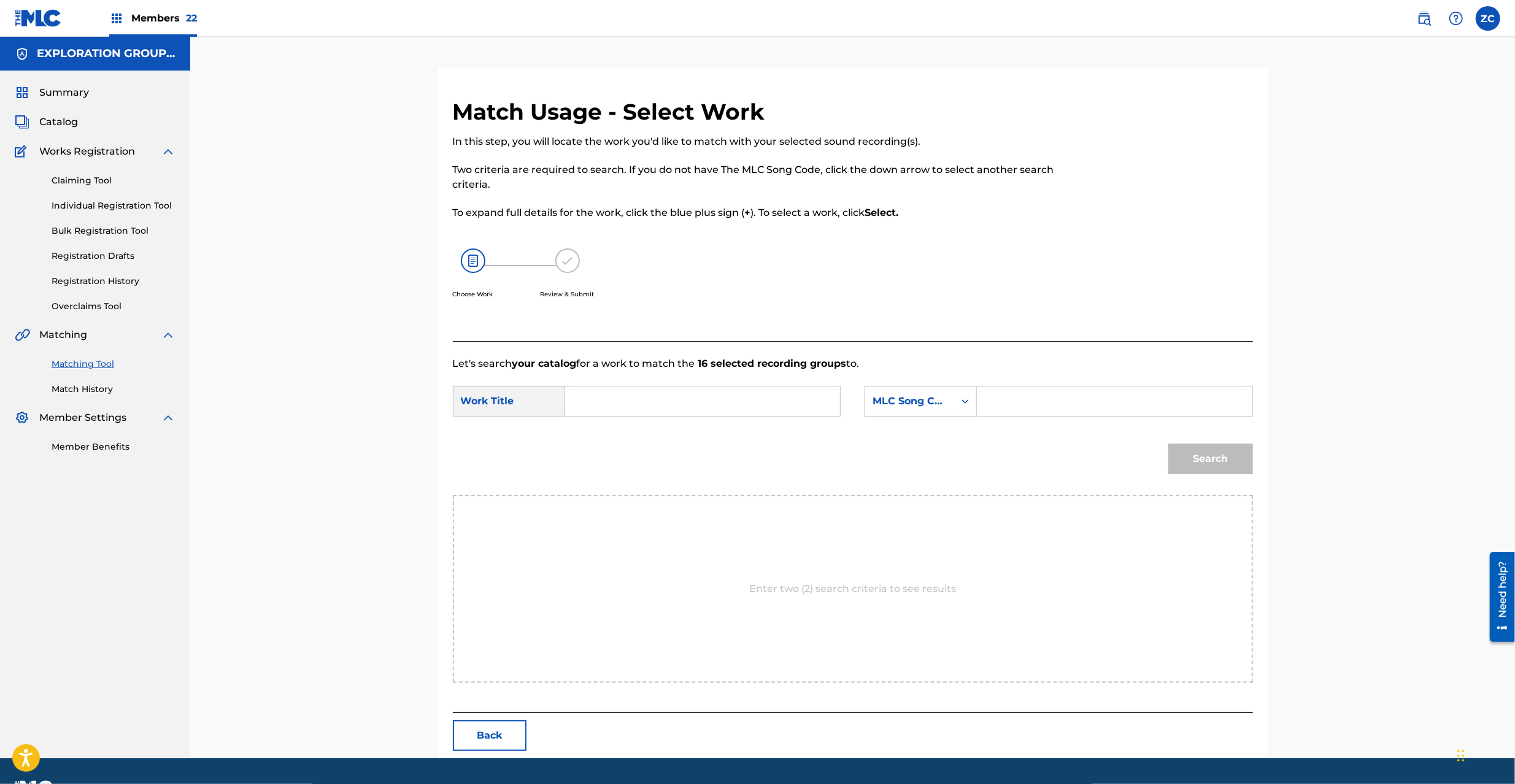
click at [791, 400] on input "Search Form" at bounding box center [702, 401] width 254 height 30
paste input "Meikyuu 1 Tarumino Jukai MV10E4"
click at [755, 390] on input "Meikyuu 1 Tarumino Jukai MV10E4" at bounding box center [702, 401] width 254 height 30
type input "Meikyuu 1 Tarumino Jukai"
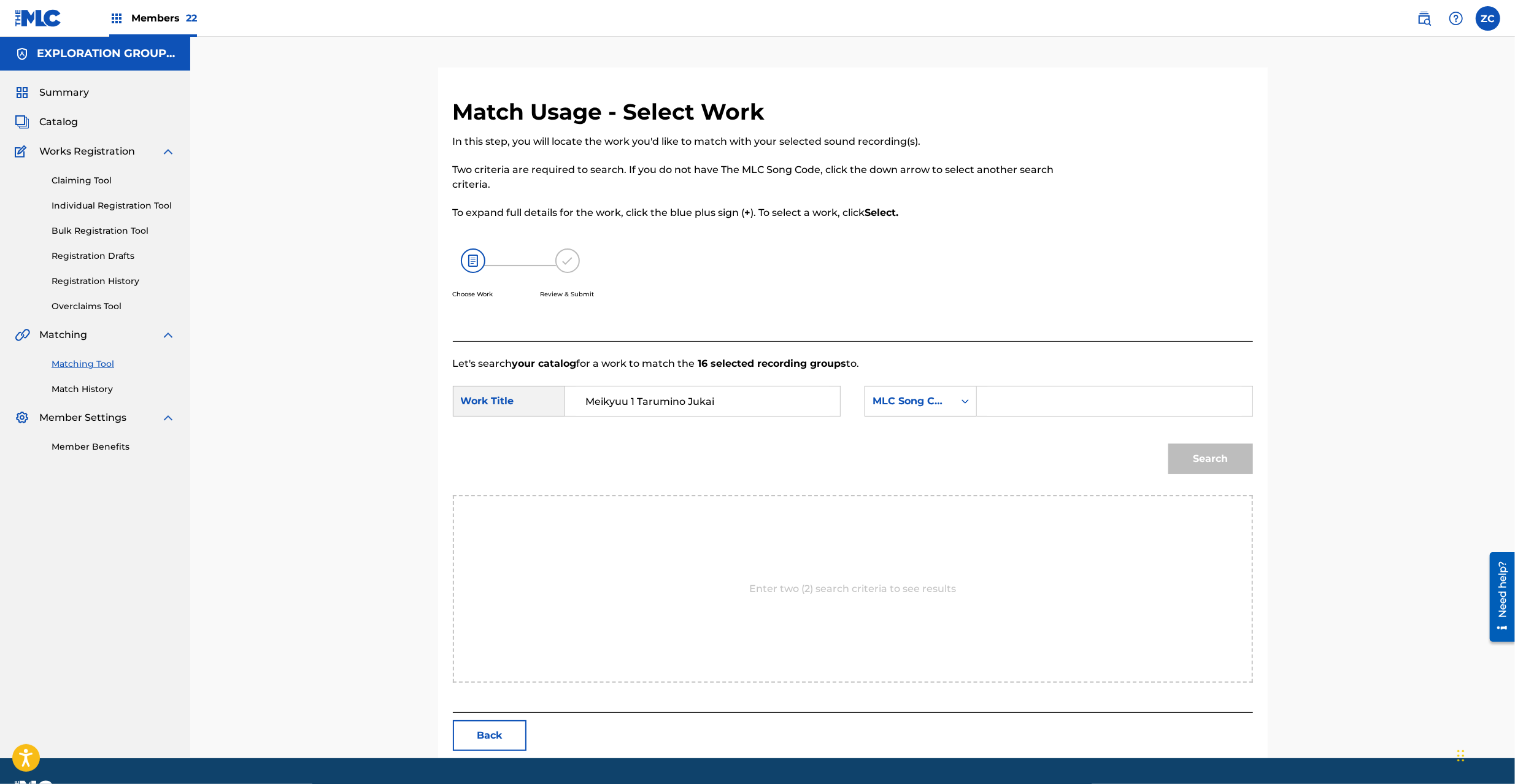
click at [1082, 400] on input "Search Form" at bounding box center [1114, 401] width 254 height 30
paste input "MV10E4"
type input "MV10E4"
click at [1217, 458] on button "Search" at bounding box center [1211, 459] width 85 height 31
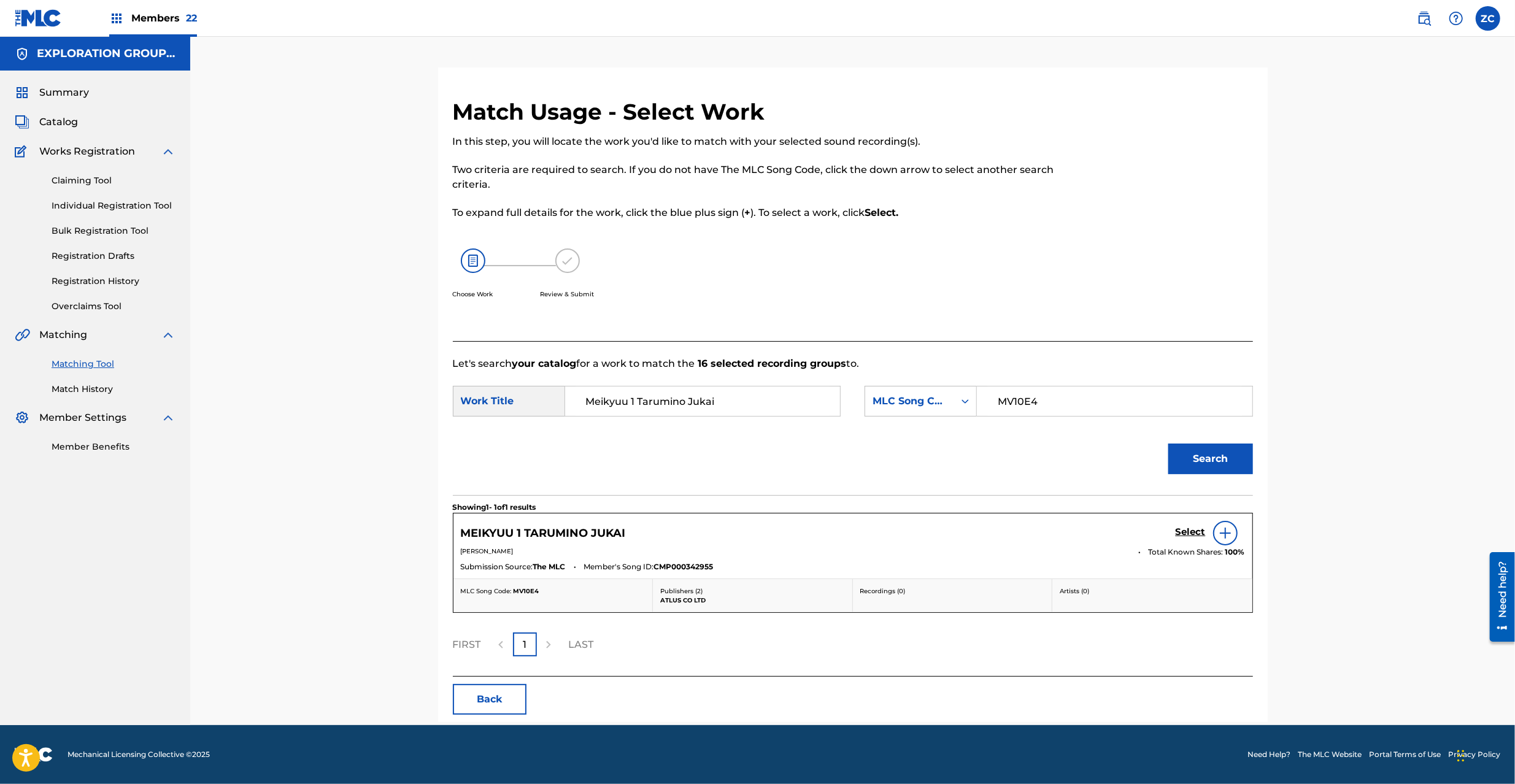
click at [1192, 537] on h5 "Select" at bounding box center [1190, 532] width 30 height 12
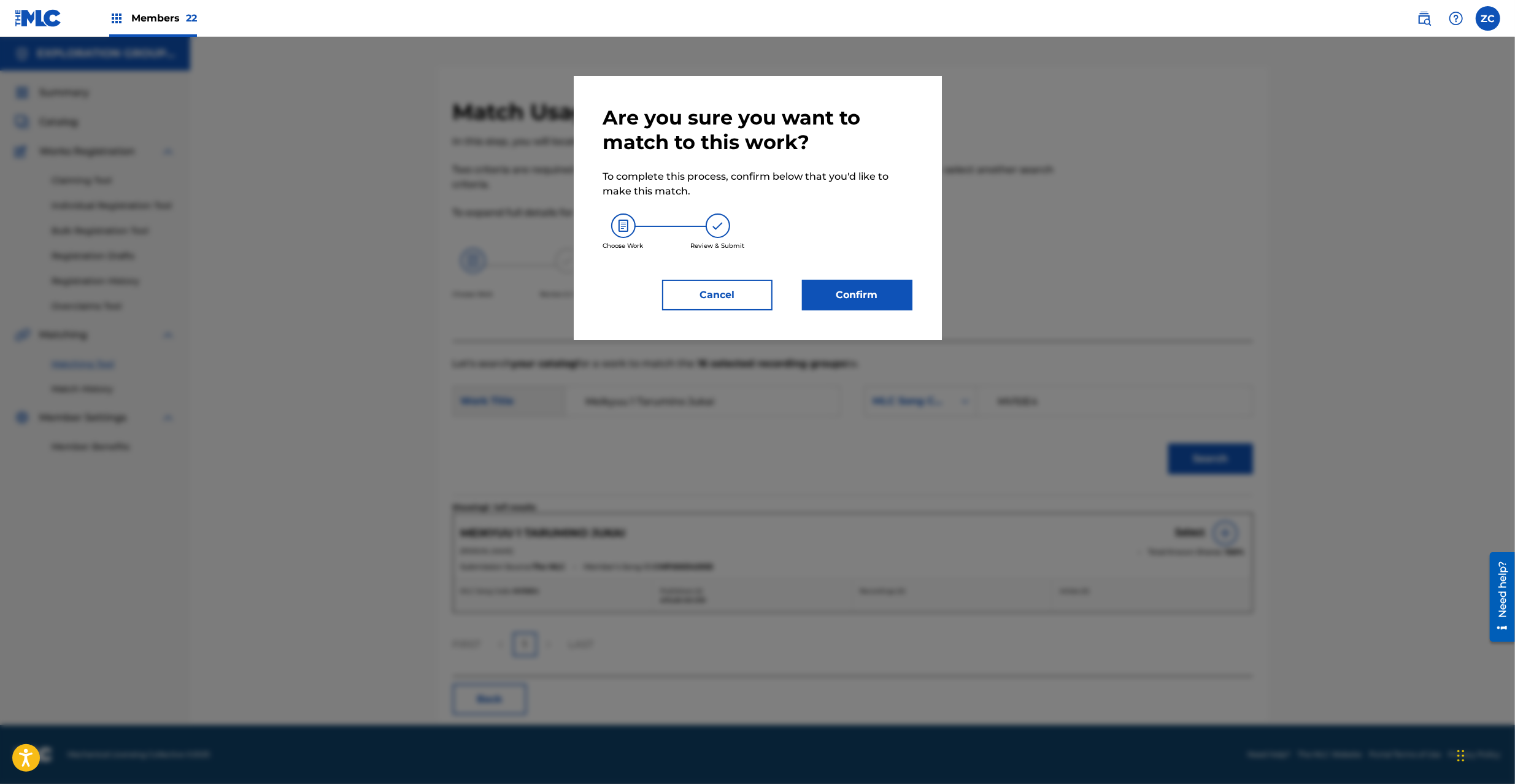
click at [841, 305] on button "Confirm" at bounding box center [857, 295] width 111 height 31
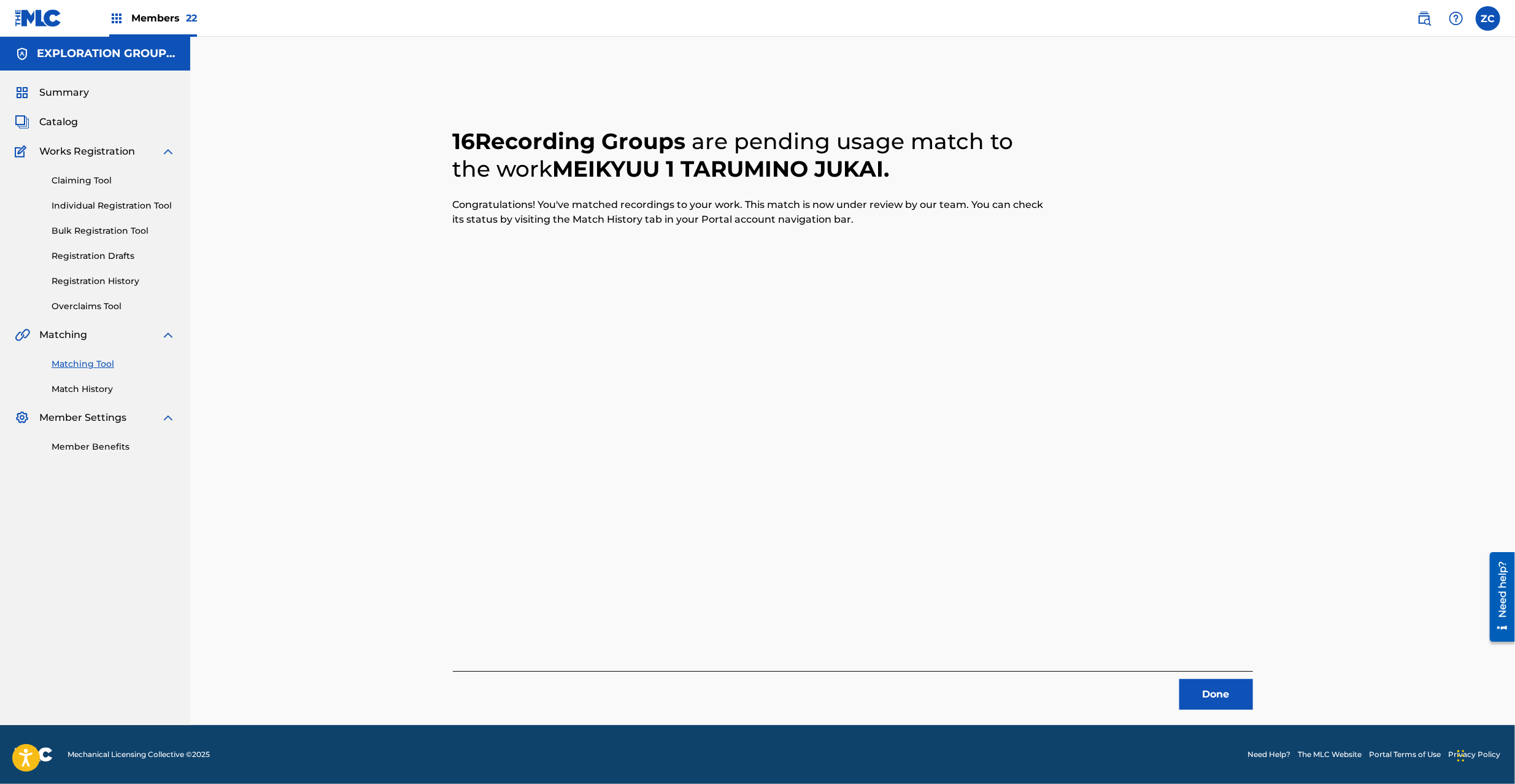
click at [1219, 700] on button "Done" at bounding box center [1216, 695] width 74 height 31
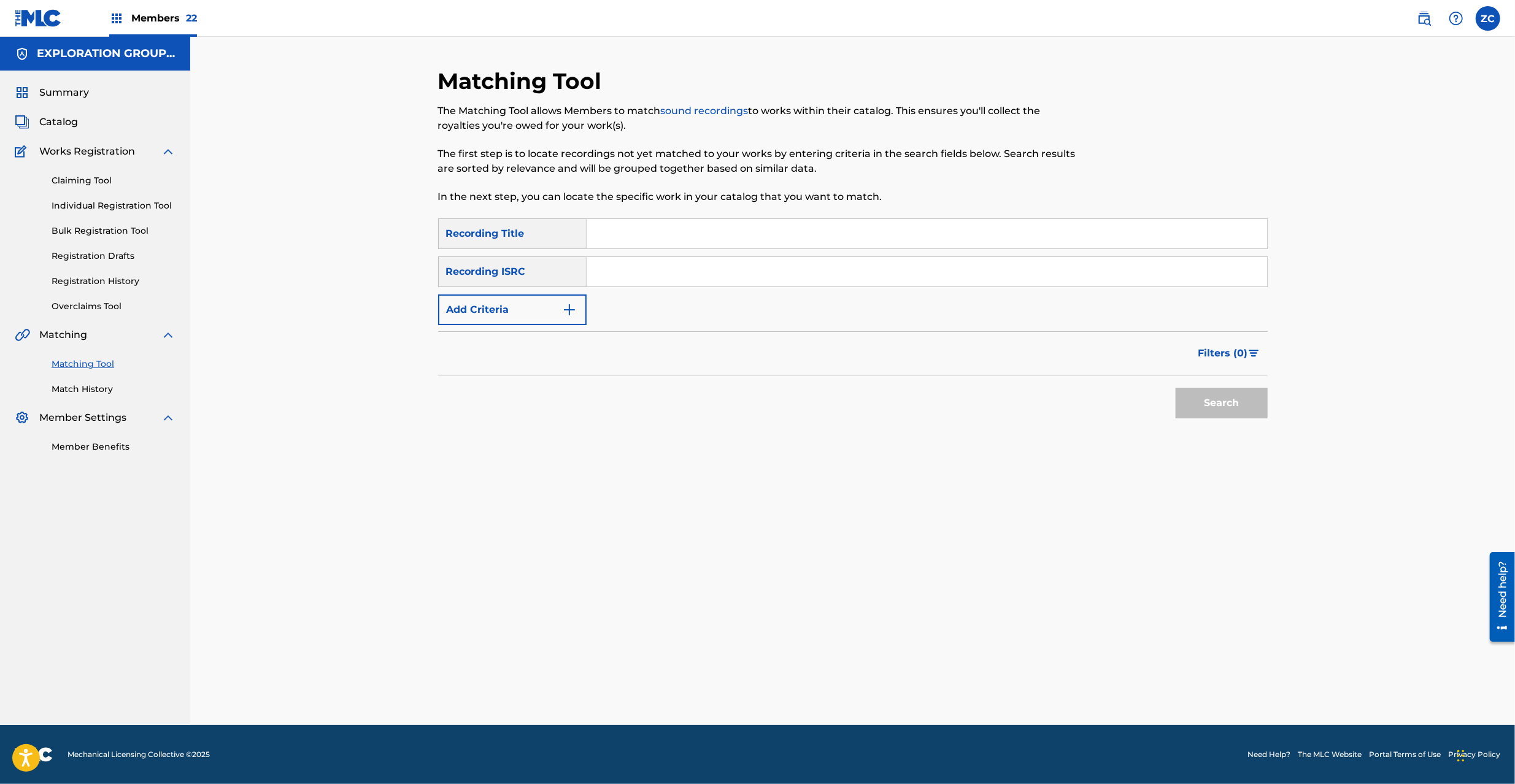
drag, startPoint x: 880, startPoint y: 277, endPoint x: 903, endPoint y: 289, distance: 25.9
click at [880, 277] on input "Search Form" at bounding box center [927, 272] width 681 height 30
paste input "JPK651264306"
click at [1232, 405] on button "Search" at bounding box center [1221, 403] width 92 height 31
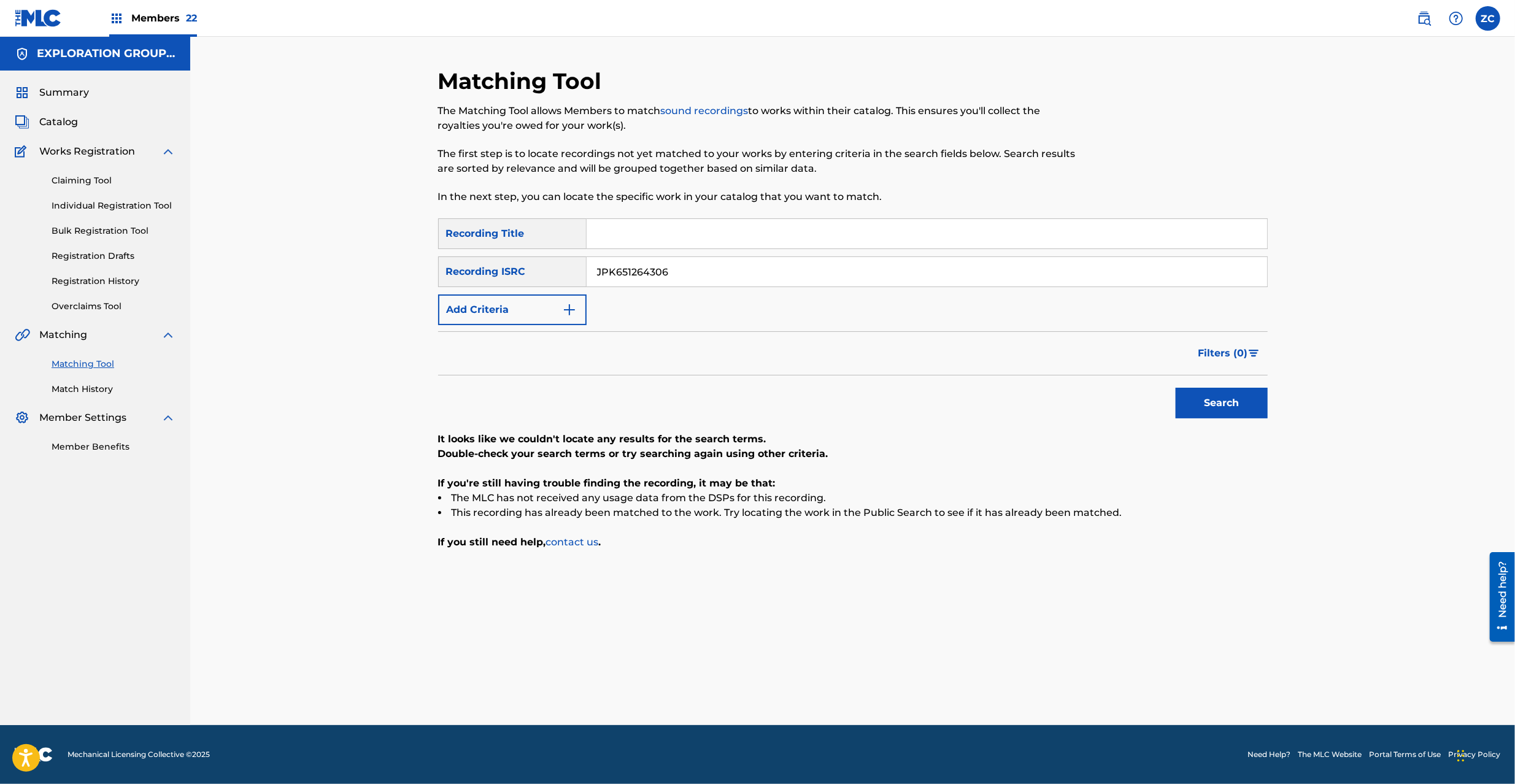
click at [1197, 273] on input "JPK651264306" at bounding box center [927, 272] width 681 height 30
paste input "160122"
type input "JPK651160122"
click at [1176, 388] on button "Search" at bounding box center [1221, 403] width 92 height 31
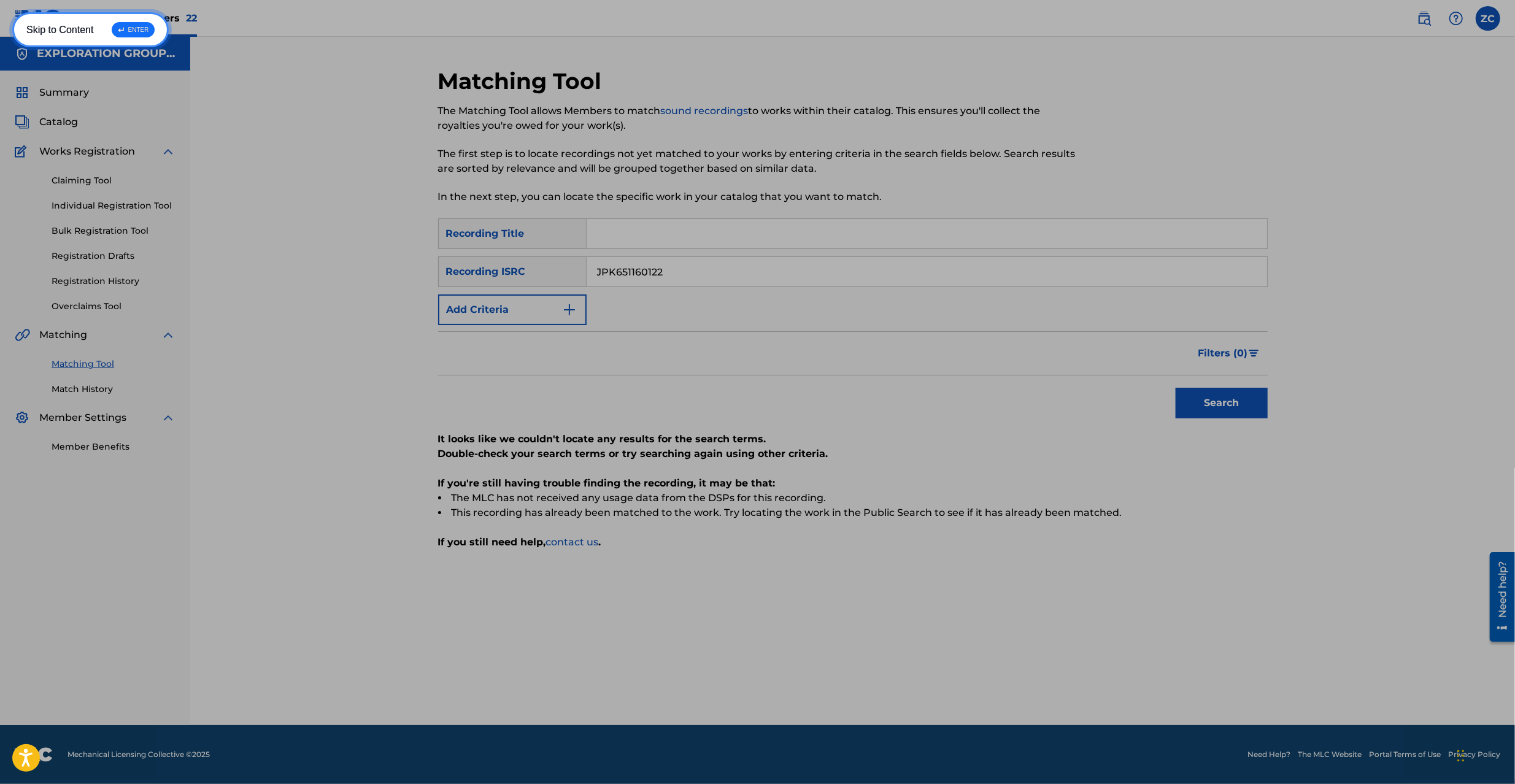
click at [87, 33] on link "Skip to Content ↵ ENTER" at bounding box center [90, 30] width 156 height 35
click at [67, 32] on div "Members 22" at bounding box center [106, 18] width 183 height 36
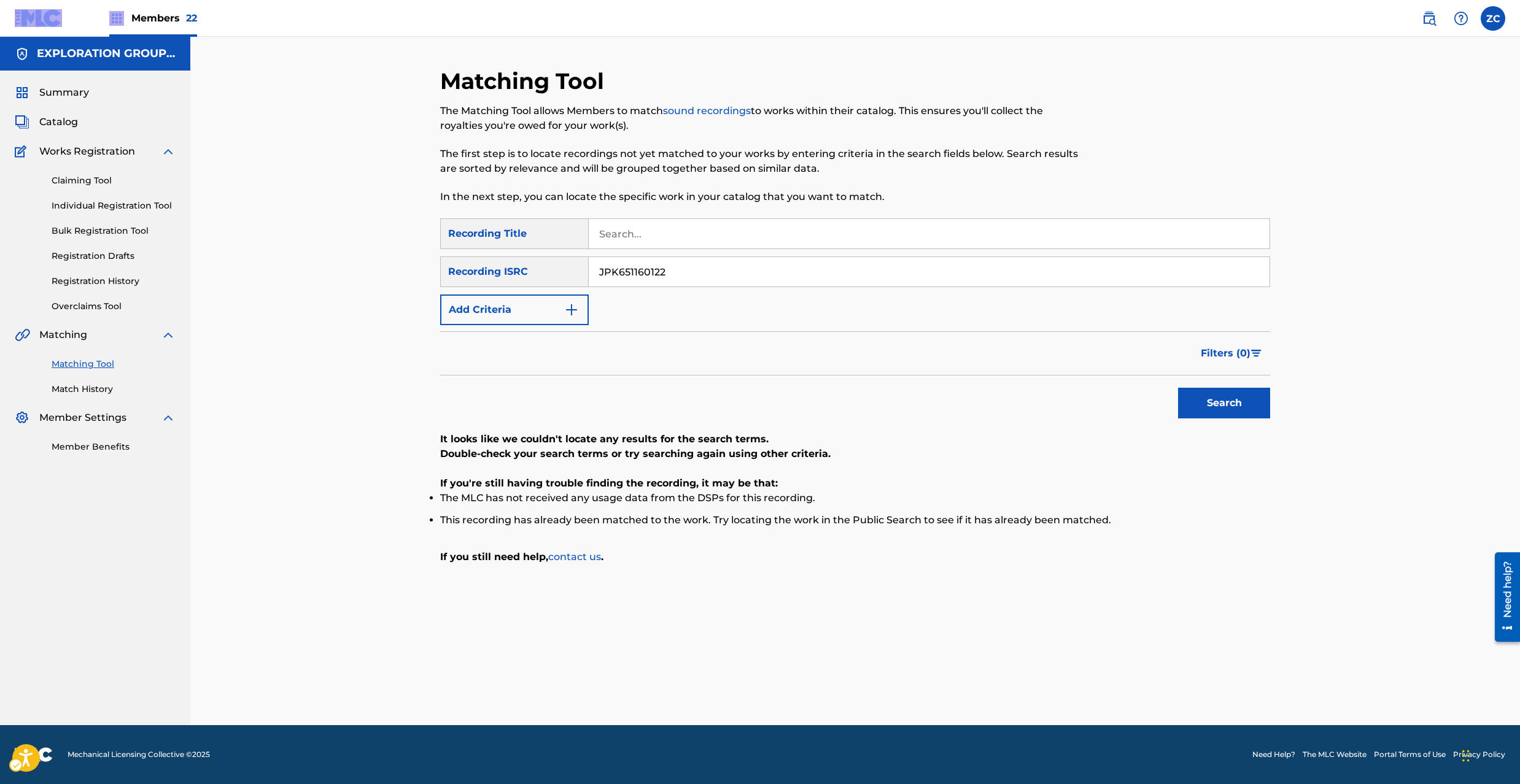
click at [67, 32] on div "Members 22" at bounding box center [106, 18] width 183 height 36
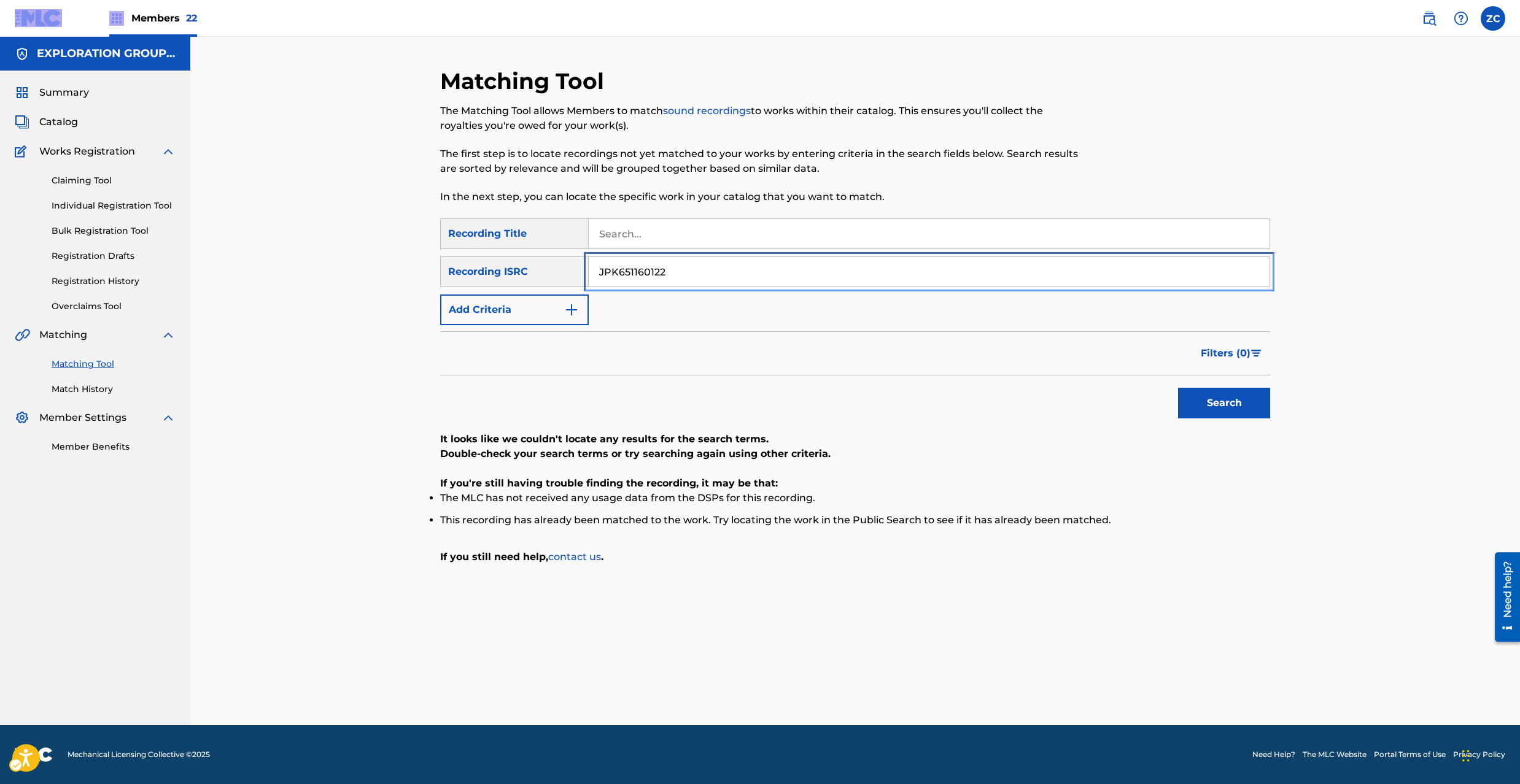
click at [833, 285] on input "JPK651160122" at bounding box center [928, 272] width 681 height 30
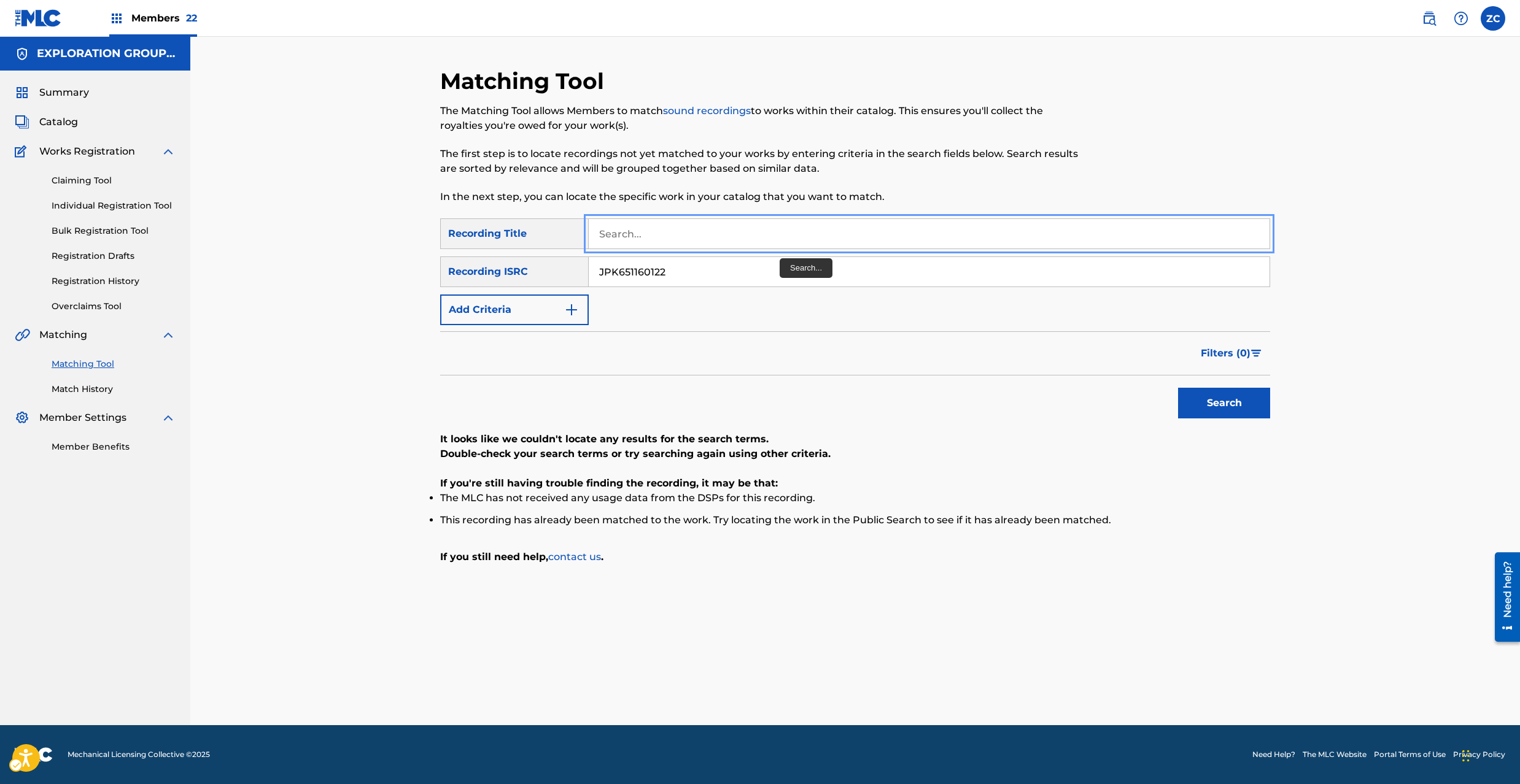
drag, startPoint x: 781, startPoint y: 243, endPoint x: 779, endPoint y: 263, distance: 20.1
click at [779, 272] on input "JPK651160122" at bounding box center [928, 272] width 681 height 30
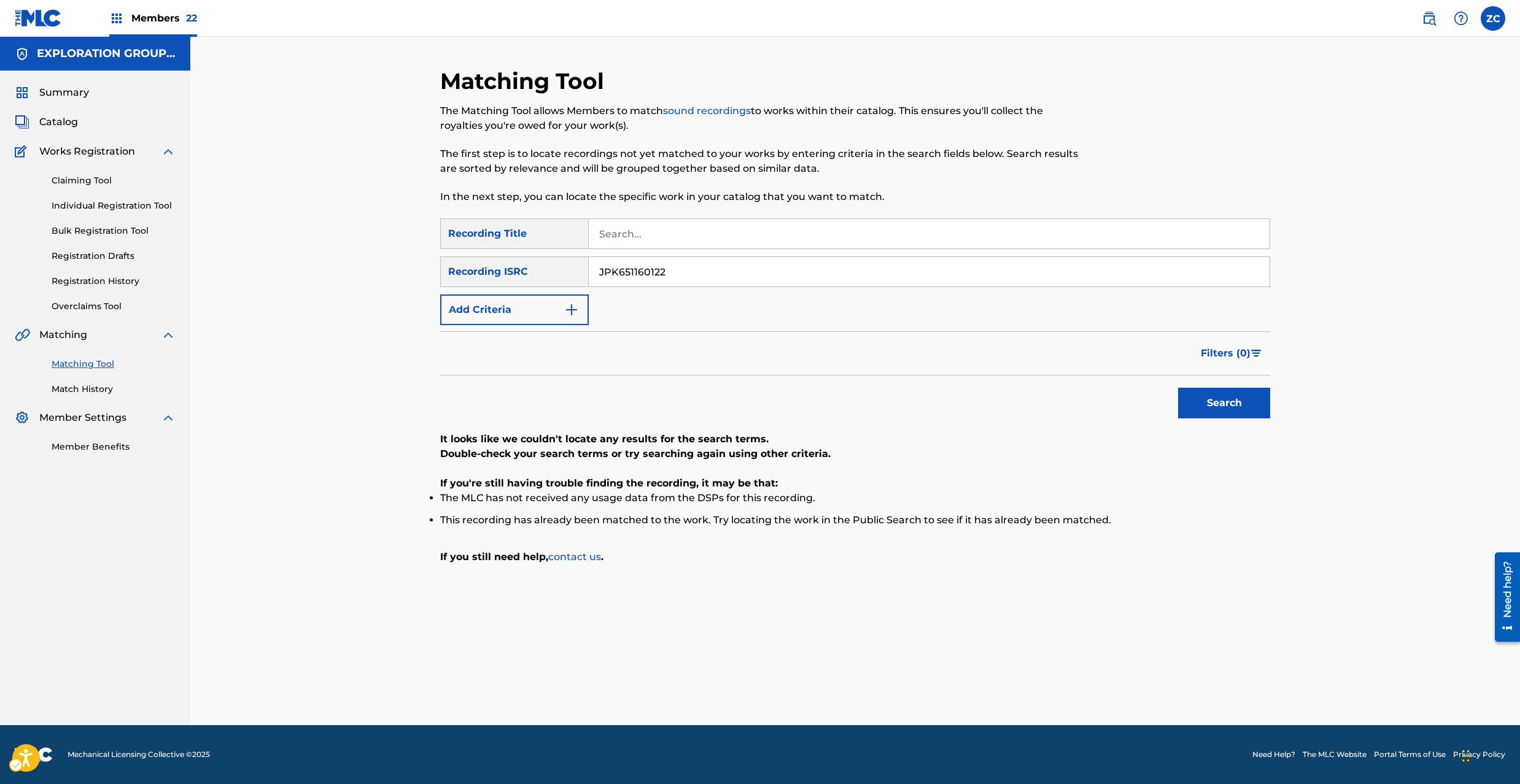
click at [1496, 20] on label at bounding box center [1493, 19] width 24 height 24
click at [1493, 19] on input "ZC Zorayda Cariaso [EMAIL_ADDRESS][DOMAIN_NAME] Notification Preferences Profil…" at bounding box center [1493, 19] width 0 height 0
click at [1373, 179] on p "Log out" at bounding box center [1373, 174] width 29 height 11
click at [1493, 19] on input "ZC Zorayda Cariaso [EMAIL_ADDRESS][DOMAIN_NAME] Notification Preferences Profil…" at bounding box center [1493, 19] width 0 height 0
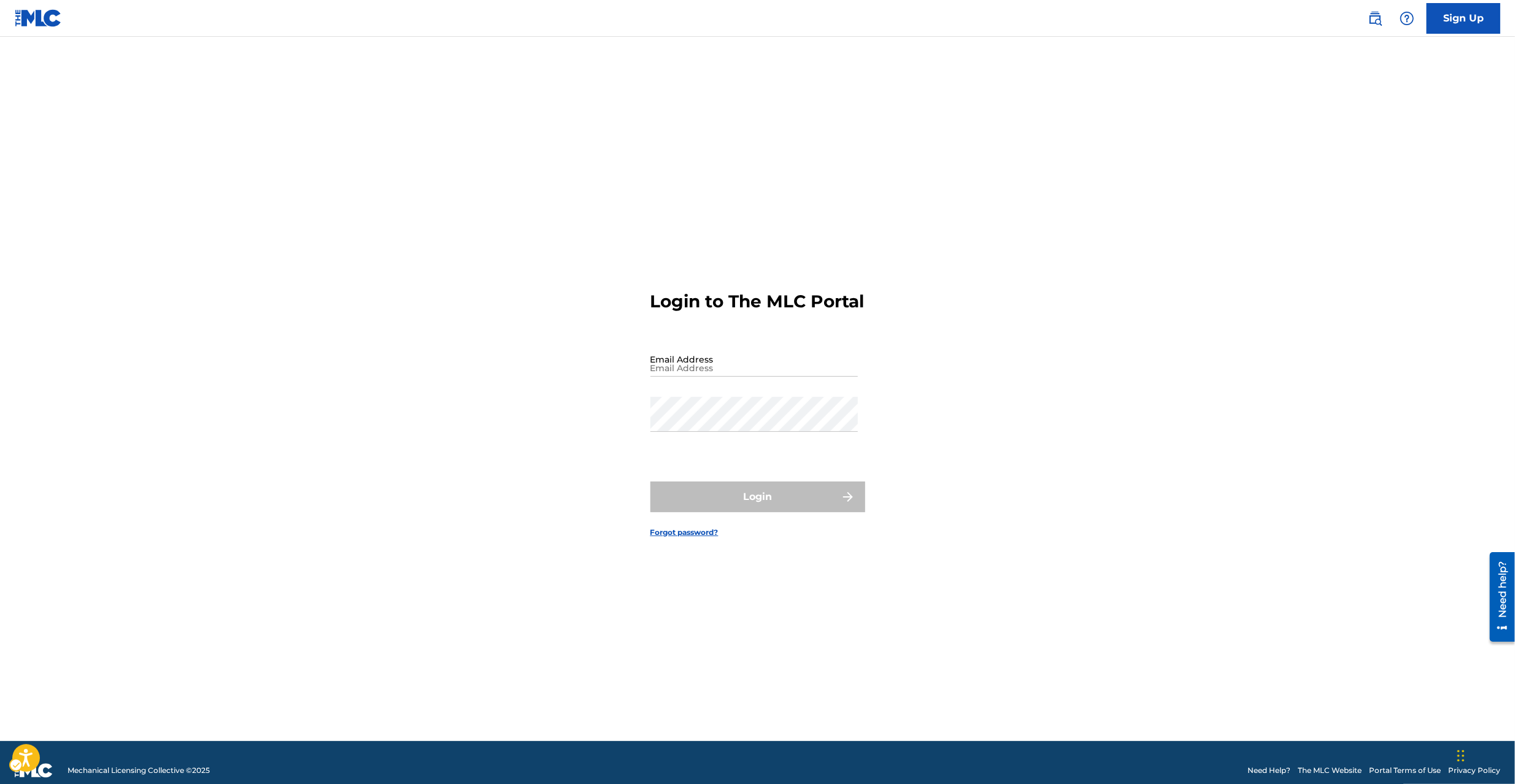
click at [1145, 292] on div "Login to The MLC Portal Email Address Password Login Forgot password?" at bounding box center [758, 404] width 859 height 673
click at [244, 491] on main "Login to The MLC Portal Email Address Password Login Forgot password?" at bounding box center [757, 389] width 1515 height 704
click at [1280, 267] on main "Login to The MLC Portal Email Address Password Login Forgot password?" at bounding box center [757, 389] width 1515 height 704
